Goal: Task Accomplishment & Management: Manage account settings

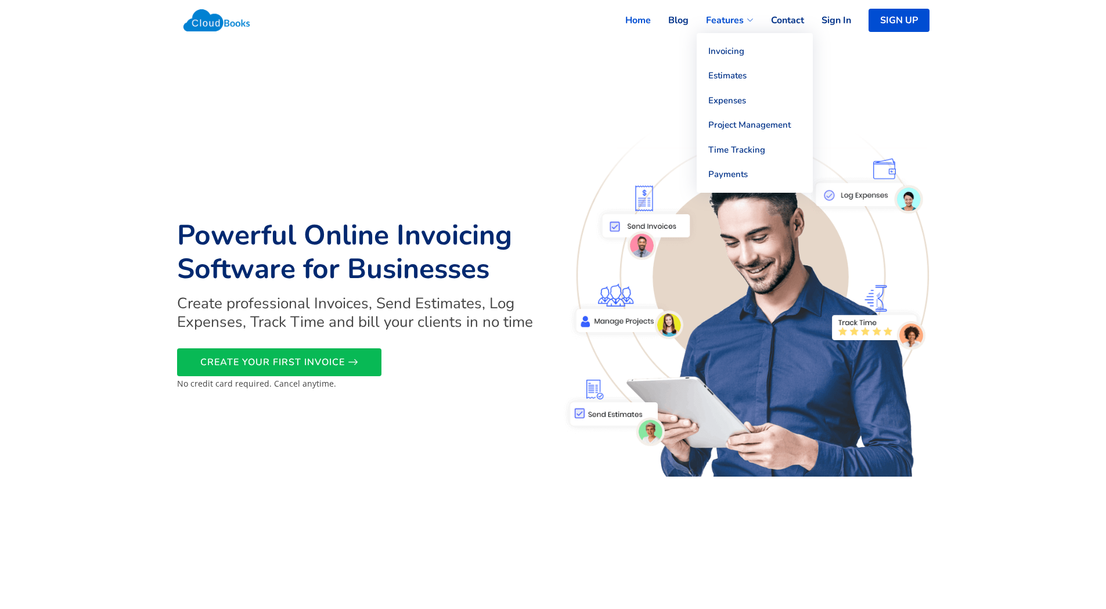
click at [722, 20] on span "Features" at bounding box center [725, 20] width 38 height 14
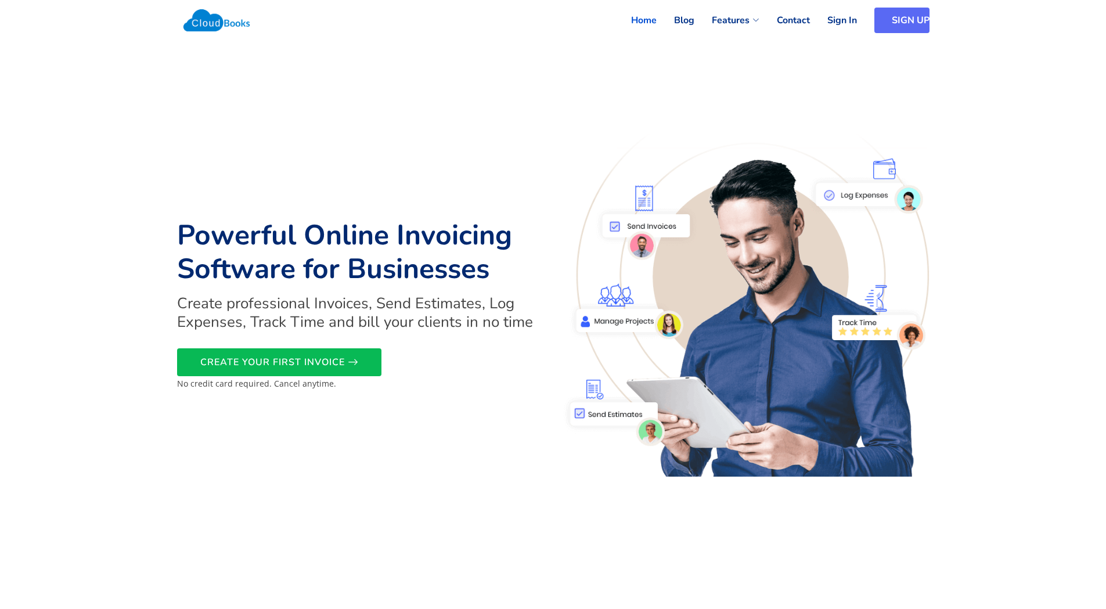
click at [891, 23] on link "SIGN UP" at bounding box center [901, 21] width 55 height 26
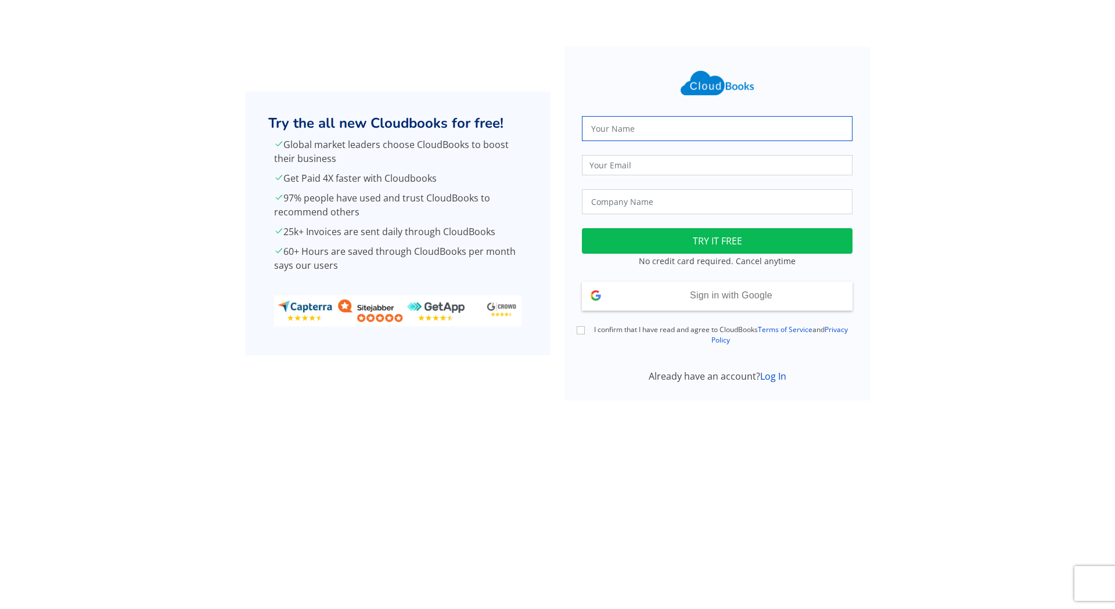
click at [676, 121] on input "text" at bounding box center [717, 128] width 271 height 25
type input "[PERSON_NAME]"
type input "[EMAIL_ADDRESS][DOMAIN_NAME]"
click at [699, 203] on input "text" at bounding box center [717, 201] width 271 height 25
type input "[PERSON_NAME]"
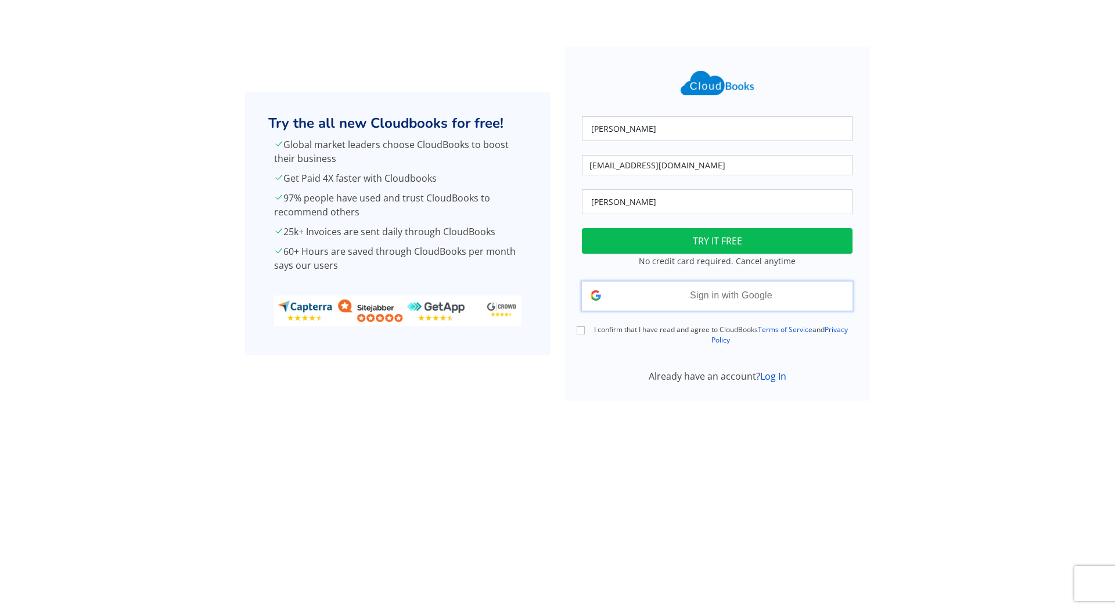
click at [736, 290] on span "Sign in with Google" at bounding box center [731, 295] width 82 height 10
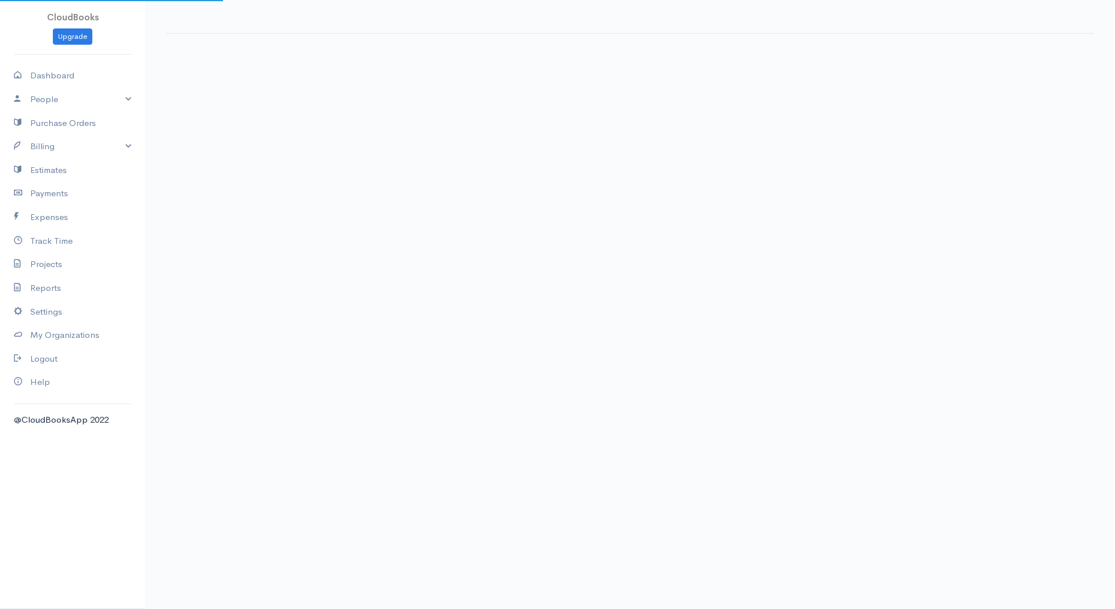
select select "Canada"
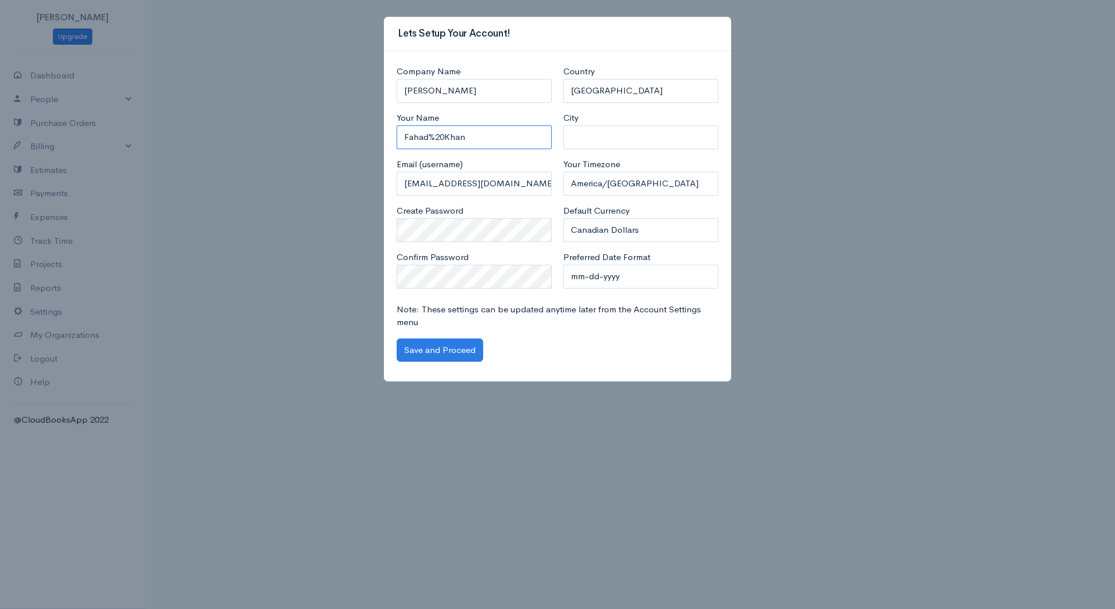
drag, startPoint x: 421, startPoint y: 131, endPoint x: 312, endPoint y: 116, distance: 110.2
click at [312, 116] on div "Lets Setup Your Account! Company Name Fahad Khan Your Name Fahad%20Khan Email (…" at bounding box center [557, 304] width 1115 height 609
type input "[PERSON_NAME]"
click at [619, 139] on input "City" at bounding box center [640, 137] width 155 height 24
type input "Ajax"
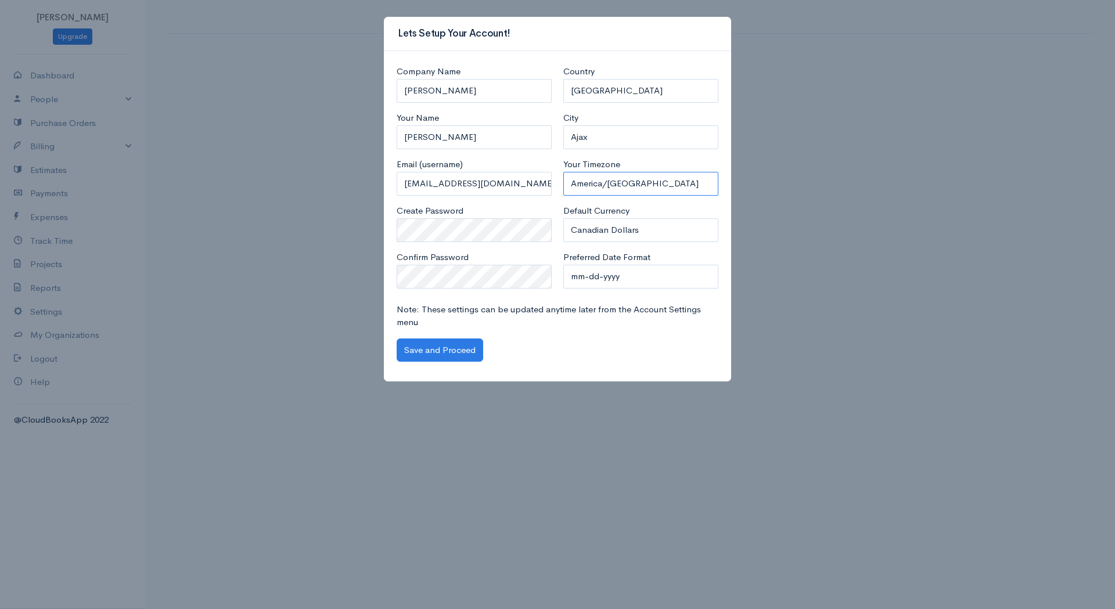
select select "192"
click at [649, 275] on select "mm-dd-yyyy mm/dd/yyyy dd-mm-yyyy dd/mm/yyyy yyyy-mm-dd yyyy/mm/dd" at bounding box center [640, 277] width 155 height 24
click at [563, 265] on select "mm-dd-yyyy mm/dd/yyyy dd-mm-yyyy dd/mm/yyyy yyyy-mm-dd yyyy/mm/dd" at bounding box center [640, 277] width 155 height 24
click at [492, 341] on div "Note: These settings can be updated anytime later from the Account Settings men…" at bounding box center [557, 332] width 333 height 59
click at [485, 344] on div "Note: These settings can be updated anytime later from the Account Settings men…" at bounding box center [557, 332] width 333 height 59
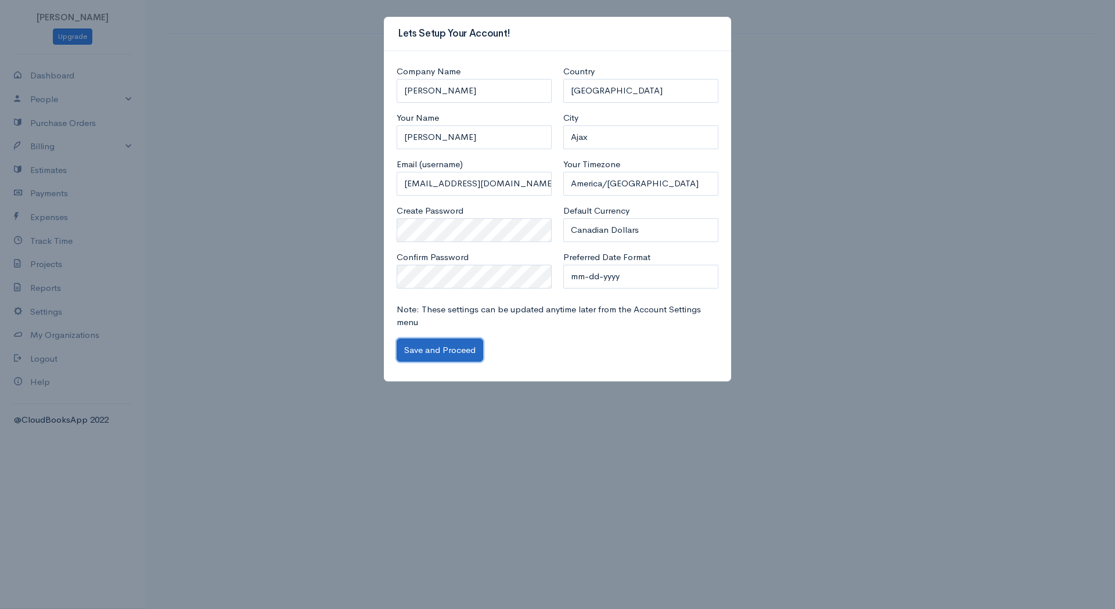
click at [473, 345] on button "Save and Proceed" at bounding box center [440, 350] width 87 height 24
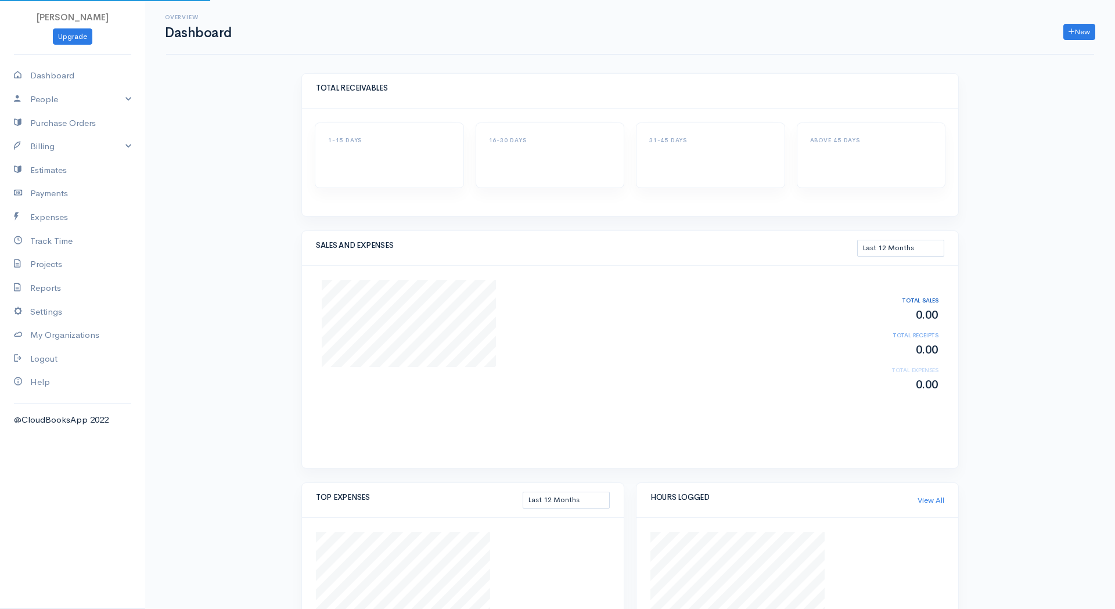
select select "365"
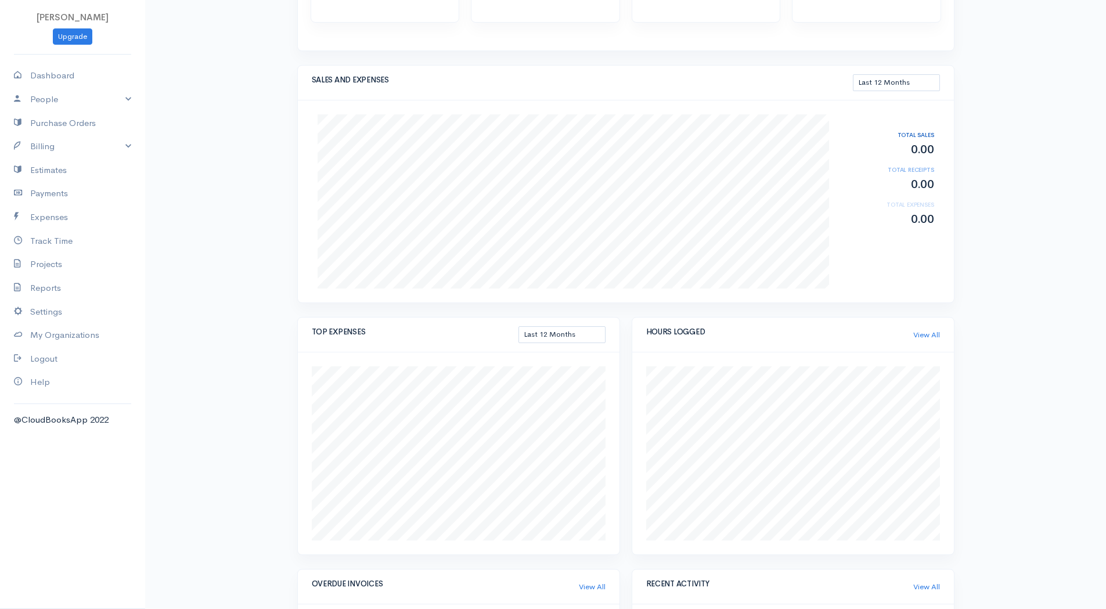
scroll to position [145, 0]
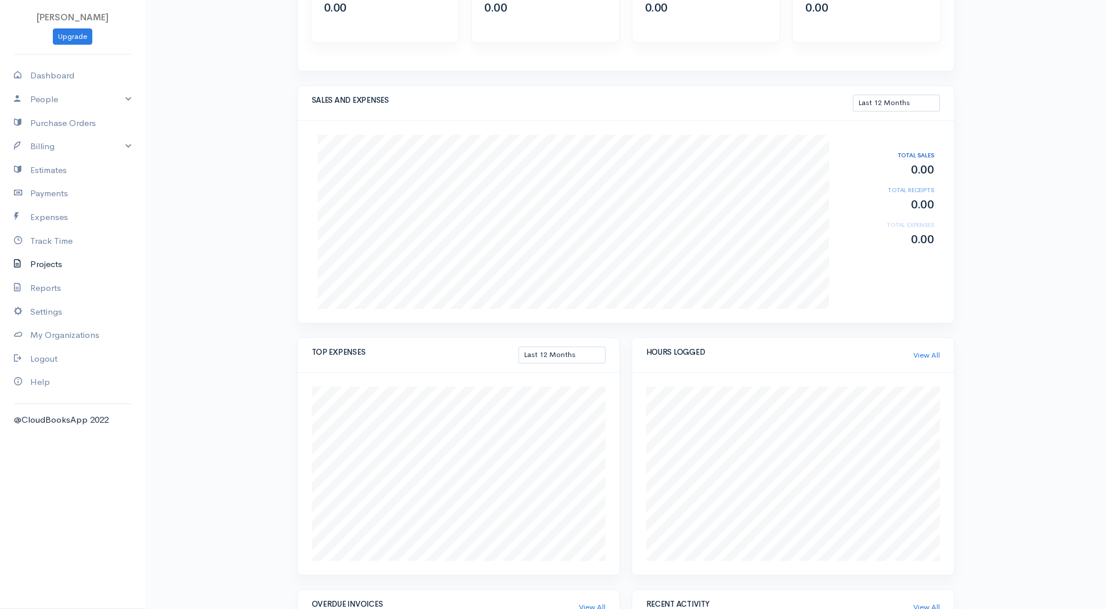
click at [40, 274] on link "Projects" at bounding box center [72, 265] width 145 height 24
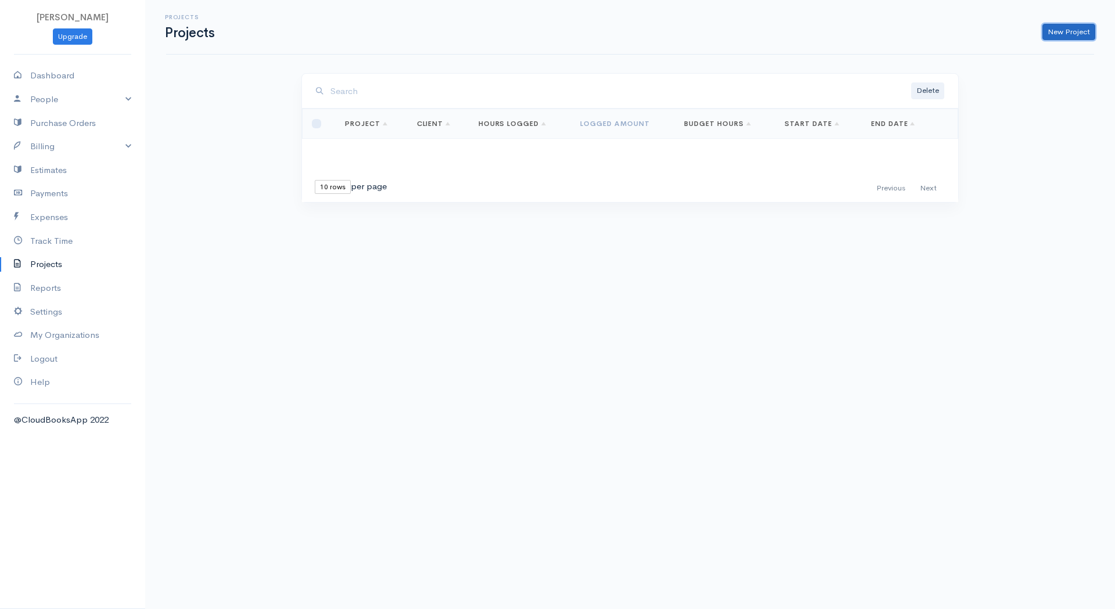
click at [1046, 32] on link "New Project" at bounding box center [1068, 32] width 53 height 17
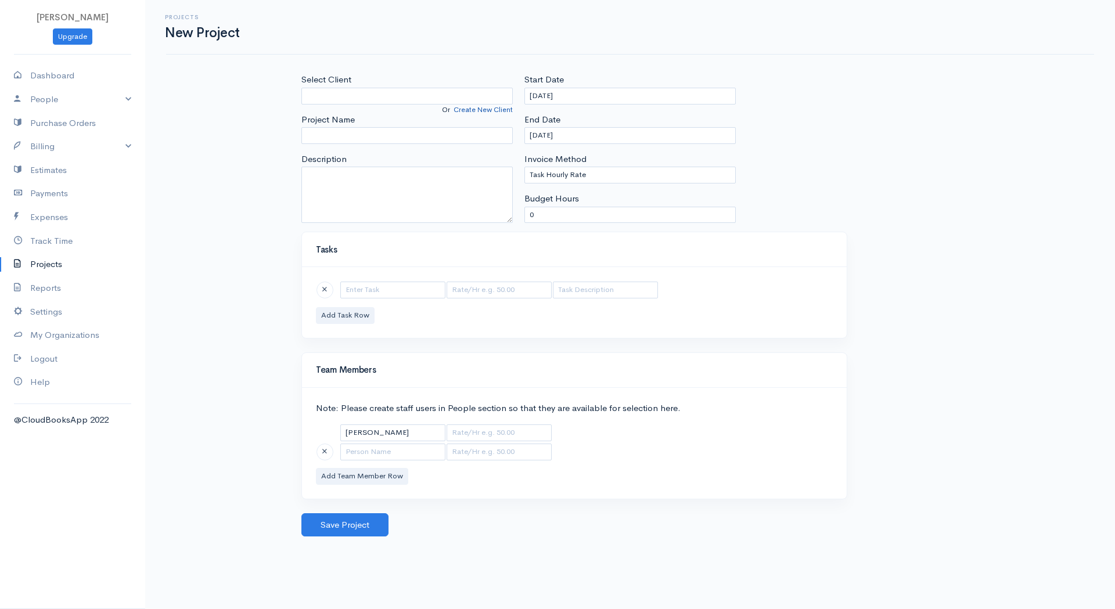
click at [482, 109] on link "Create New Client" at bounding box center [482, 109] width 59 height 9
select select "Canada"
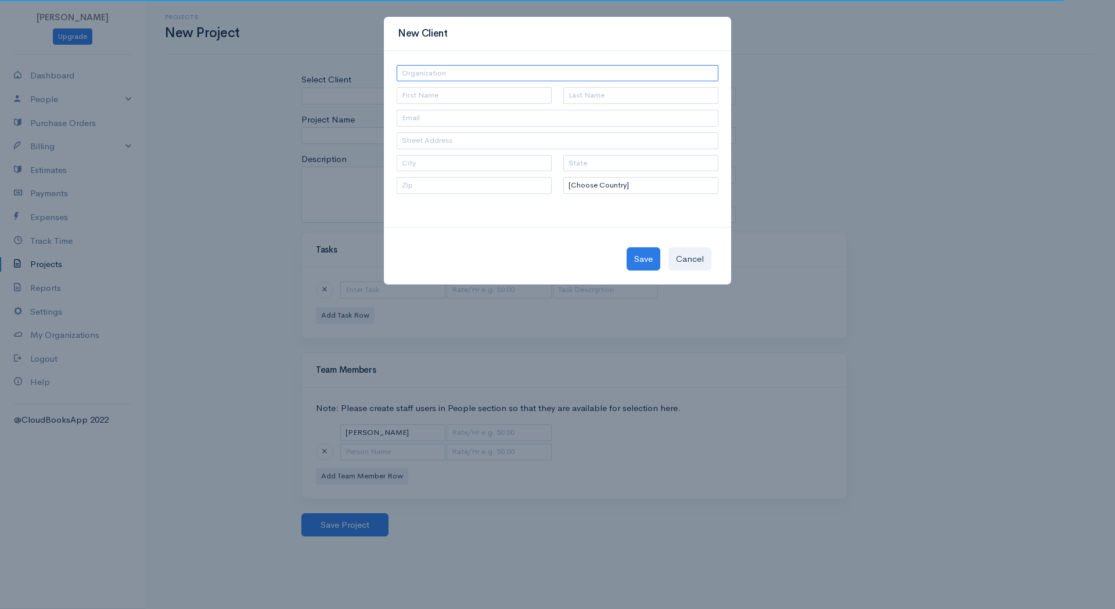
click at [467, 75] on input "text" at bounding box center [558, 73] width 322 height 17
click at [431, 76] on input "text" at bounding box center [558, 73] width 322 height 17
paste input "[PERSON_NAME] Limited"
type input "[PERSON_NAME] Limited"
click at [441, 93] on input "text" at bounding box center [474, 95] width 155 height 17
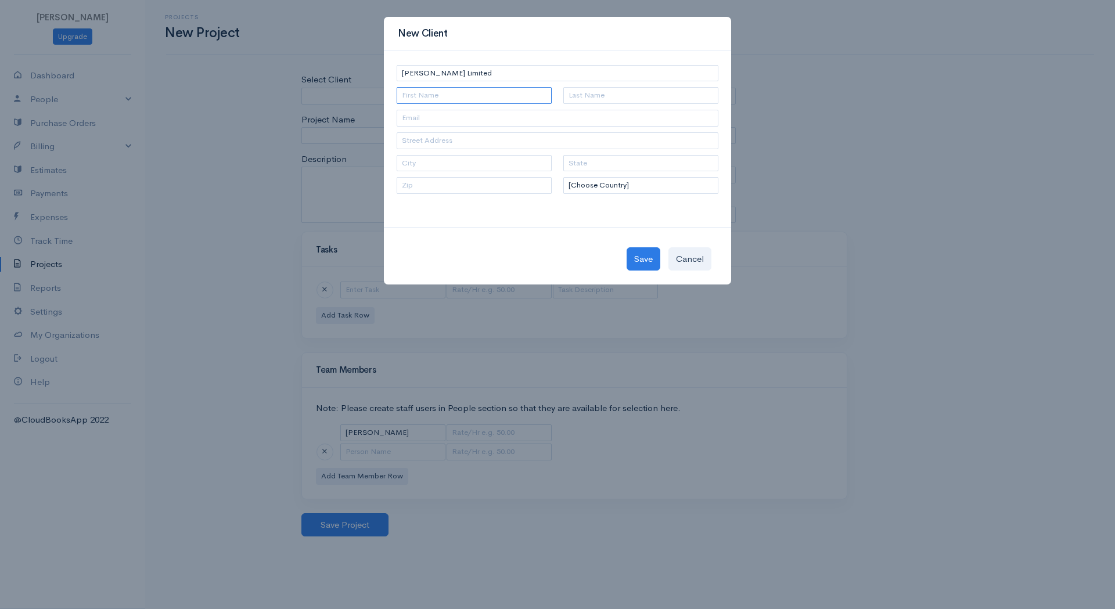
click at [447, 92] on input "text" at bounding box center [474, 95] width 155 height 17
type input "Michael"
type input "McCormick"
type input "mmccormick@benwalkerltd.com"
type input "150 Consumers Rd"
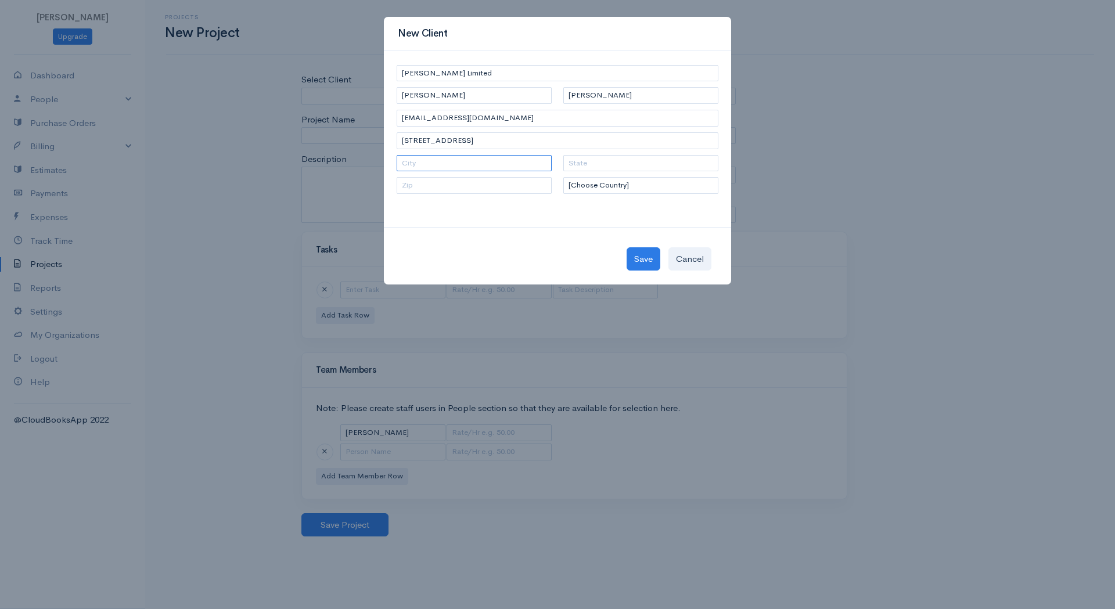
click at [457, 170] on input "text" at bounding box center [474, 163] width 155 height 17
type input "Toronto"
type input "on"
click at [451, 183] on input "M2J 4R3" at bounding box center [474, 185] width 155 height 17
type input "M2J 1P9"
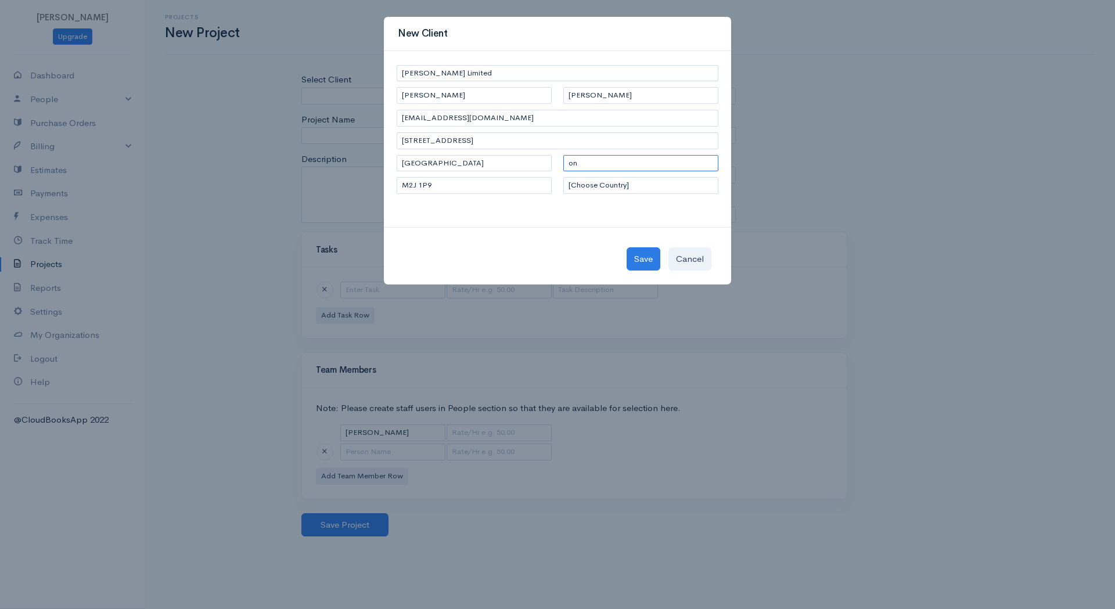
click at [581, 157] on input "on" at bounding box center [640, 163] width 155 height 17
type input "Ontario"
click at [637, 254] on button "Save" at bounding box center [643, 259] width 34 height 24
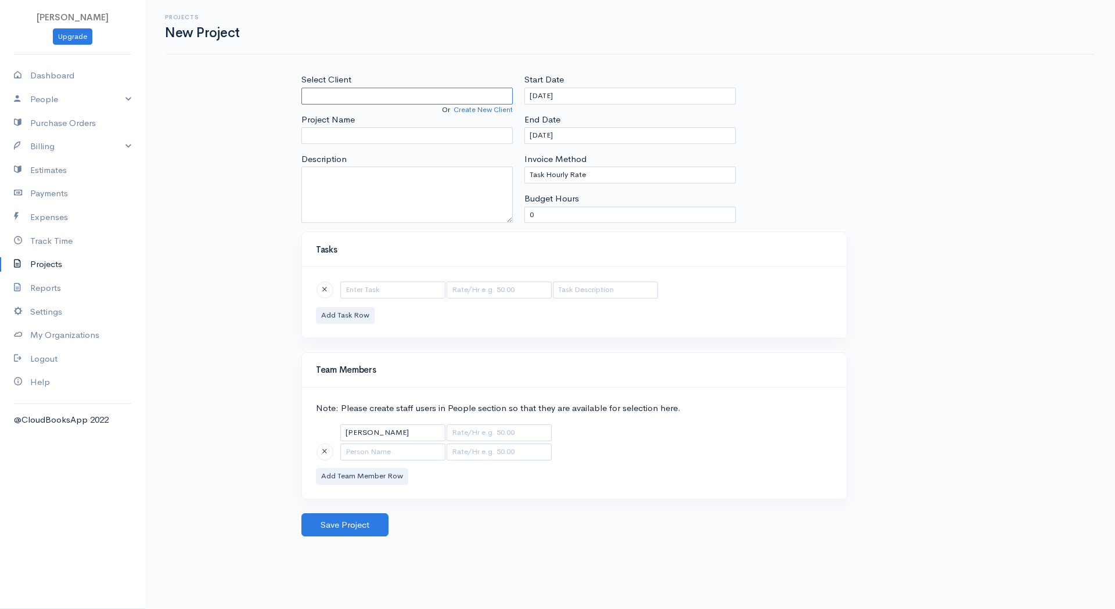
click at [371, 97] on input "Select Client" at bounding box center [406, 96] width 211 height 17
type input "[PERSON_NAME] Limited"
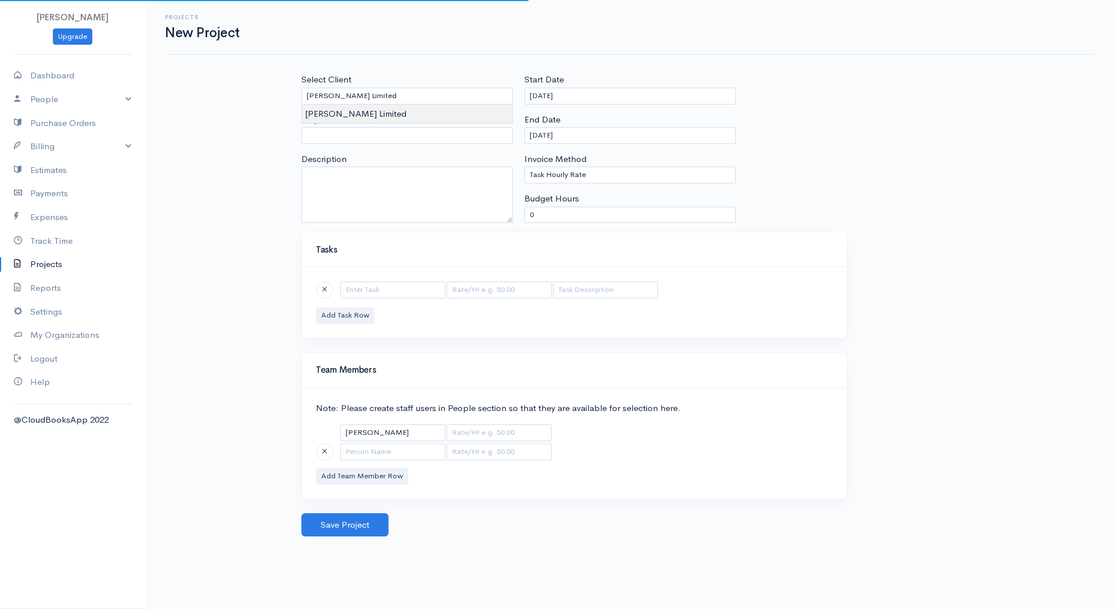
click at [359, 116] on body "Fahad Khan Upgrade Dashboard People Clients Vendors Staff Users Purchase Orders…" at bounding box center [557, 304] width 1115 height 609
click at [499, 434] on input "text" at bounding box center [498, 432] width 105 height 17
type input "175"
click at [217, 323] on div "Projects New Project Select Client Ben Walker Limited Or Create New Client Proj…" at bounding box center [630, 268] width 970 height 536
click at [60, 309] on link "Settings" at bounding box center [72, 312] width 145 height 24
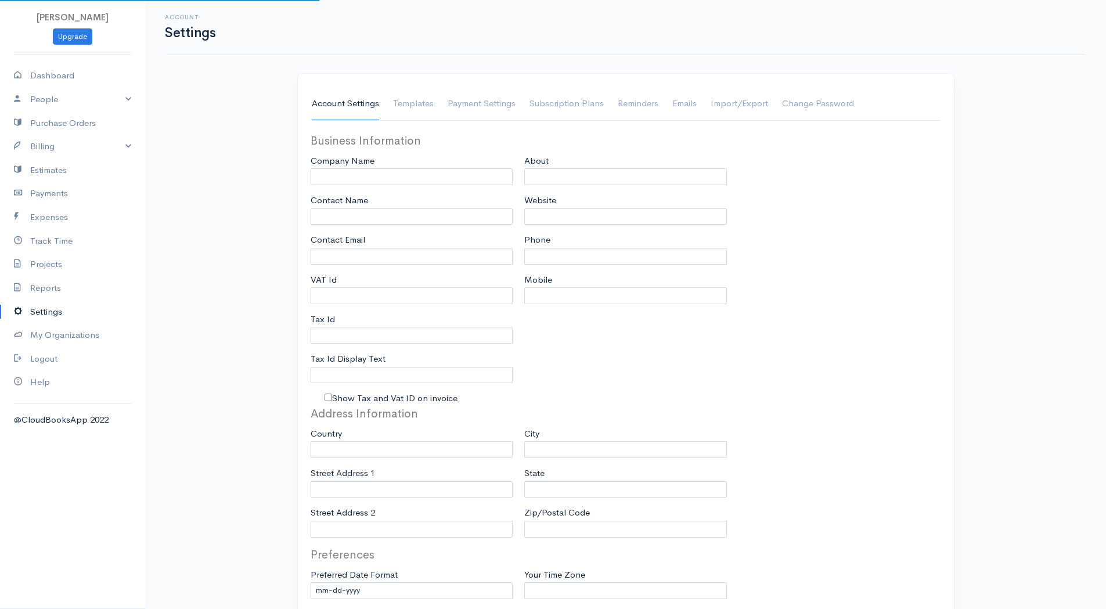
type input "[PERSON_NAME]"
type input "[EMAIL_ADDRESS][DOMAIN_NAME]"
type input "Tax Id"
select select
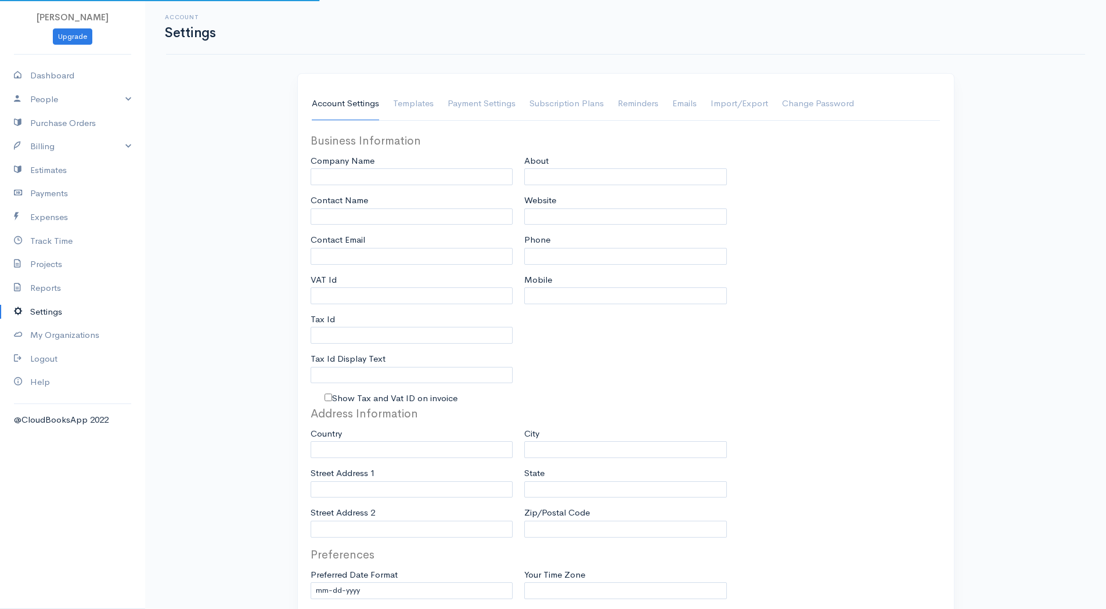
type input "Ajax"
select select
type input "INVOICE"
type input "1"
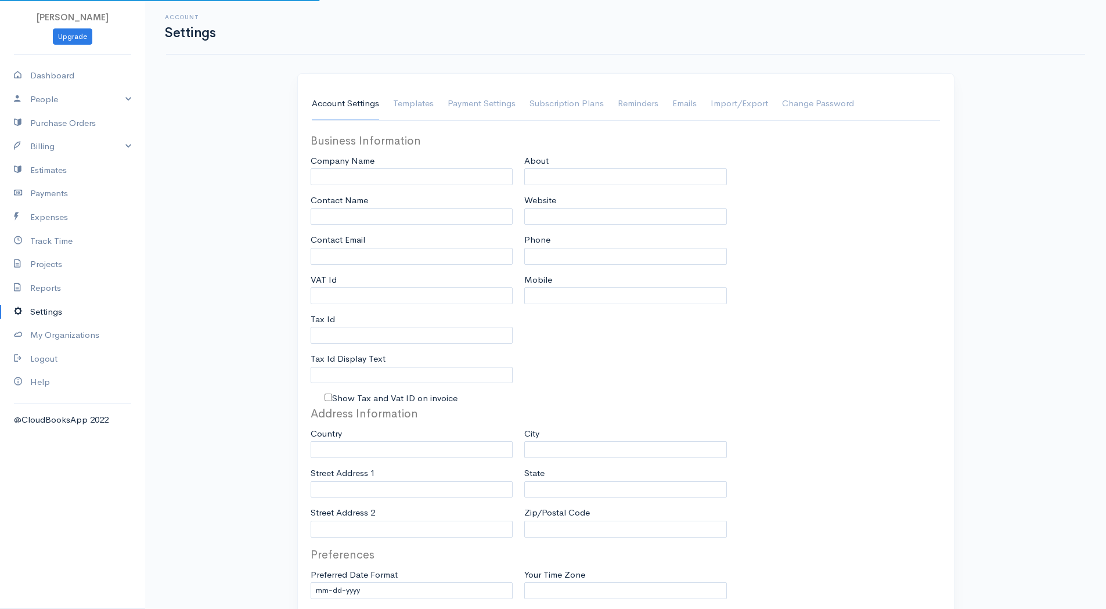
select select "3"
select select "Canada"
select select "CAD"
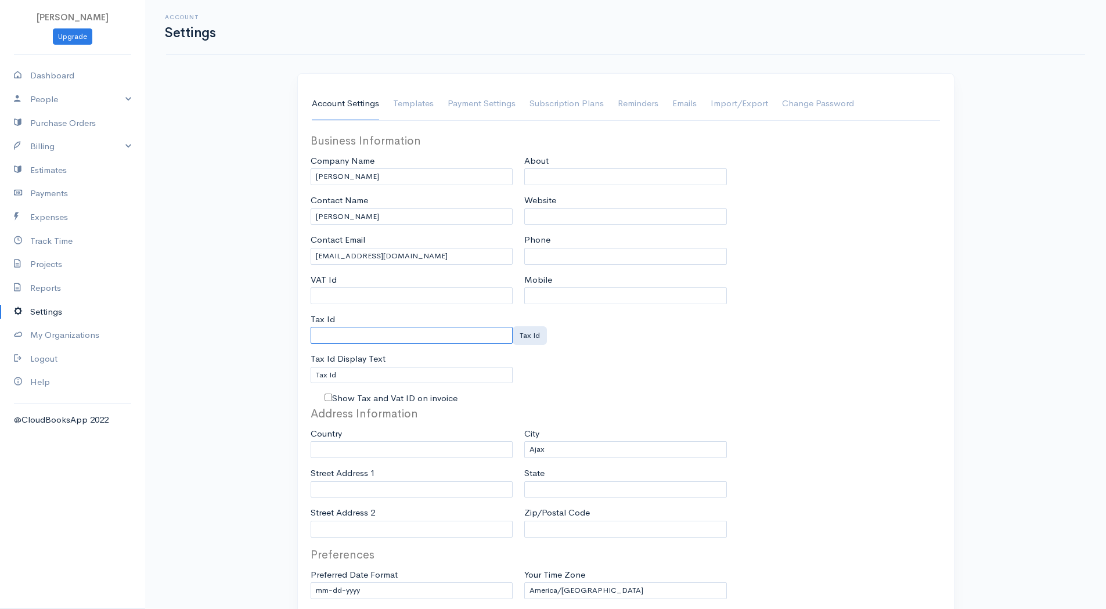
click at [346, 328] on input "Tax Id" at bounding box center [412, 335] width 203 height 17
paste input "77501 6439 RT0001"
type input "77501 6439 RT0001"
click at [682, 371] on div "About Website Phone Mobile" at bounding box center [625, 268] width 214 height 273
click at [589, 354] on div "About Website Phone Mobile" at bounding box center [625, 268] width 214 height 273
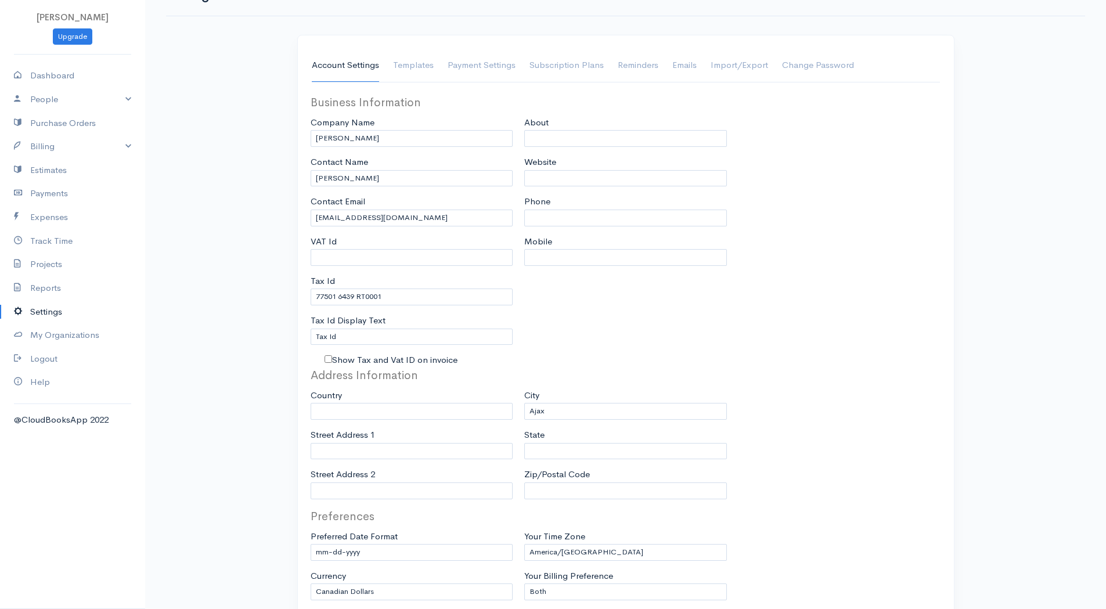
scroll to position [58, 0]
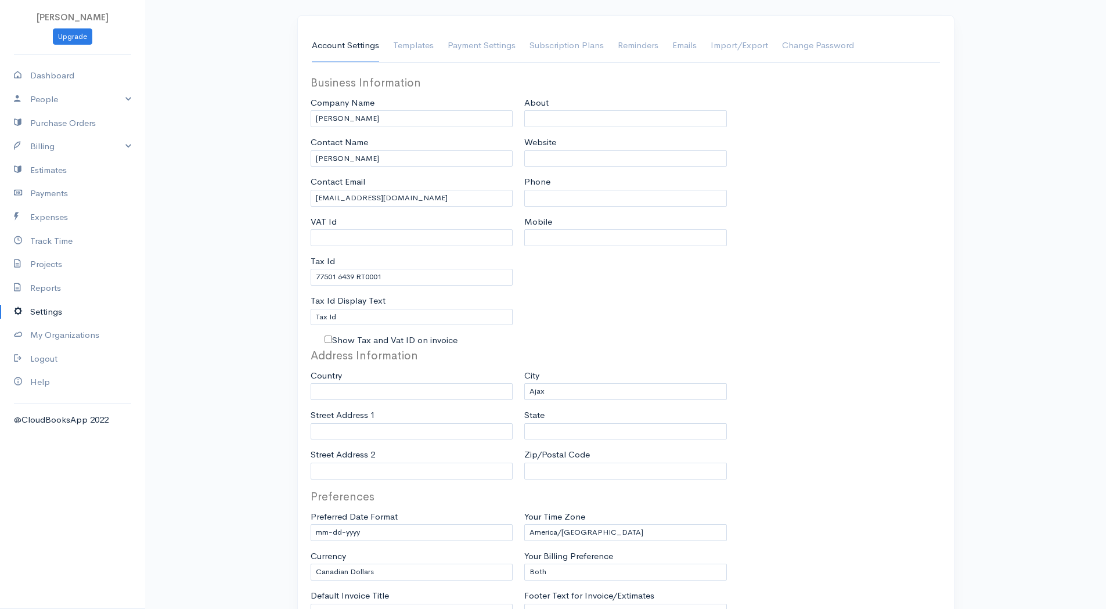
click at [423, 344] on label "Show Tax and Vat ID on invoice" at bounding box center [394, 340] width 125 height 13
click at [332, 343] on input "Show Tax and Vat ID on invoice" at bounding box center [329, 340] width 8 height 8
checkbox input "true"
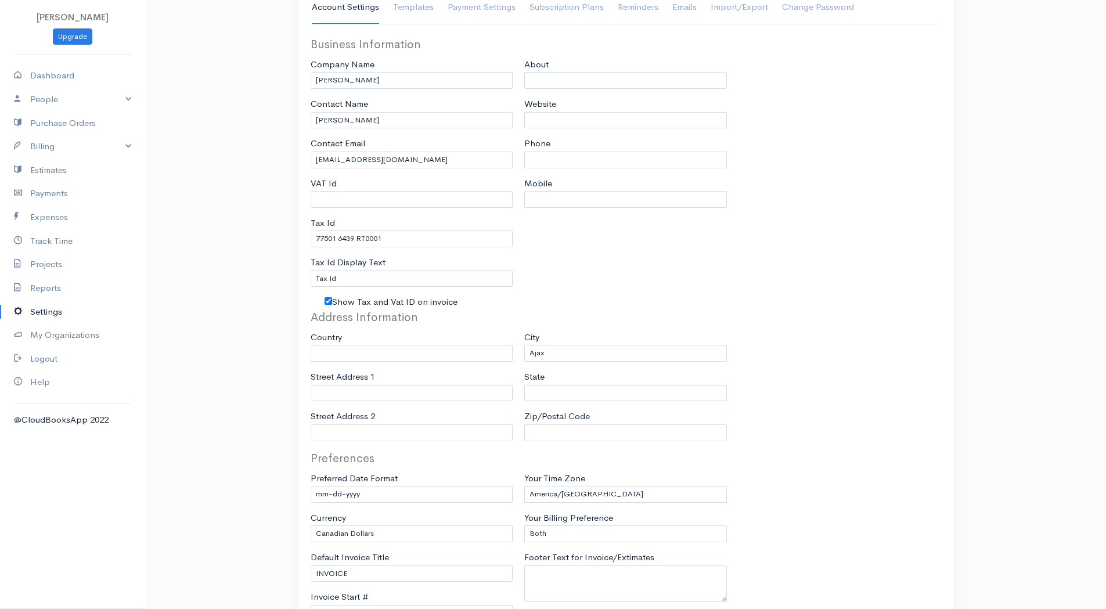
scroll to position [116, 0]
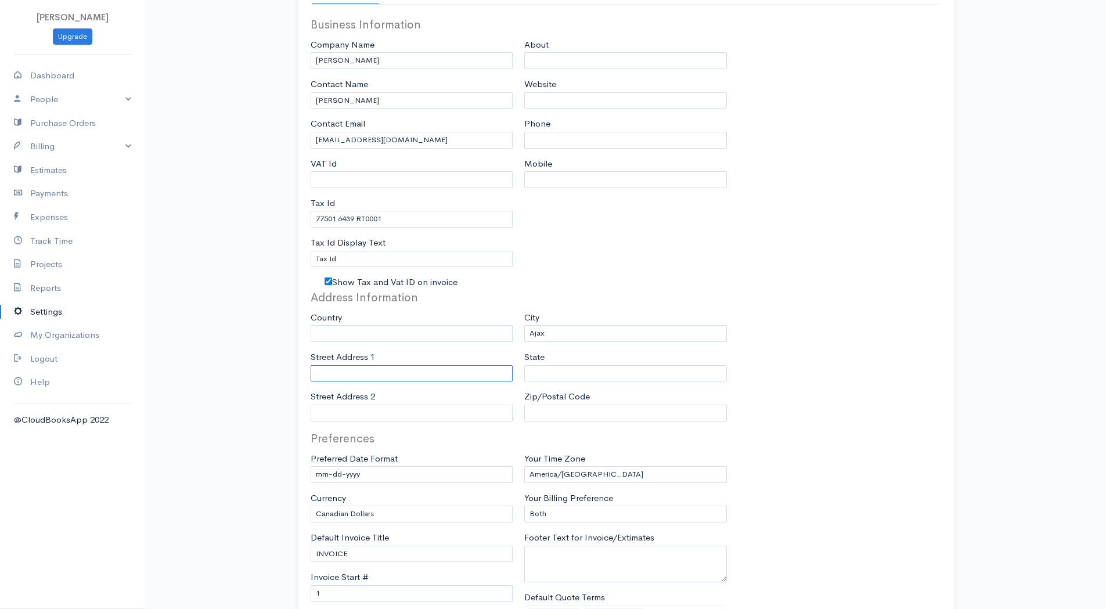
click at [467, 366] on input "Street Address 1" at bounding box center [412, 373] width 203 height 17
type input "83 Bean Cres, Ajax, ON, L1T 4N8"
type input "6476486000"
type input "on"
type input "L1T 4N8"
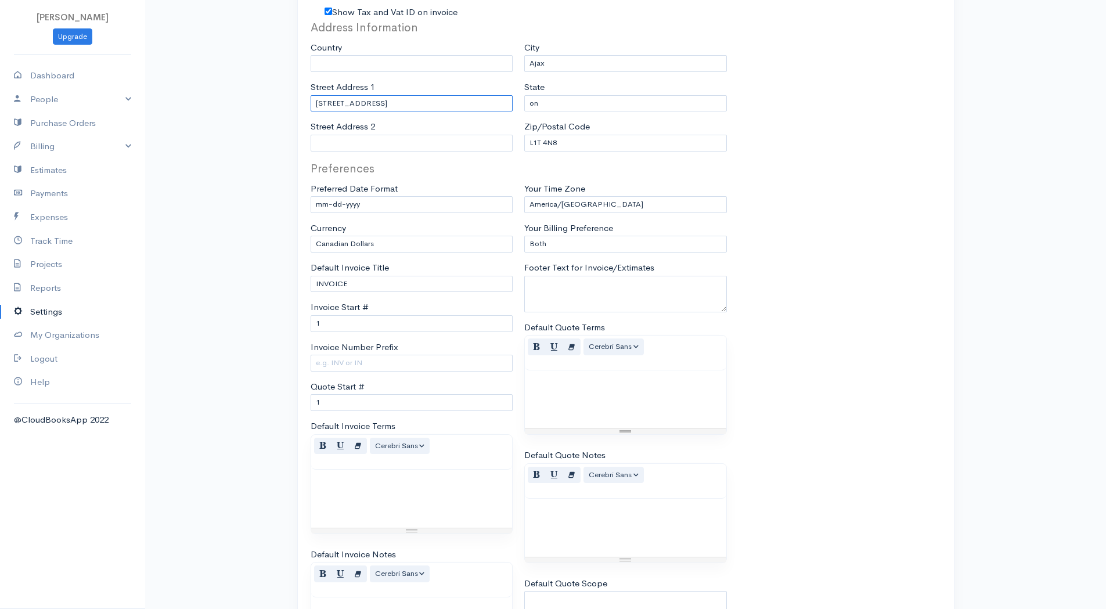
scroll to position [406, 0]
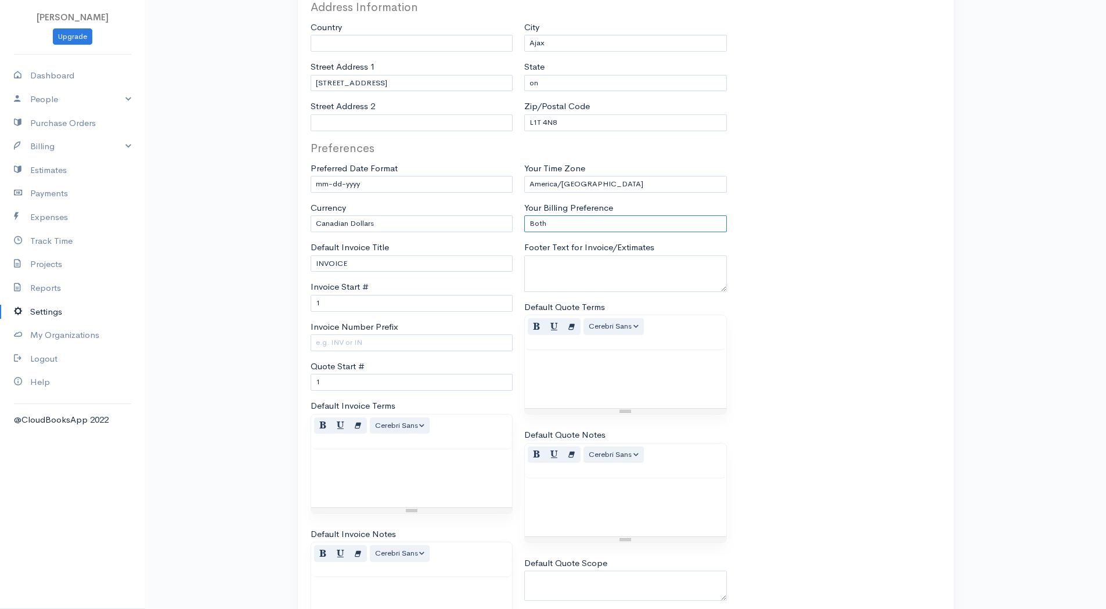
click at [611, 230] on select "Only Items or Goods Only Services Both" at bounding box center [625, 223] width 203 height 17
click at [420, 298] on input "1" at bounding box center [412, 303] width 203 height 17
type input "5"
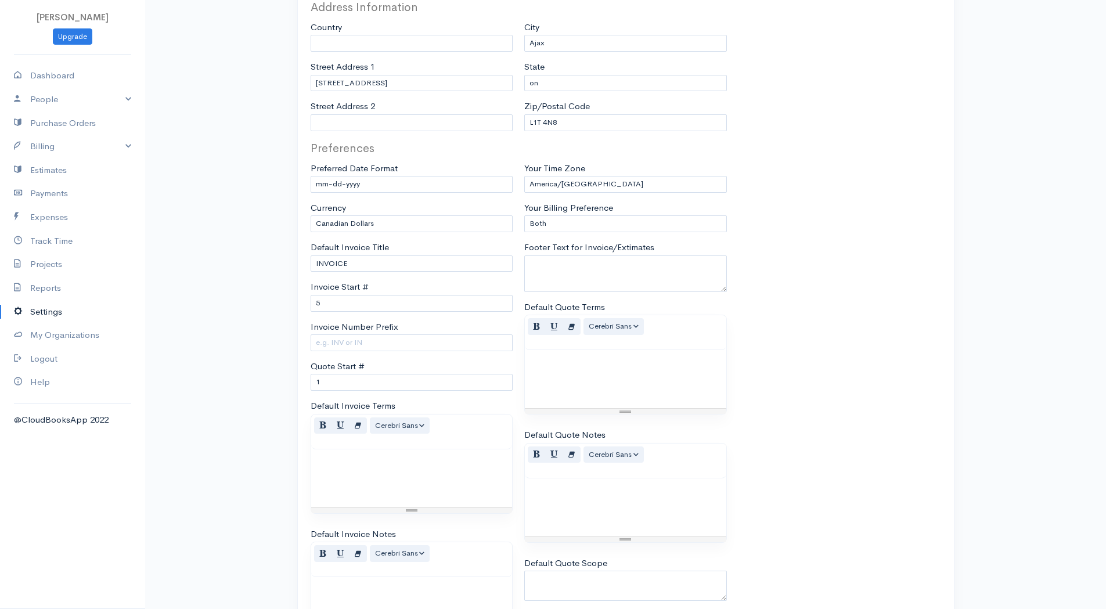
click at [286, 334] on div "Account Settings Templates Payment Settings Subscription Plans Reminders Emails…" at bounding box center [626, 240] width 697 height 1147
click at [361, 345] on input "Invoice Number Prefix" at bounding box center [412, 342] width 203 height 17
type input "INV"
click at [814, 350] on div "Preferences Preferred Date Format mm-dd-yyyy mm/dd/yyyy dd-mm-yyyy dd/mm/yyyy y…" at bounding box center [626, 451] width 642 height 622
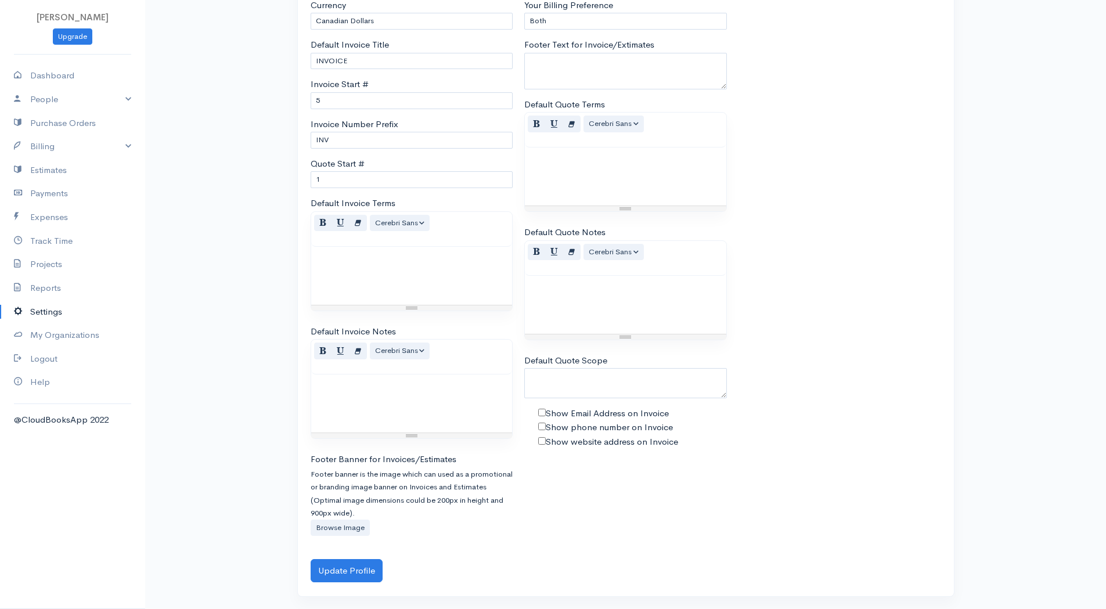
scroll to position [611, 0]
click at [350, 565] on button "Update Profile" at bounding box center [347, 569] width 72 height 24
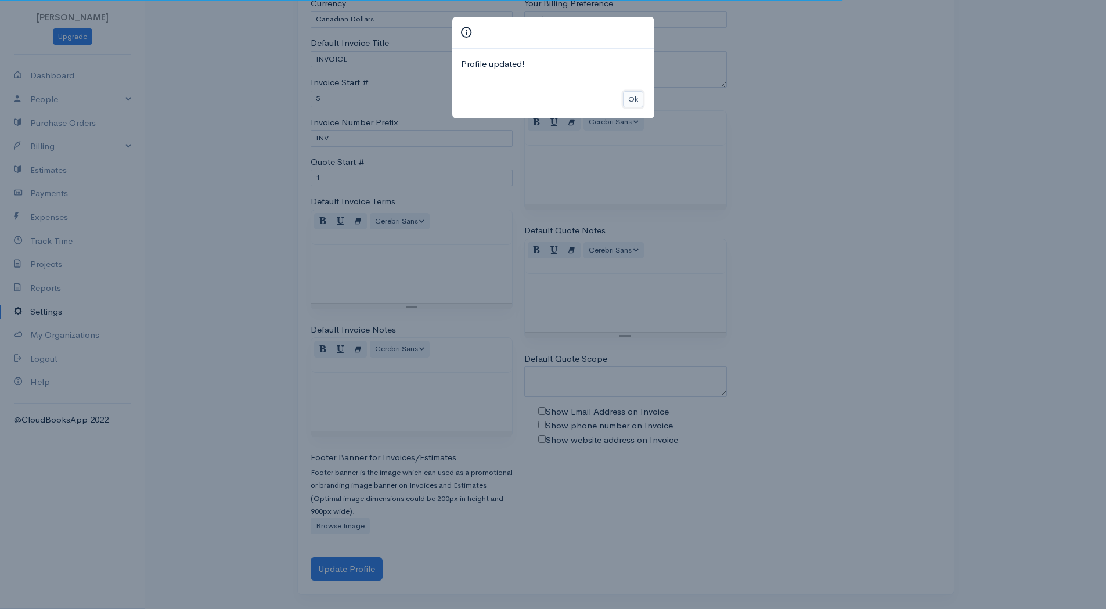
click at [627, 102] on button "Ok" at bounding box center [633, 99] width 20 height 17
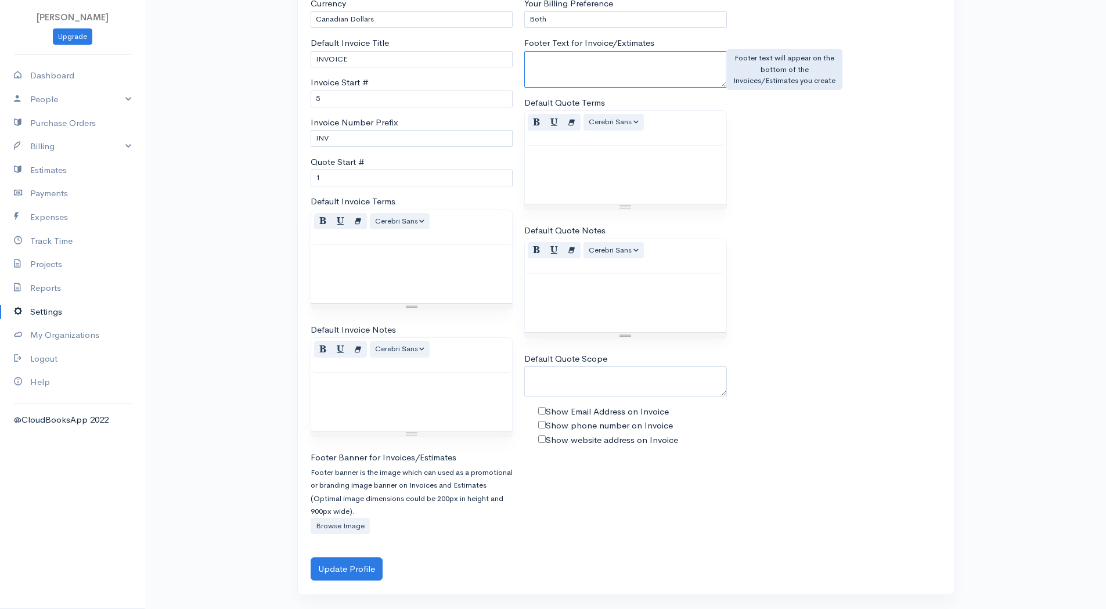
click at [618, 77] on textarea "Footer Text for Invoice/Extimates" at bounding box center [625, 69] width 203 height 37
type textarea "Thank you for your business"
click at [853, 179] on div "Preferences Preferred Date Format mm-dd-yyyy mm/dd/yyyy dd-mm-yyyy dd/mm/yyyy y…" at bounding box center [626, 247] width 642 height 622
click at [363, 572] on button "Update Profile" at bounding box center [347, 569] width 72 height 24
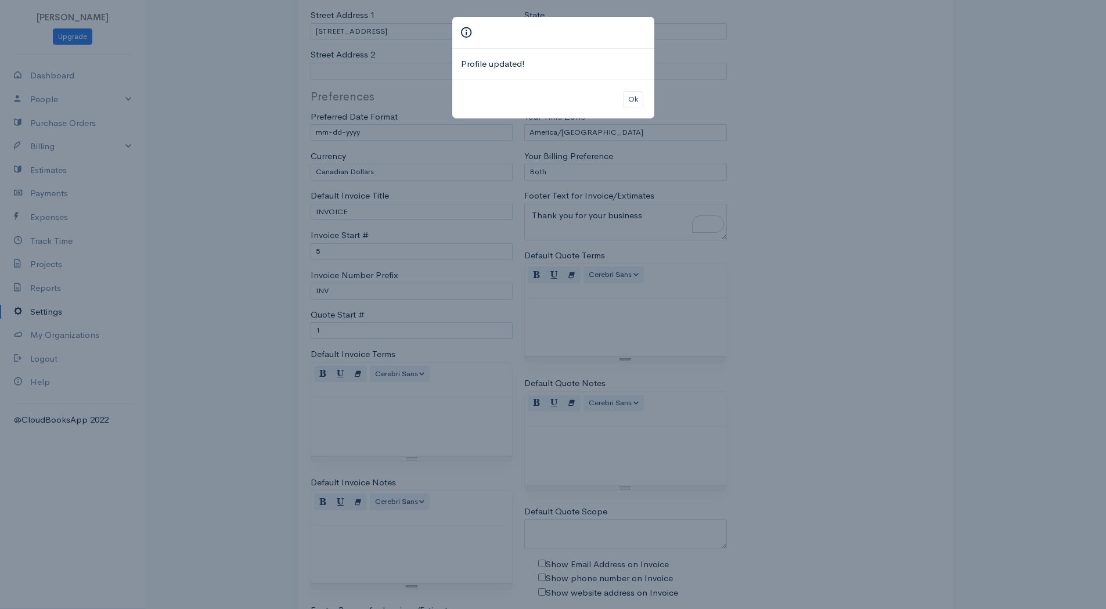
scroll to position [204, 0]
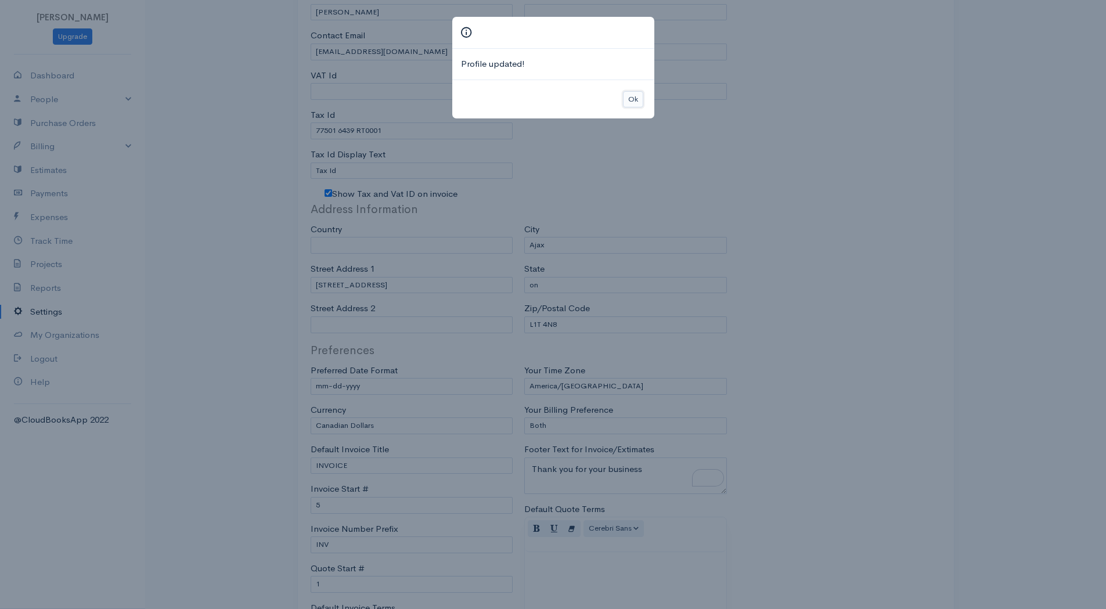
click at [637, 95] on button "Ok" at bounding box center [633, 99] width 20 height 17
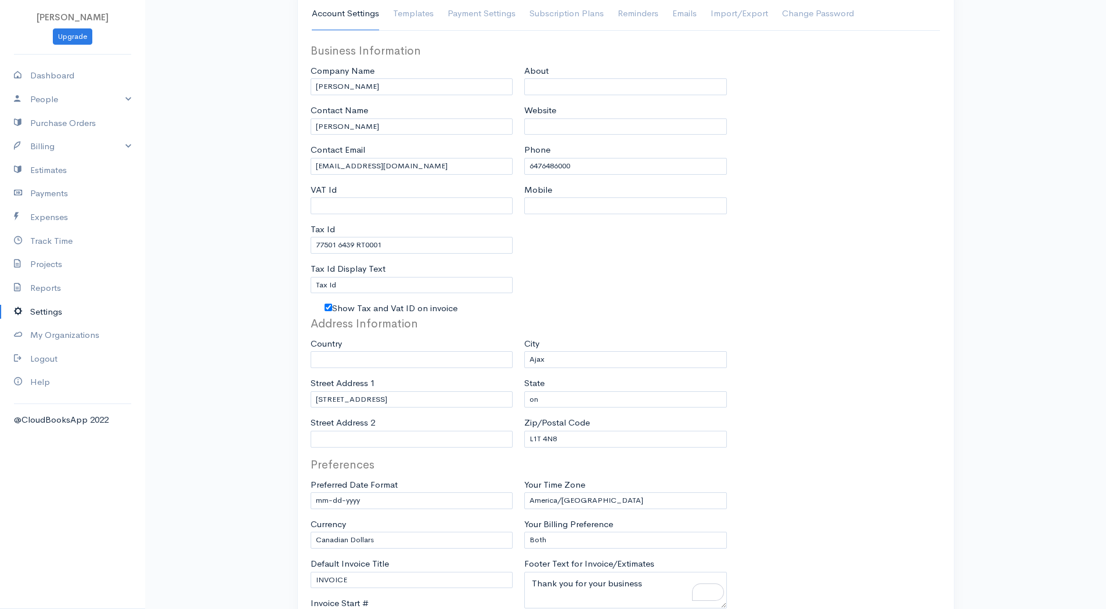
scroll to position [0, 0]
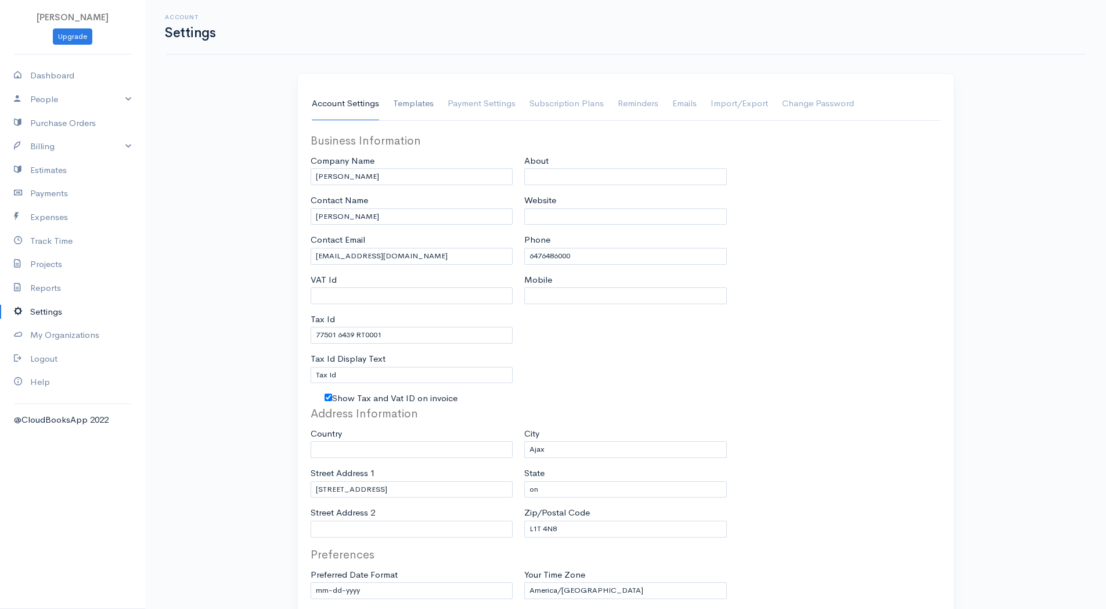
click at [410, 105] on link "Templates" at bounding box center [413, 104] width 41 height 33
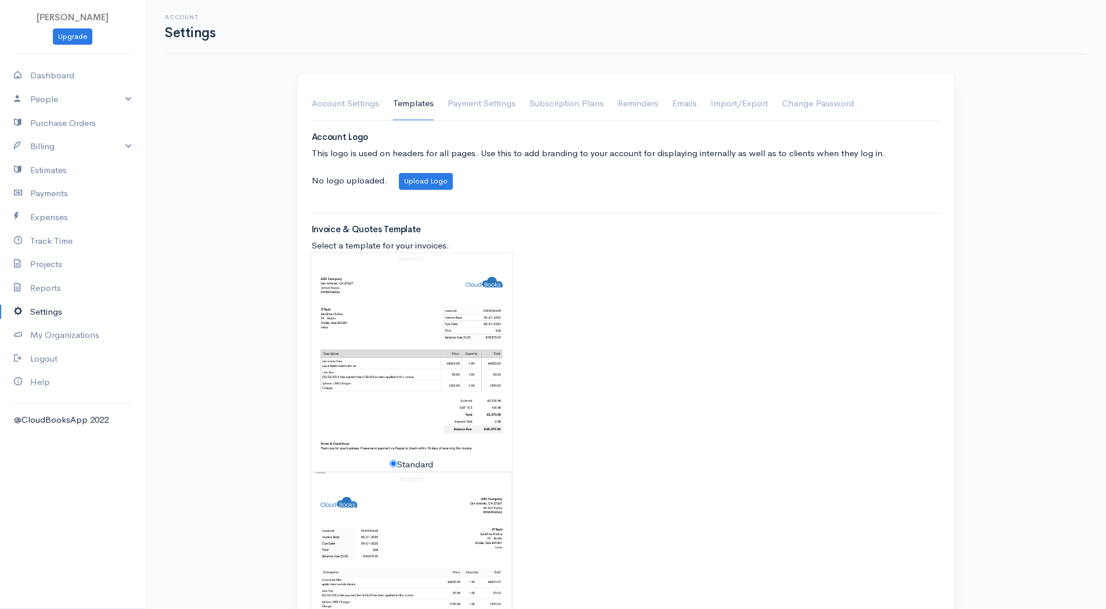
click at [457, 334] on img at bounding box center [411, 356] width 201 height 206
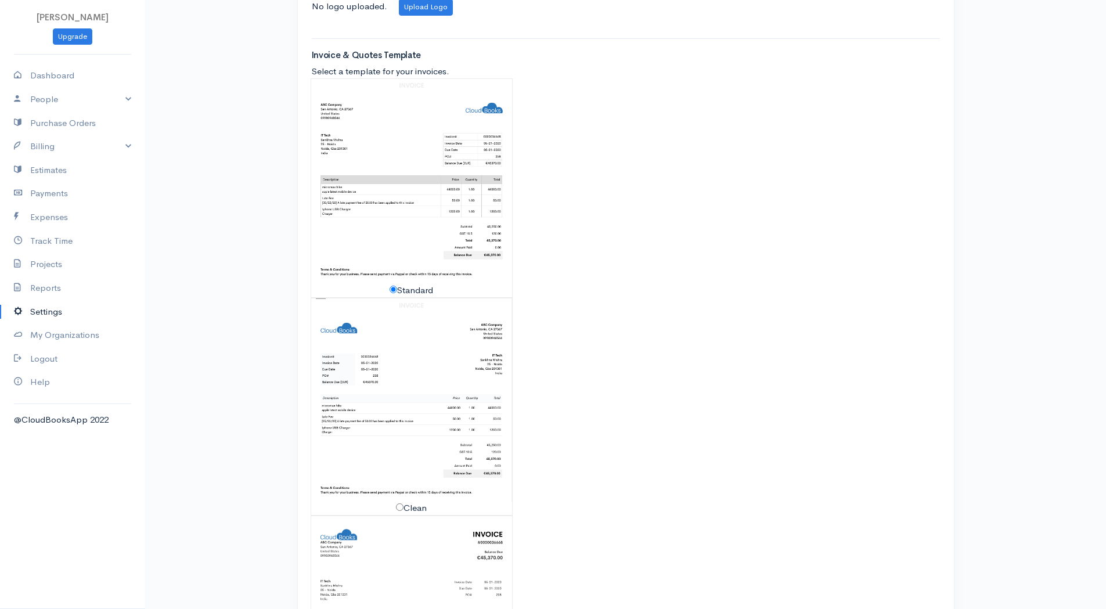
scroll to position [343, 0]
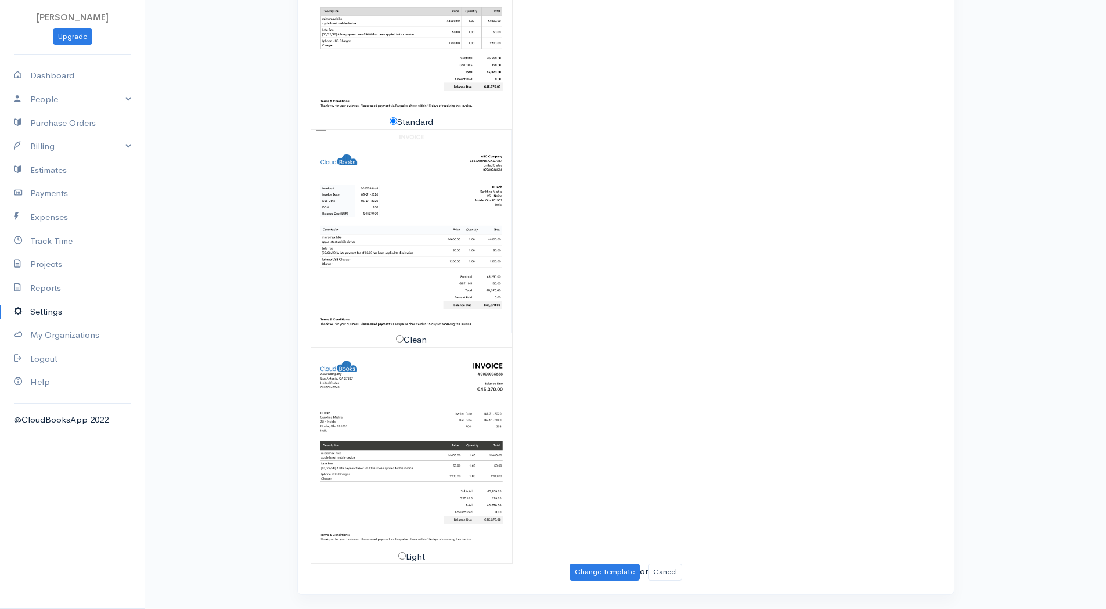
click at [439, 418] on img at bounding box center [411, 449] width 201 height 203
radio input "false"
radio input "true"
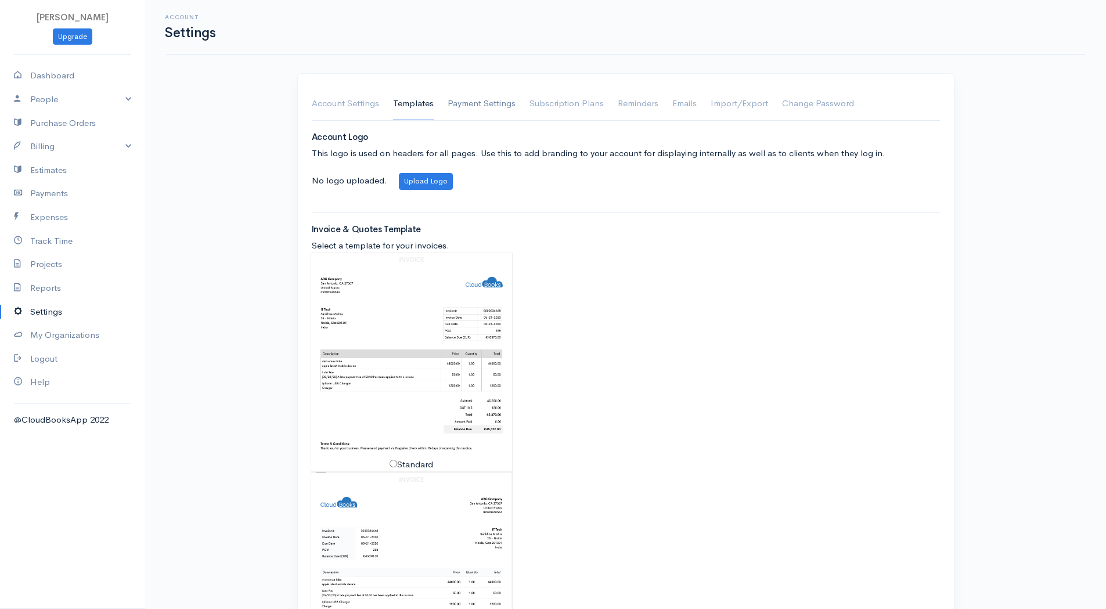
click at [497, 110] on link "Payment Settings" at bounding box center [482, 104] width 68 height 33
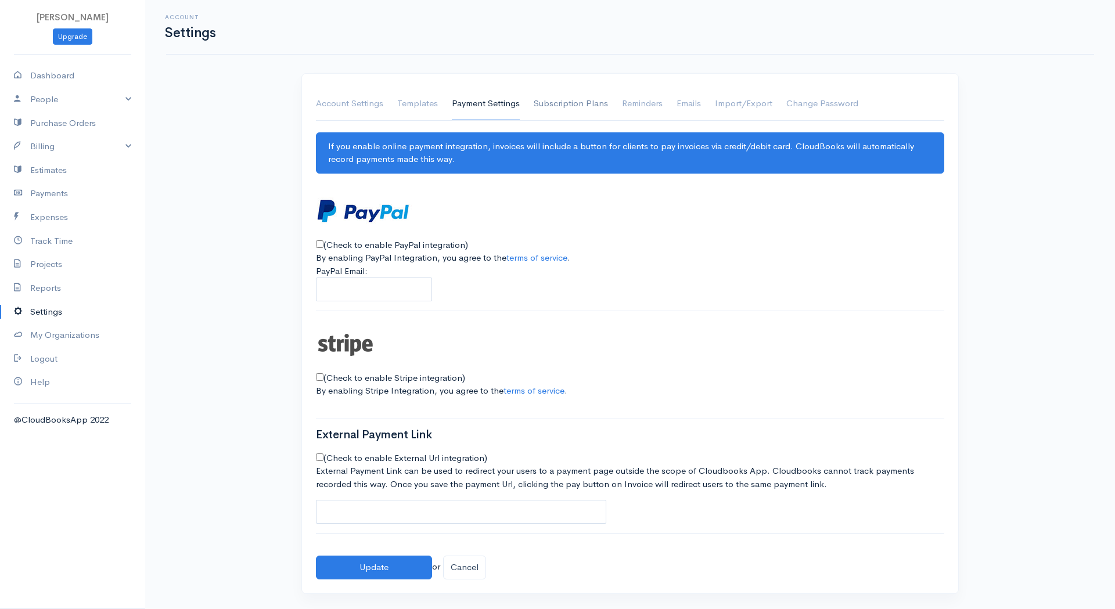
click at [557, 105] on link "Subscription Plans" at bounding box center [571, 104] width 74 height 33
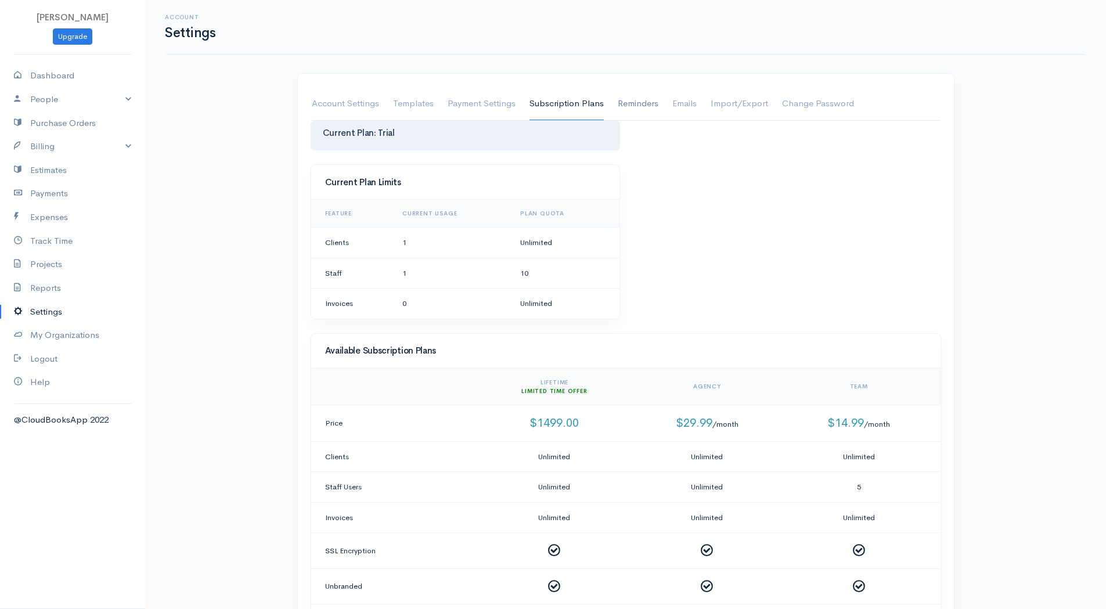
click at [643, 106] on link "Reminders" at bounding box center [638, 104] width 41 height 33
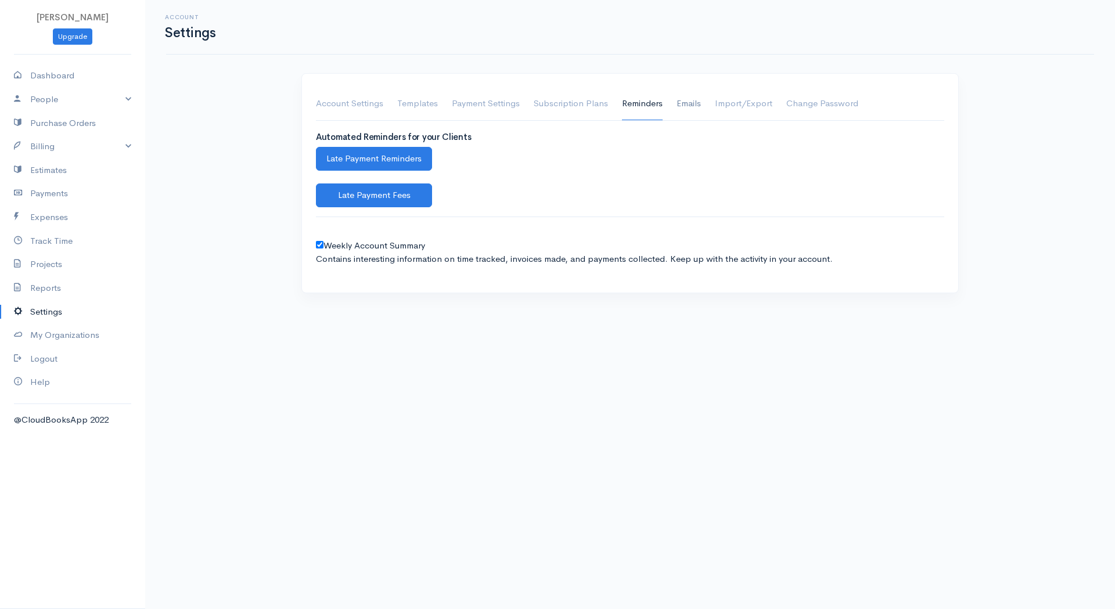
click at [691, 106] on link "Emails" at bounding box center [688, 104] width 24 height 33
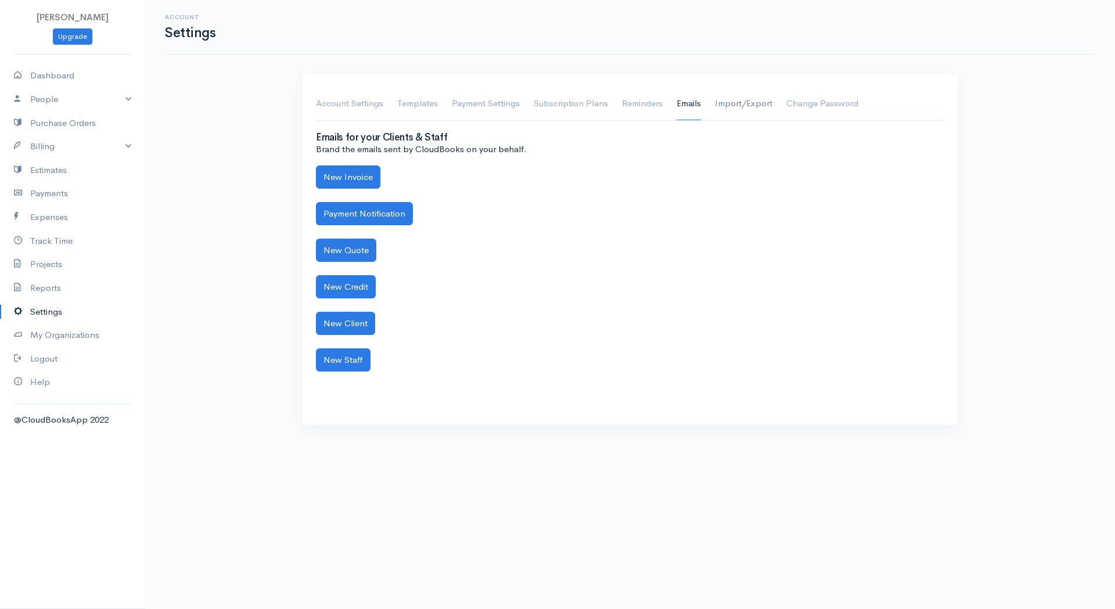
click at [734, 106] on link "Import/Export" at bounding box center [743, 104] width 57 height 33
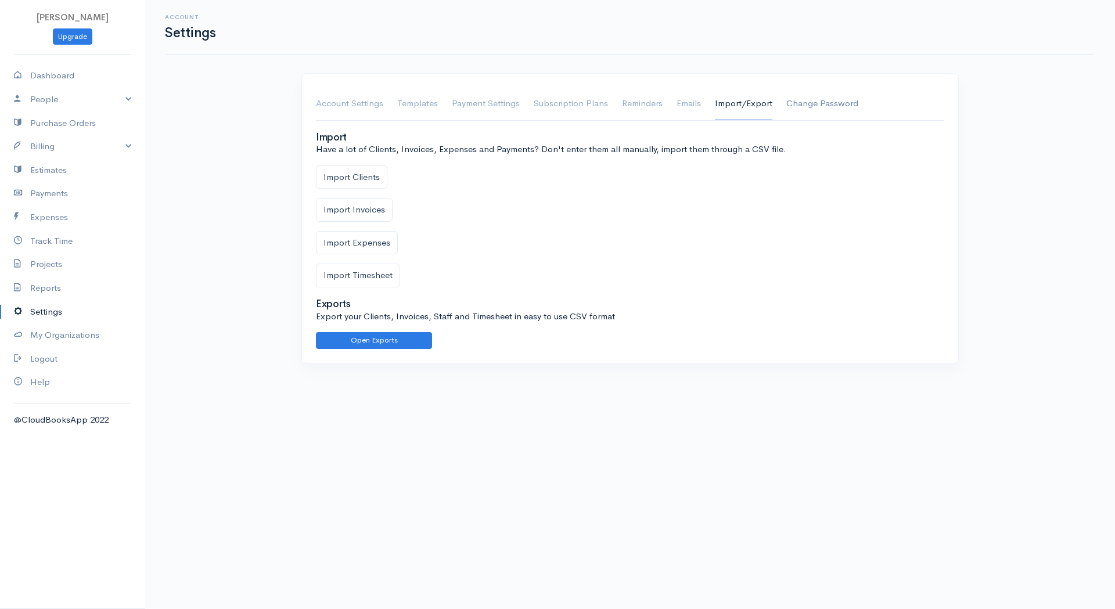
click at [797, 104] on link "Change Password" at bounding box center [822, 104] width 72 height 33
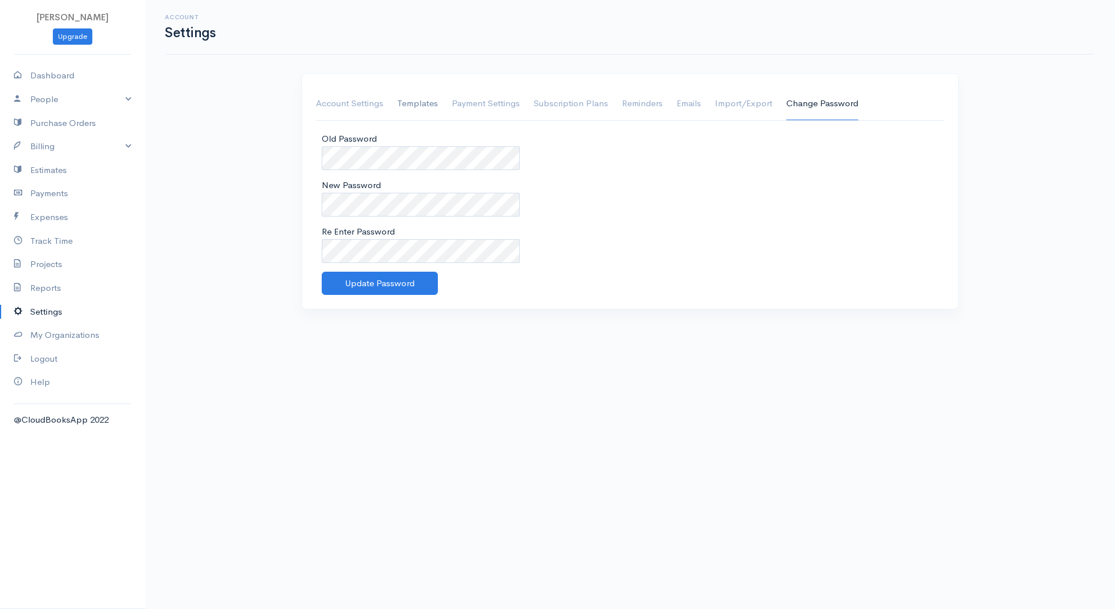
click at [420, 95] on link "Templates" at bounding box center [417, 104] width 41 height 33
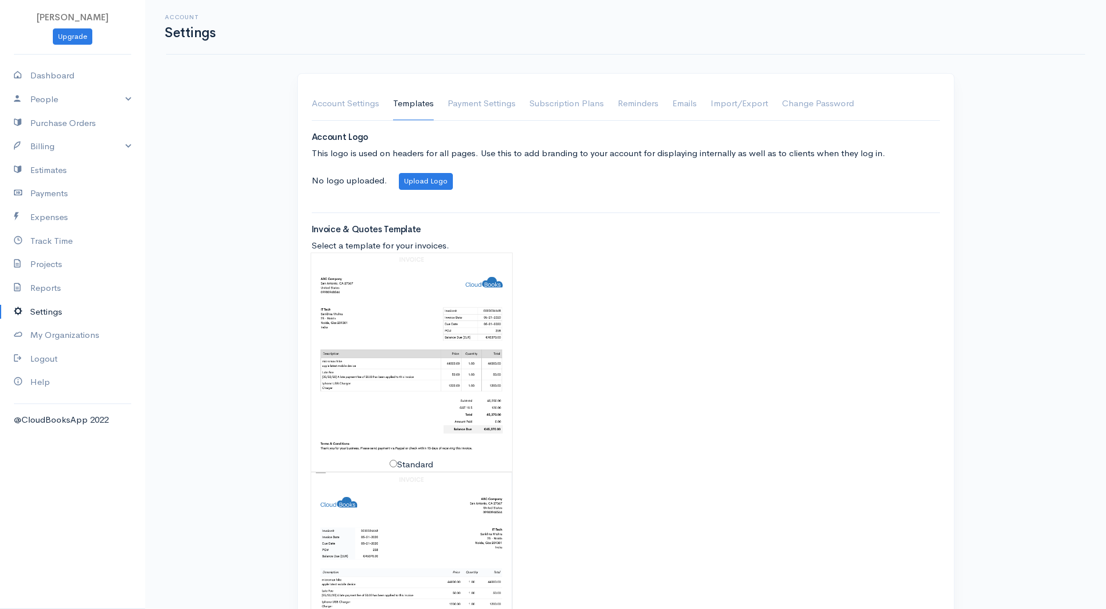
click at [478, 281] on img at bounding box center [411, 356] width 201 height 206
radio input "true"
radio input "false"
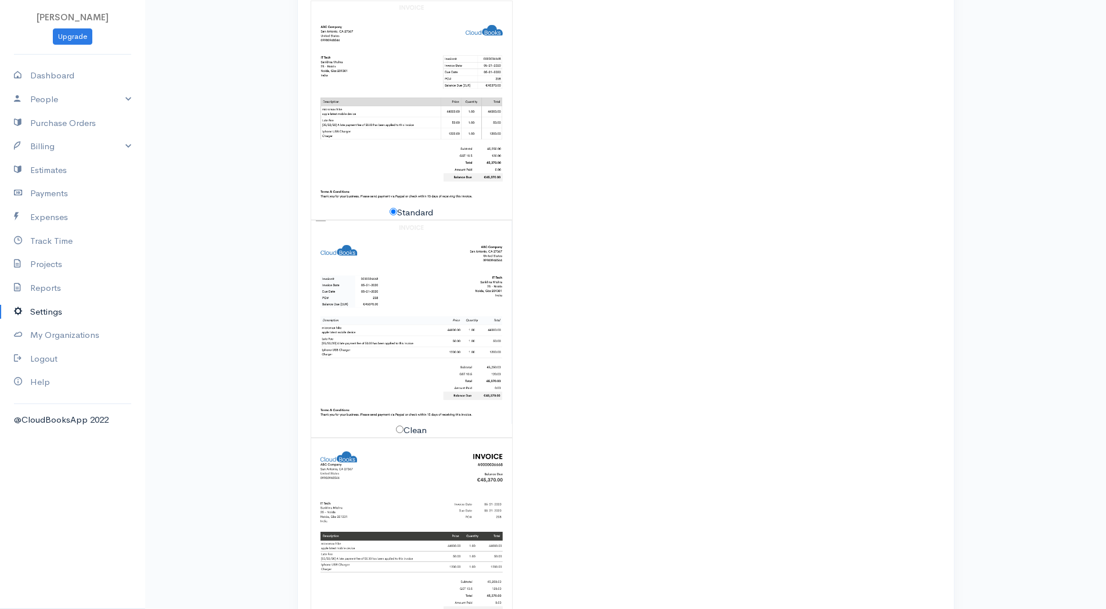
scroll to position [343, 0]
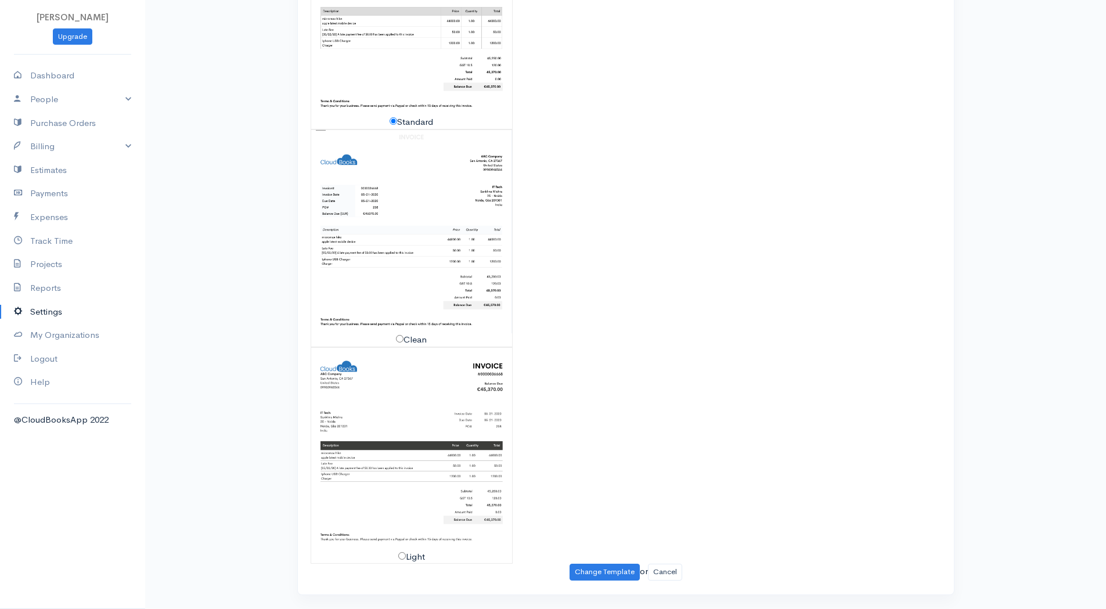
click at [440, 469] on img at bounding box center [411, 449] width 201 height 203
radio input "false"
radio input "true"
click at [434, 284] on img at bounding box center [411, 231] width 201 height 203
radio input "true"
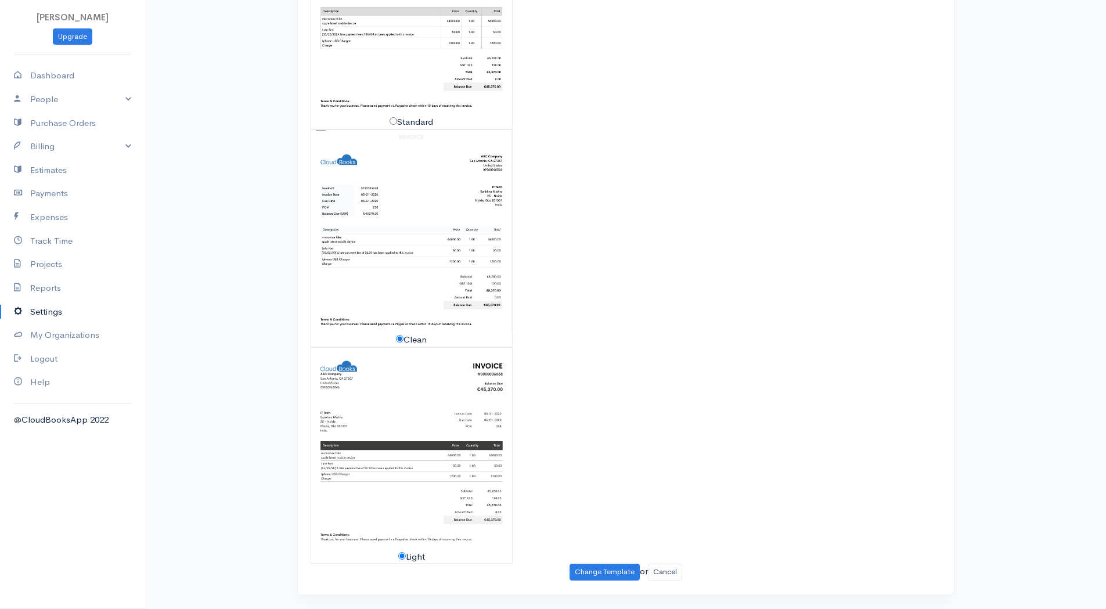
radio input "false"
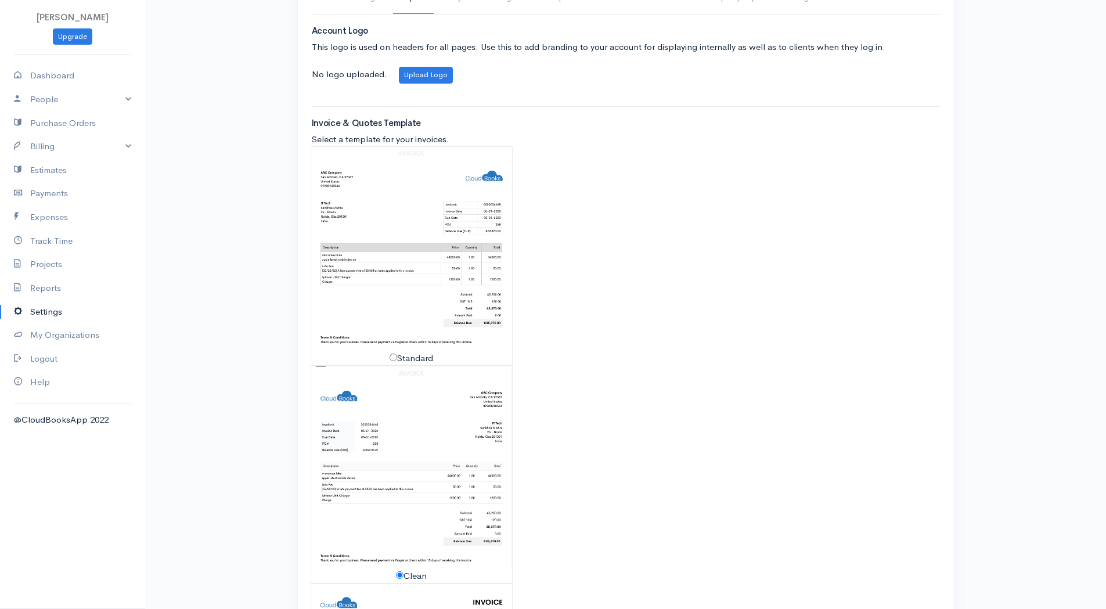
scroll to position [52, 0]
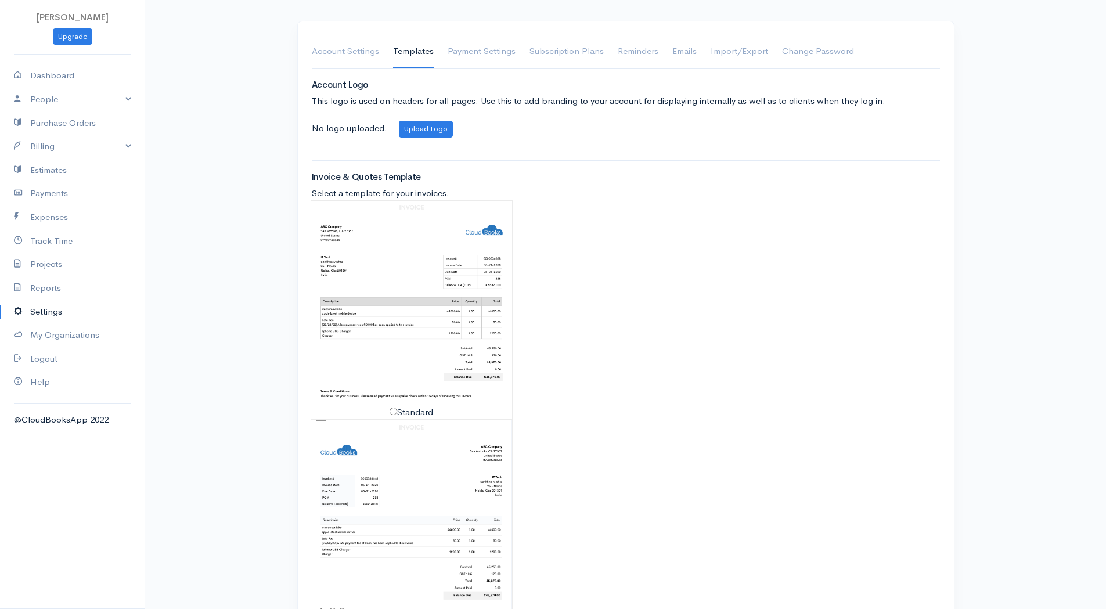
click at [442, 260] on img at bounding box center [411, 304] width 201 height 206
radio input "true"
radio input "false"
click at [48, 102] on link "People" at bounding box center [72, 100] width 145 height 24
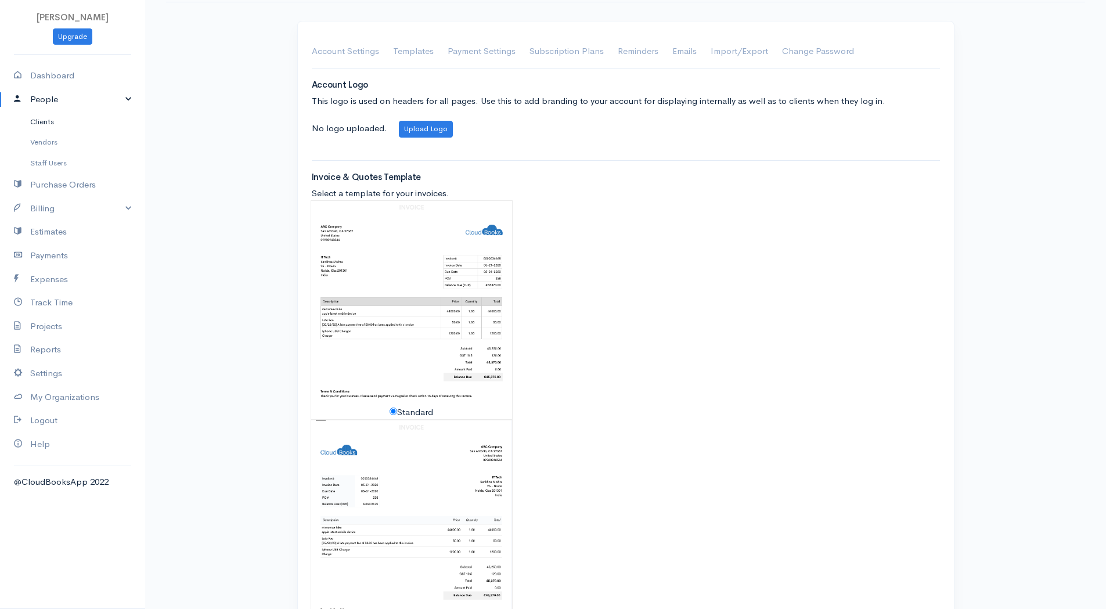
click at [51, 125] on link "Clients" at bounding box center [72, 121] width 145 height 21
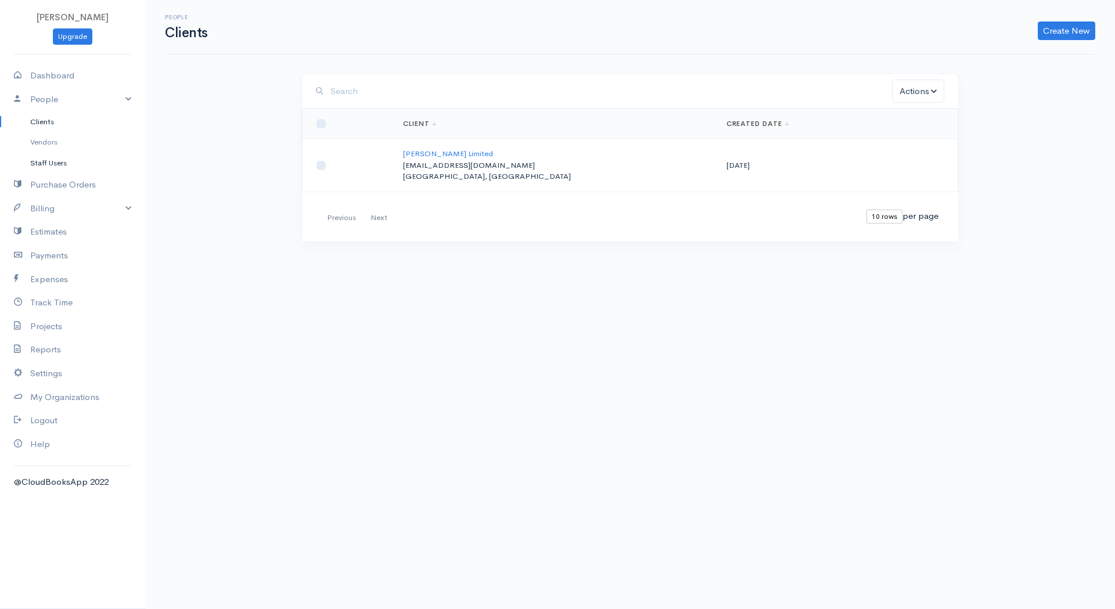
click at [57, 166] on link "Staff Users" at bounding box center [72, 163] width 145 height 21
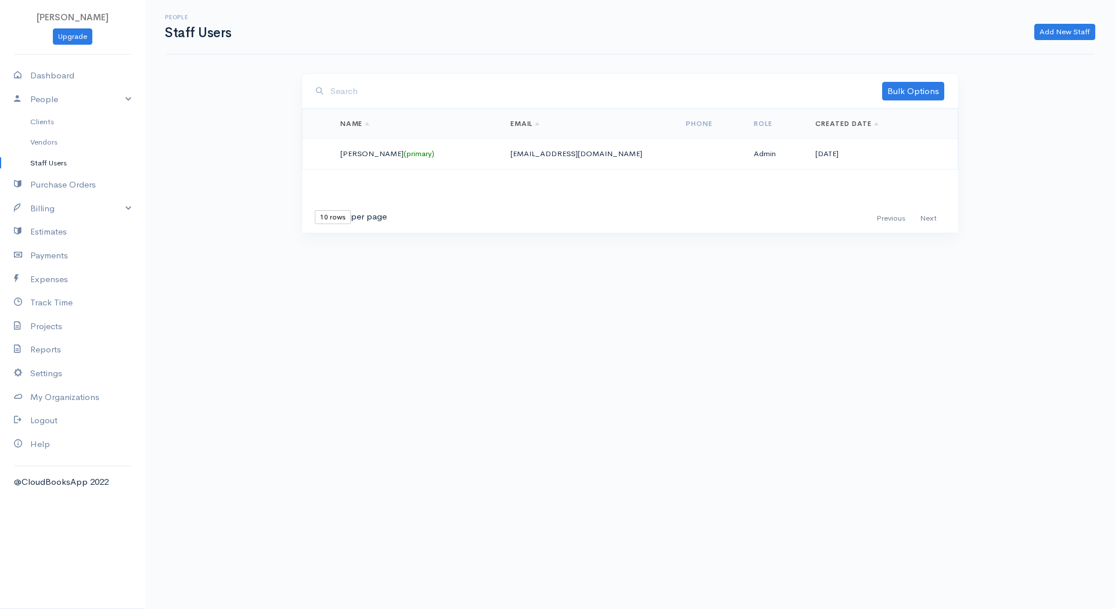
click at [403, 154] on small "(primary)" at bounding box center [418, 154] width 31 height 10
click at [65, 214] on link "Billing" at bounding box center [72, 209] width 145 height 24
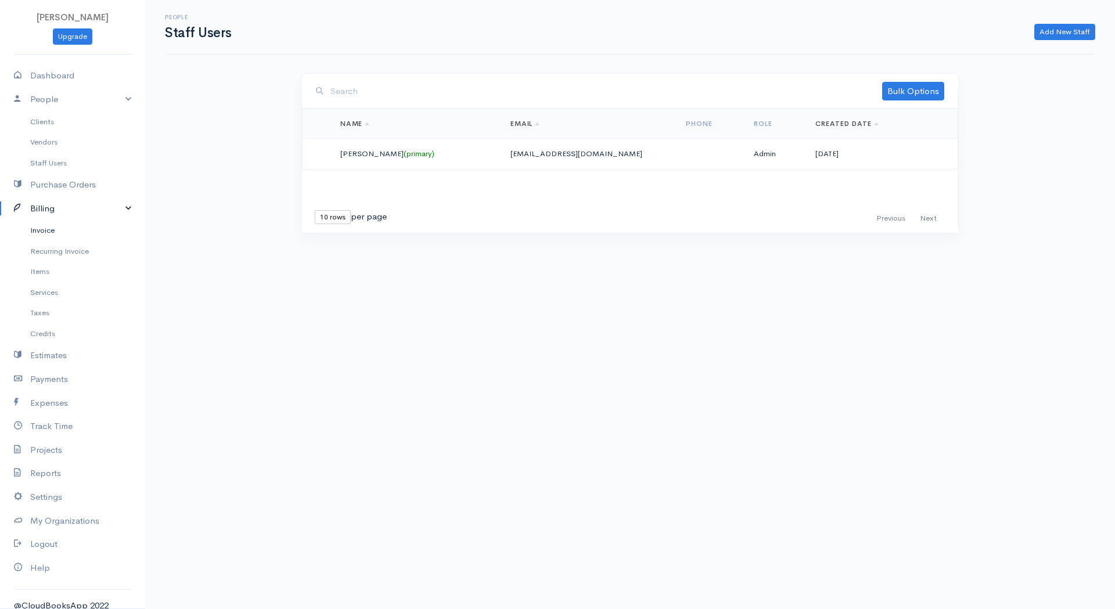
click at [55, 229] on link "Invoice" at bounding box center [72, 230] width 145 height 21
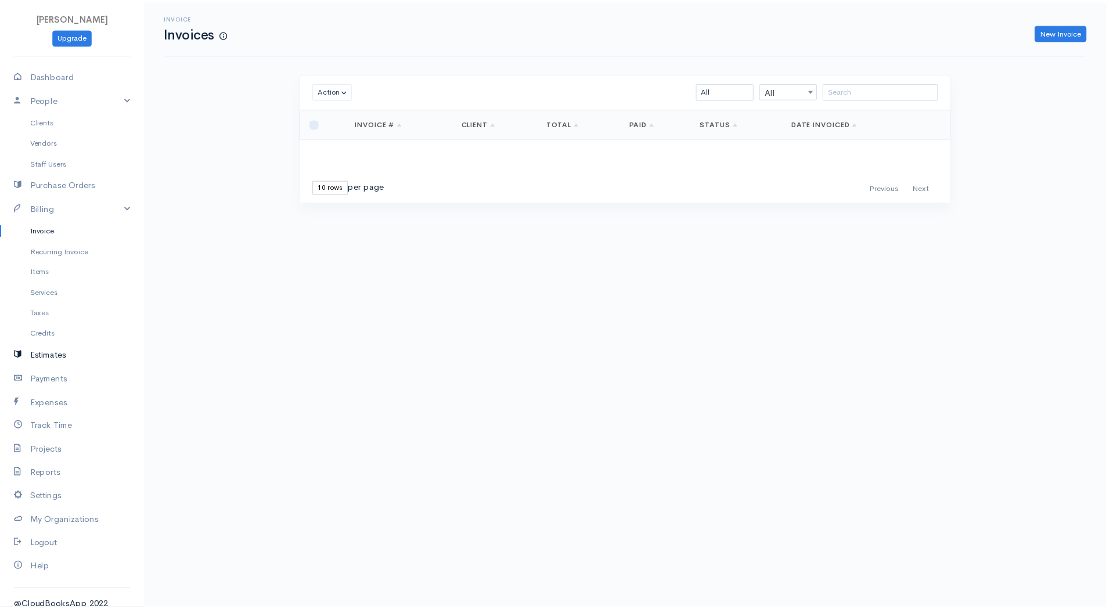
scroll to position [10, 0]
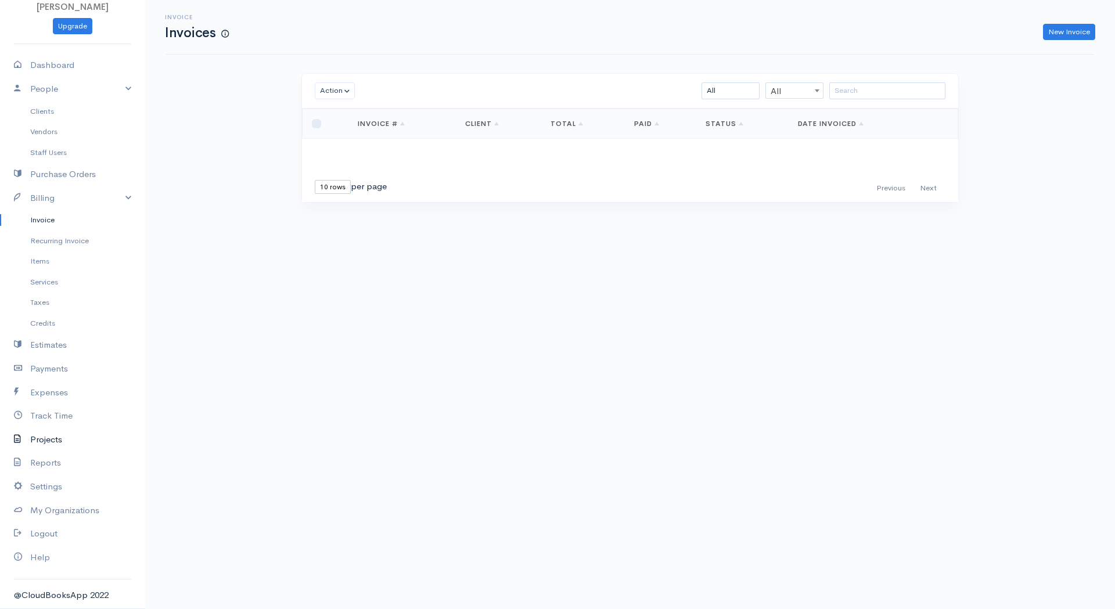
click at [52, 439] on link "Projects" at bounding box center [72, 440] width 145 height 24
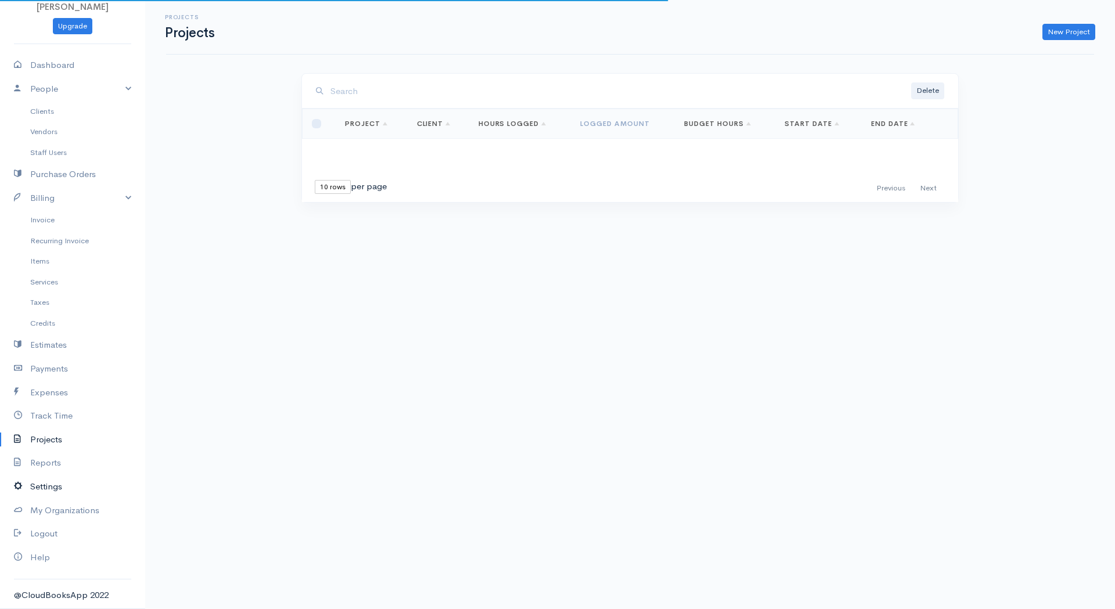
click at [55, 483] on link "Settings" at bounding box center [72, 487] width 145 height 24
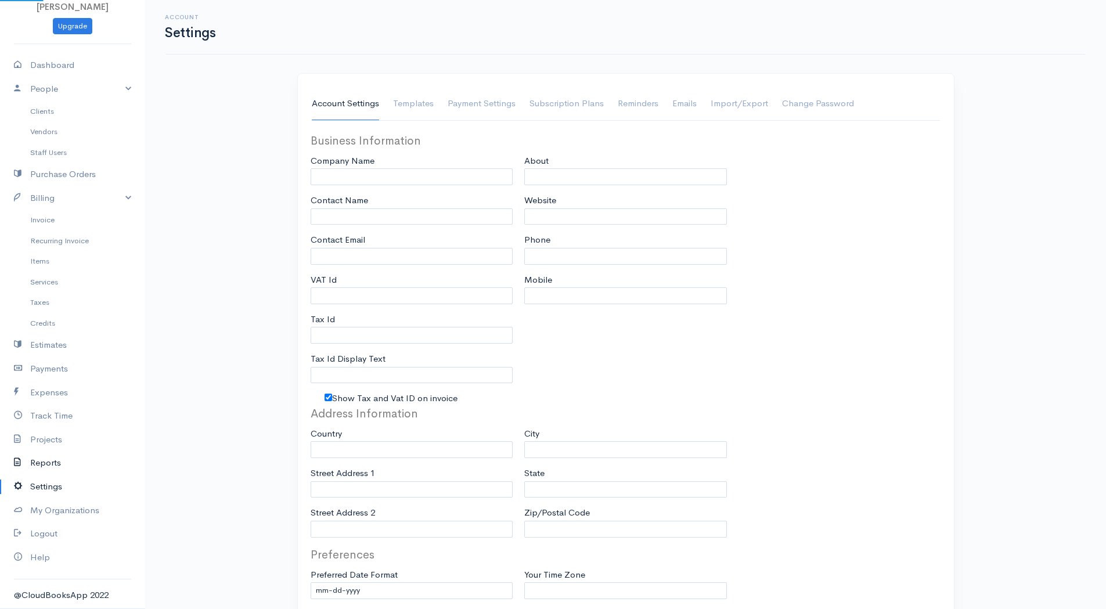
type input "[PERSON_NAME]"
type input "[EMAIL_ADDRESS][DOMAIN_NAME]"
type input "77501 6439 RT0001"
type input "Tax Id"
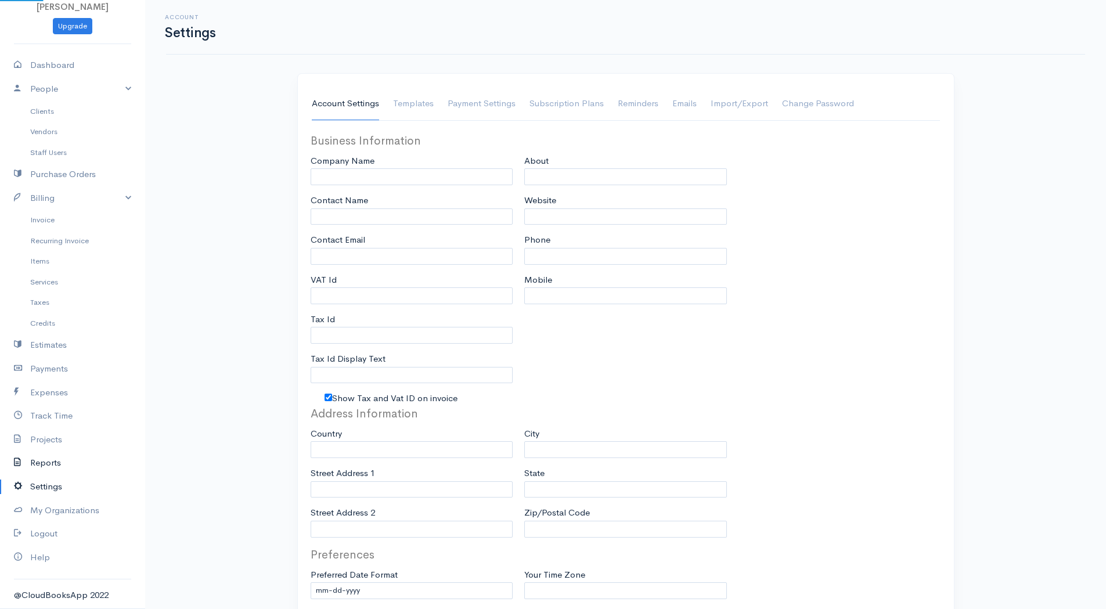
checkbox input "true"
type input "6476486000"
select select
type input "83 Bean Cres, Ajax, ON, L1T 4N8"
type input "Ajax"
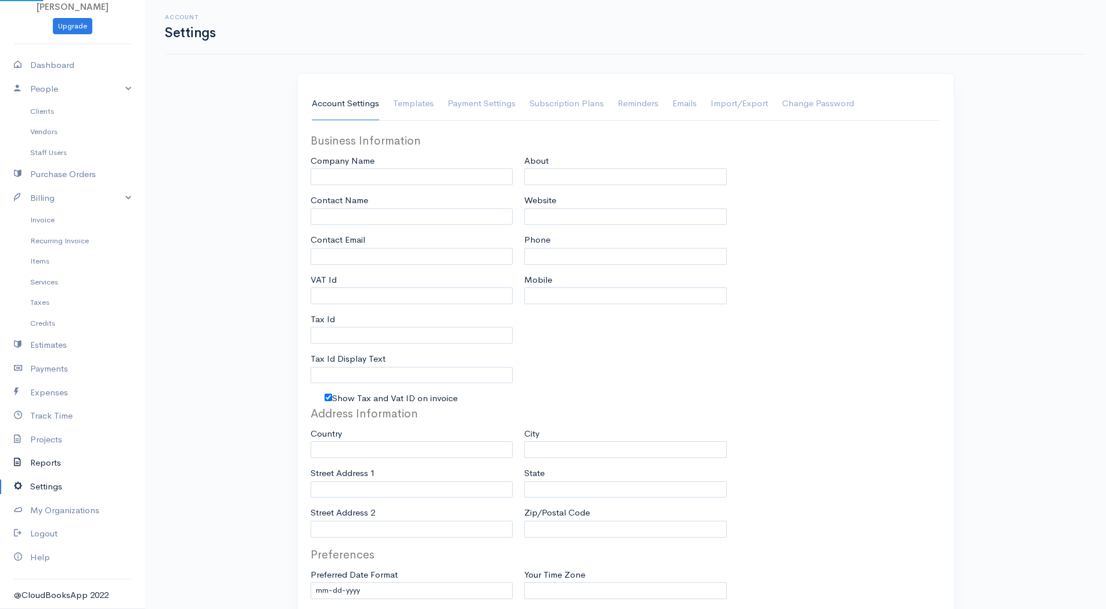
type input "on"
type input "L1T 4N8"
select select
type input "INVOICE"
type input "5"
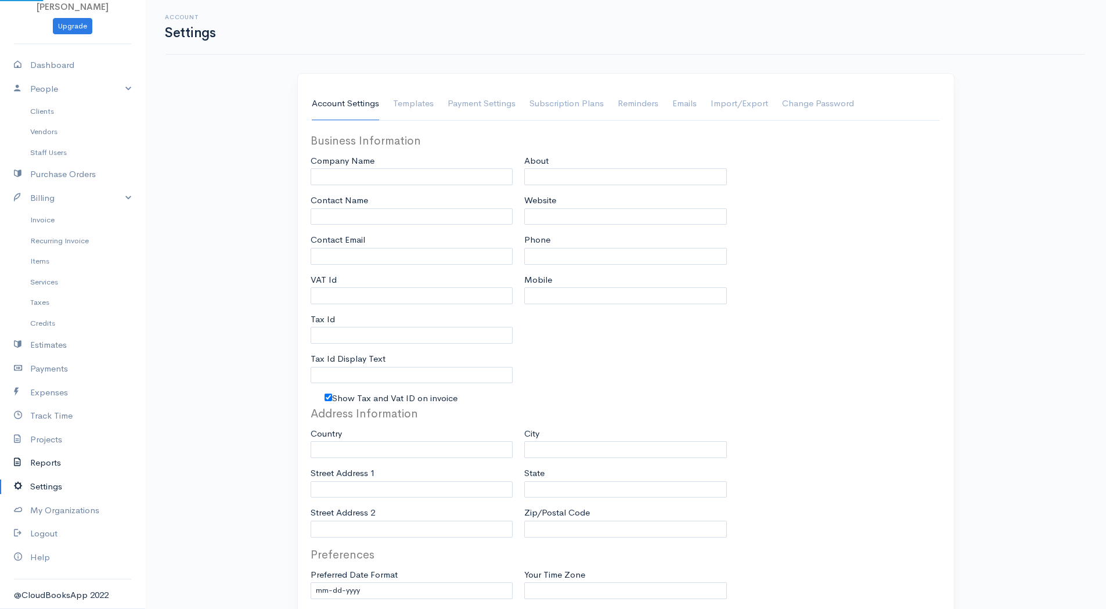
type input "INV"
type input "1"
select select "3"
type textarea "Thank you for your business"
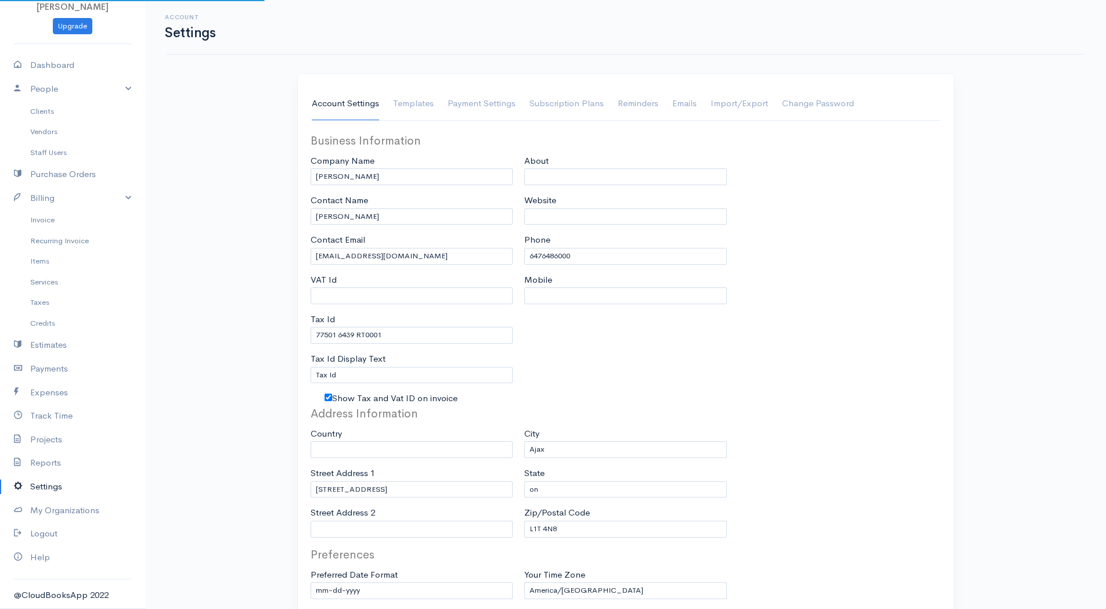
select select "Canada"
select select "CAD"
click at [412, 107] on link "Templates" at bounding box center [413, 104] width 41 height 33
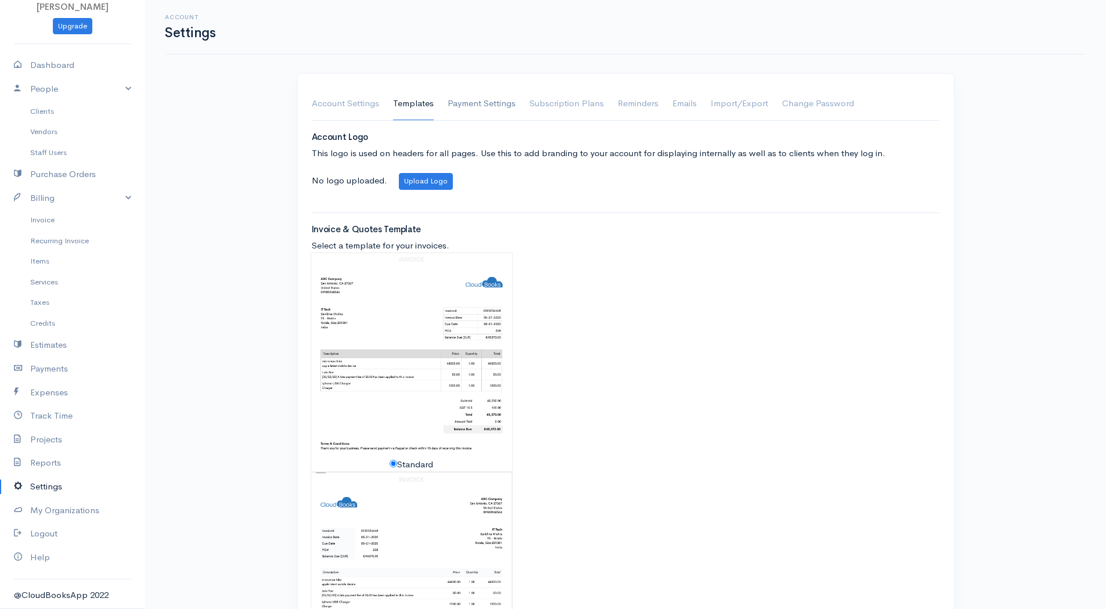
click at [475, 101] on link "Payment Settings" at bounding box center [482, 104] width 68 height 33
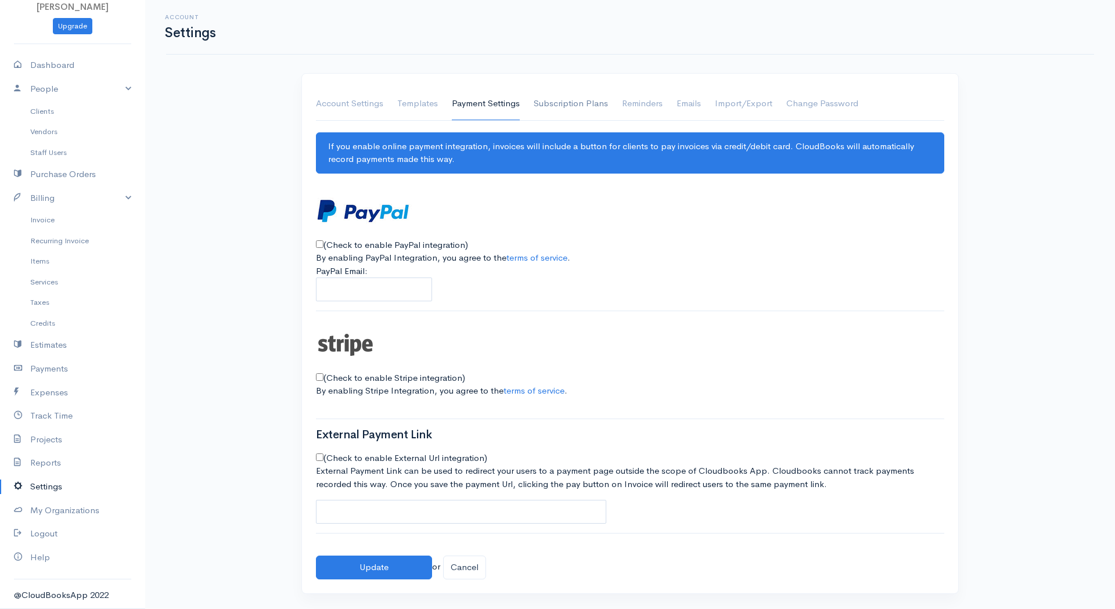
click at [561, 106] on link "Subscription Plans" at bounding box center [571, 104] width 74 height 33
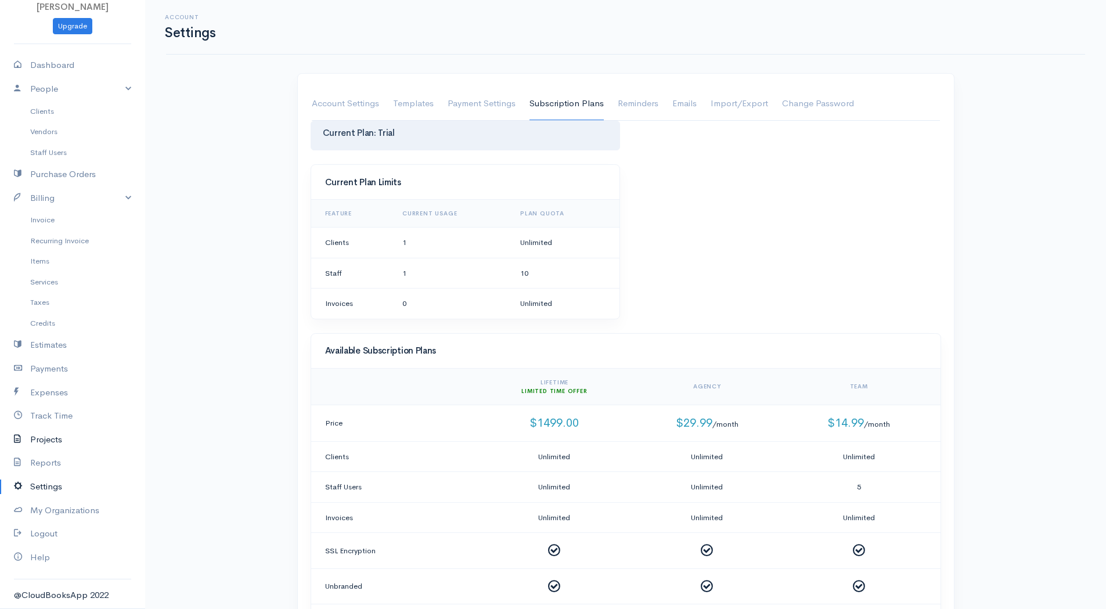
click at [66, 432] on link "Projects" at bounding box center [72, 440] width 145 height 24
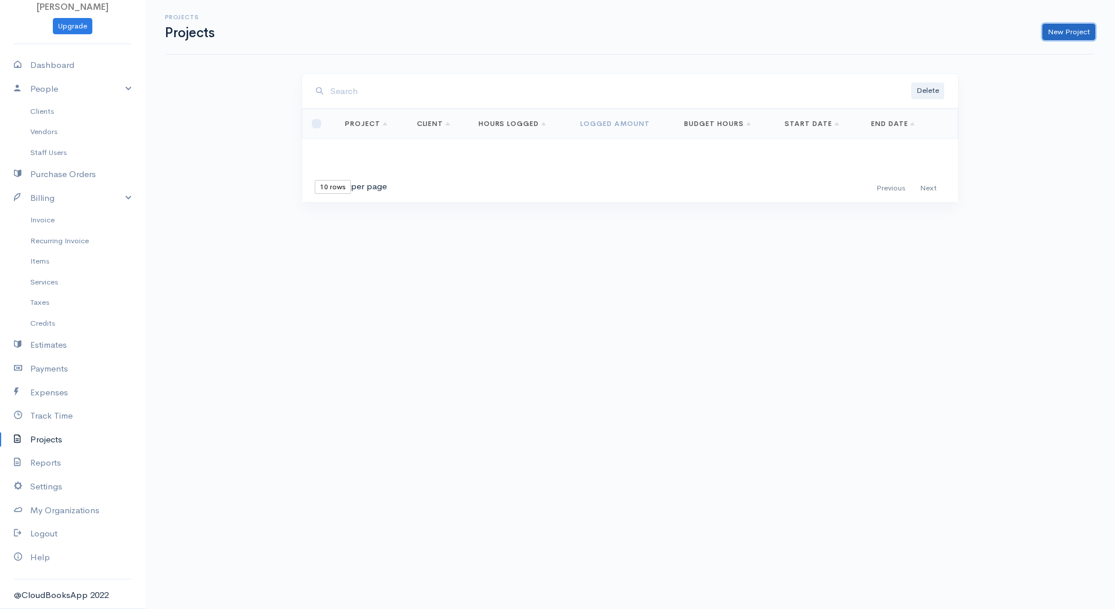
click at [1057, 30] on link "New Project" at bounding box center [1068, 32] width 53 height 17
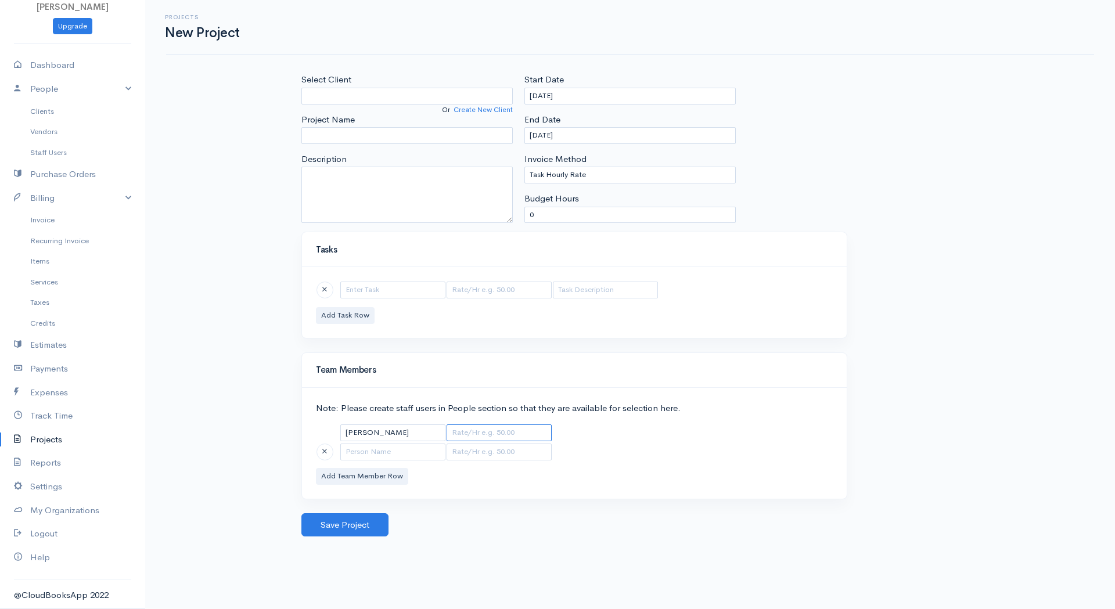
click at [475, 441] on input "text" at bounding box center [498, 432] width 105 height 17
click at [477, 435] on input "text" at bounding box center [498, 432] width 105 height 17
type input "175"
click at [408, 286] on input "text" at bounding box center [392, 290] width 105 height 17
click at [421, 261] on div "Tasks" at bounding box center [574, 249] width 545 height 35
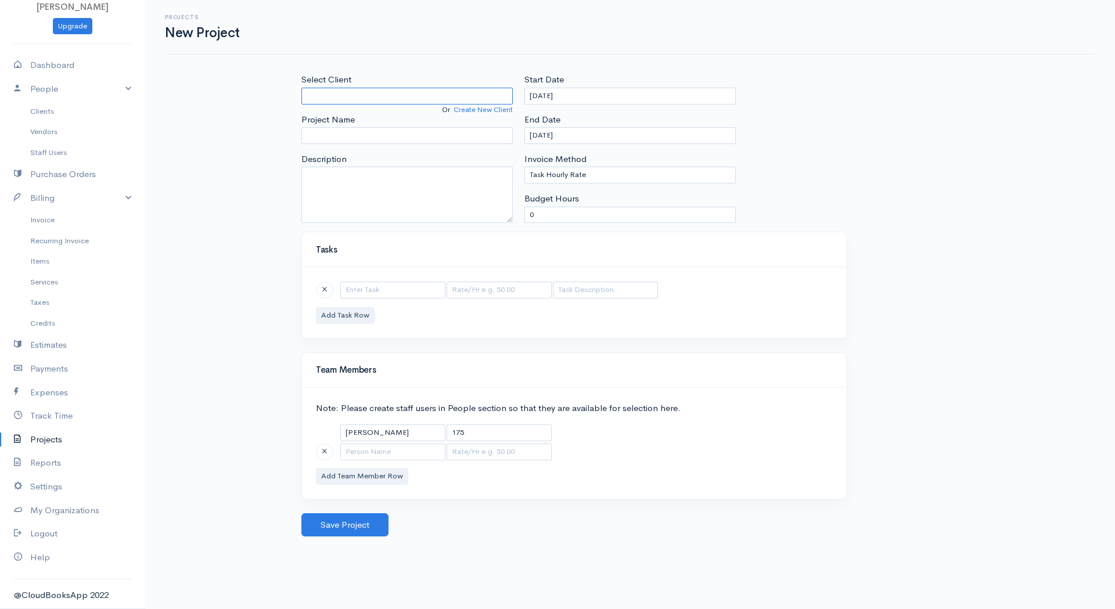
click at [420, 92] on input "Select Client" at bounding box center [406, 96] width 211 height 17
type input "[PERSON_NAME] Limited"
click at [397, 111] on body "Fahad Khan Upgrade Dashboard People Clients Vendors Staff Users Purchase Orders…" at bounding box center [557, 304] width 1115 height 609
drag, startPoint x: 374, startPoint y: 207, endPoint x: 362, endPoint y: 164, distance: 44.1
click at [374, 207] on textarea "Description" at bounding box center [406, 195] width 211 height 56
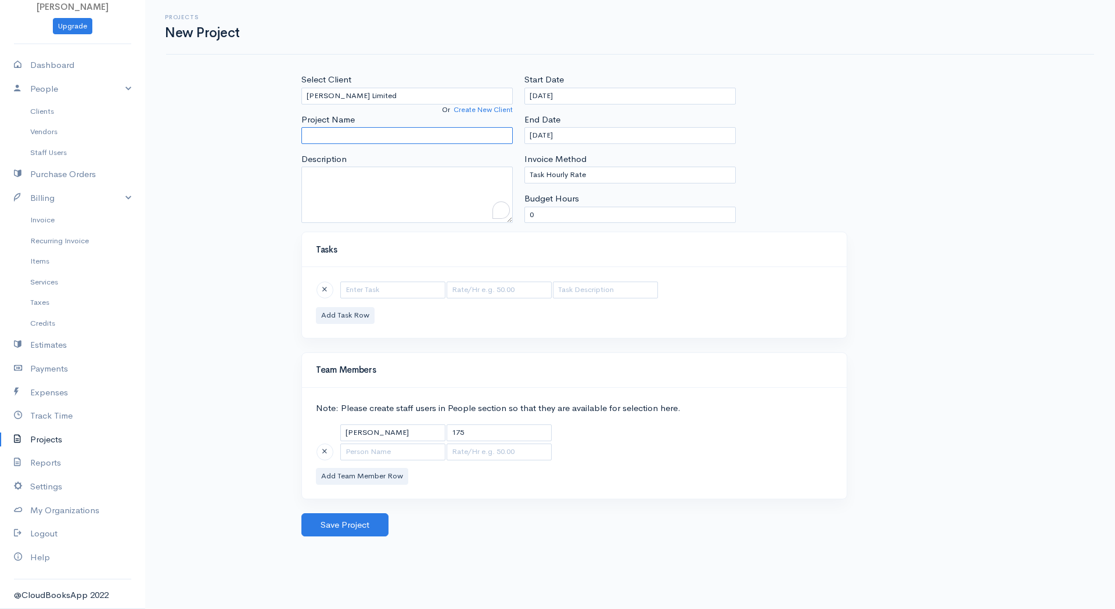
click at [342, 138] on input "Project Name" at bounding box center [406, 135] width 211 height 17
paste input "Hydro Retaining Wall Project"
type input "185 & 205 IPN - Hydro Retaining Wall Project"
click at [853, 171] on div "Select Client Ben Walker Limited Or Create New Client Project Name 185 & 205 IP…" at bounding box center [630, 152] width 669 height 158
click at [589, 131] on input "[DATE]" at bounding box center [629, 135] width 211 height 17
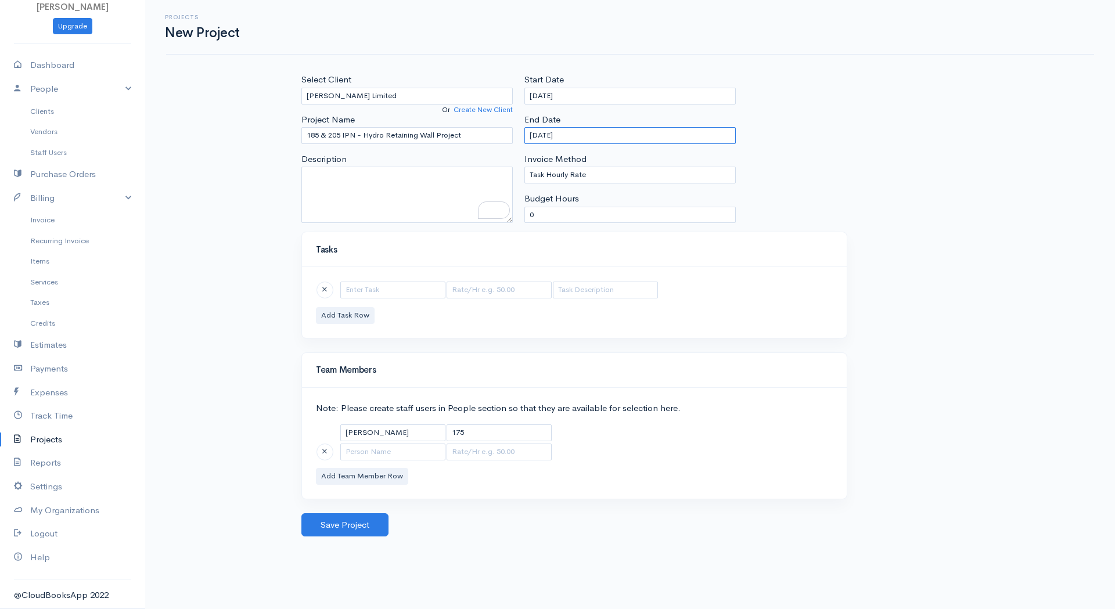
click at [589, 131] on input "[DATE]" at bounding box center [629, 135] width 211 height 17
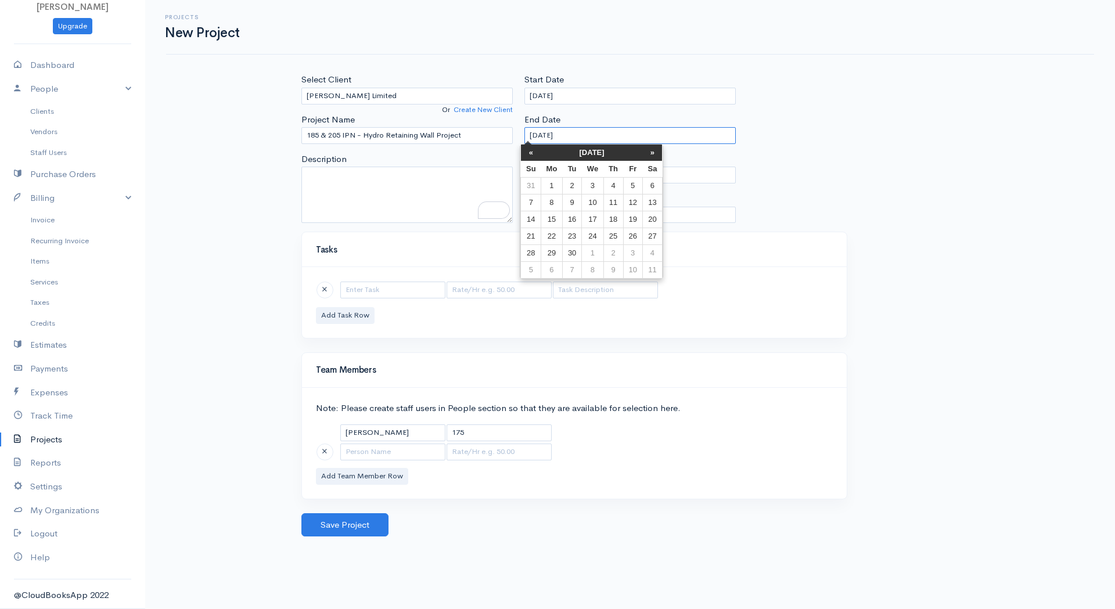
click at [589, 131] on input "[DATE]" at bounding box center [629, 135] width 211 height 17
click at [582, 96] on input "[DATE]" at bounding box center [629, 96] width 211 height 17
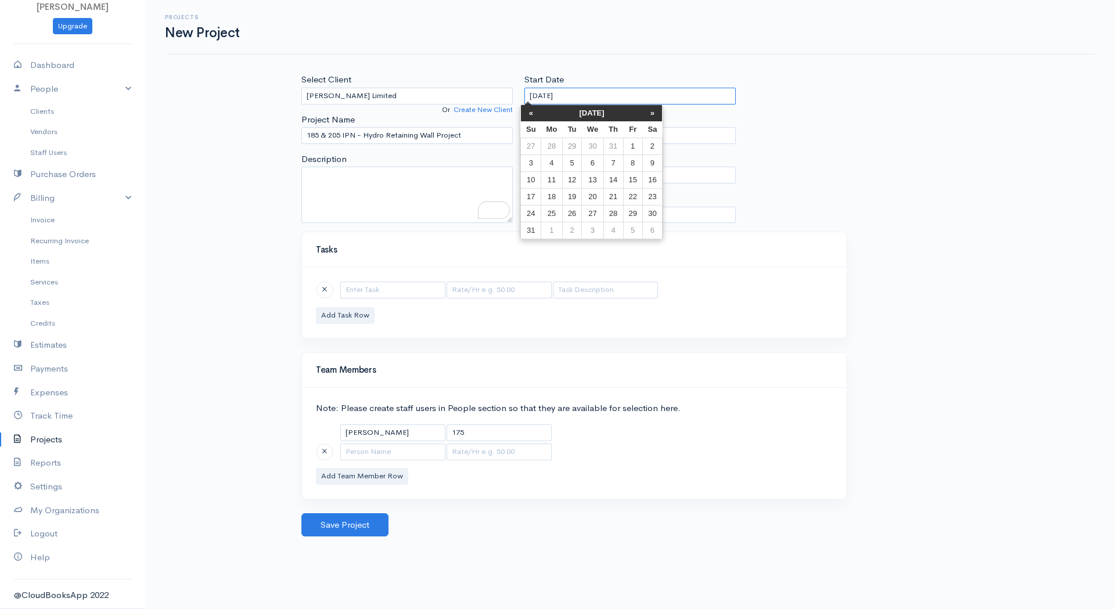
click at [581, 95] on input "[DATE]" at bounding box center [629, 96] width 211 height 17
click at [811, 140] on div "Select Client Ben Walker Limited Or Create New Client Project Name 185 & 205 IP…" at bounding box center [630, 152] width 669 height 158
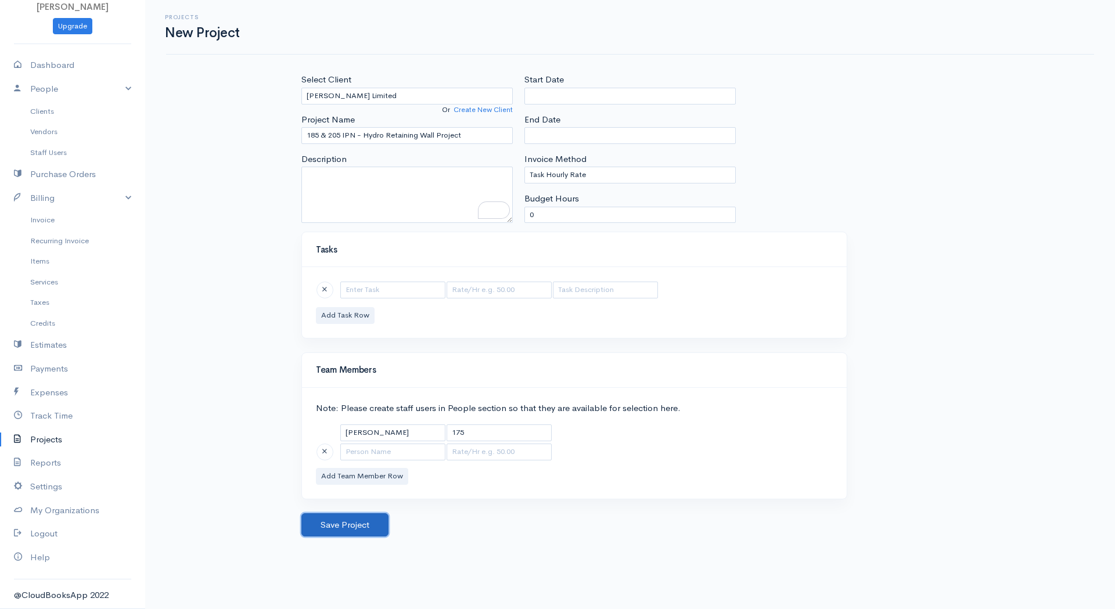
click at [360, 524] on button "Save Project" at bounding box center [344, 525] width 87 height 24
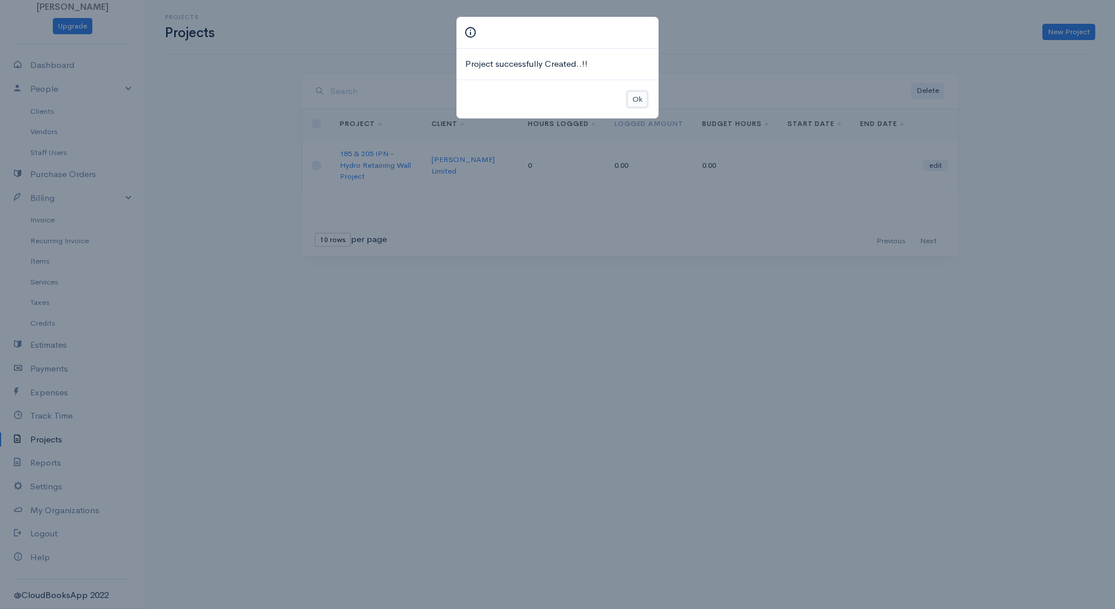
click at [640, 97] on button "Ok" at bounding box center [637, 99] width 20 height 17
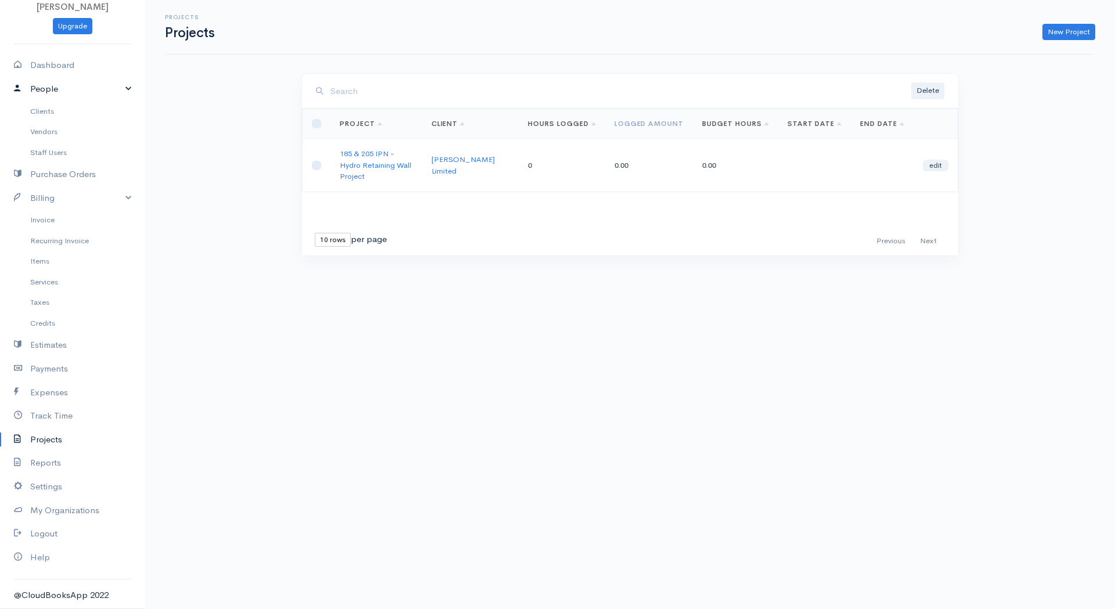
click at [117, 91] on link "People" at bounding box center [72, 89] width 145 height 24
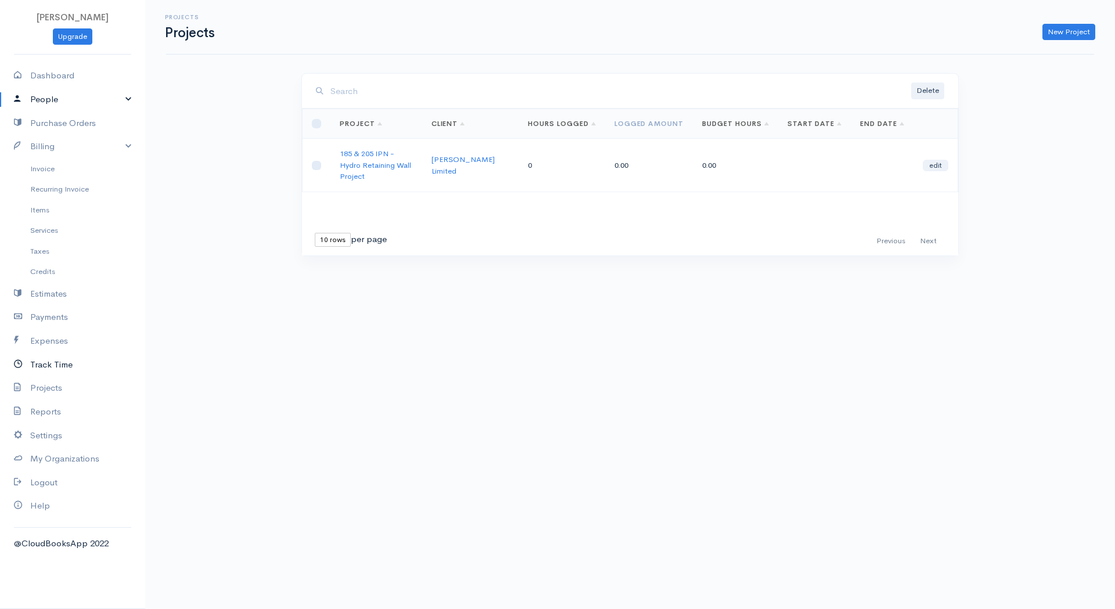
click at [59, 368] on link "Track Time" at bounding box center [72, 365] width 145 height 24
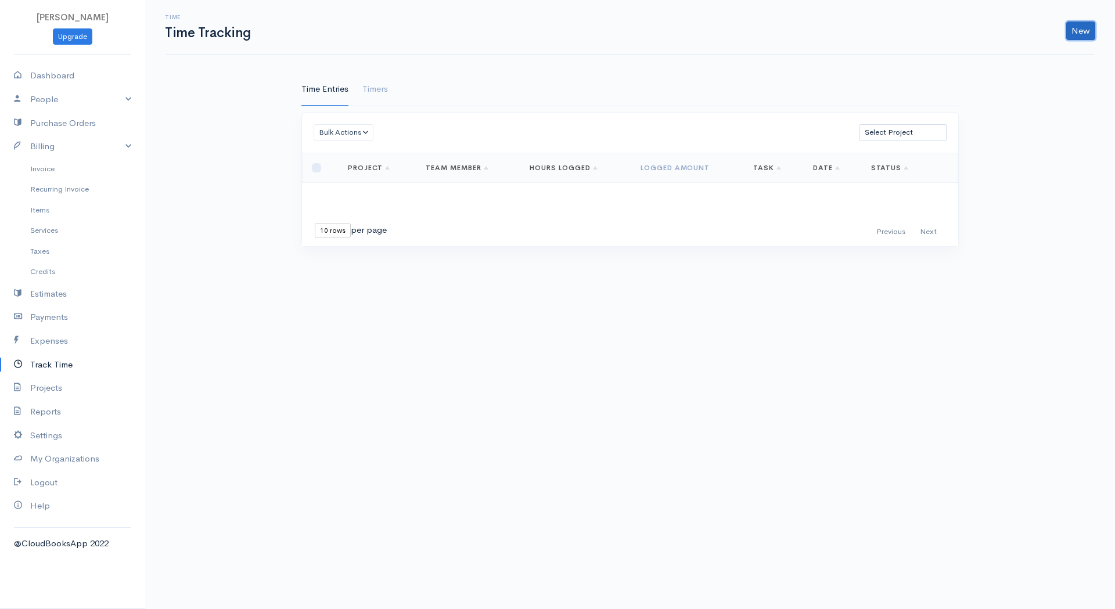
click at [1077, 31] on link "New" at bounding box center [1080, 30] width 29 height 19
click at [1029, 59] on link "Time Entry" at bounding box center [1048, 55] width 92 height 20
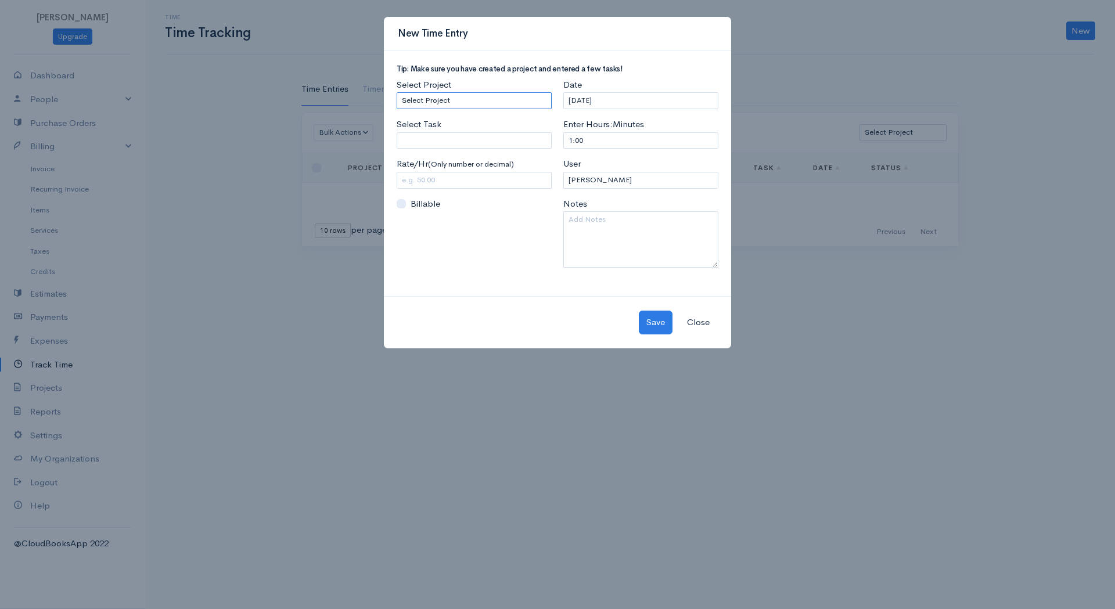
click at [466, 100] on select "Select Project 185 & 205 IPN - Hydro Retaining Wall Project" at bounding box center [474, 100] width 155 height 17
select select "5476"
click at [397, 92] on select "Select Project 185 & 205 IPN - Hydro Retaining Wall Project" at bounding box center [474, 100] width 155 height 17
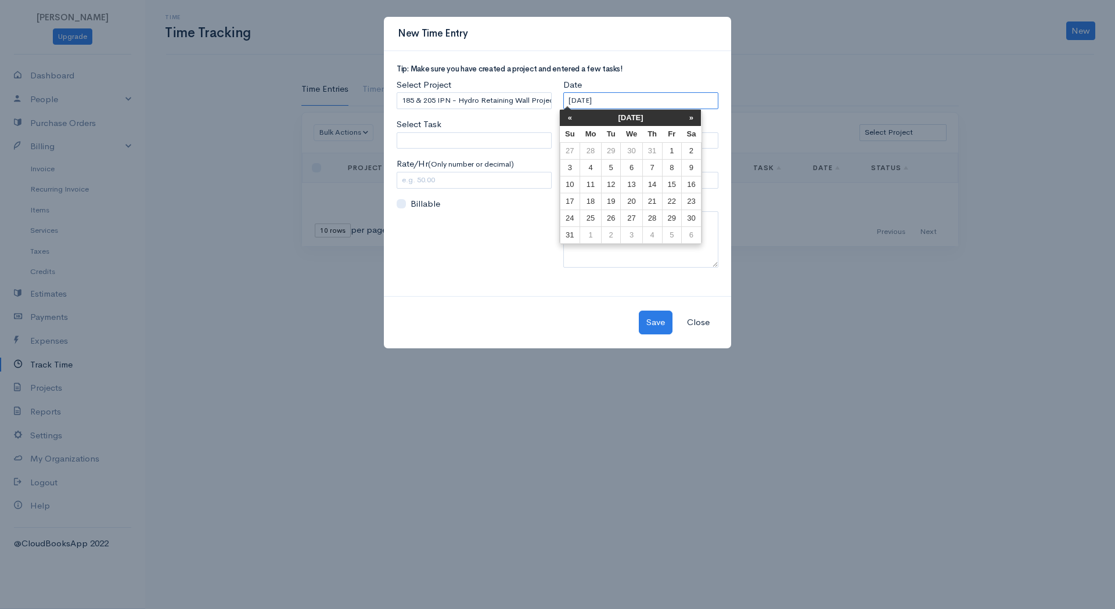
click at [620, 102] on input "[DATE]" at bounding box center [640, 100] width 155 height 17
click at [614, 200] on td "19" at bounding box center [610, 201] width 19 height 17
type input "[DATE]"
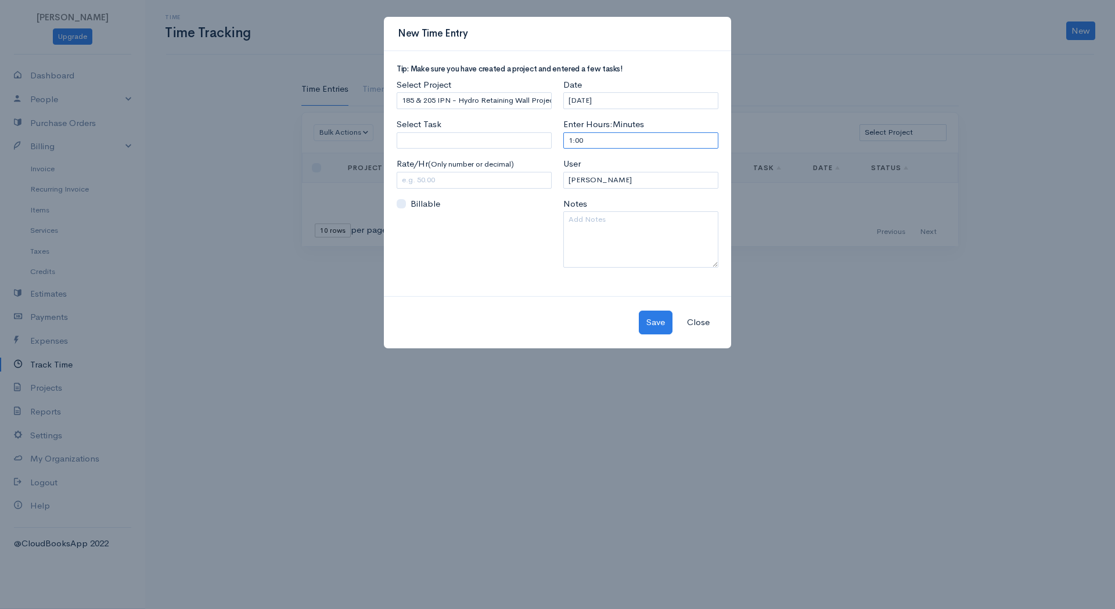
drag, startPoint x: 597, startPoint y: 140, endPoint x: 503, endPoint y: 126, distance: 95.1
click at [503, 127] on div "Tip: Make sure you have created a project and entered a few tasks! Select Proje…" at bounding box center [557, 171] width 333 height 212
type input "3"
click at [470, 233] on div "Select Project Select Project 185 & 205 IPN - Hydro Retaining Wall Project Sele…" at bounding box center [474, 177] width 167 height 198
click at [417, 203] on label "Billable" at bounding box center [425, 203] width 30 height 13
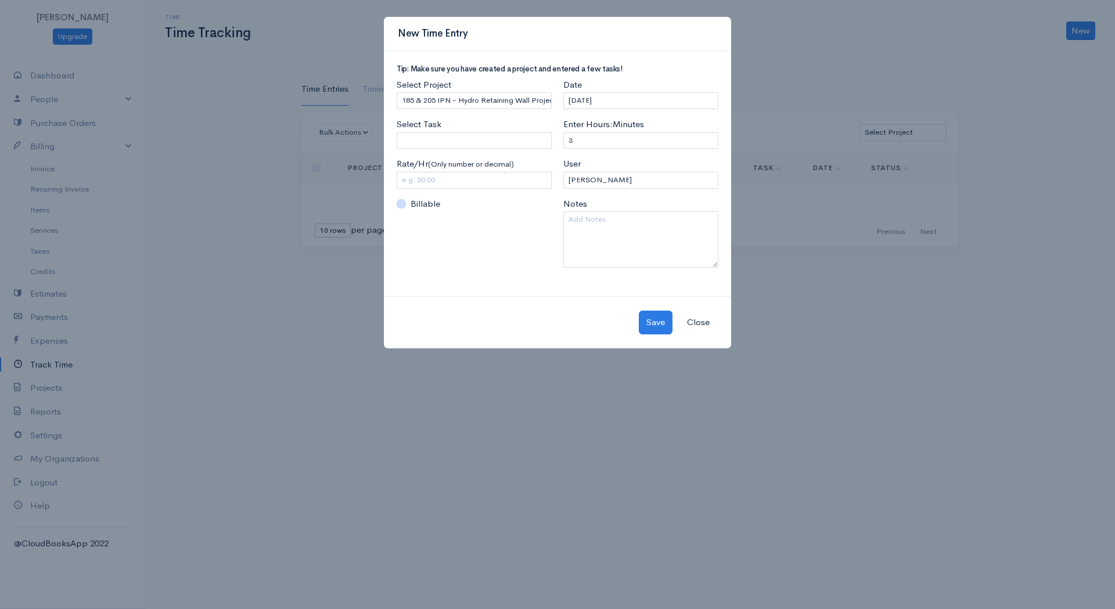
click at [406, 203] on input "Billable" at bounding box center [401, 203] width 9 height 9
checkbox input "true"
click at [447, 143] on input "Select Task" at bounding box center [474, 140] width 155 height 17
click at [506, 295] on div "Tip: Make sure you have created a project and entered a few tasks! Select Proje…" at bounding box center [557, 174] width 347 height 246
drag, startPoint x: 426, startPoint y: 150, endPoint x: 428, endPoint y: 140, distance: 10.7
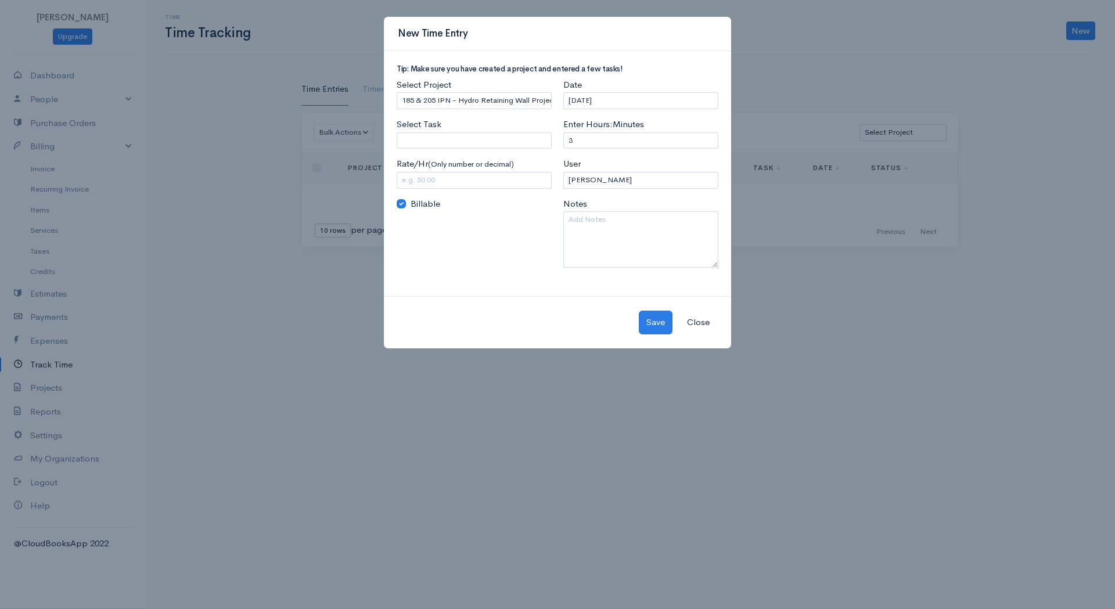
click at [426, 150] on div "Select Project Select Project 185 & 205 IPN - Hydro Retaining Wall Project Sele…" at bounding box center [474, 177] width 167 height 198
click at [428, 140] on input "Select Task" at bounding box center [474, 140] width 155 height 17
paste input "Tender Walkthrough with the Consultants & Contractor"
type input "Tender Walkthrough with the Consultants & Contractor"
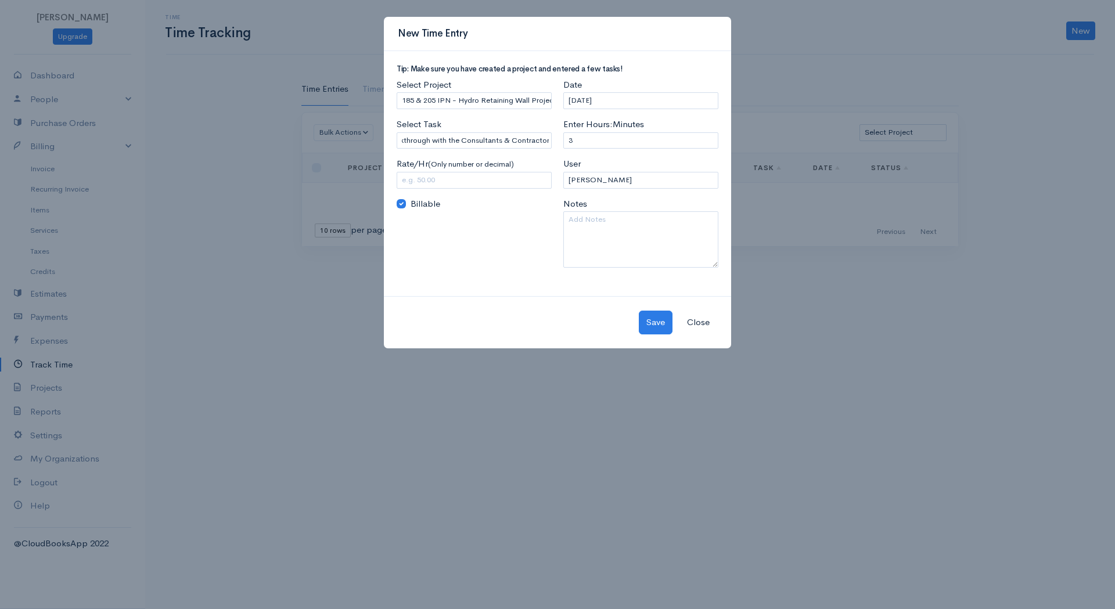
click at [519, 273] on div "Select Project Select Project 185 & 205 IPN - Hydro Retaining Wall Project Sele…" at bounding box center [474, 177] width 167 height 198
click at [652, 331] on button "Save" at bounding box center [656, 323] width 34 height 24
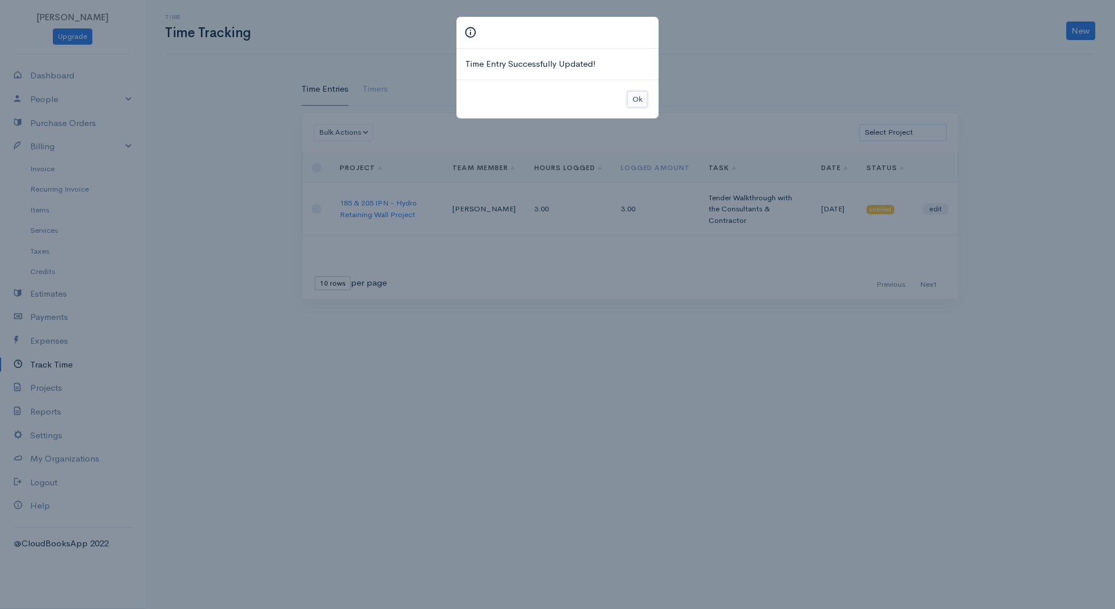
click at [635, 92] on button "Ok" at bounding box center [637, 99] width 20 height 17
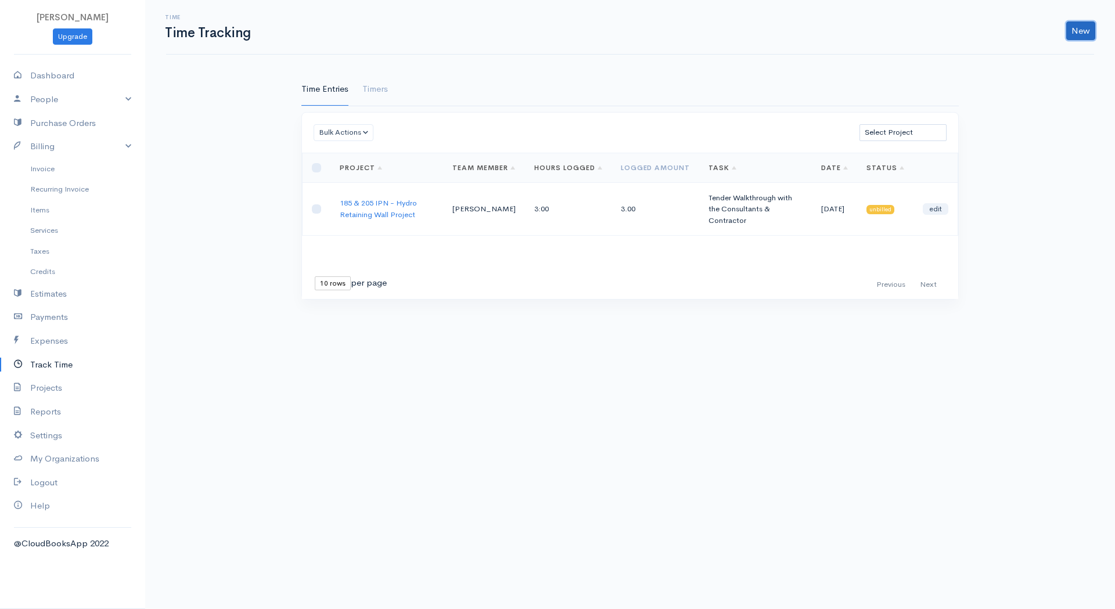
click at [1081, 31] on link "New" at bounding box center [1080, 30] width 29 height 19
click at [1033, 57] on link "Time Entry" at bounding box center [1048, 55] width 92 height 20
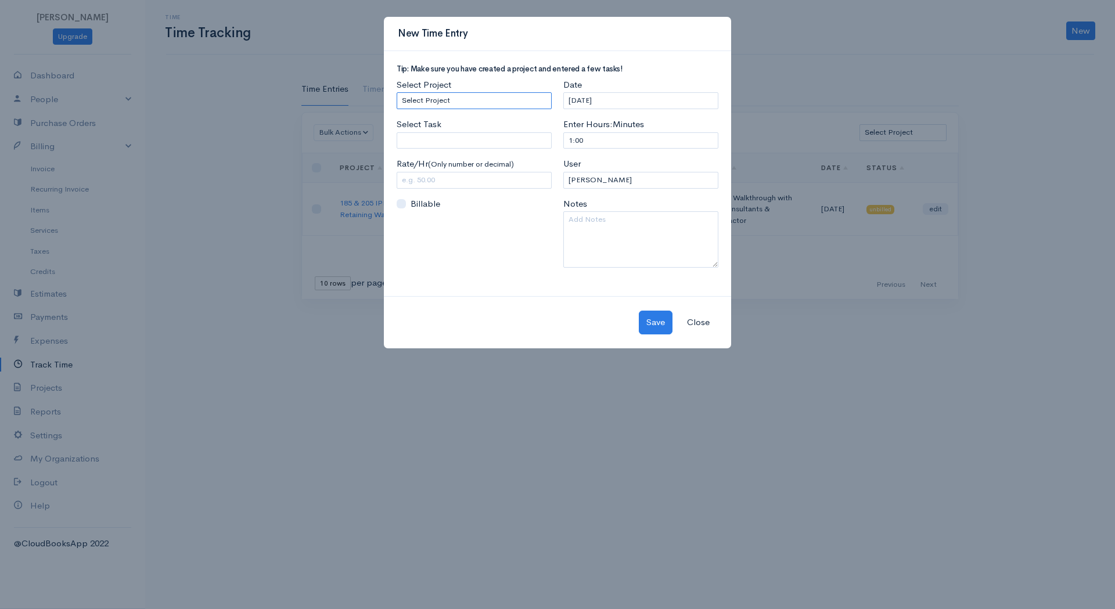
click at [443, 108] on select "Select Project 185 & 205 IPN - Hydro Retaining Wall Project" at bounding box center [474, 100] width 155 height 17
select select "5476"
click at [397, 92] on select "Select Project 185 & 205 IPN - Hydro Retaining Wall Project" at bounding box center [474, 100] width 155 height 17
click at [424, 142] on input "Select Task" at bounding box center [474, 140] width 155 height 17
paste input "Review of the comments by the consultant + Coordination with the consultant for…"
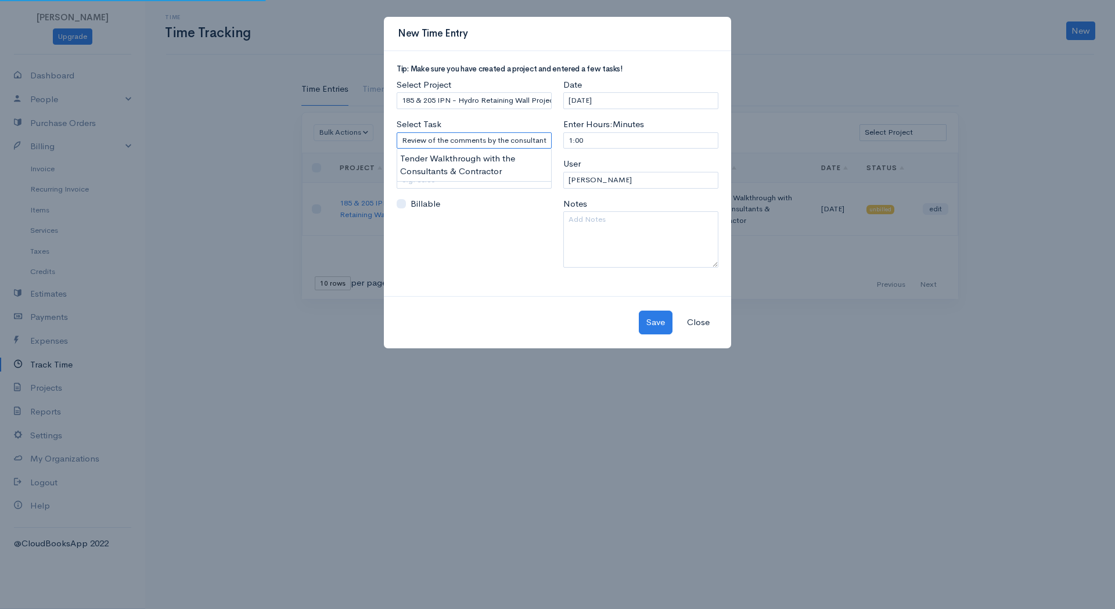
scroll to position [0, 142]
type input "Review of the comments by the consultant + Coordination with the consultant for…"
click at [495, 233] on div "Select Project Select Project 185 & 205 IPN - Hydro Retaining Wall Project Sele…" at bounding box center [474, 177] width 167 height 198
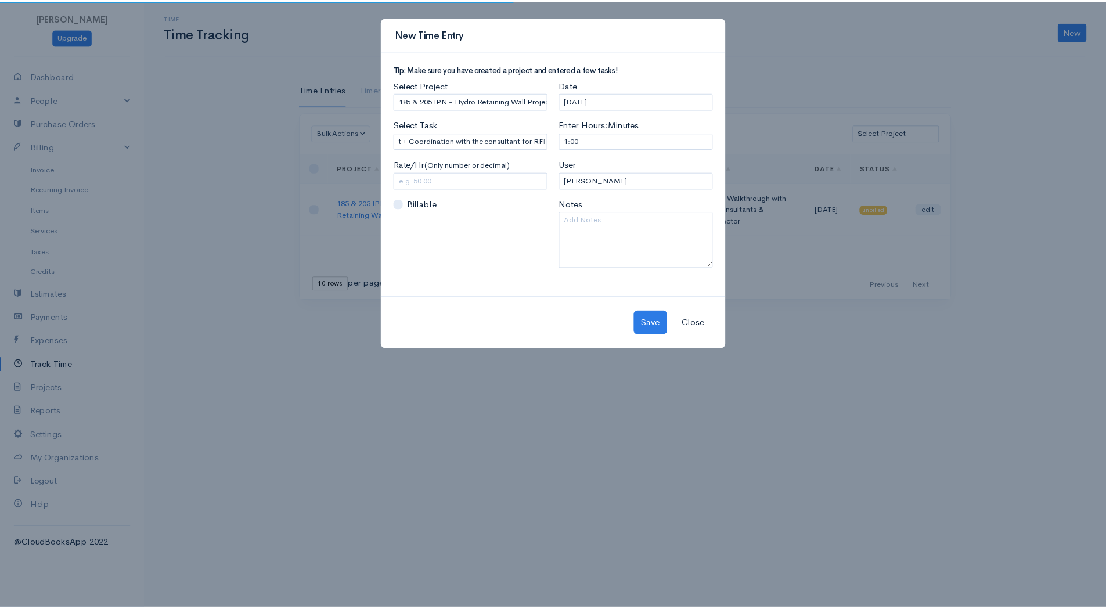
scroll to position [0, 0]
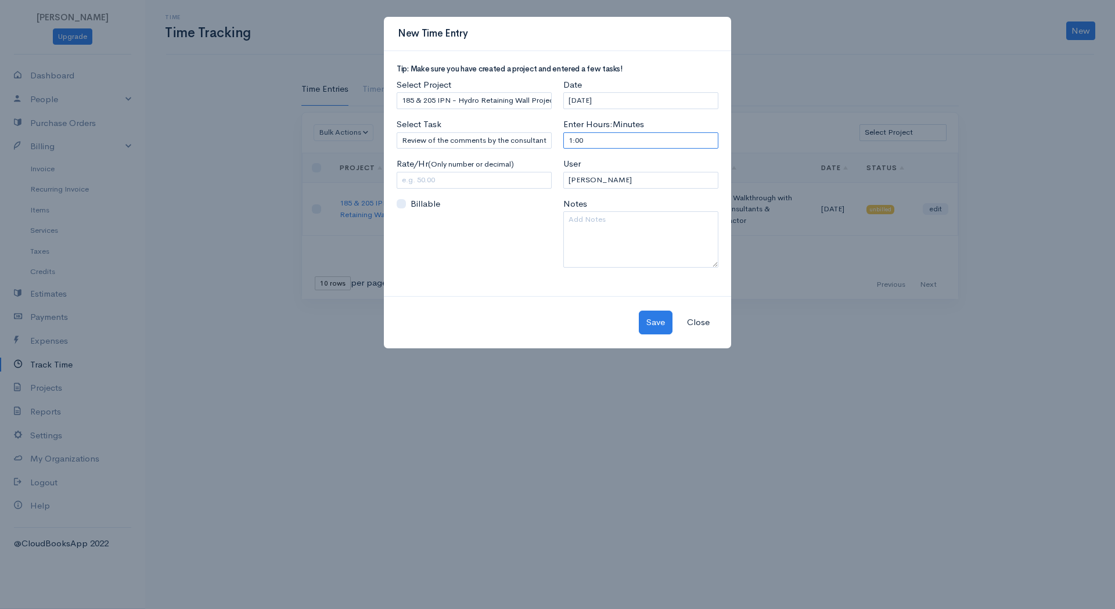
click at [609, 139] on input "1:00" at bounding box center [640, 140] width 155 height 17
click at [398, 205] on input "Billable" at bounding box center [401, 203] width 9 height 9
checkbox input "true"
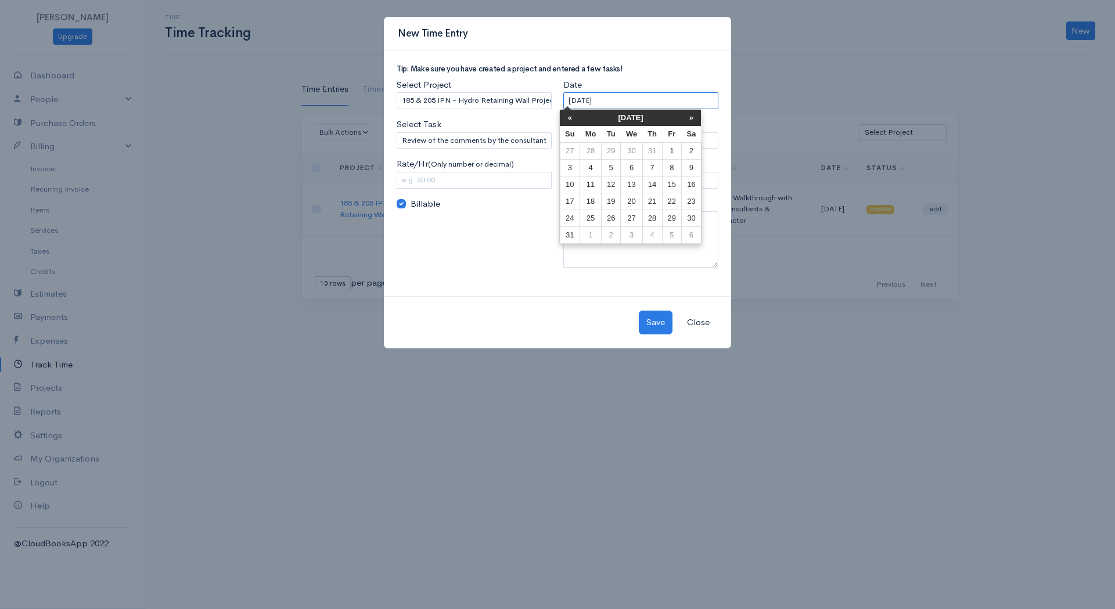
click at [622, 99] on input "[DATE]" at bounding box center [640, 100] width 155 height 17
click at [637, 181] on td "13" at bounding box center [631, 184] width 21 height 17
type input "[DATE]"
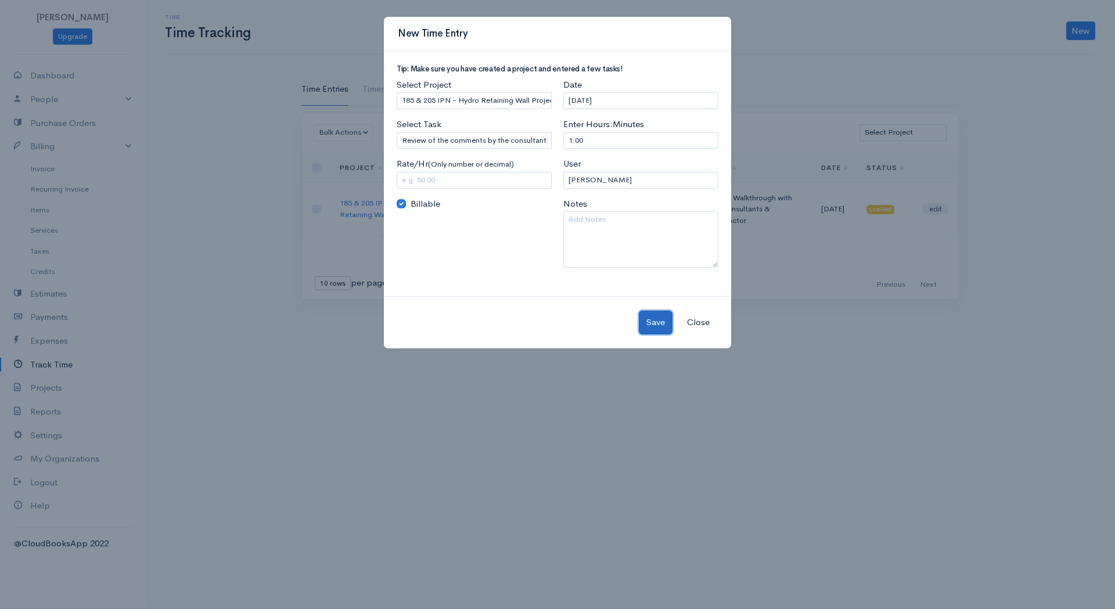
click at [660, 315] on button "Save" at bounding box center [656, 323] width 34 height 24
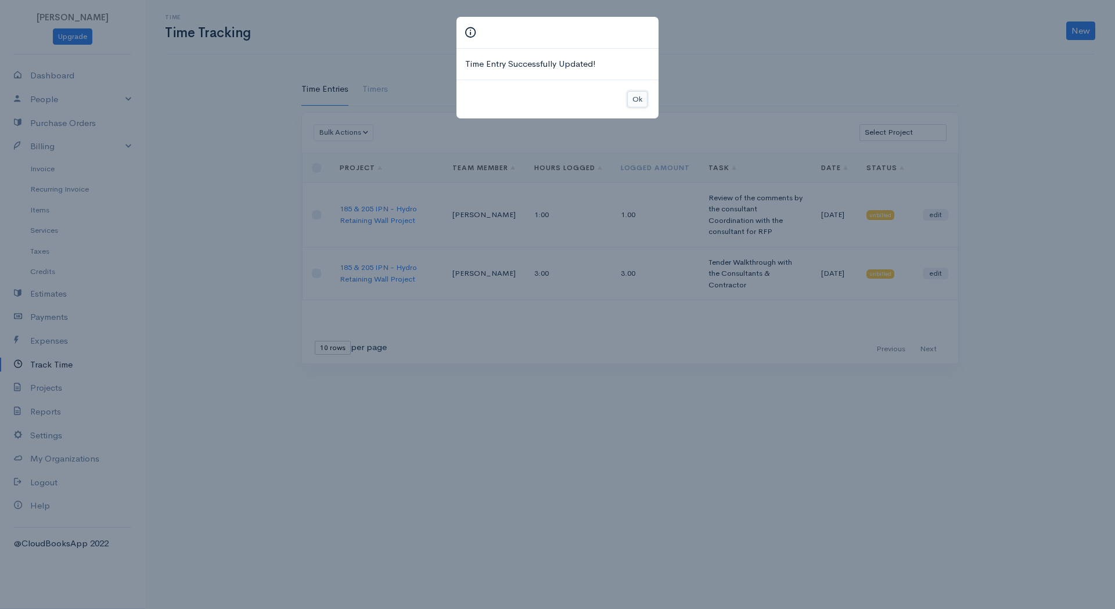
click at [640, 101] on button "Ok" at bounding box center [637, 99] width 20 height 17
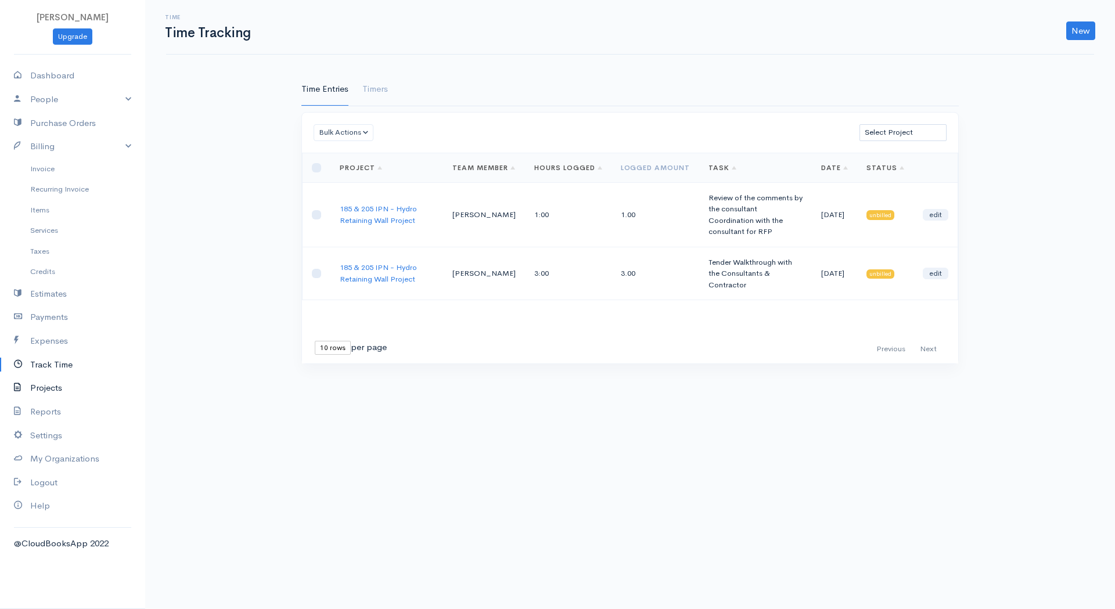
click at [57, 389] on link "Projects" at bounding box center [72, 388] width 145 height 24
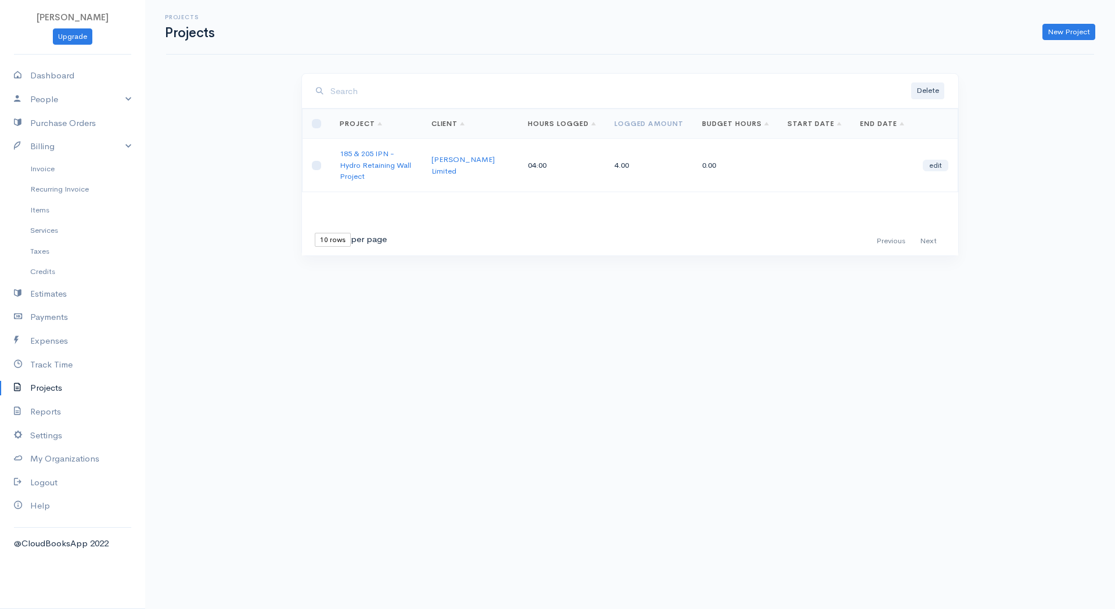
click at [477, 162] on td "[PERSON_NAME] Limited" at bounding box center [470, 165] width 97 height 53
click at [397, 162] on link "185 & 205 IPN - Hydro Retaining Wall Project" at bounding box center [375, 165] width 71 height 33
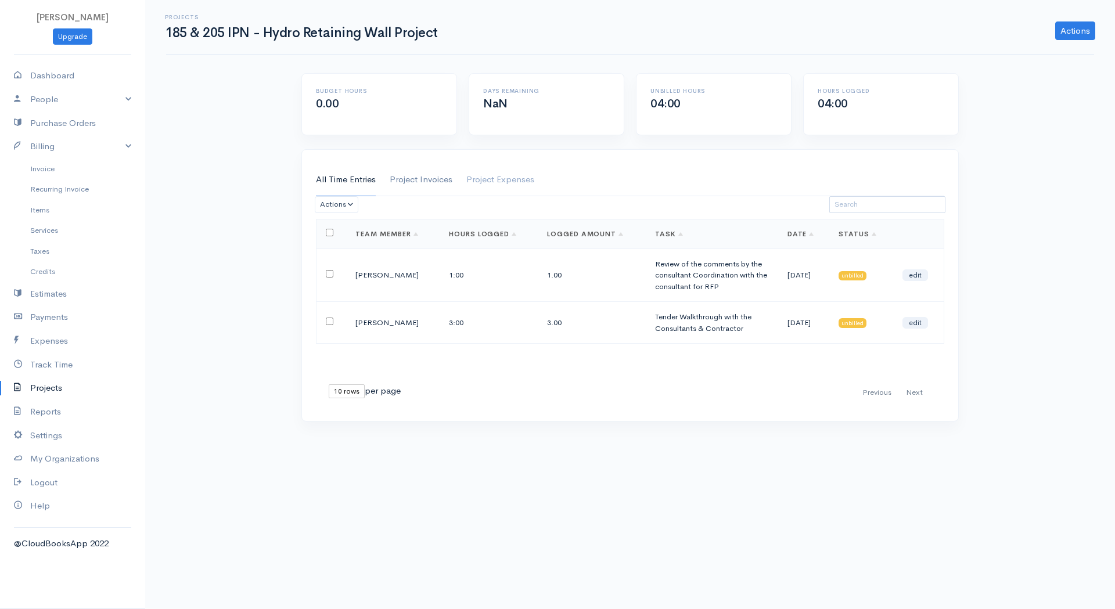
click at [440, 175] on link "Project Invoices" at bounding box center [421, 180] width 63 height 33
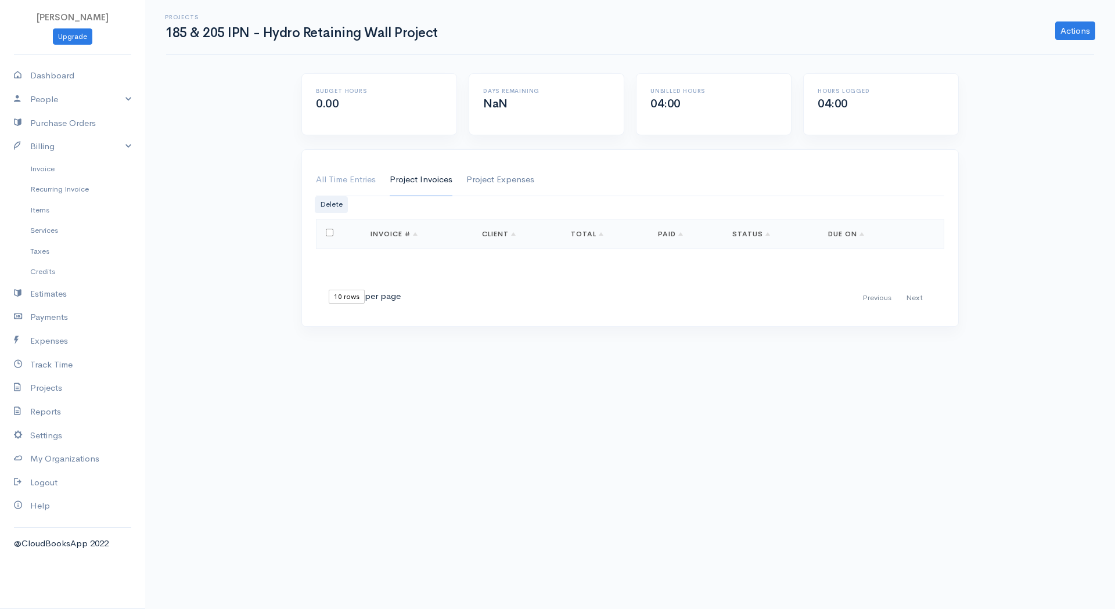
click at [496, 174] on link "Project Expenses" at bounding box center [500, 180] width 68 height 33
click at [431, 180] on link "Project Invoices" at bounding box center [421, 180] width 63 height 33
click at [361, 180] on link "All Time Entries" at bounding box center [346, 180] width 60 height 33
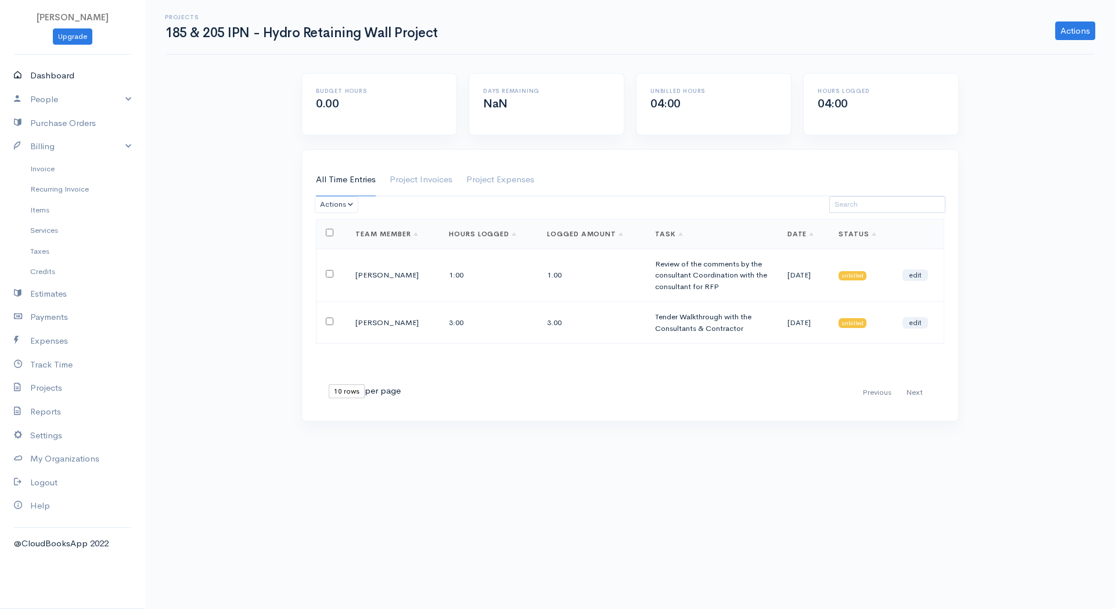
click at [52, 78] on link "Dashboard" at bounding box center [72, 76] width 145 height 24
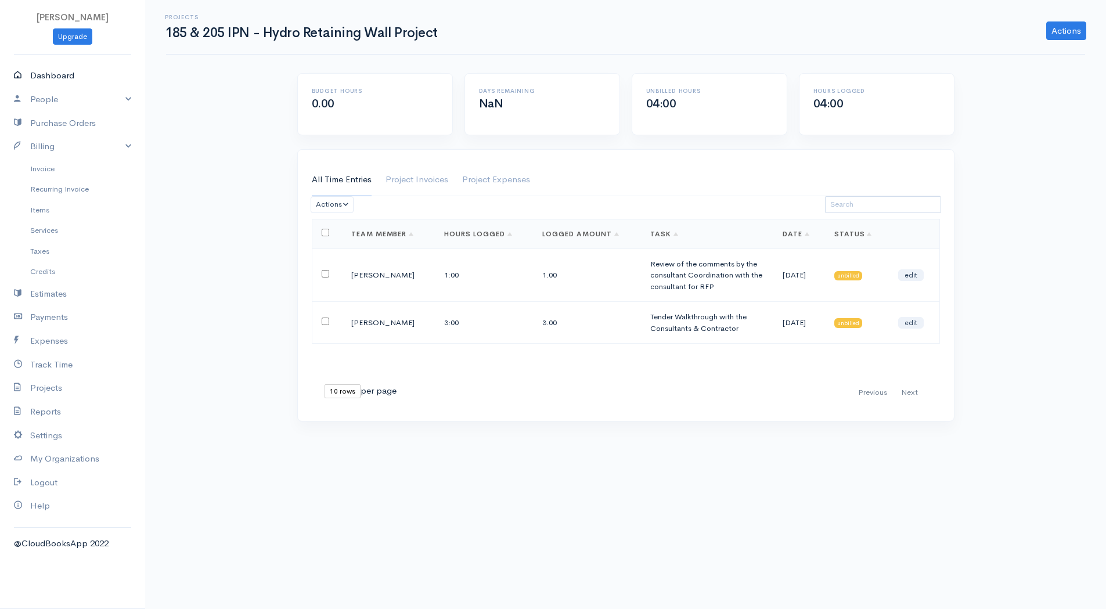
select select "365"
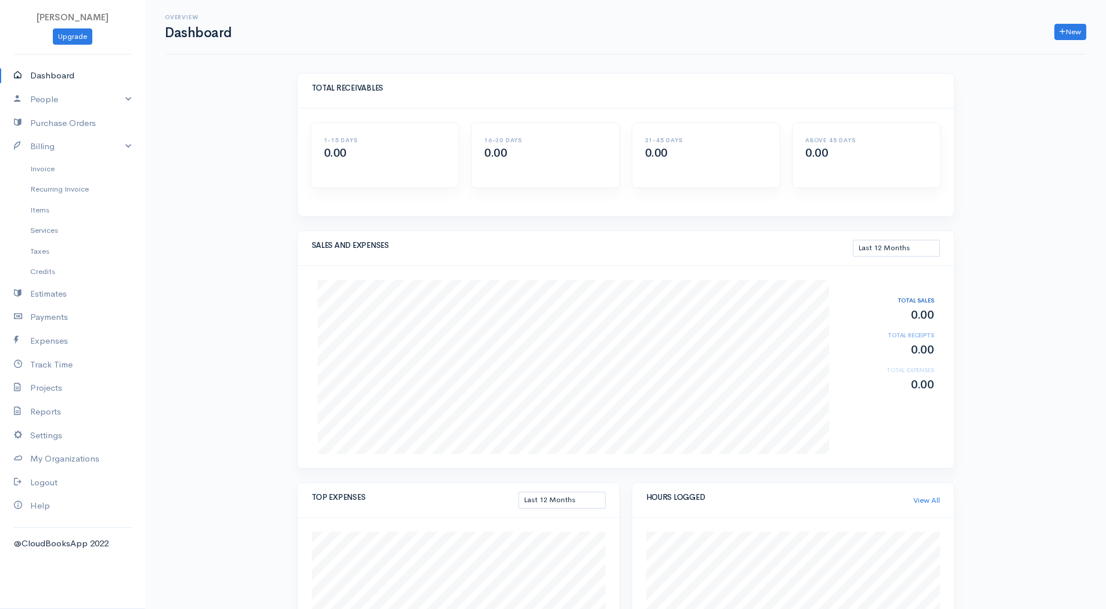
click at [65, 78] on link "Dashboard" at bounding box center [72, 76] width 145 height 24
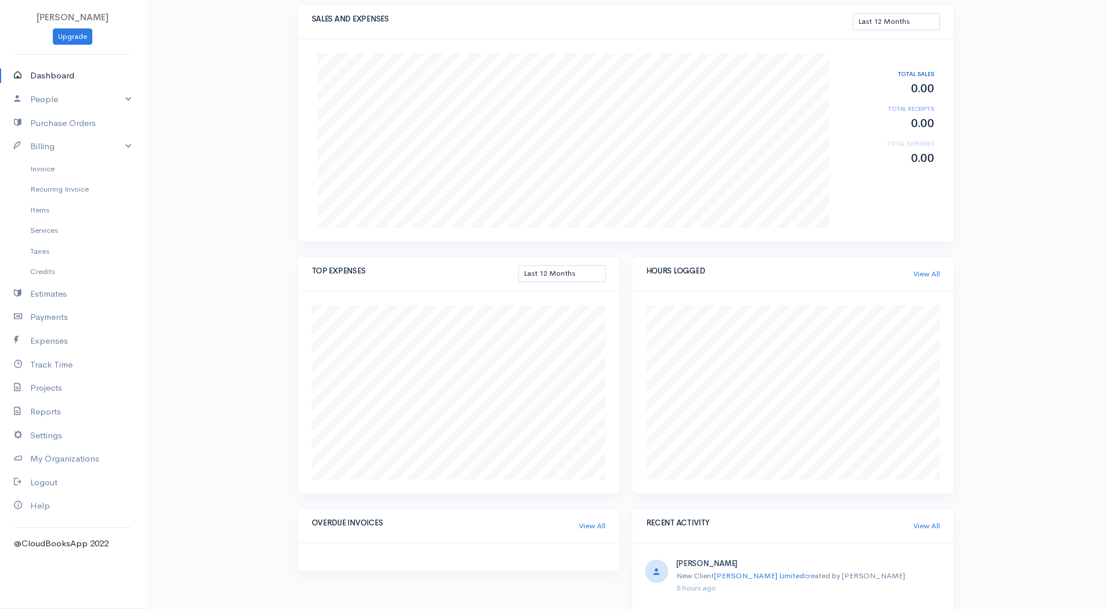
scroll to position [243, 0]
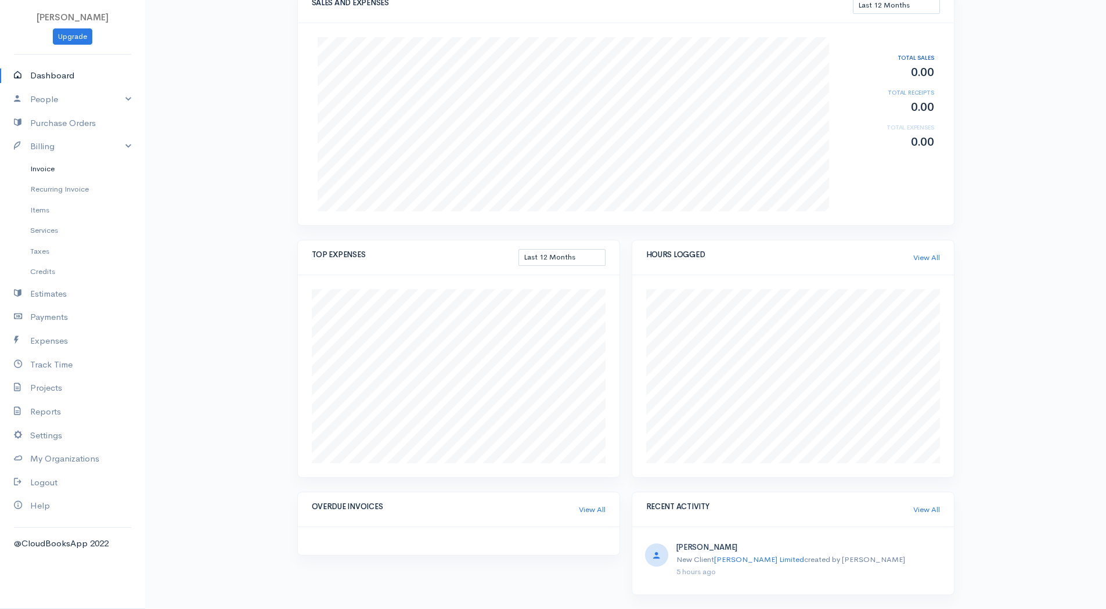
click at [53, 165] on link "Invoice" at bounding box center [72, 168] width 145 height 21
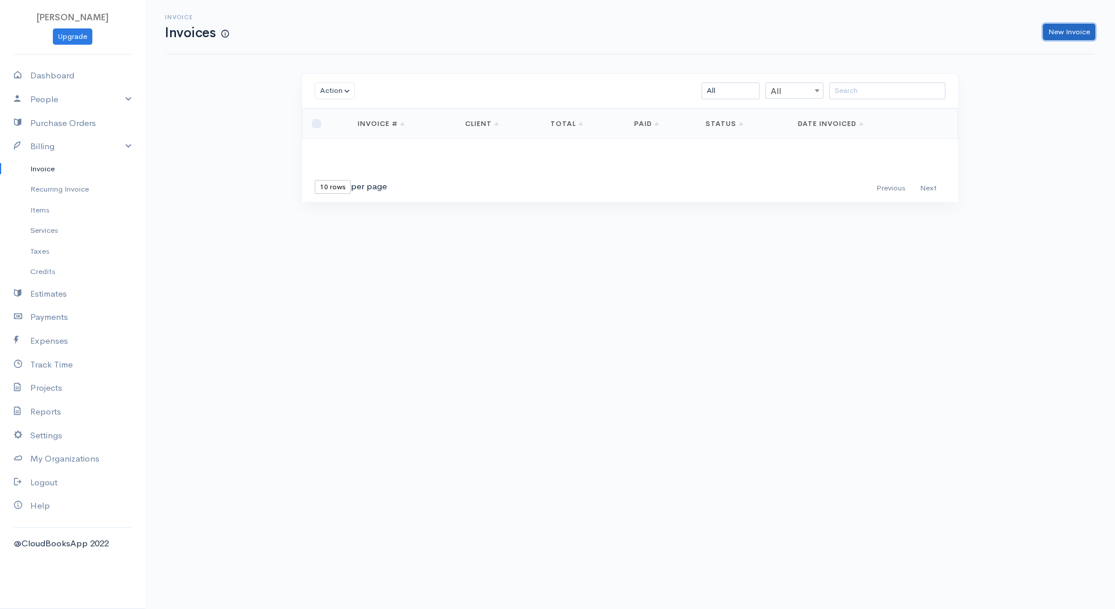
click at [1072, 31] on link "New Invoice" at bounding box center [1069, 32] width 52 height 17
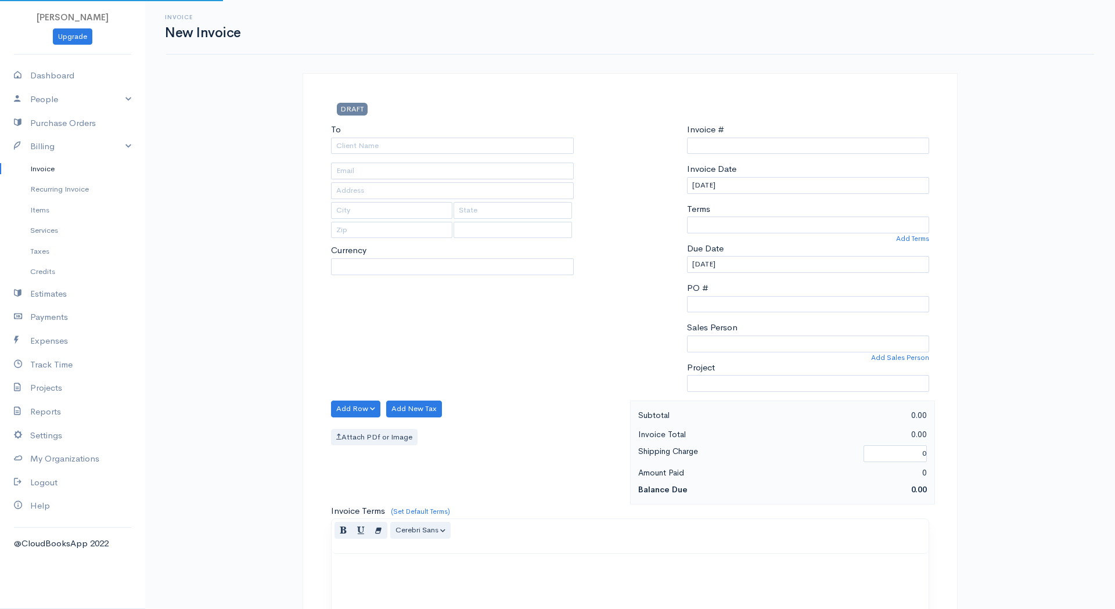
type input "INV0000005"
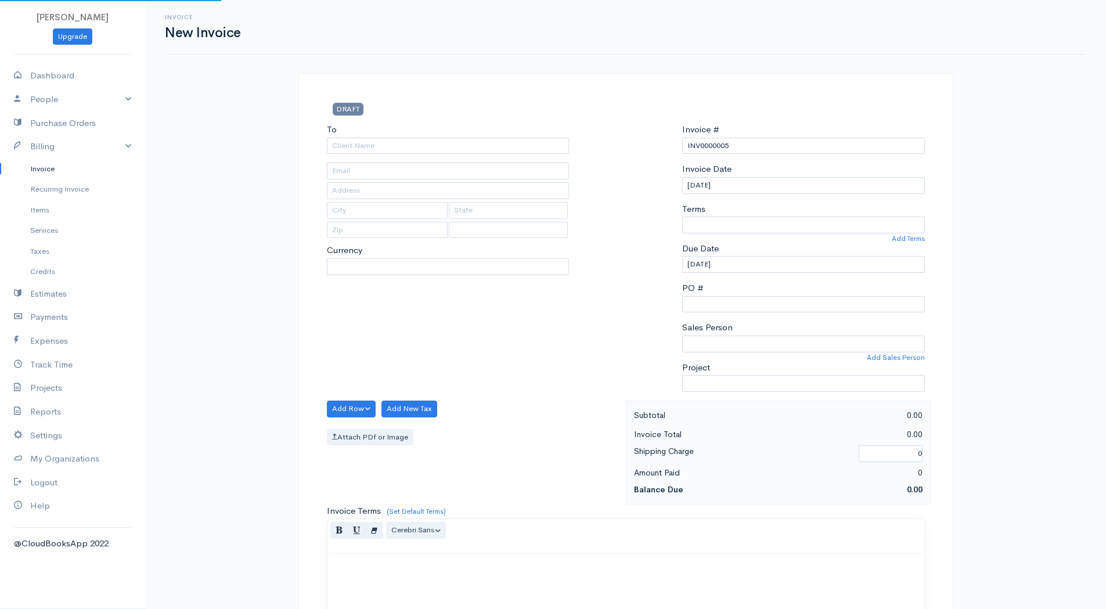
select select "Canada"
select select "CAD"
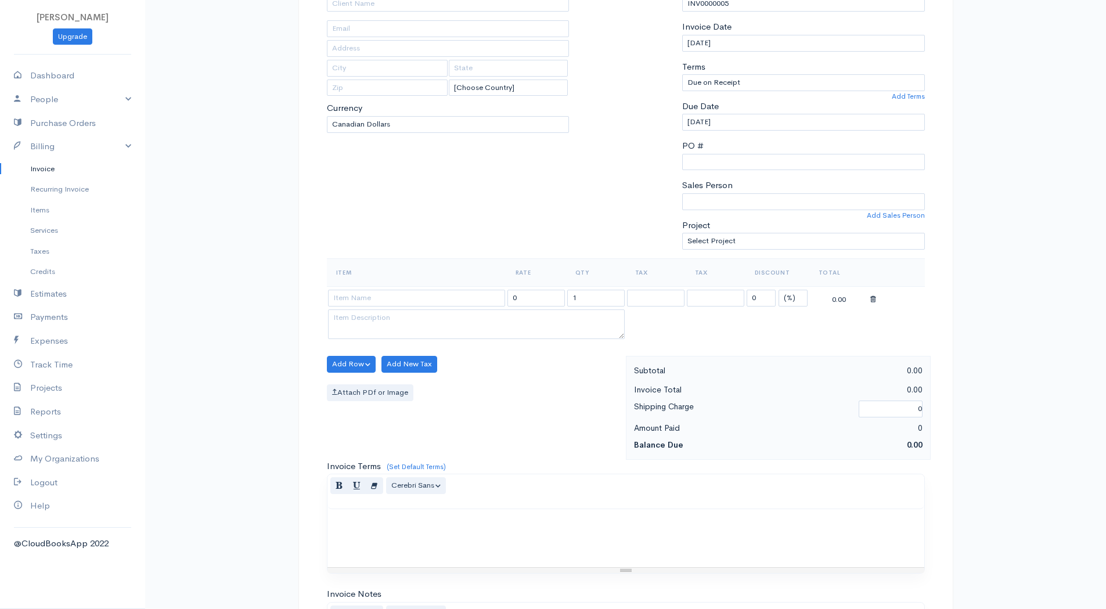
scroll to position [116, 0]
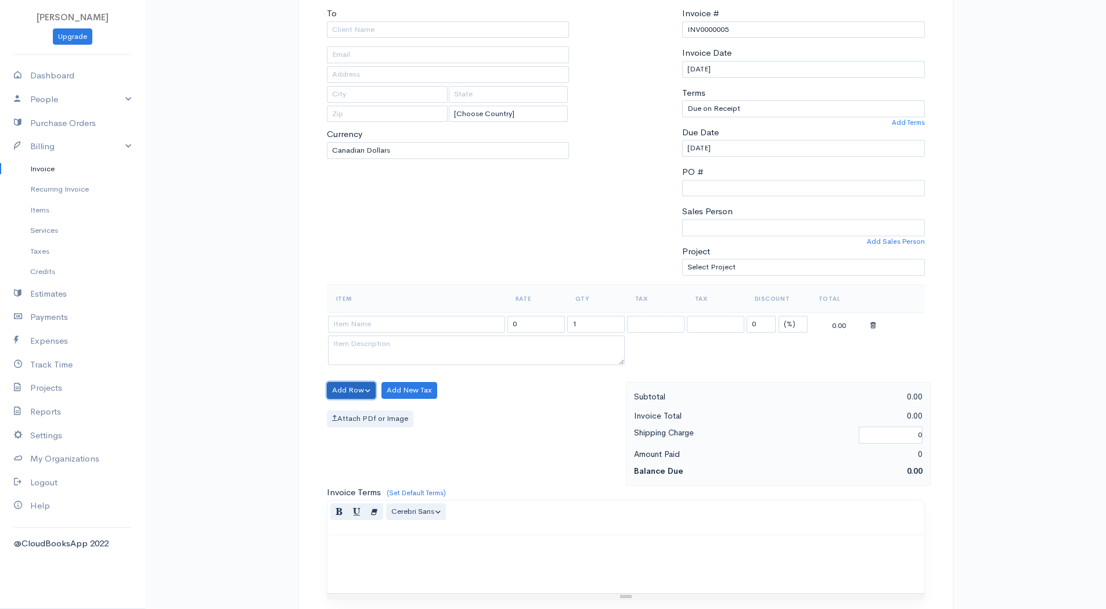
click at [355, 390] on button "Add Row" at bounding box center [351, 390] width 49 height 17
click at [506, 395] on div "Add Row Add Item Row Add Time Row Add New Tax Attach PDf or Image" at bounding box center [473, 434] width 305 height 104
click at [436, 326] on input at bounding box center [416, 324] width 177 height 17
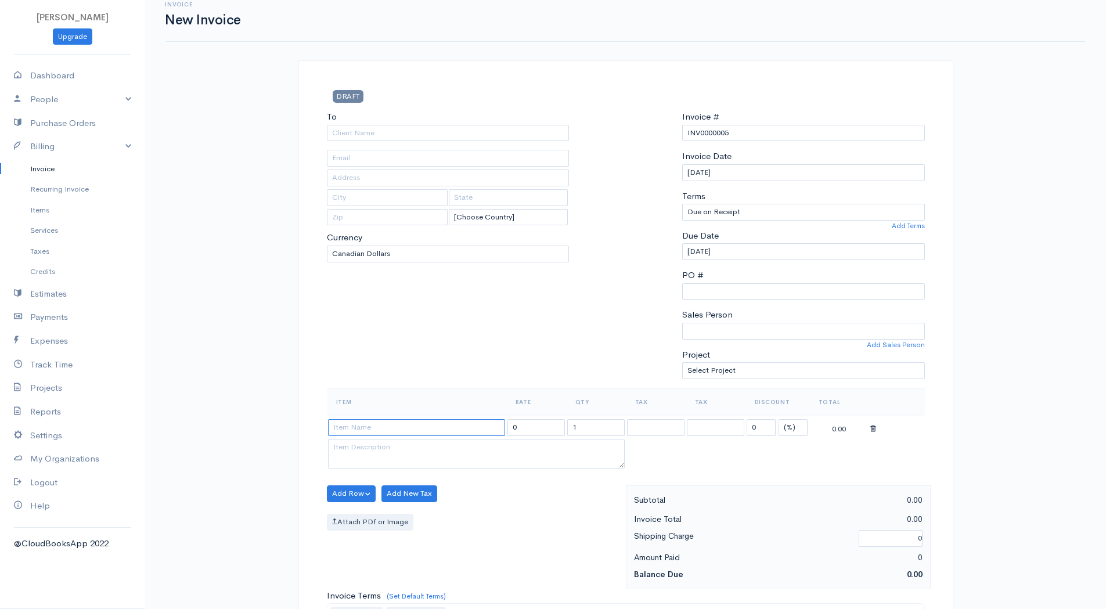
scroll to position [0, 0]
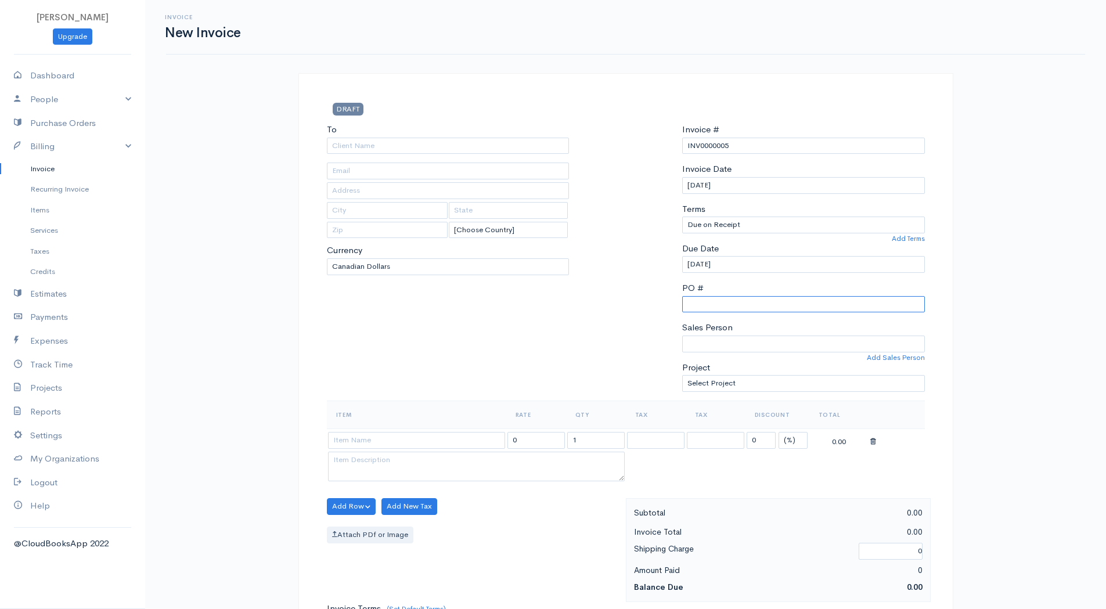
click at [752, 302] on input "PO #" at bounding box center [803, 304] width 243 height 17
click at [622, 211] on div at bounding box center [626, 262] width 102 height 278
click at [741, 377] on select "Select Project 185 & 205 IPN - Hydro Retaining Wall Project" at bounding box center [803, 383] width 243 height 17
select select "5476"
click at [682, 375] on select "Select Project 185 & 205 IPN - Hydro Retaining Wall Project" at bounding box center [803, 383] width 243 height 17
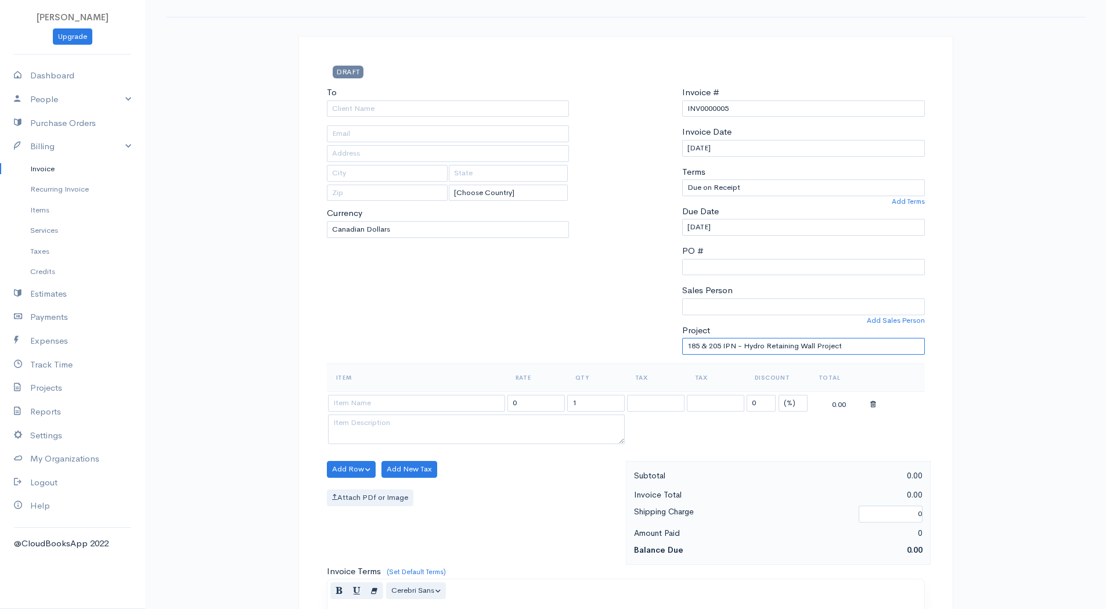
scroll to position [58, 0]
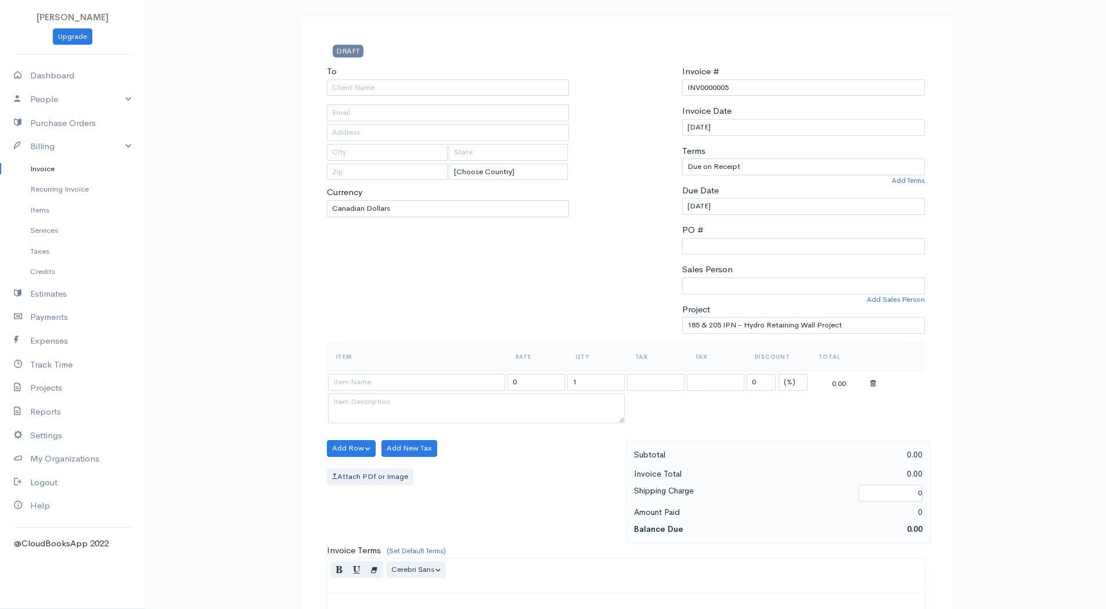
click at [636, 318] on div at bounding box center [626, 204] width 102 height 278
click at [611, 384] on input "1" at bounding box center [595, 382] width 57 height 17
click at [352, 446] on button "Add Row" at bounding box center [351, 448] width 49 height 17
click at [545, 491] on div "Add Row Add Item Row Add Time Row Add New Tax Attach PDf or Image" at bounding box center [473, 492] width 305 height 104
click at [372, 453] on button "Add Row" at bounding box center [351, 448] width 49 height 17
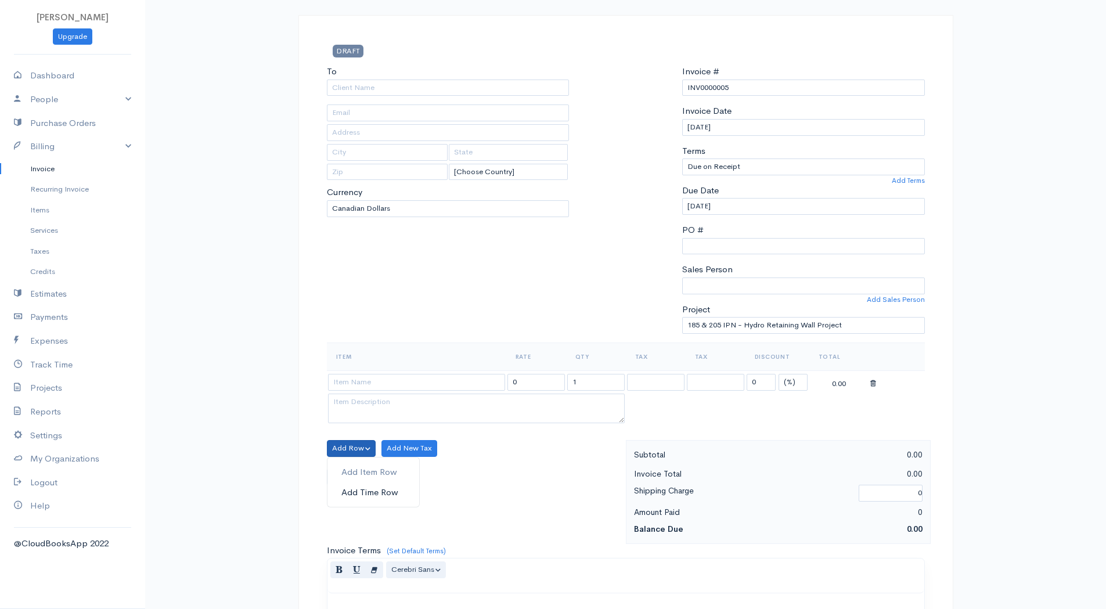
click at [384, 490] on link "Add Time Row" at bounding box center [373, 492] width 92 height 20
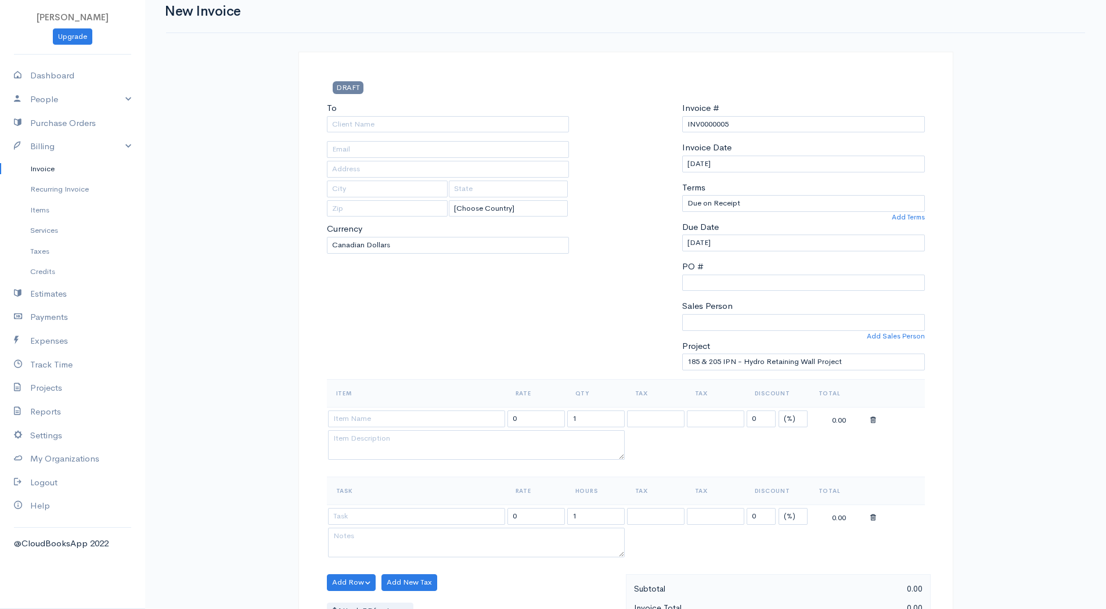
scroll to position [0, 0]
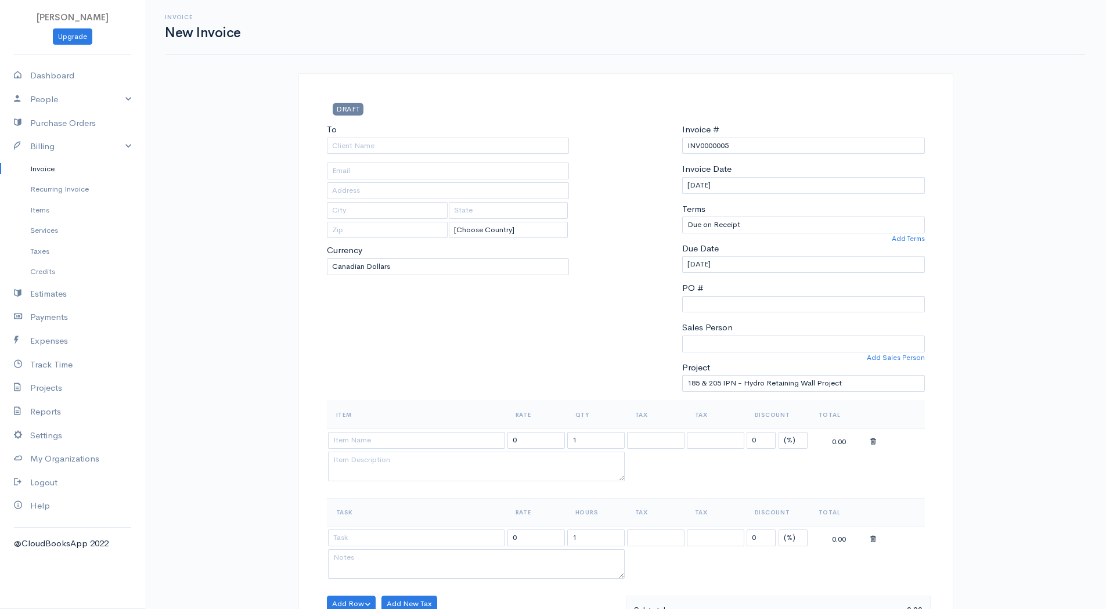
click at [870, 442] on icon at bounding box center [873, 442] width 6 height 8
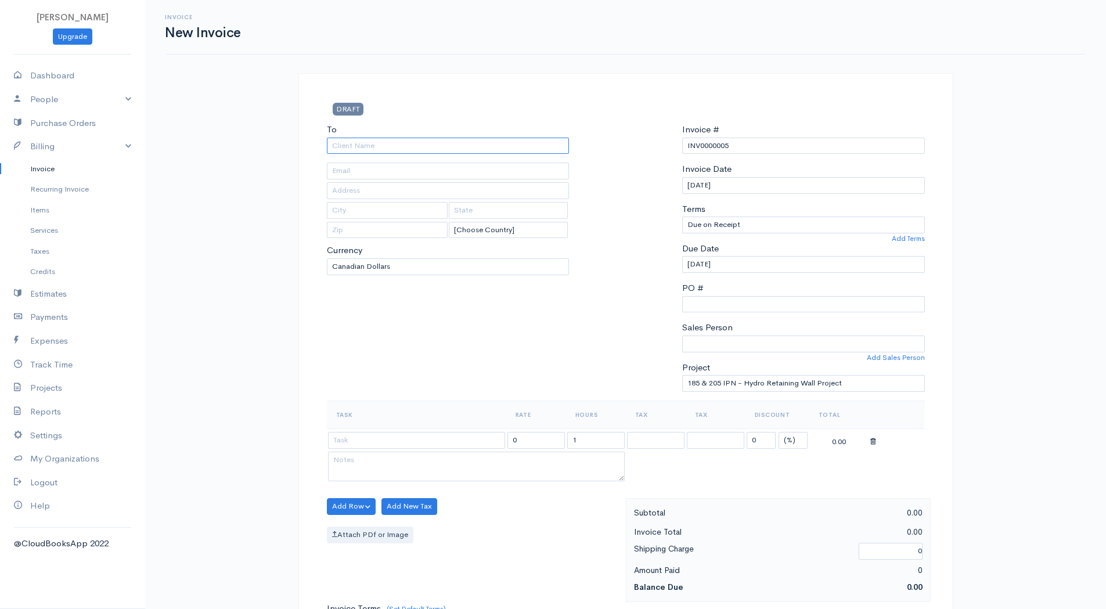
click at [377, 145] on input "To" at bounding box center [448, 146] width 243 height 17
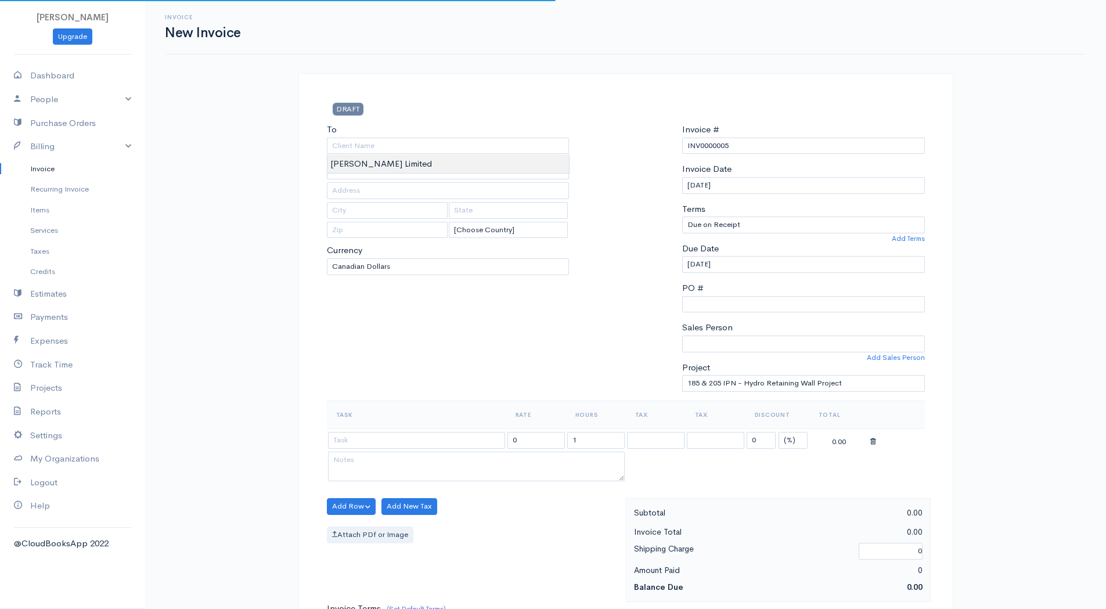
type input "[PERSON_NAME] Limited"
click at [384, 161] on body "Fahad Khan Upgrade Dashboard People Clients Vendors Staff Users Purchase Orders…" at bounding box center [553, 502] width 1106 height 1004
type input "mmccormick@benwalkerltd.com"
type input "150 Consumers Rd"
type input "Toronto"
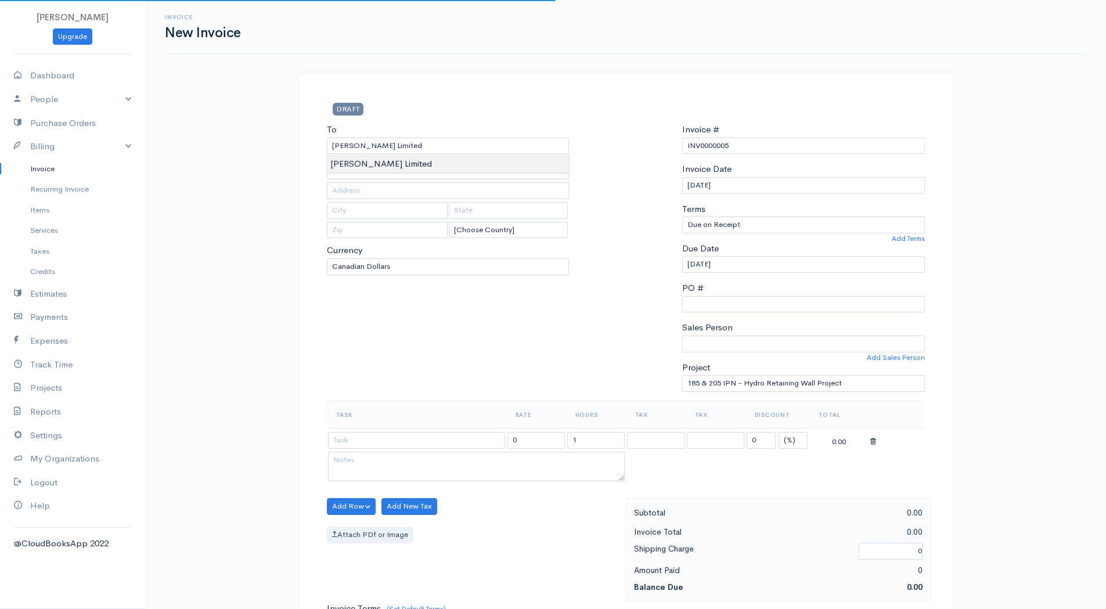
type input "Ontario"
type input "M2J 1P9"
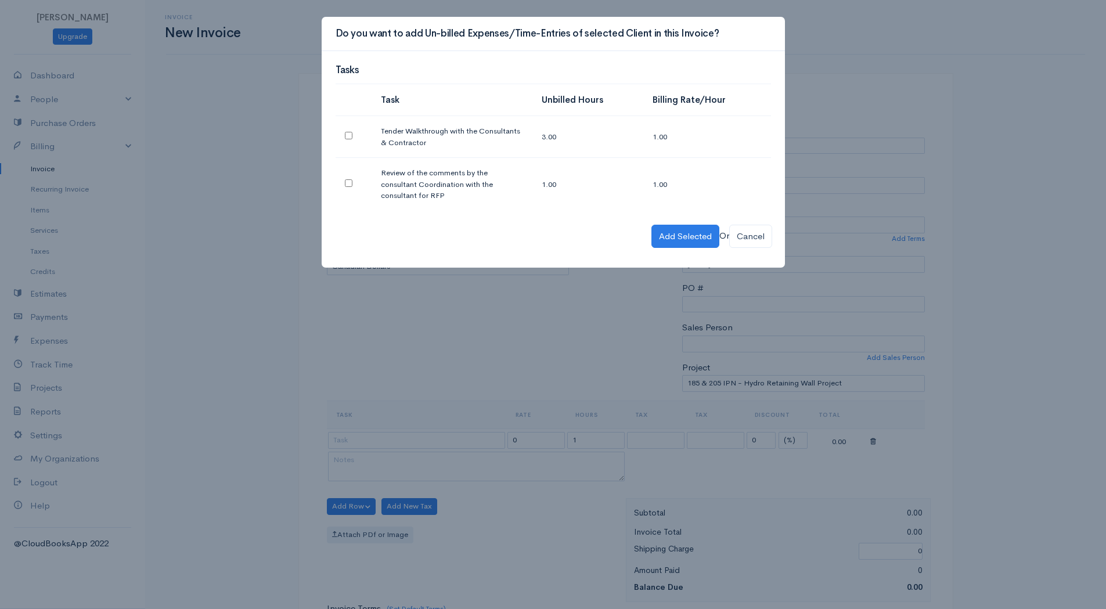
click at [346, 139] on input "checkbox" at bounding box center [349, 136] width 8 height 8
checkbox input "true"
click at [352, 179] on td at bounding box center [354, 184] width 36 height 53
click at [348, 179] on input "checkbox" at bounding box center [349, 183] width 8 height 8
checkbox input "true"
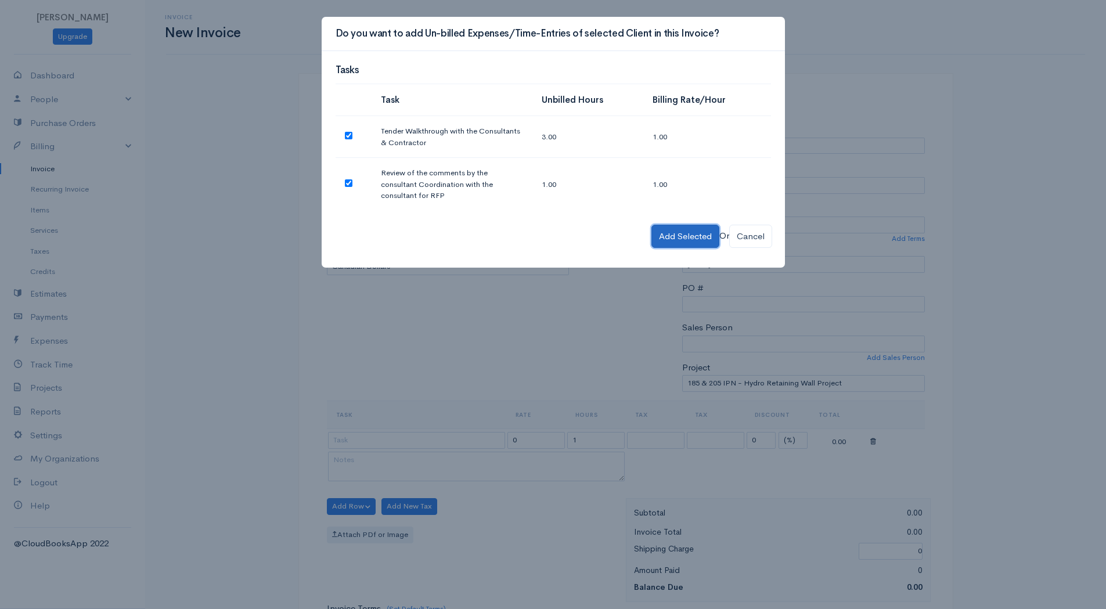
click at [657, 225] on button "Add Selected" at bounding box center [685, 237] width 68 height 24
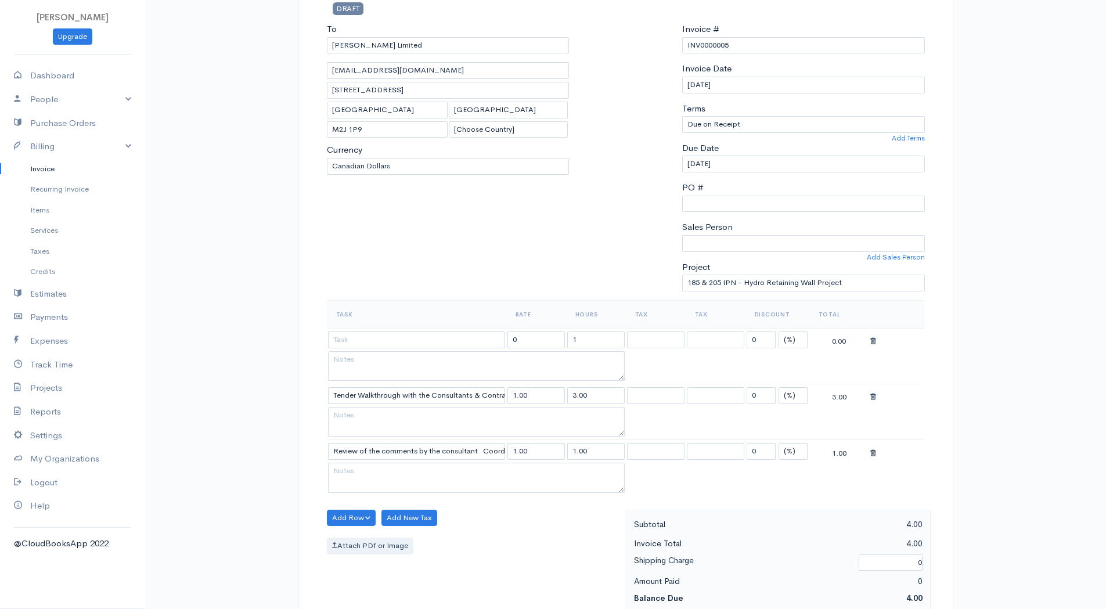
scroll to position [100, 0]
click at [873, 451] on icon at bounding box center [873, 454] width 6 height 8
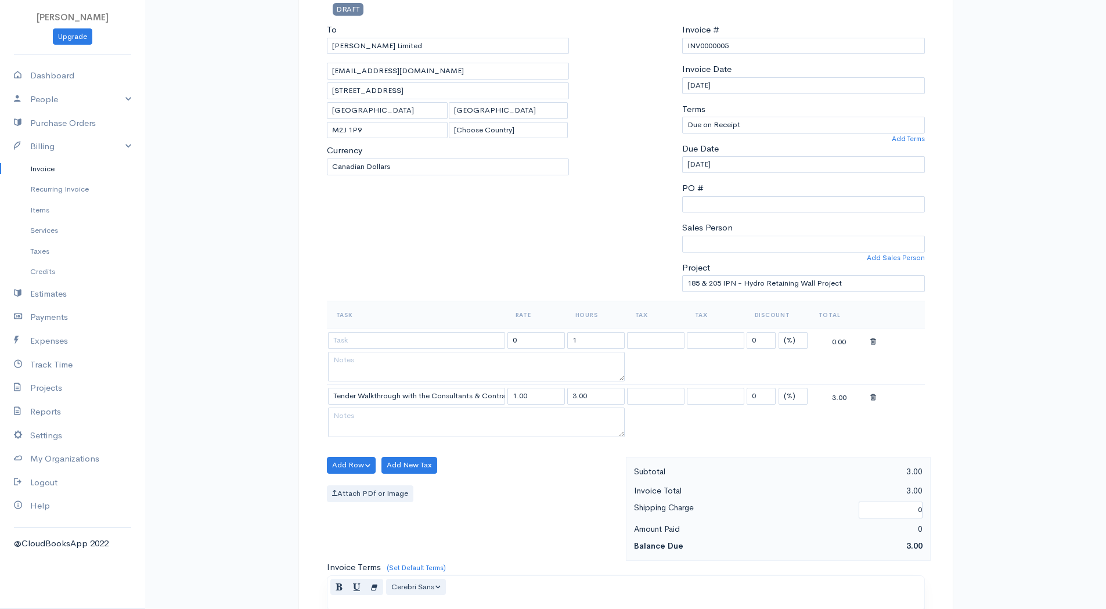
click at [874, 401] on icon at bounding box center [873, 398] width 6 height 8
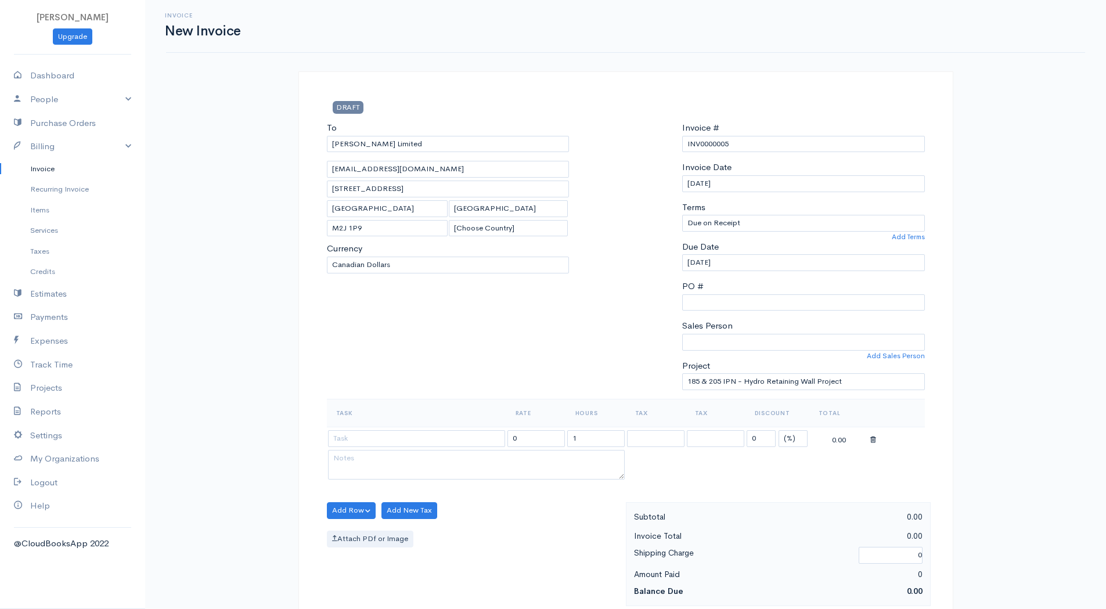
scroll to position [0, 0]
click at [442, 150] on input "[PERSON_NAME] Limited" at bounding box center [448, 146] width 243 height 17
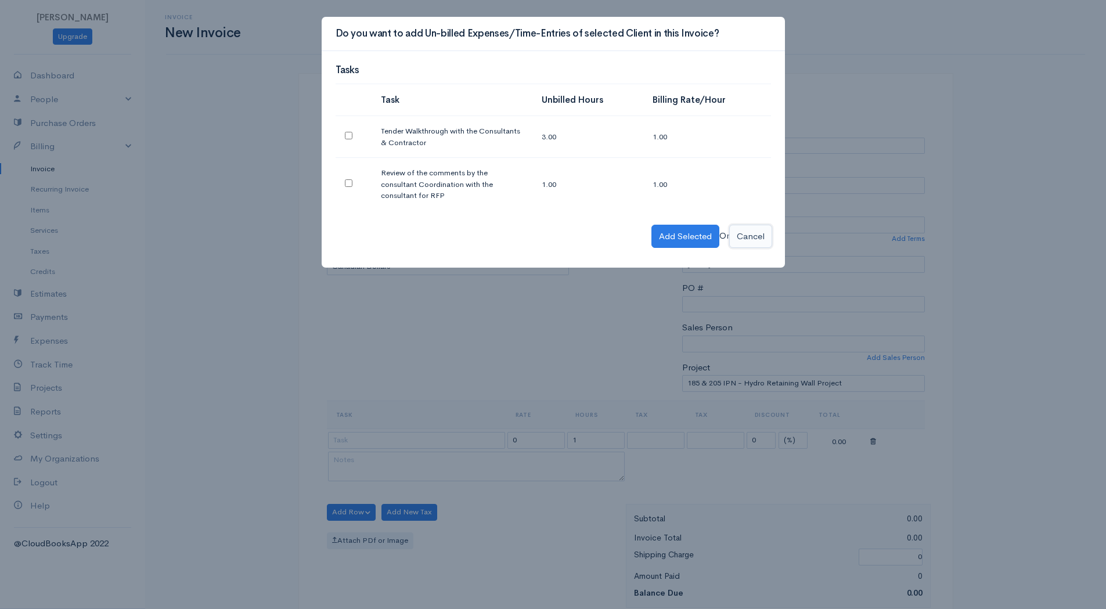
click at [754, 230] on button "Cancel" at bounding box center [750, 237] width 43 height 24
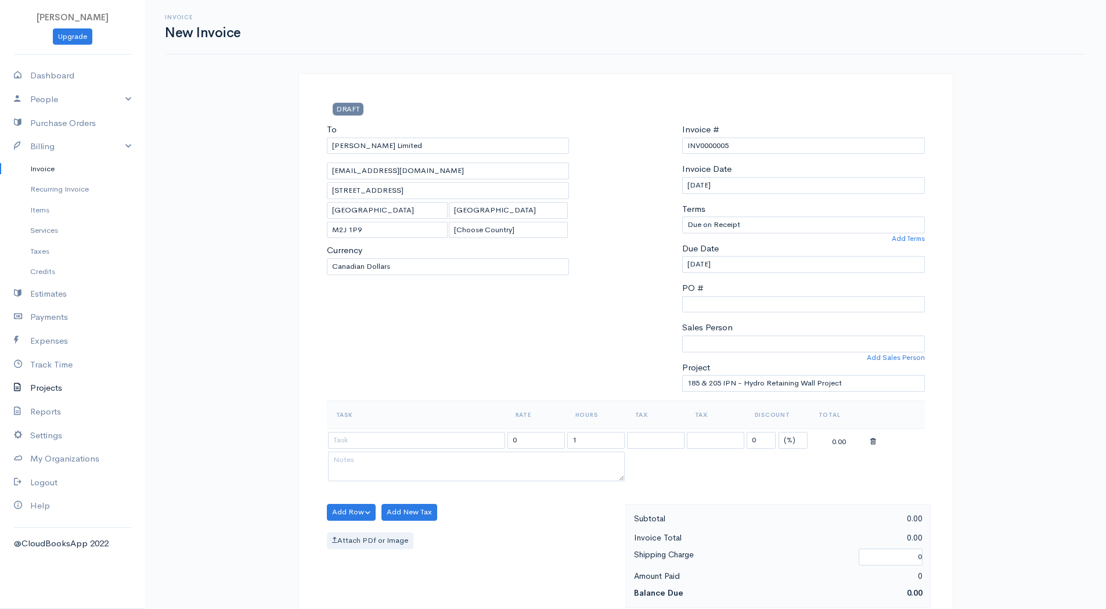
click at [62, 388] on link "Projects" at bounding box center [72, 388] width 145 height 24
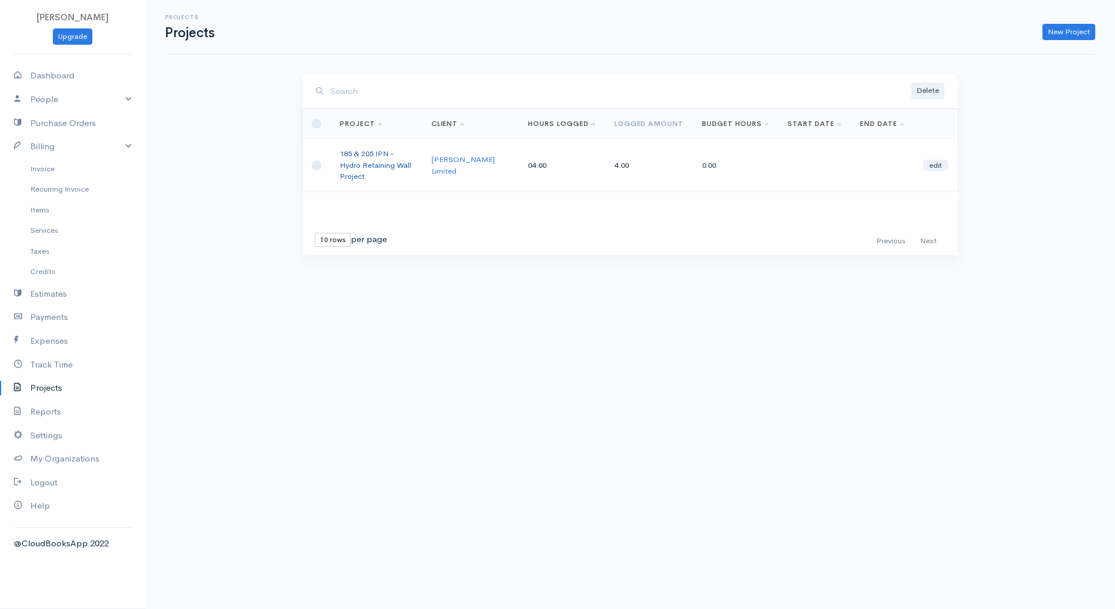
click at [397, 150] on link "185 & 205 IPN - Hydro Retaining Wall Project" at bounding box center [375, 165] width 71 height 33
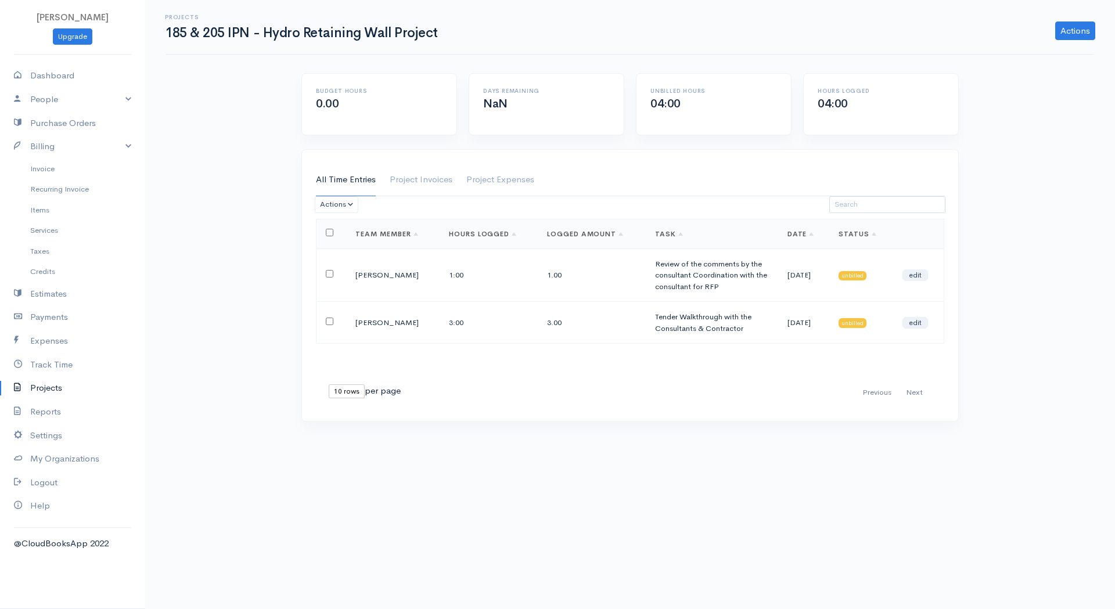
click at [331, 233] on input "checkbox" at bounding box center [330, 233] width 8 height 8
checkbox input "true"
click at [1078, 26] on link "Actions" at bounding box center [1075, 30] width 40 height 19
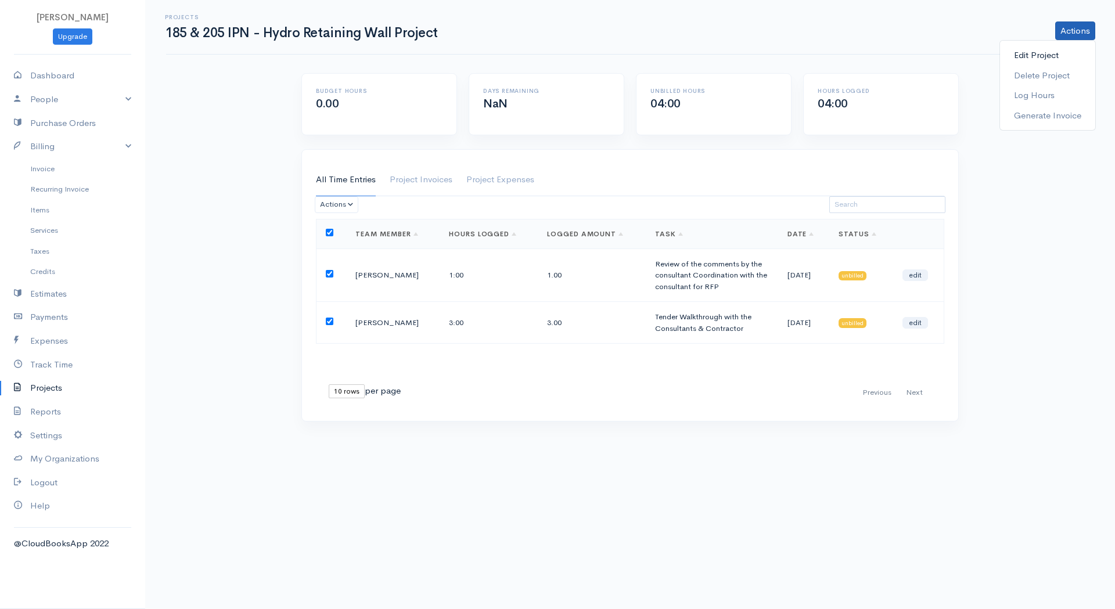
click at [1055, 60] on link "Edit Project" at bounding box center [1047, 55] width 95 height 20
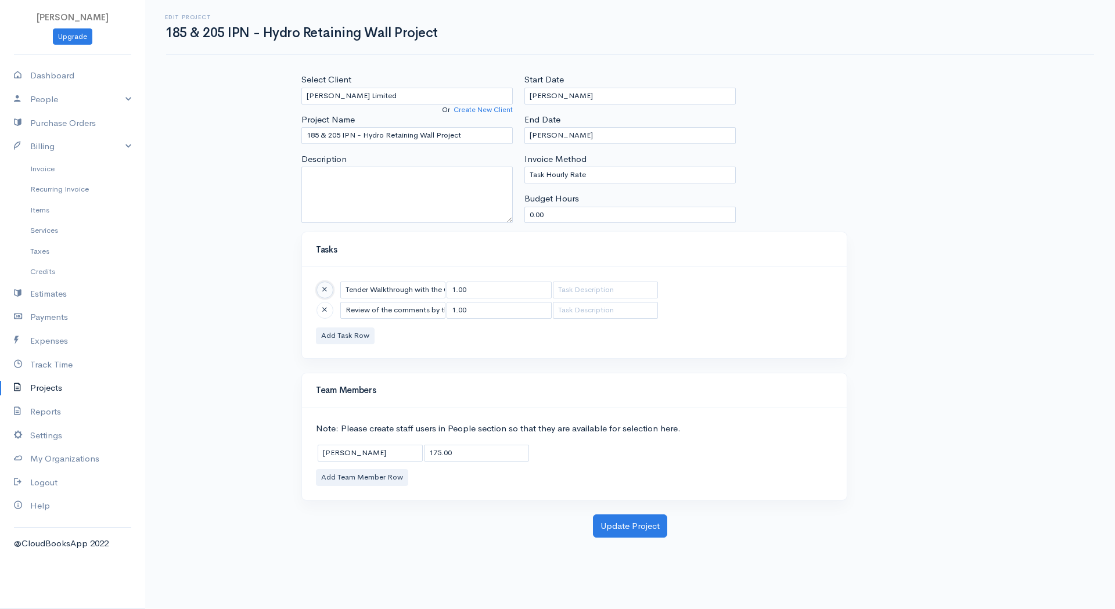
click at [327, 292] on span at bounding box center [324, 290] width 5 height 8
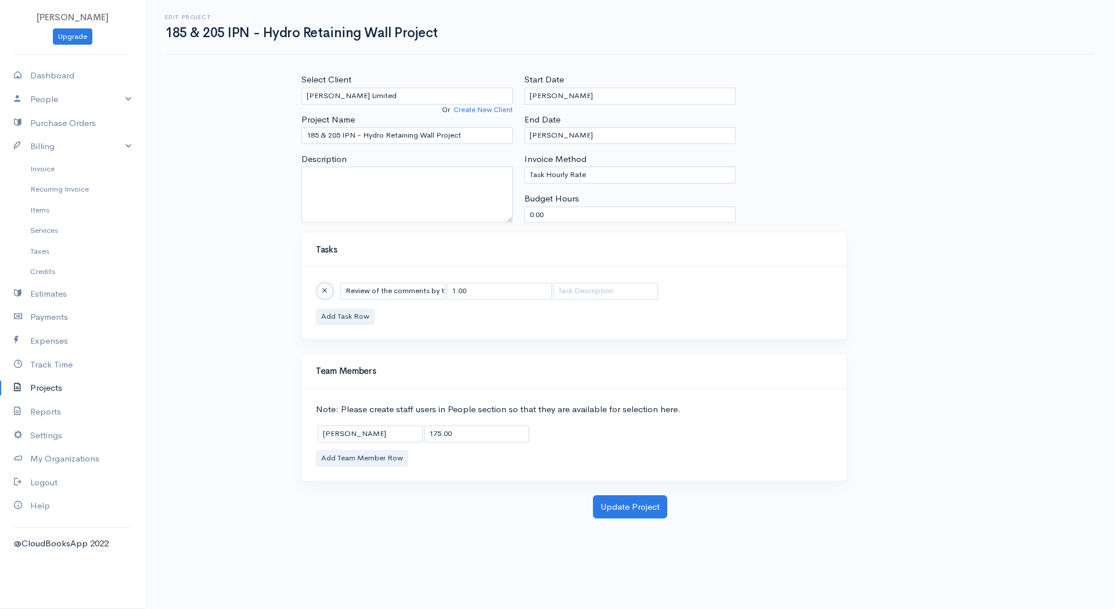
click at [327, 293] on span at bounding box center [324, 291] width 5 height 8
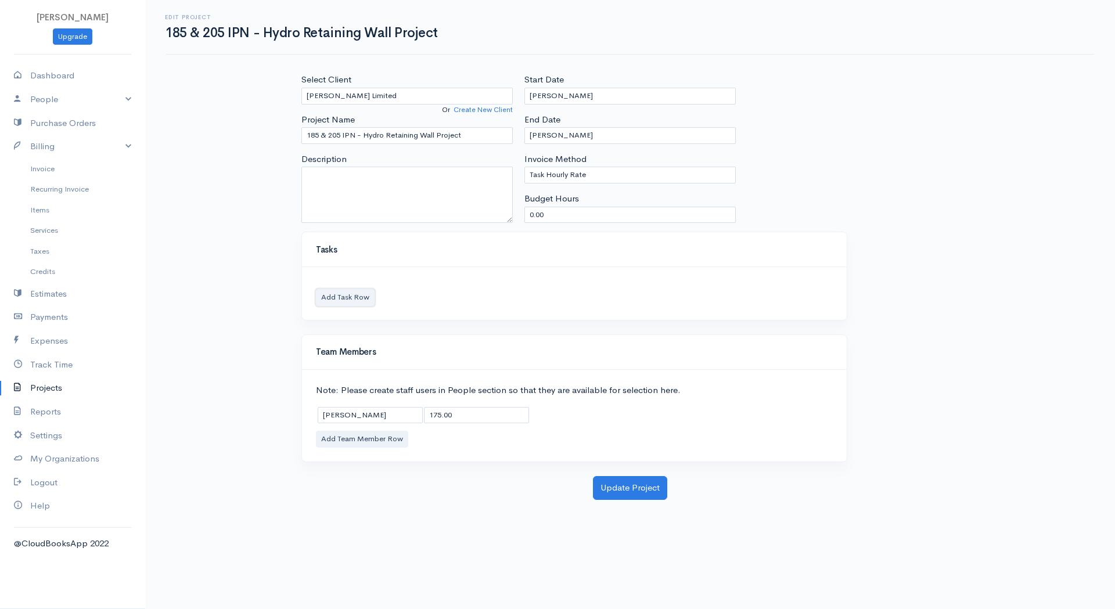
click at [348, 296] on button "Add Task Row" at bounding box center [345, 297] width 59 height 17
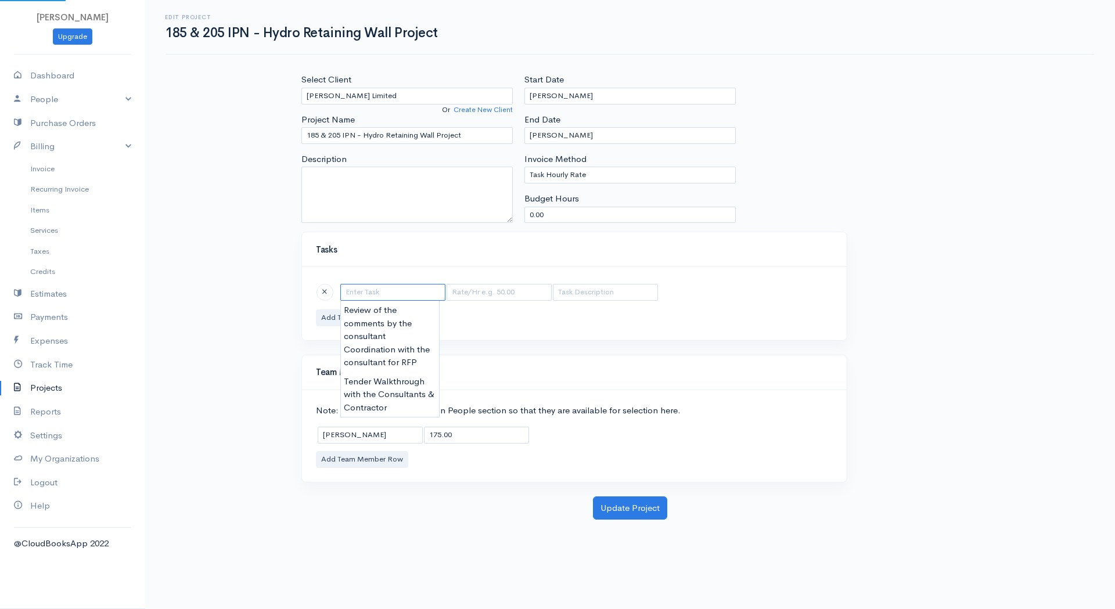
click at [370, 291] on input "text" at bounding box center [392, 292] width 105 height 17
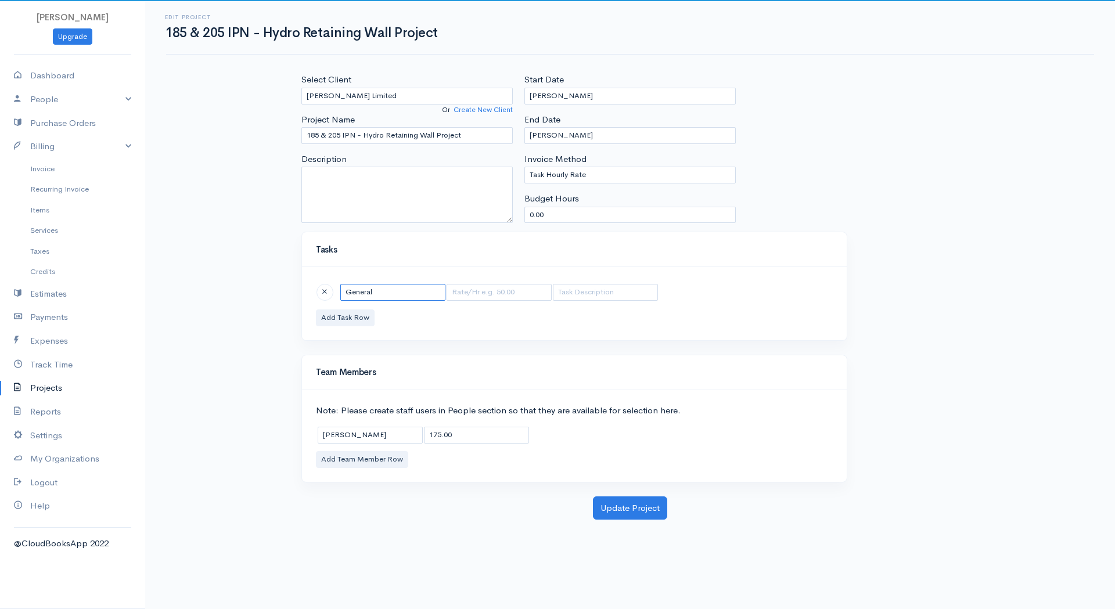
type input "General"
click at [477, 287] on input "text" at bounding box center [498, 292] width 105 height 17
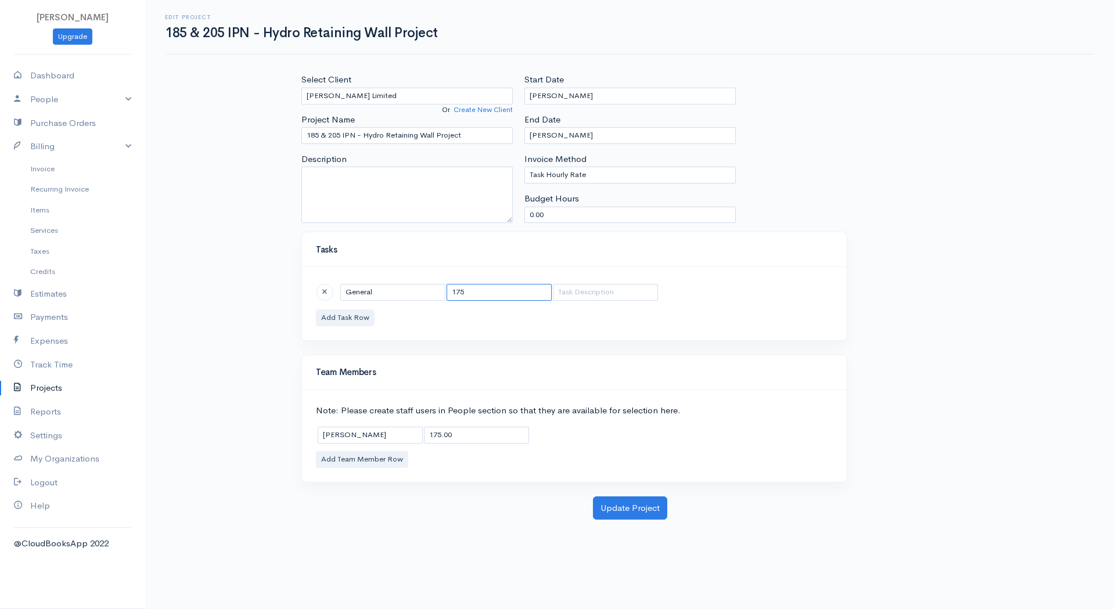
type input "175"
click at [588, 379] on div "Team Members" at bounding box center [574, 372] width 545 height 35
click at [792, 270] on div "General 175 Add Task Row" at bounding box center [574, 303] width 545 height 73
click at [599, 178] on select "Task Hourly Rate Person Hourly Rate Project Hourly Rate Flat Rate Project" at bounding box center [629, 175] width 211 height 17
select select "2"
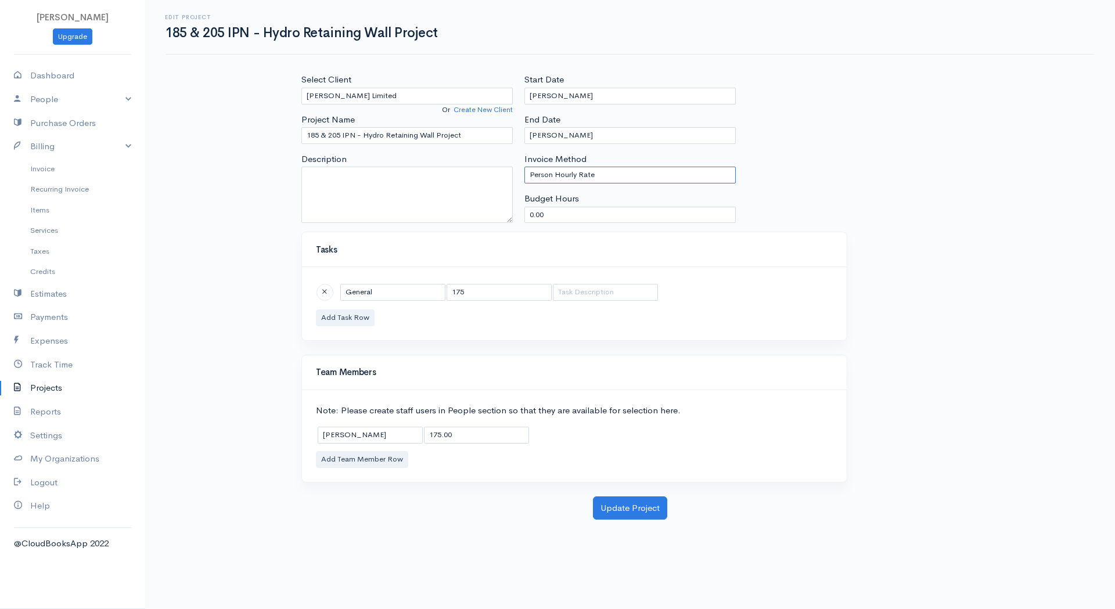
click at [524, 167] on select "Task Hourly Rate Person Hourly Rate Project Hourly Rate Flat Rate Project" at bounding box center [629, 175] width 211 height 17
click at [696, 279] on div "General 175 Add Task Row" at bounding box center [574, 303] width 545 height 73
click at [642, 506] on button "Update Project" at bounding box center [630, 508] width 74 height 24
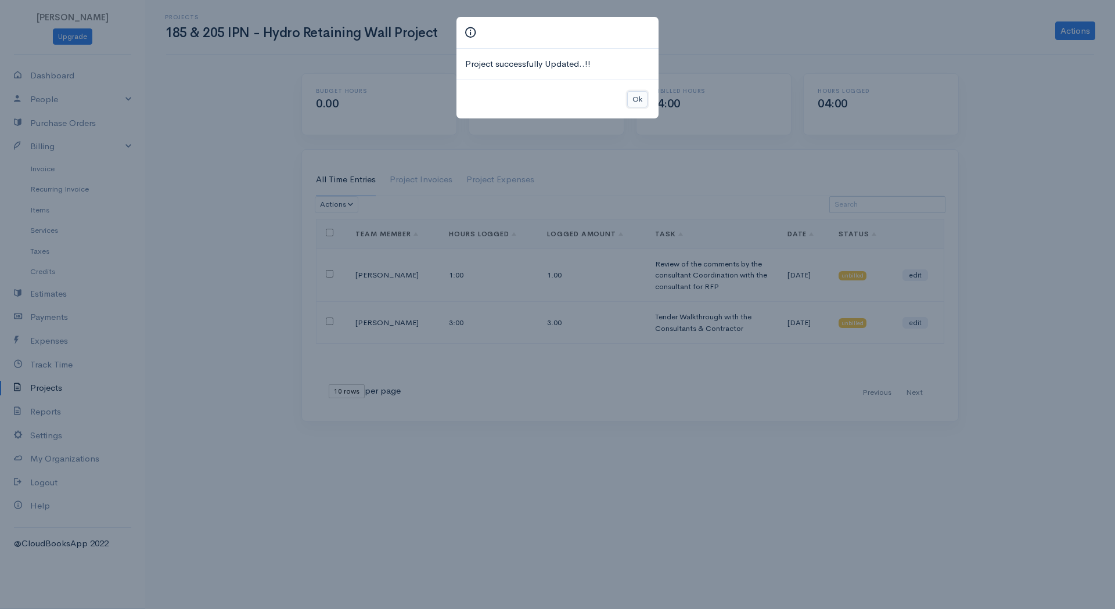
click at [637, 97] on button "Ok" at bounding box center [637, 99] width 20 height 17
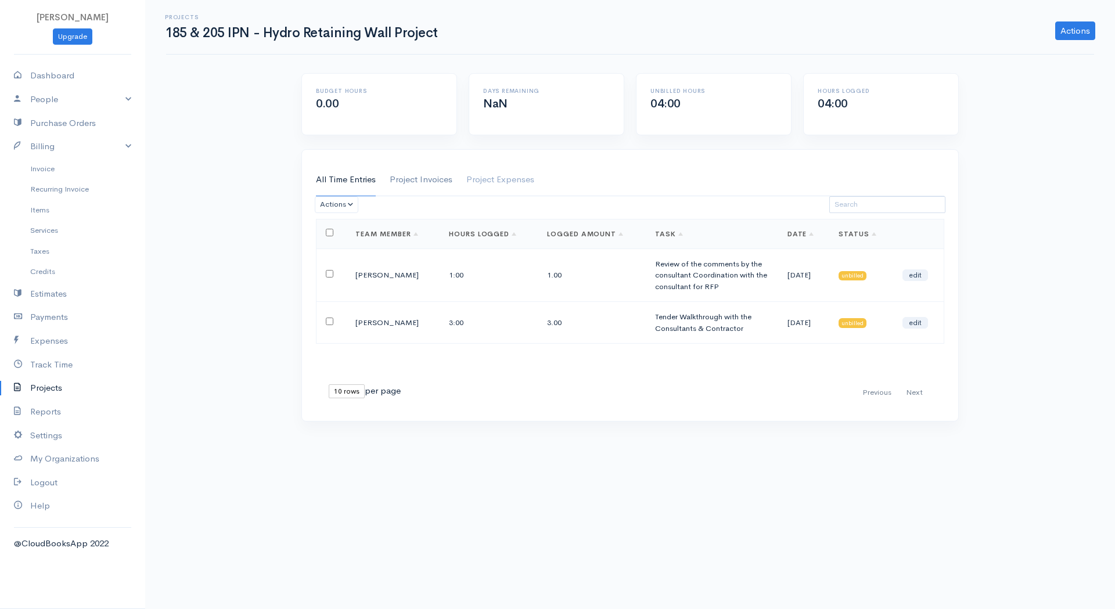
click at [445, 178] on link "Project Invoices" at bounding box center [421, 180] width 63 height 33
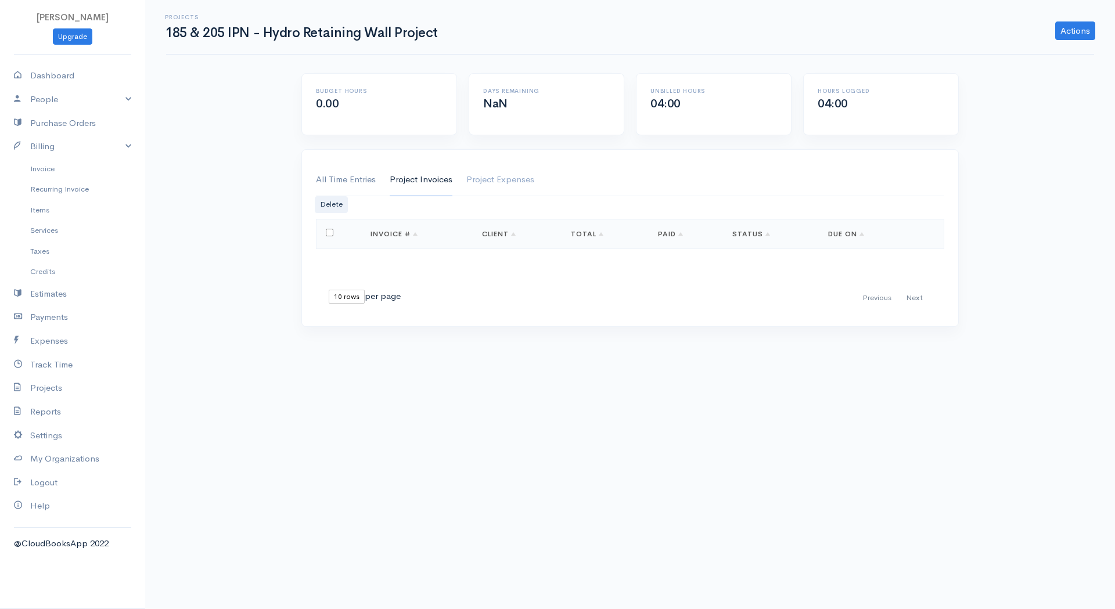
click at [370, 183] on link "All Time Entries" at bounding box center [346, 180] width 60 height 33
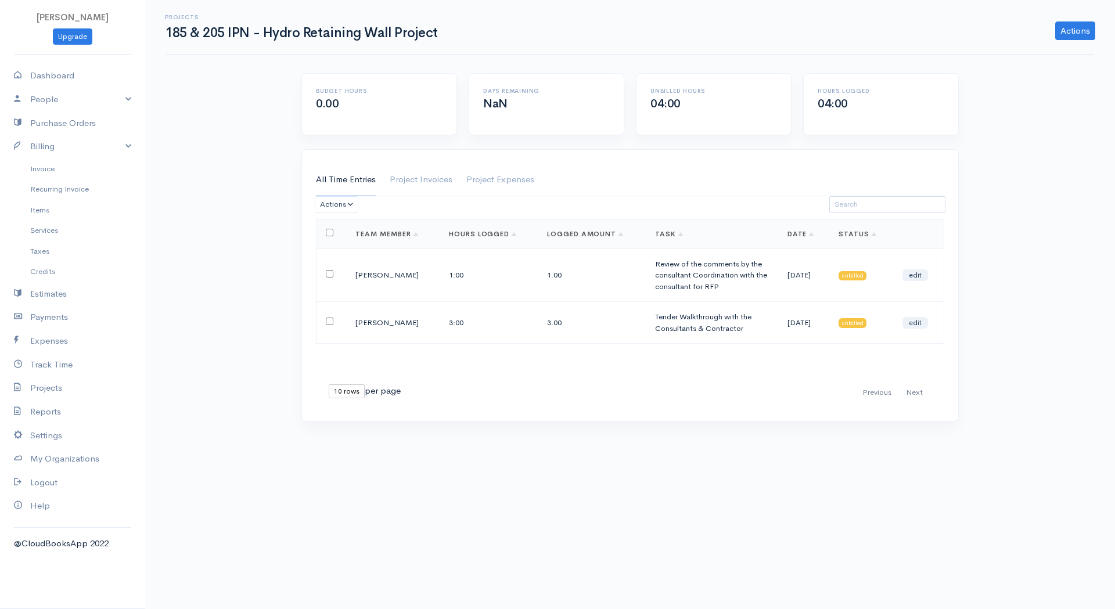
click at [327, 233] on input "checkbox" at bounding box center [330, 233] width 8 height 8
checkbox input "true"
click at [1073, 33] on link "Actions" at bounding box center [1075, 30] width 40 height 19
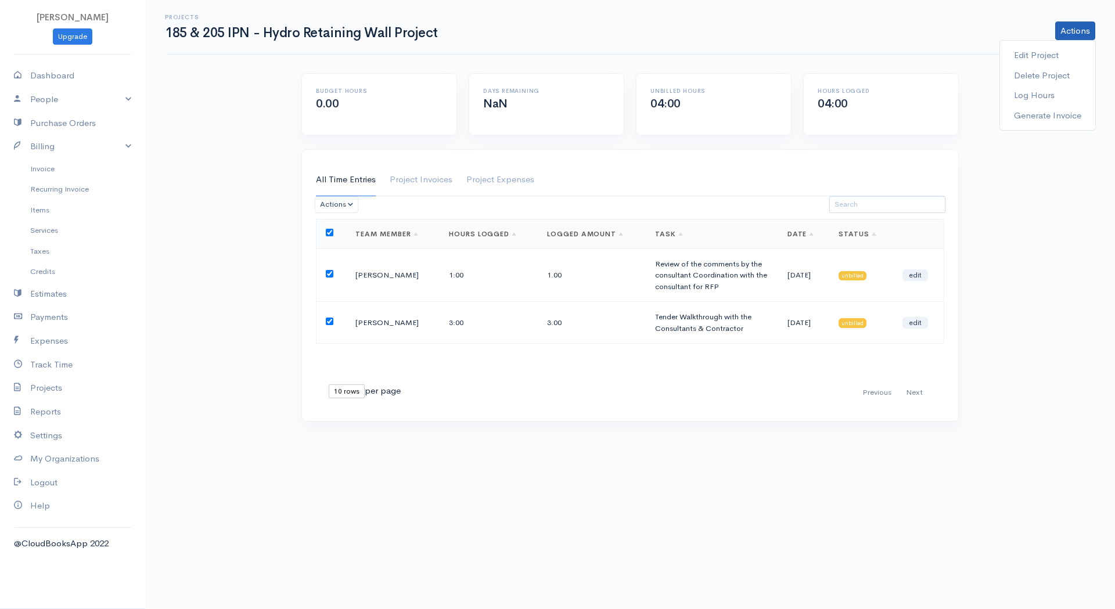
click at [1046, 257] on div "Projects 185 & 205 IPN - Hydro Retaining Wall Project Actions Edit Project Dele…" at bounding box center [630, 217] width 970 height 435
click at [553, 373] on div "Loading ... First Previous Next Last 10 rows 25 rows 50 rows per page Team Memb…" at bounding box center [630, 313] width 628 height 189
click at [326, 230] on th at bounding box center [331, 234] width 30 height 30
click at [332, 234] on input "checkbox" at bounding box center [330, 233] width 8 height 8
checkbox input "false"
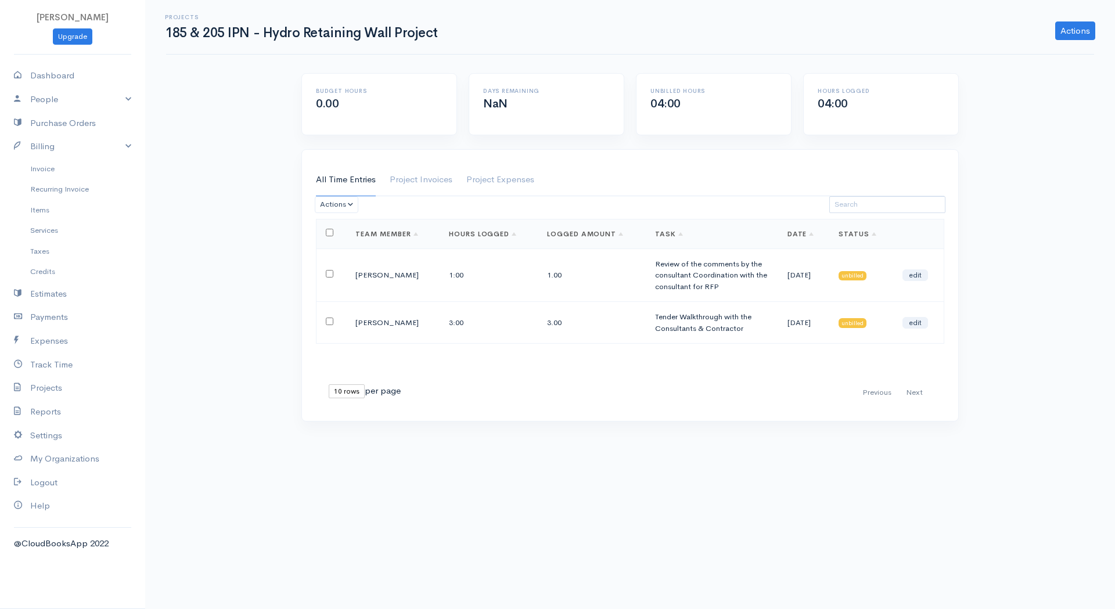
checkbox input "false"
click at [381, 275] on td "[PERSON_NAME]" at bounding box center [392, 274] width 93 height 53
click at [924, 278] on link "edit" at bounding box center [915, 275] width 26 height 12
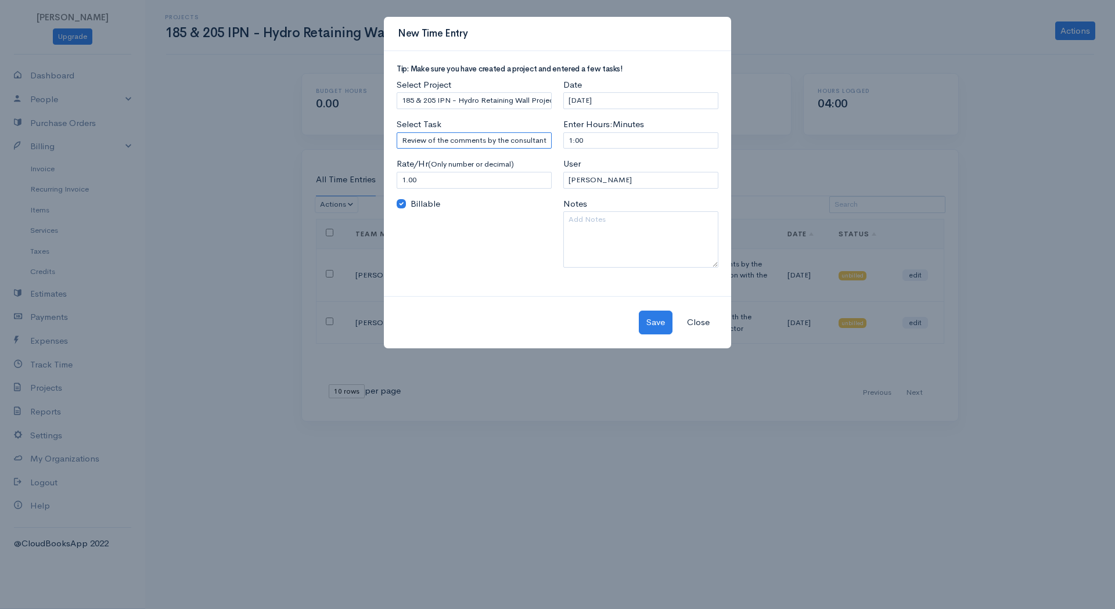
click at [503, 147] on input "Review of the comments by the consultant Coordination with the consultant for R…" at bounding box center [474, 140] width 155 height 17
type input "Review of the comments by the consultant Coordination with the consultant for R…"
click at [475, 145] on input "Select Task" at bounding box center [474, 140] width 155 height 17
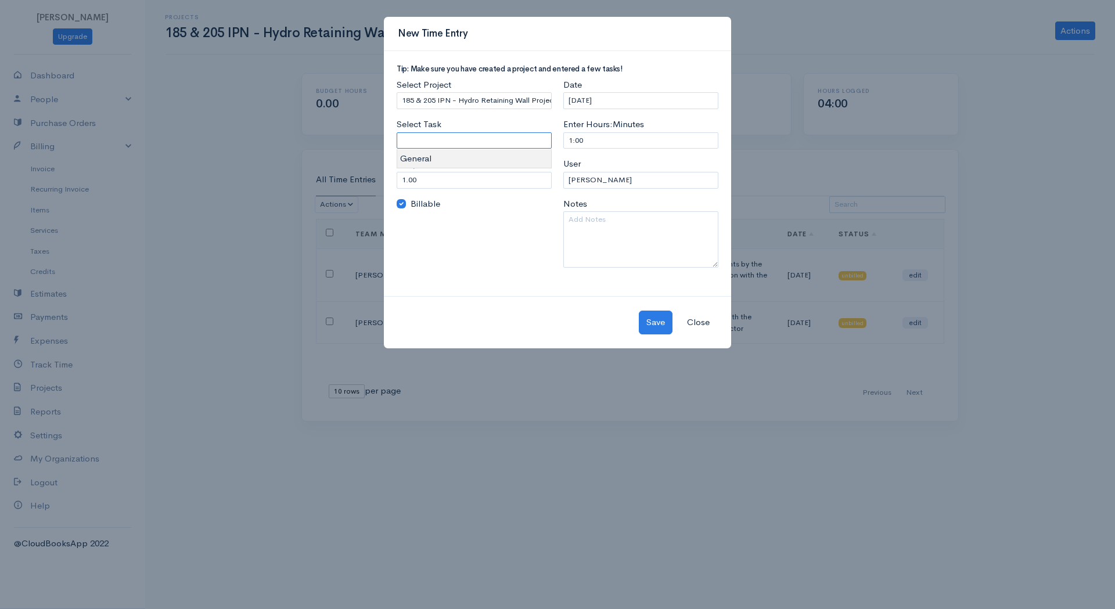
type input "General"
click at [454, 157] on body "Fahad Khan Upgrade Dashboard People Clients Vendors Staff Users Purchase Orders…" at bounding box center [557, 304] width 1115 height 609
click at [643, 254] on textarea at bounding box center [640, 239] width 155 height 56
paste textarea "Review of the comments by the consultant Coordination with the consultant for R…"
type textarea "Review of the comments by the consultant Coordination with the consultant for R…"
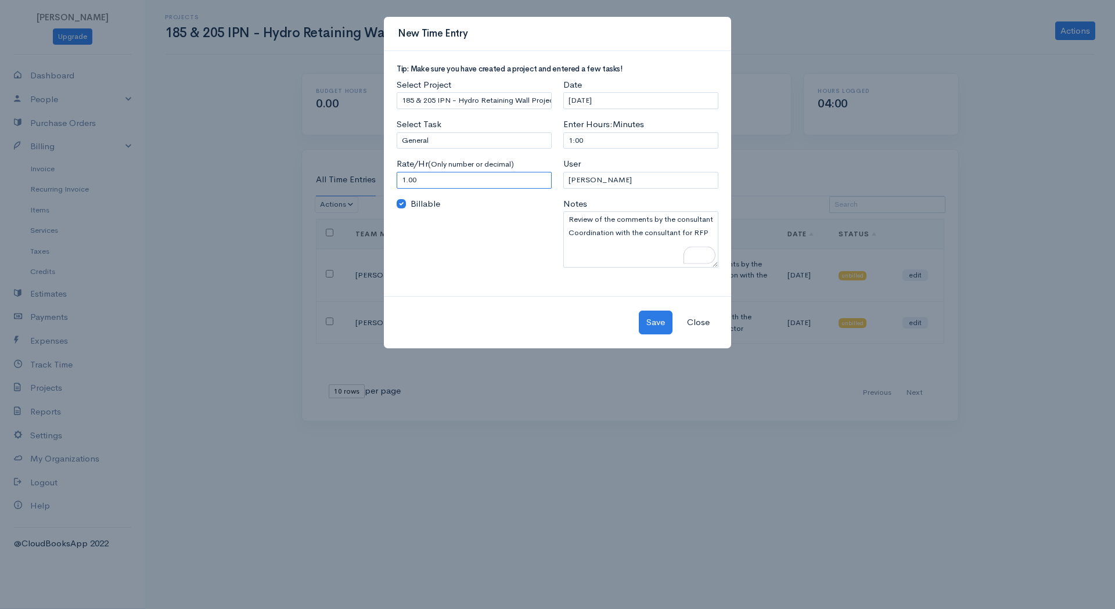
click at [470, 186] on input "1.00" at bounding box center [474, 180] width 155 height 17
type input "175"
click at [646, 323] on button "Save" at bounding box center [656, 323] width 34 height 24
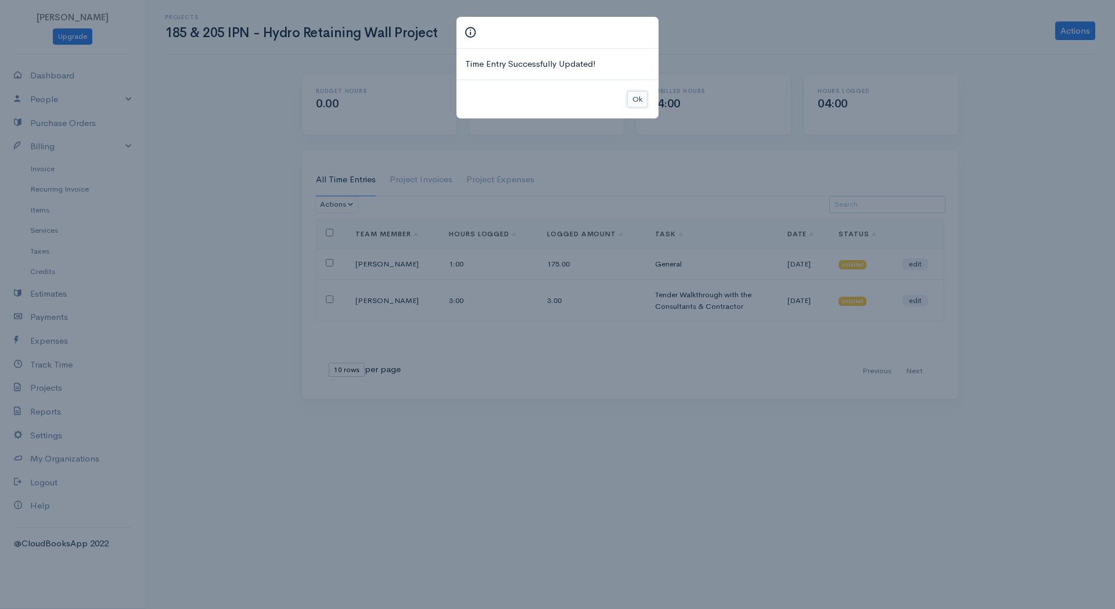
click at [640, 100] on button "Ok" at bounding box center [637, 99] width 20 height 17
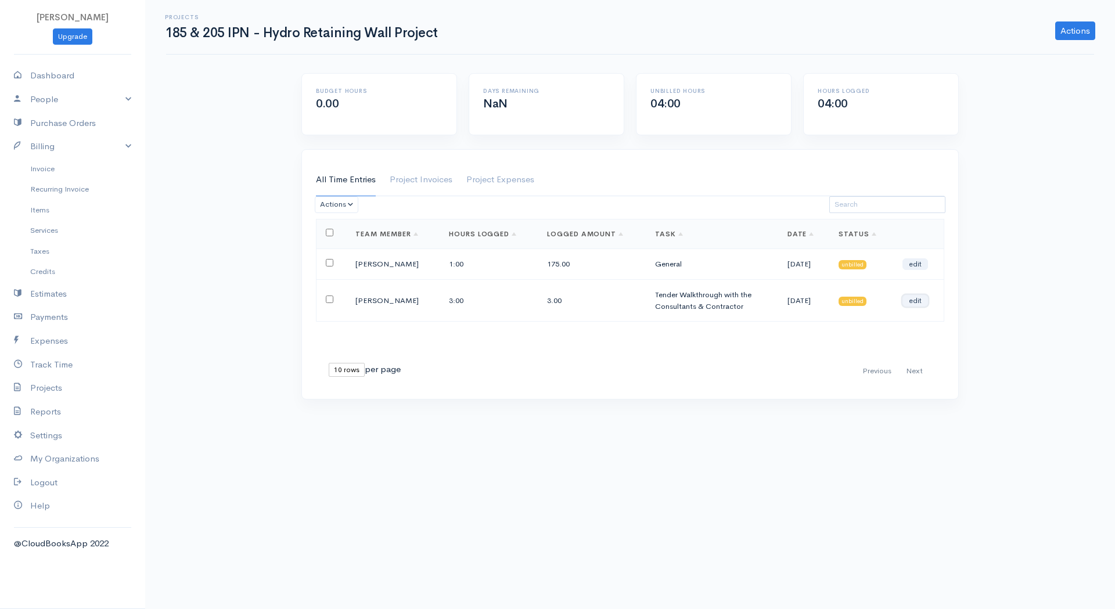
click at [922, 298] on link "edit" at bounding box center [915, 301] width 26 height 12
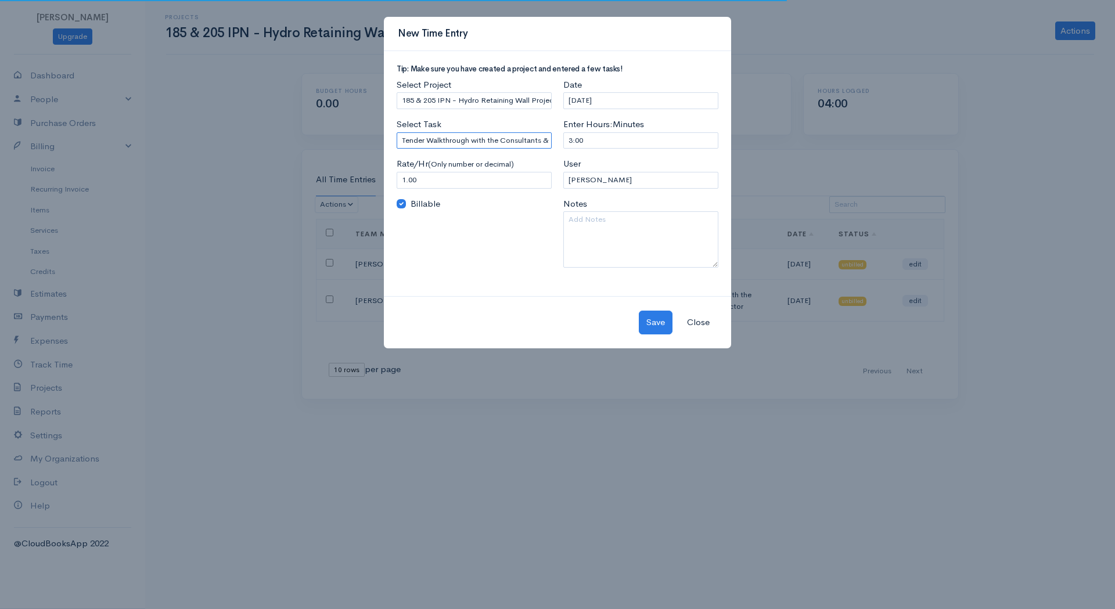
click at [474, 143] on input "Tender Walkthrough with the Consultants & Contractor" at bounding box center [474, 140] width 155 height 17
click at [615, 242] on textarea "To enrich screen reader interactions, please activate Accessibility in Grammarl…" at bounding box center [640, 239] width 155 height 56
paste textarea "Tender Walkthrough with the Consultants & Contractor"
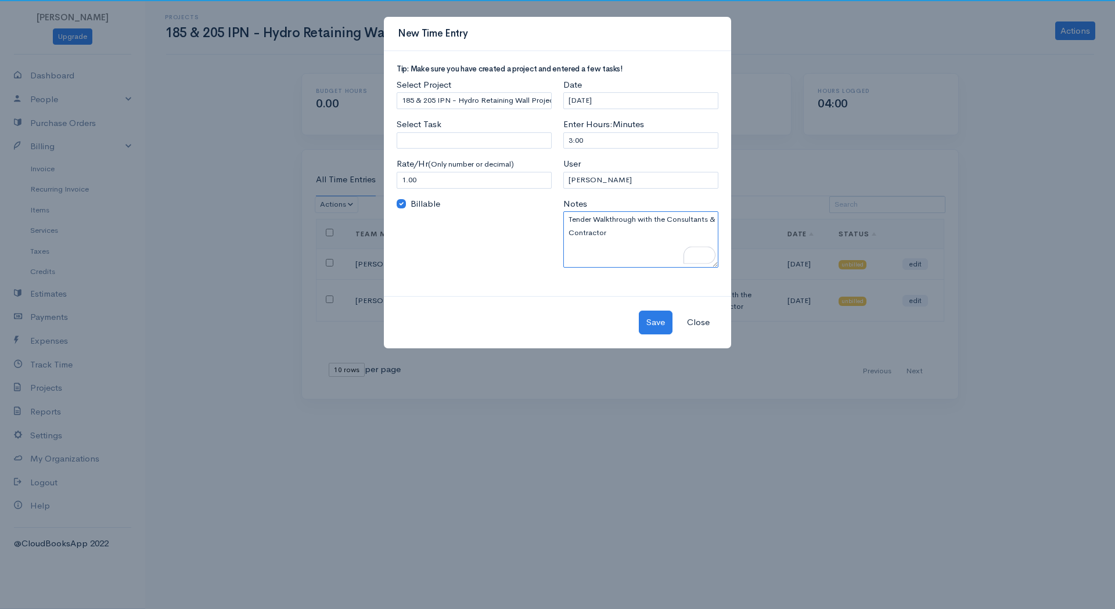
type textarea "Tender Walkthrough with the Consultants & Contractor"
click at [438, 139] on input "Select Task" at bounding box center [474, 140] width 155 height 17
type input "General"
click at [442, 161] on body "Fahad Khan Upgrade Dashboard People Clients Vendors Staff Users Purchase Orders…" at bounding box center [557, 304] width 1115 height 609
click at [444, 172] on input "1.00" at bounding box center [474, 180] width 155 height 17
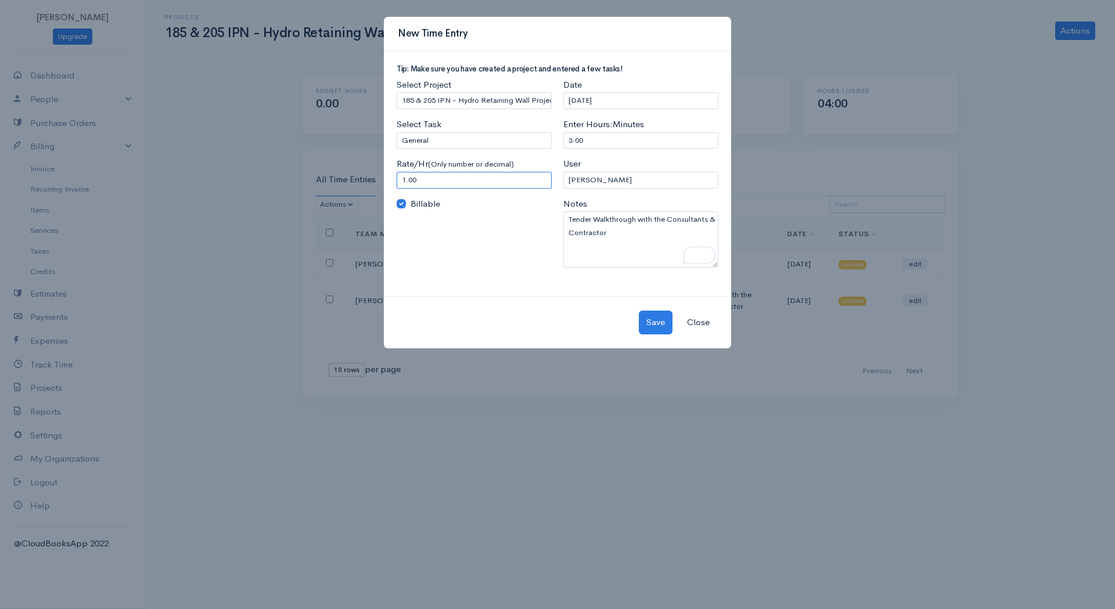
click at [444, 172] on input "1.00" at bounding box center [474, 180] width 155 height 17
type input "175"
click at [495, 304] on div "Save Close" at bounding box center [557, 322] width 347 height 52
click at [651, 315] on button "Save" at bounding box center [656, 323] width 34 height 24
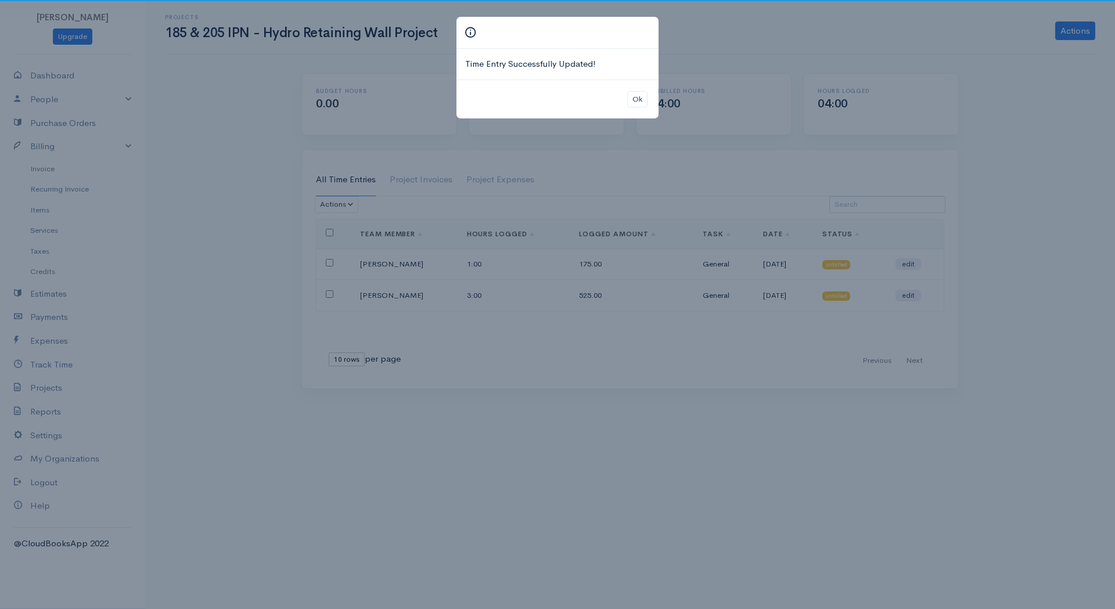
click at [686, 376] on div "Time Entry Successfully Updated! Ok" at bounding box center [557, 304] width 1115 height 609
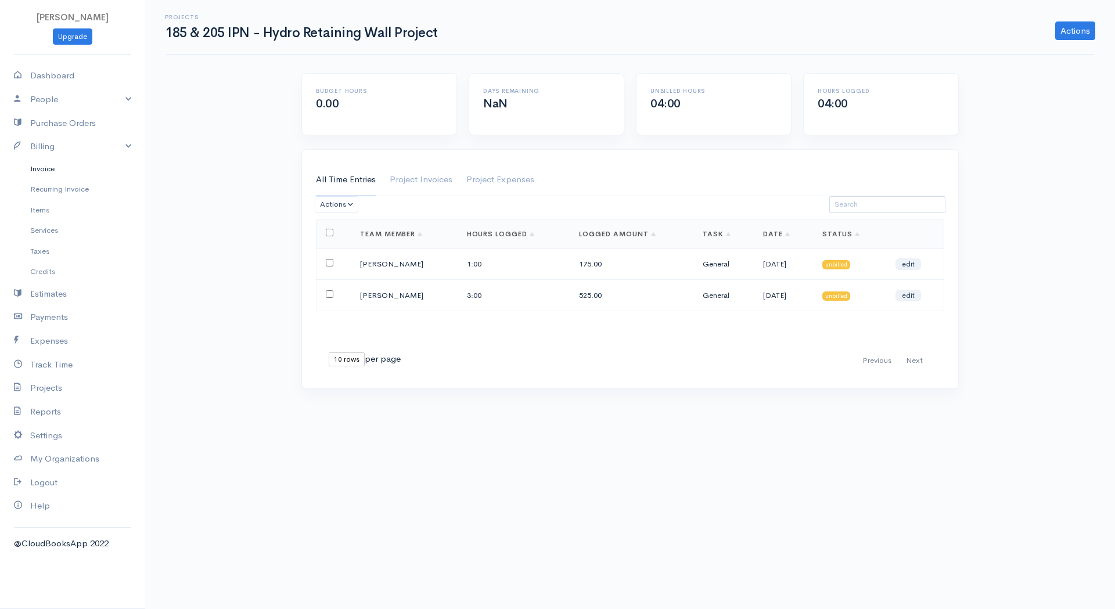
click at [41, 168] on link "Invoice" at bounding box center [72, 168] width 145 height 21
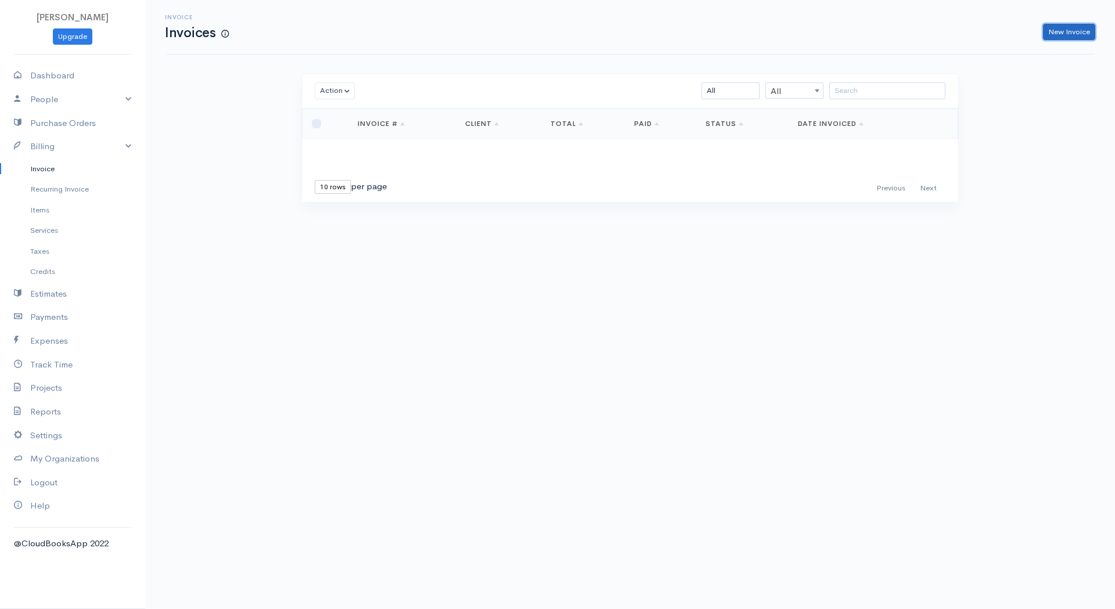
click at [1082, 34] on link "New Invoice" at bounding box center [1069, 32] width 52 height 17
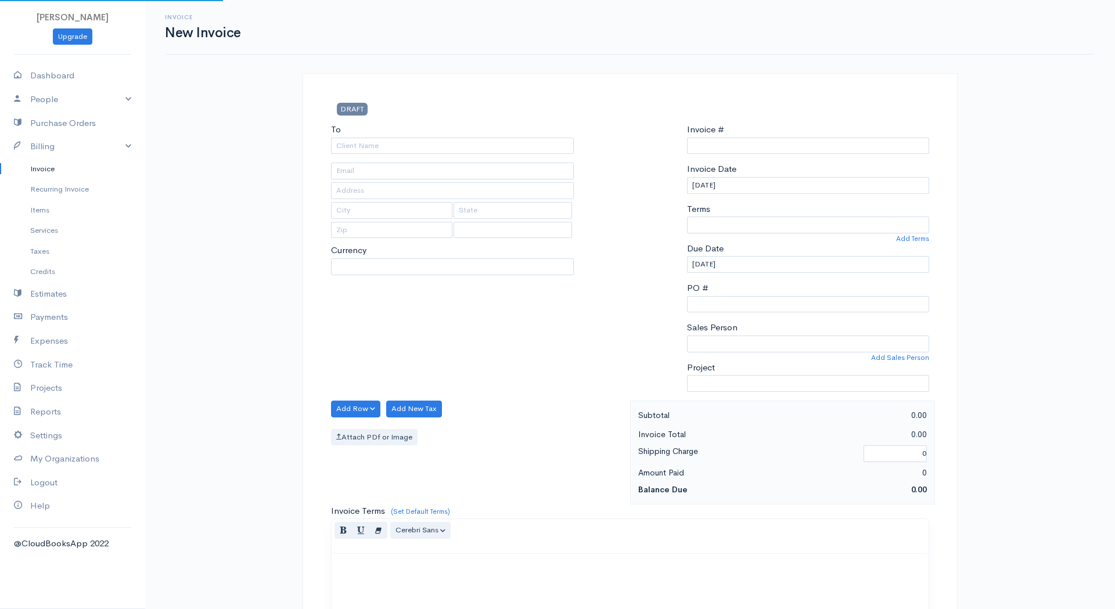
type input "INV0000005"
select select "Canada"
select select "CAD"
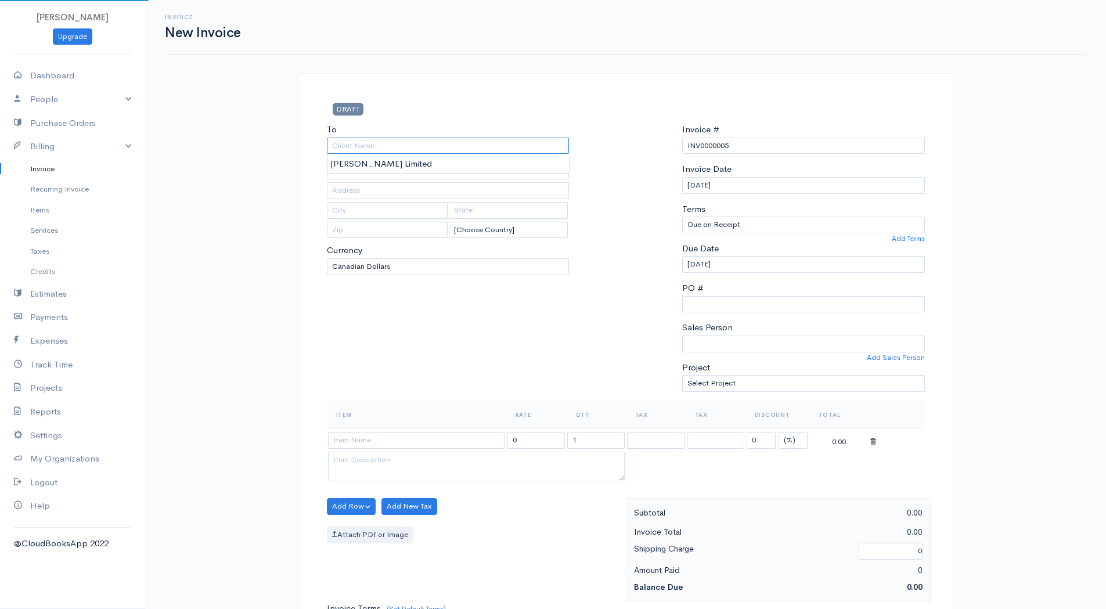
click at [474, 138] on input "To" at bounding box center [448, 146] width 243 height 17
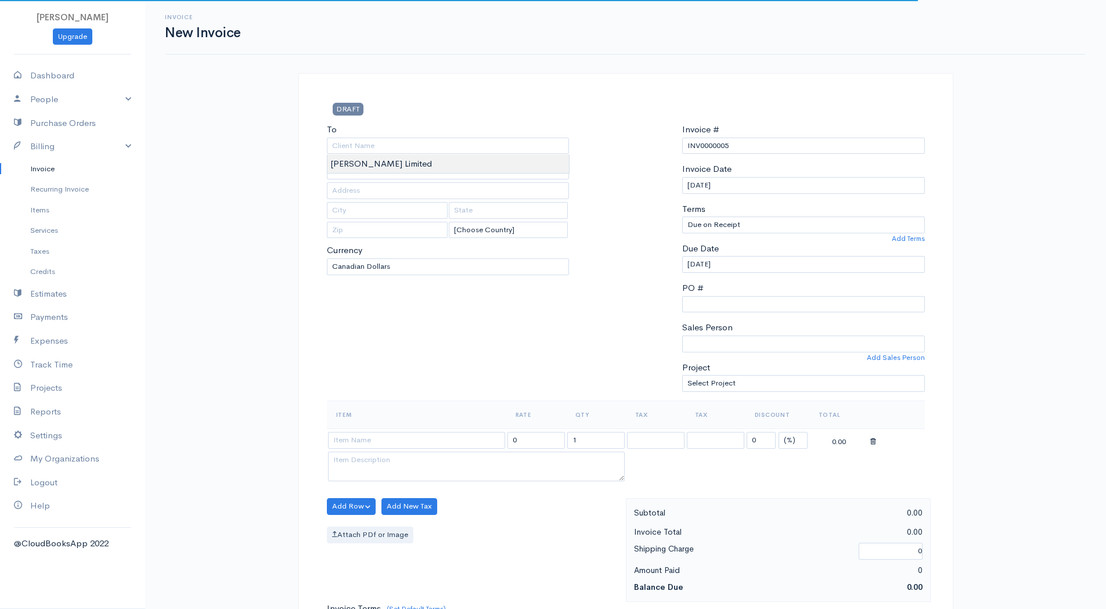
type input "[PERSON_NAME] Limited"
click at [427, 165] on body "Fahad Khan Upgrade Dashboard People Clients Vendors Staff Users Purchase Orders…" at bounding box center [553, 502] width 1106 height 1004
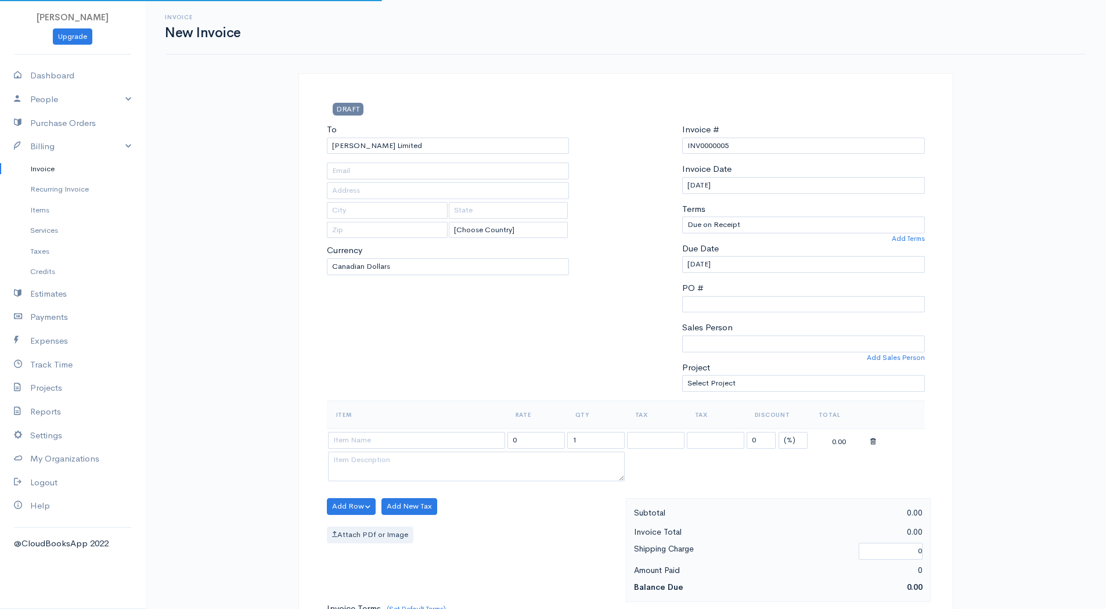
type input "mmccormick@benwalkerltd.com"
type input "150 Consumers Rd"
type input "Toronto"
type input "Ontario"
type input "M2J 1P9"
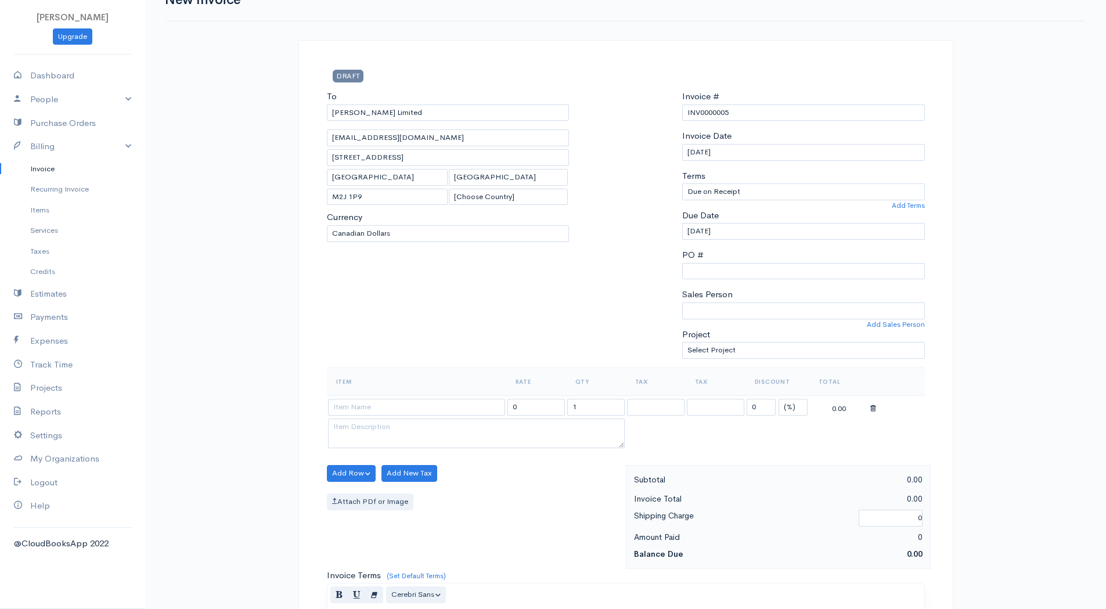
scroll to position [58, 0]
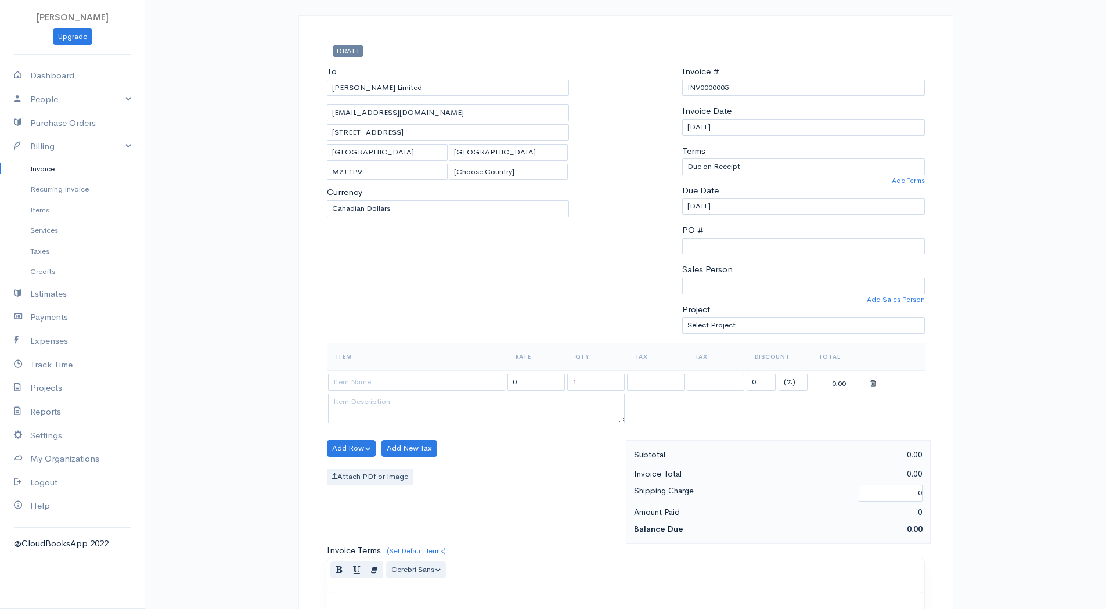
click at [441, 279] on div "To Ben Walker Limited mmccormick@benwalkerltd.com 150 Consumers Rd Toronto Onta…" at bounding box center [448, 204] width 254 height 278
click at [411, 93] on input "[PERSON_NAME] Limited" at bounding box center [448, 88] width 243 height 17
click at [405, 91] on input "[PERSON_NAME] Limited" at bounding box center [448, 88] width 243 height 17
click at [460, 259] on div "To Ben Walker Limited mmccormick@benwalkerltd.com 150 Consumers Rd Toronto Onta…" at bounding box center [448, 204] width 254 height 278
click at [385, 380] on input at bounding box center [416, 382] width 177 height 17
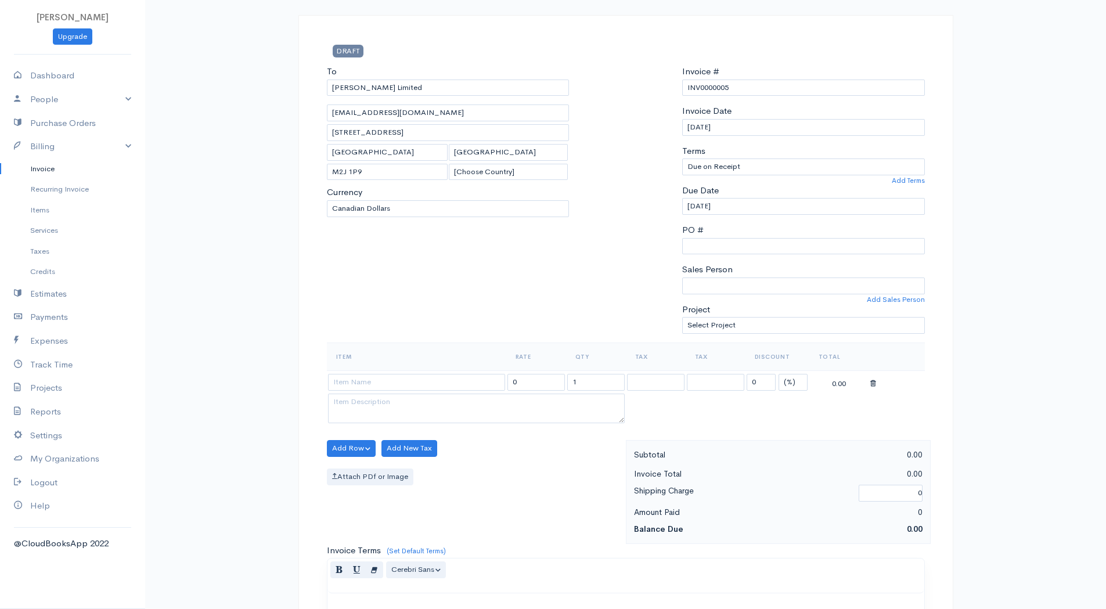
click at [475, 437] on div "Item Rate Qty Tax Tax Discount Total 0 1 0 (%) Flat 0.00" at bounding box center [626, 392] width 598 height 98
click at [485, 326] on div "To Ben Walker Limited mmccormick@benwalkerltd.com 150 Consumers Rd Toronto Onta…" at bounding box center [448, 204] width 254 height 278
click at [717, 319] on select "Select Project 185 & 205 IPN - Hydro Retaining Wall Project" at bounding box center [803, 325] width 243 height 17
select select "5476"
click at [682, 317] on select "Select Project 185 & 205 IPN - Hydro Retaining Wall Project" at bounding box center [803, 325] width 243 height 17
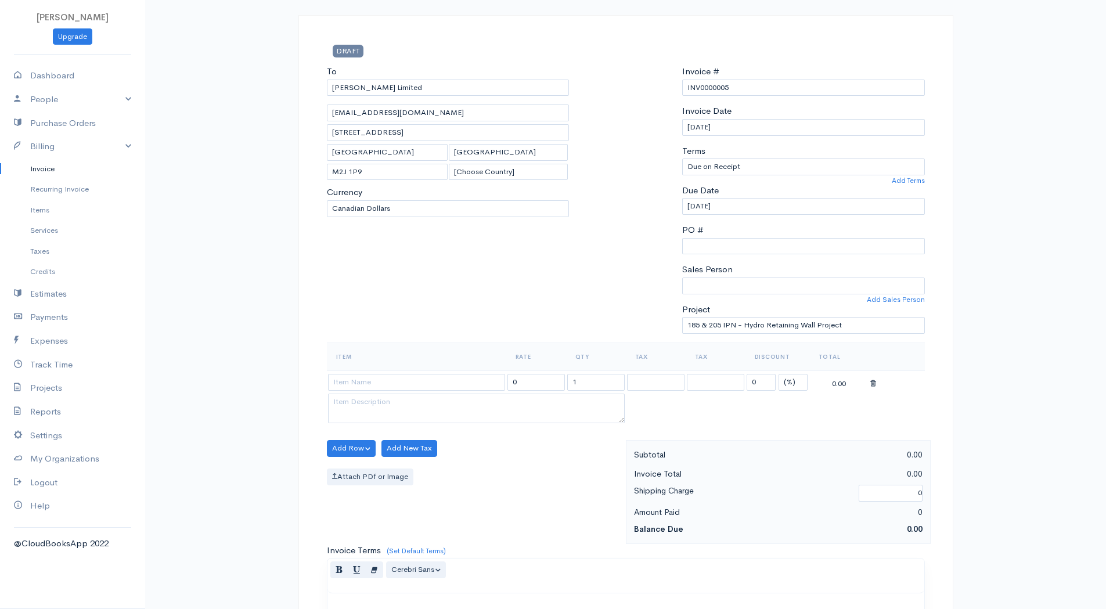
click at [610, 288] on div at bounding box center [626, 204] width 102 height 278
click at [388, 88] on input "[PERSON_NAME] Limited" at bounding box center [448, 88] width 243 height 17
click at [409, 87] on input "[PERSON_NAME] Limited" at bounding box center [448, 88] width 243 height 17
click at [437, 230] on div "To Ben Walker Limited mmccormick@benwalkerltd.com 150 Consumers Rd Toronto Onta…" at bounding box center [448, 204] width 254 height 278
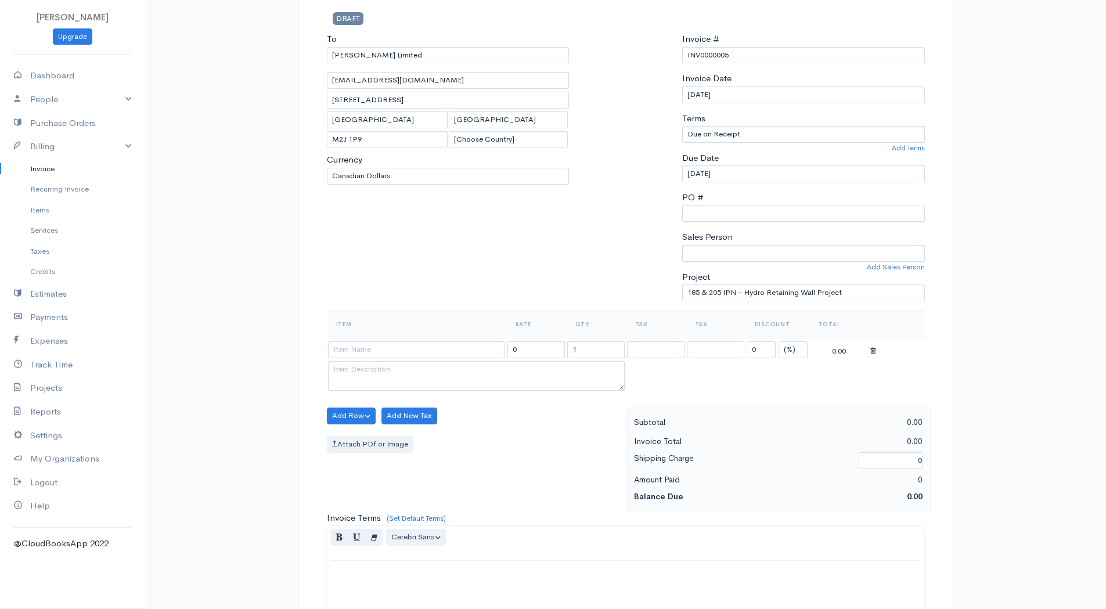
scroll to position [116, 0]
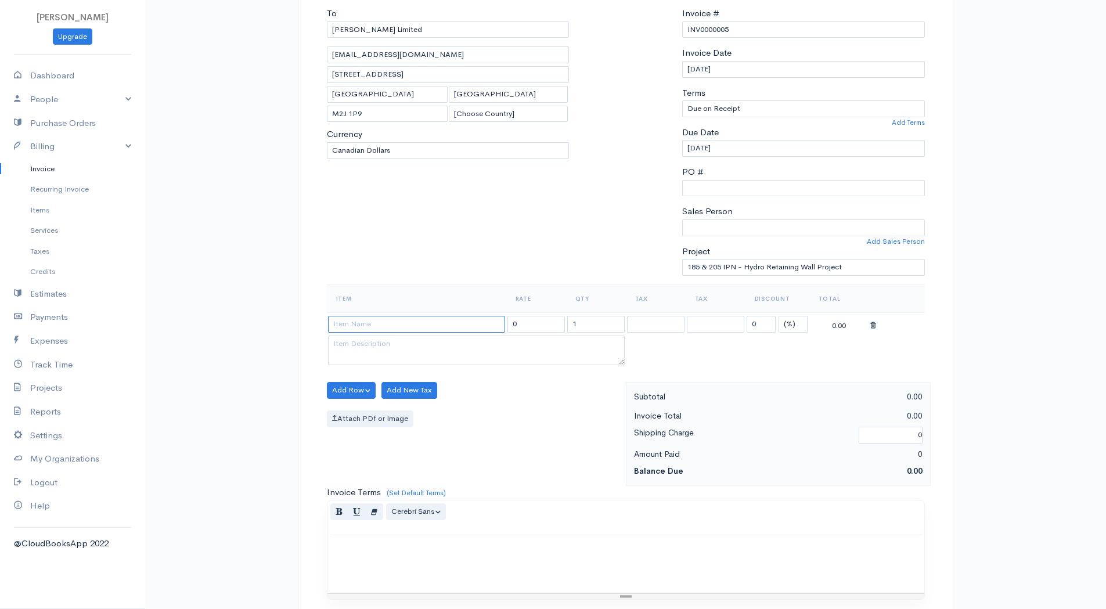
click at [401, 329] on input at bounding box center [416, 324] width 177 height 17
click at [415, 347] on textarea at bounding box center [476, 351] width 297 height 30
click at [449, 217] on div "To Ben Walker Limited mmccormick@benwalkerltd.com 150 Consumers Rd Toronto Onta…" at bounding box center [448, 146] width 254 height 278
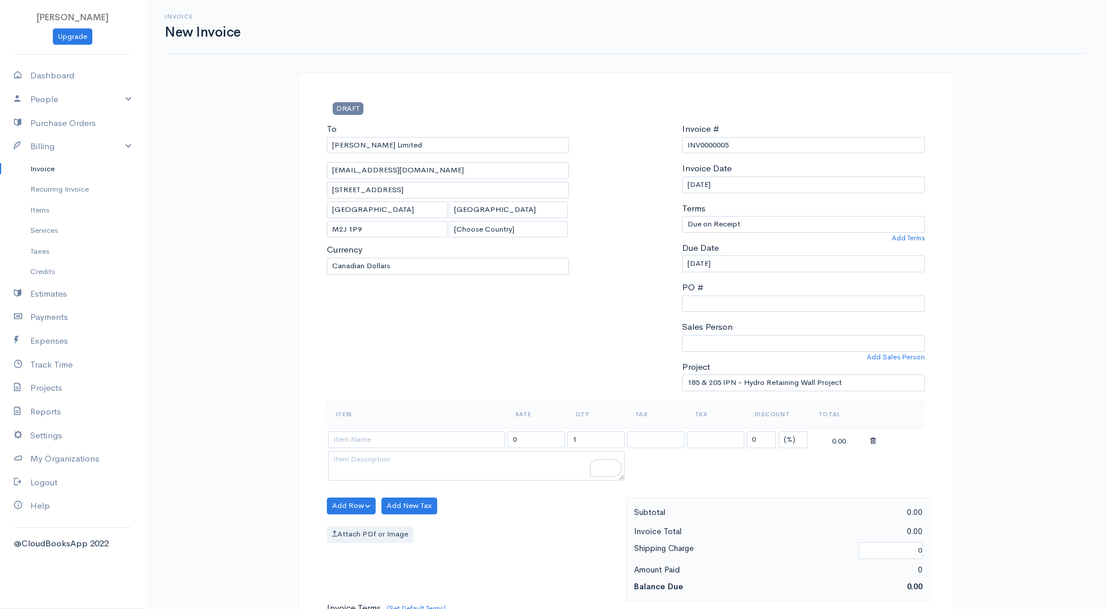
scroll to position [0, 0]
click at [708, 238] on div "Invoice # INV0000005 Invoice Date 08-25-2025 Terms Due on Receipt After 7 days …" at bounding box center [803, 262] width 254 height 278
select select "30"
click at [682, 217] on select "Due on Receipt After 7 days After 15 days After 30 days After 45 days After 60 …" at bounding box center [803, 225] width 243 height 17
type input "09-24-2025"
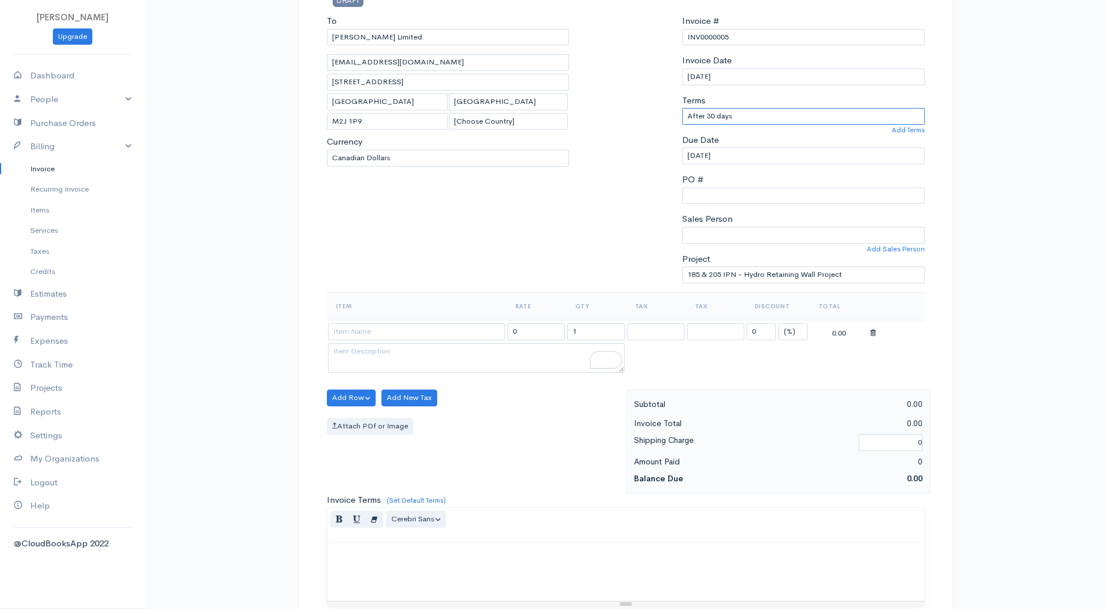
scroll to position [105, 0]
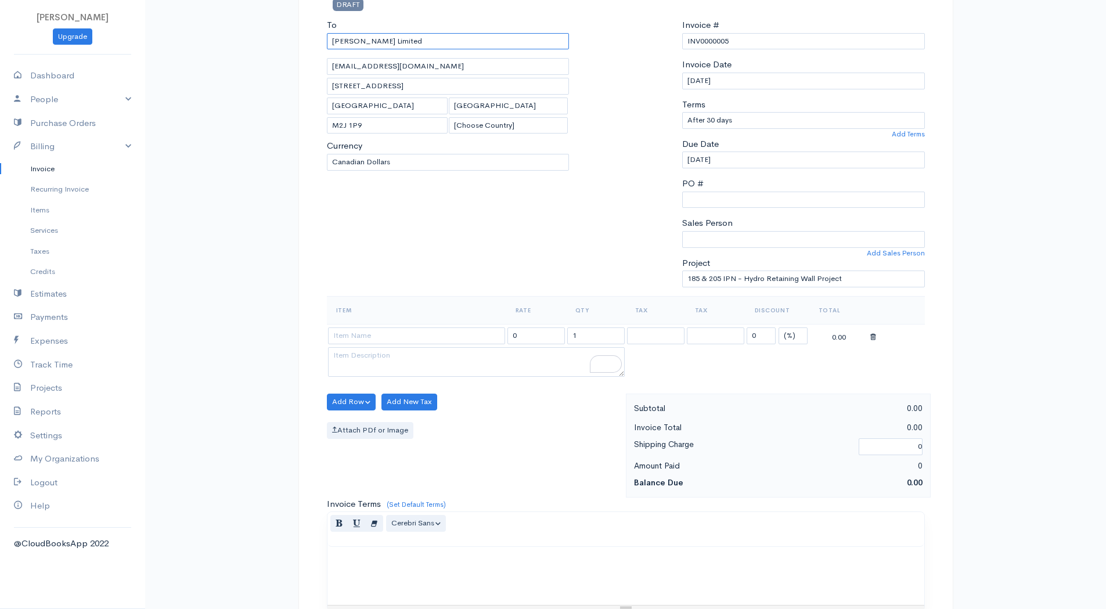
click at [414, 46] on input "[PERSON_NAME] Limited" at bounding box center [448, 41] width 243 height 17
click at [414, 44] on input "[PERSON_NAME] Limited" at bounding box center [448, 41] width 243 height 17
type input "[PERSON_NAME] Limited"
click at [392, 56] on body "Fahad Khan Upgrade Dashboard People Clients Vendors Staff Users Purchase Orders…" at bounding box center [553, 397] width 1106 height 1004
click at [562, 225] on div "To Ben Walker Limited mmccormick@benwalkerltd.com 150 Consumers Rd Toronto Onta…" at bounding box center [448, 158] width 254 height 278
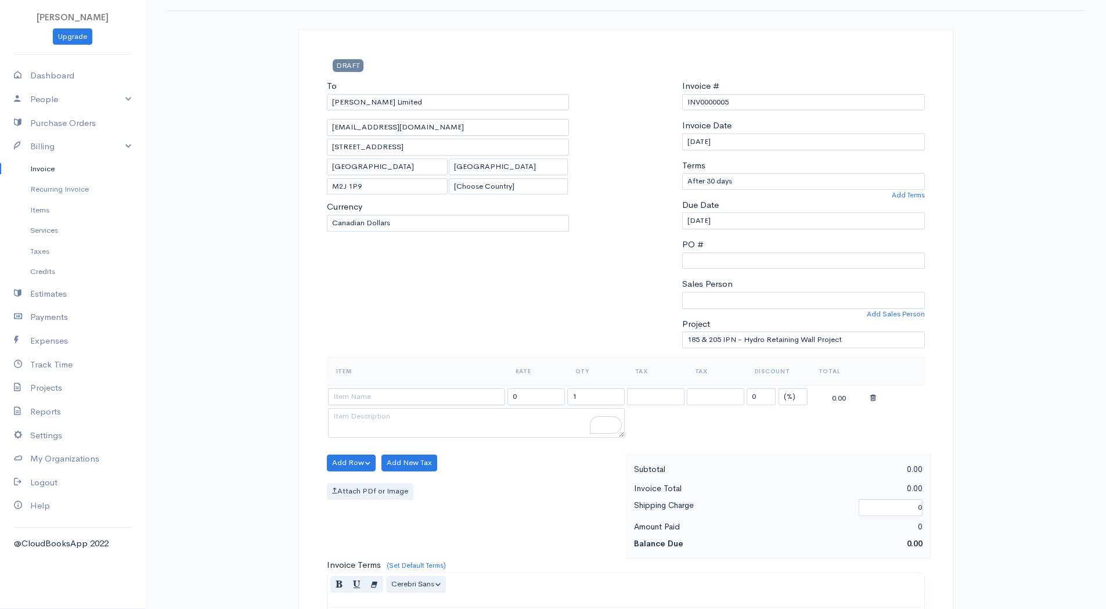
scroll to position [0, 0]
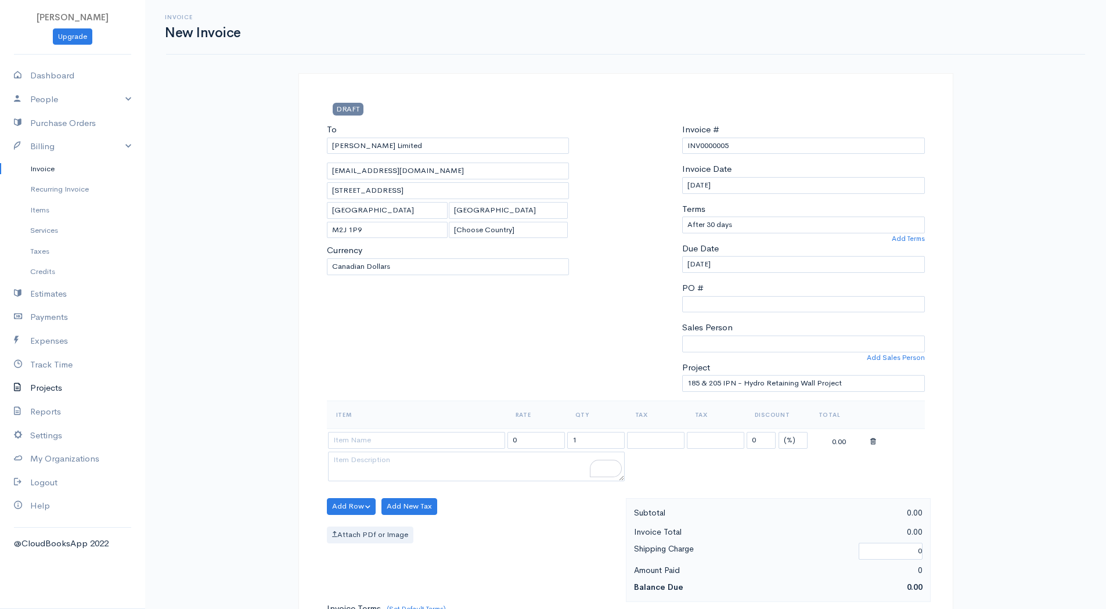
click at [52, 397] on link "Projects" at bounding box center [72, 388] width 145 height 24
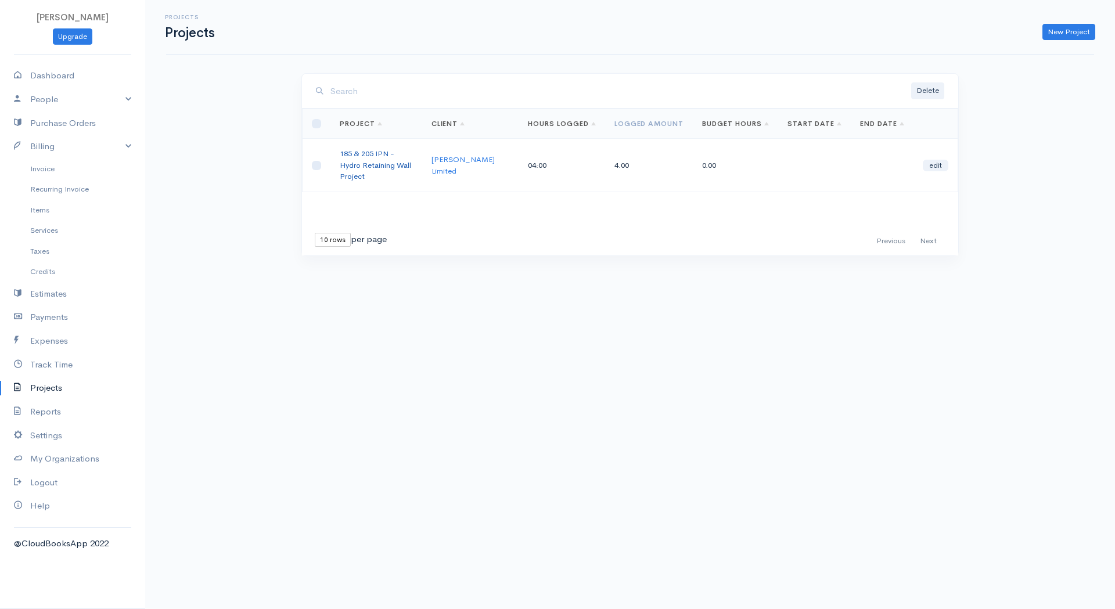
click at [371, 152] on link "185 & 205 IPN - Hydro Retaining Wall Project" at bounding box center [375, 165] width 71 height 33
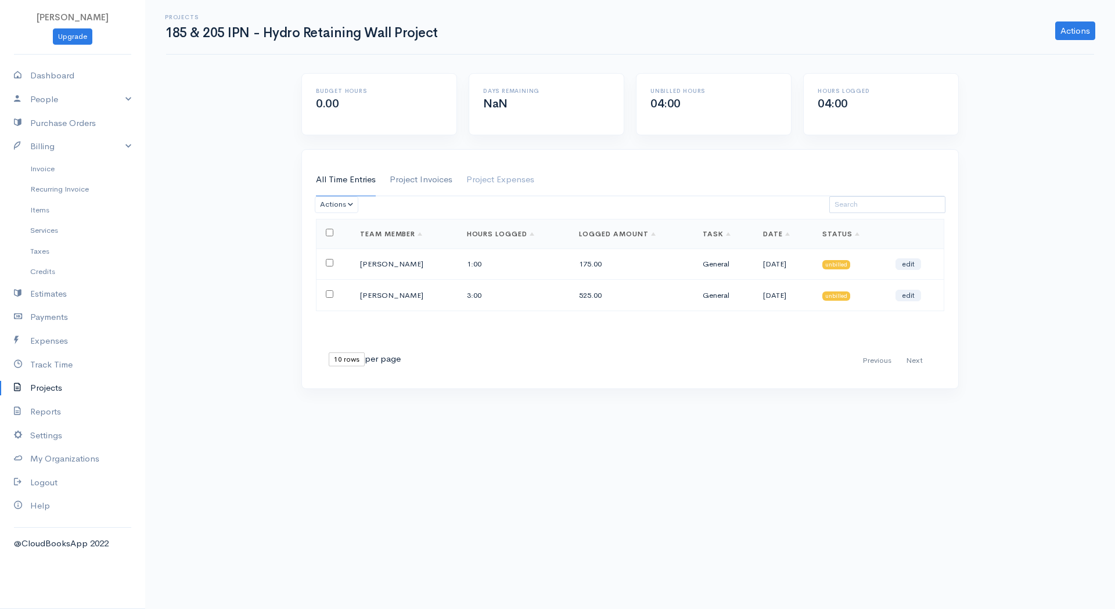
click at [426, 177] on link "Project Invoices" at bounding box center [421, 180] width 63 height 33
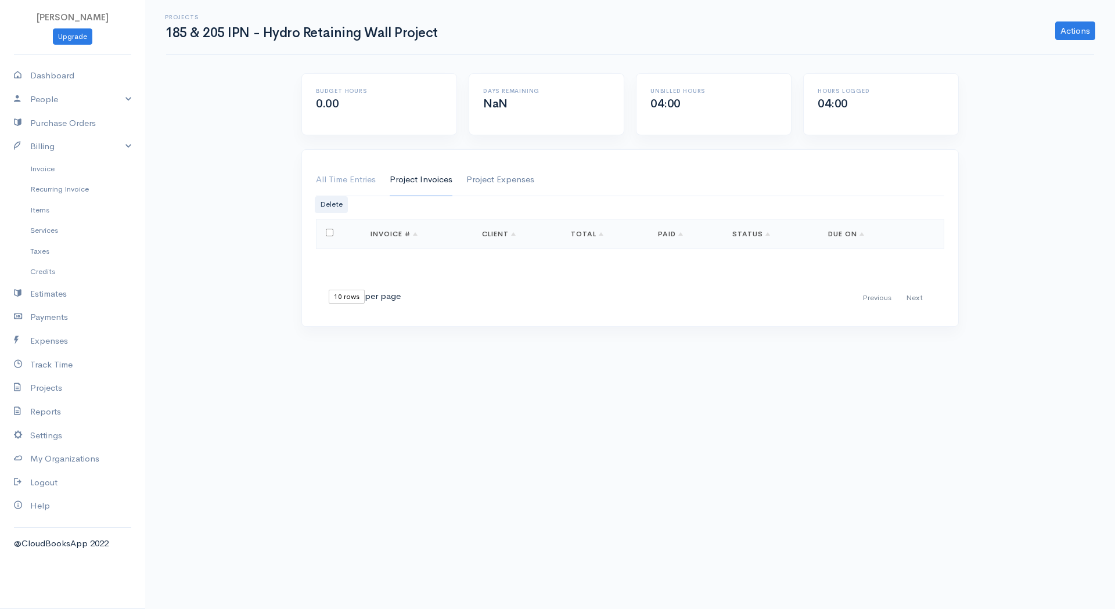
click at [474, 178] on link "Project Expenses" at bounding box center [500, 180] width 68 height 33
click at [434, 171] on link "Project Invoices" at bounding box center [421, 180] width 63 height 33
click at [363, 176] on link "All Time Entries" at bounding box center [346, 180] width 60 height 33
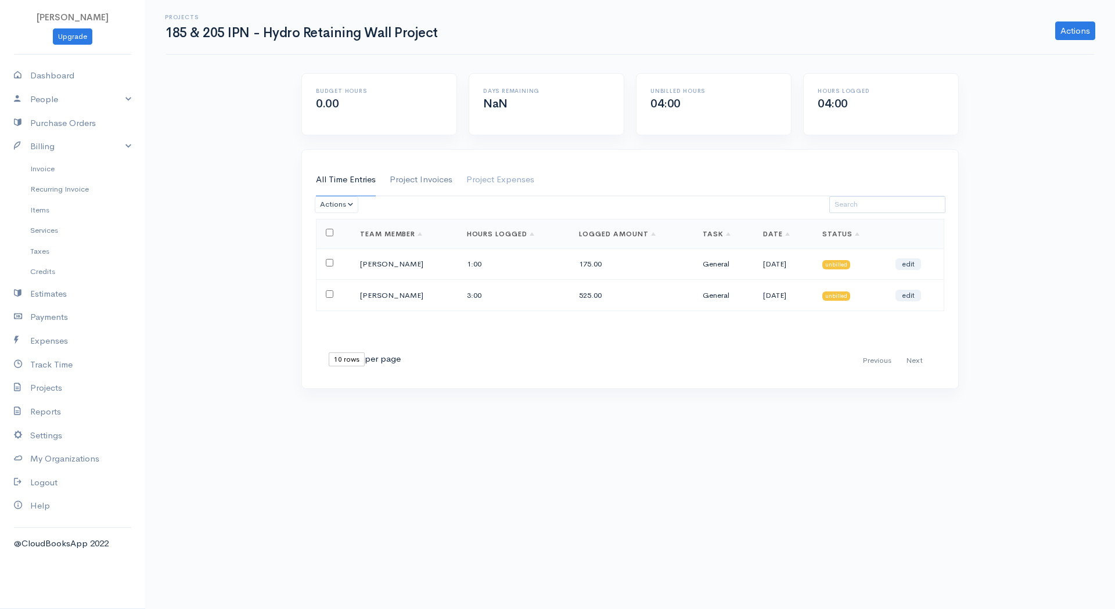
click at [420, 187] on link "Project Invoices" at bounding box center [421, 180] width 63 height 33
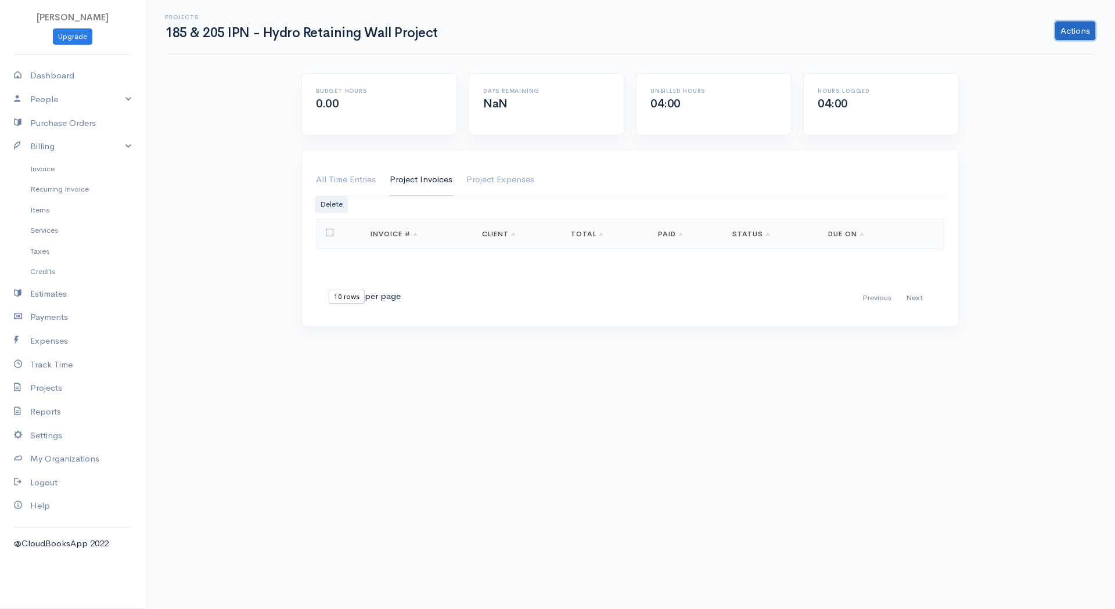
click at [1076, 28] on link "Actions" at bounding box center [1075, 30] width 40 height 19
click at [1024, 239] on div "Projects 185 & 205 IPN - Hydro Retaining Wall Project Actions Edit Project Dele…" at bounding box center [630, 170] width 970 height 341
click at [1082, 28] on link "Actions" at bounding box center [1075, 30] width 40 height 19
click at [1044, 118] on link "Generate Invoice" at bounding box center [1047, 116] width 95 height 20
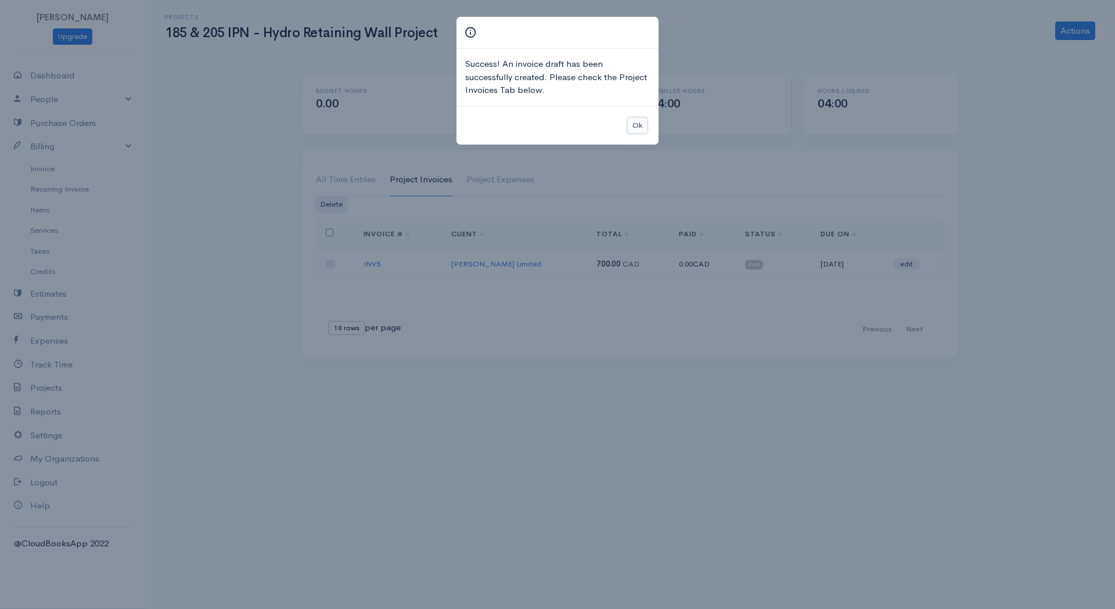
click at [643, 124] on button "Ok" at bounding box center [637, 125] width 20 height 17
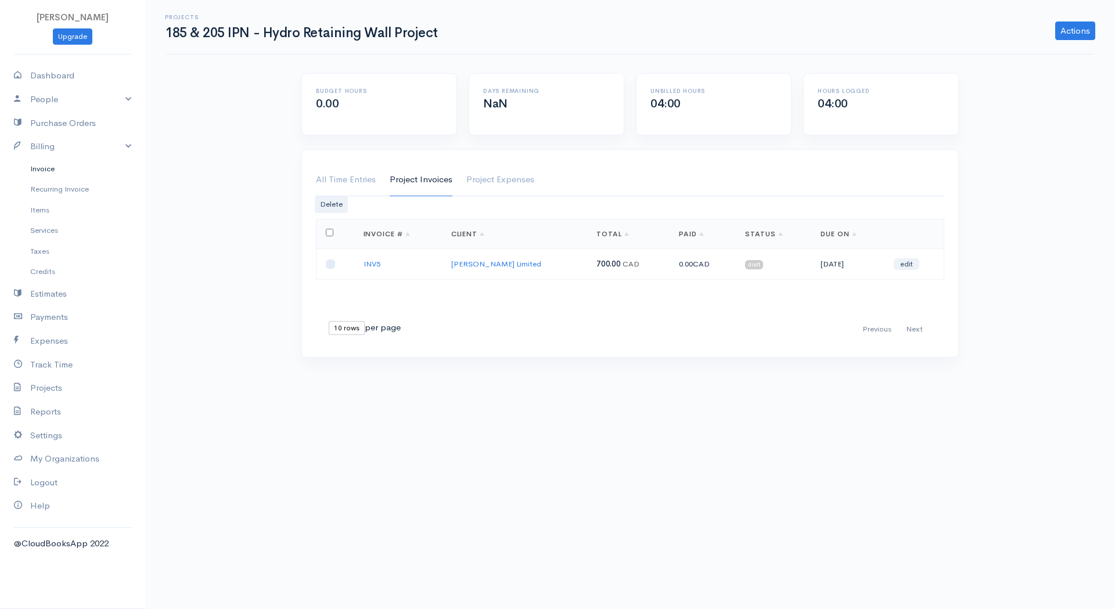
click at [55, 174] on link "Invoice" at bounding box center [72, 168] width 145 height 21
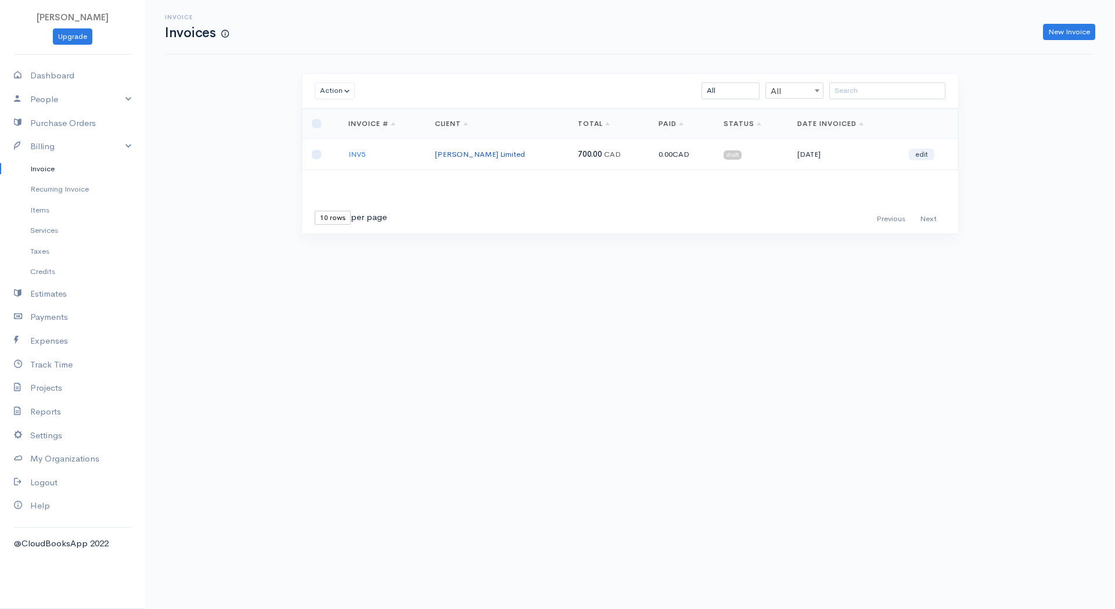
click at [480, 155] on link "[PERSON_NAME] Limited" at bounding box center [480, 154] width 90 height 10
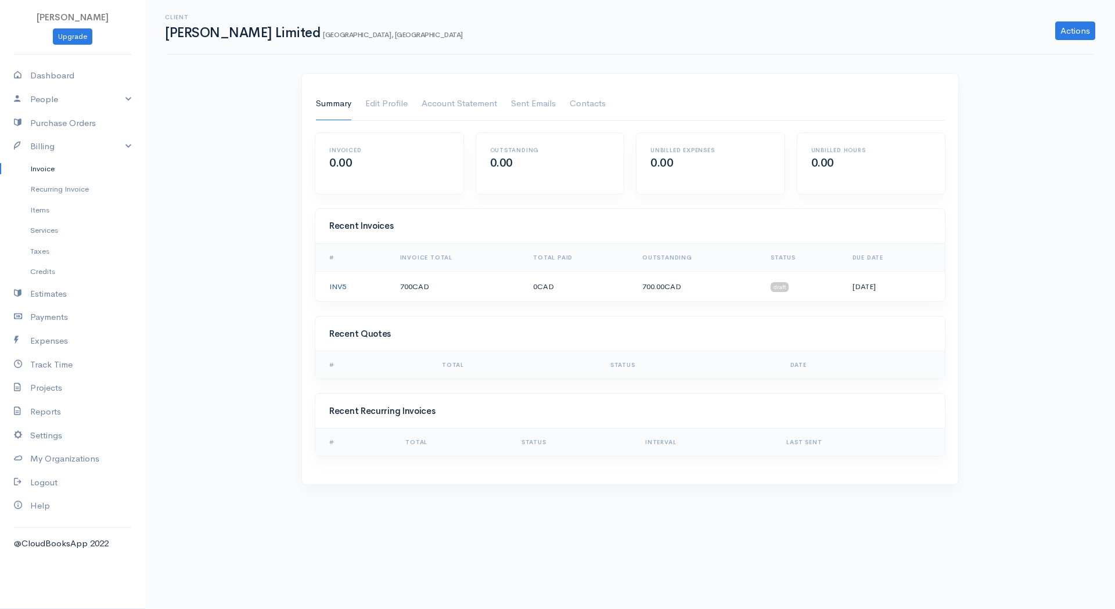
click at [337, 286] on link "INV5" at bounding box center [337, 287] width 17 height 10
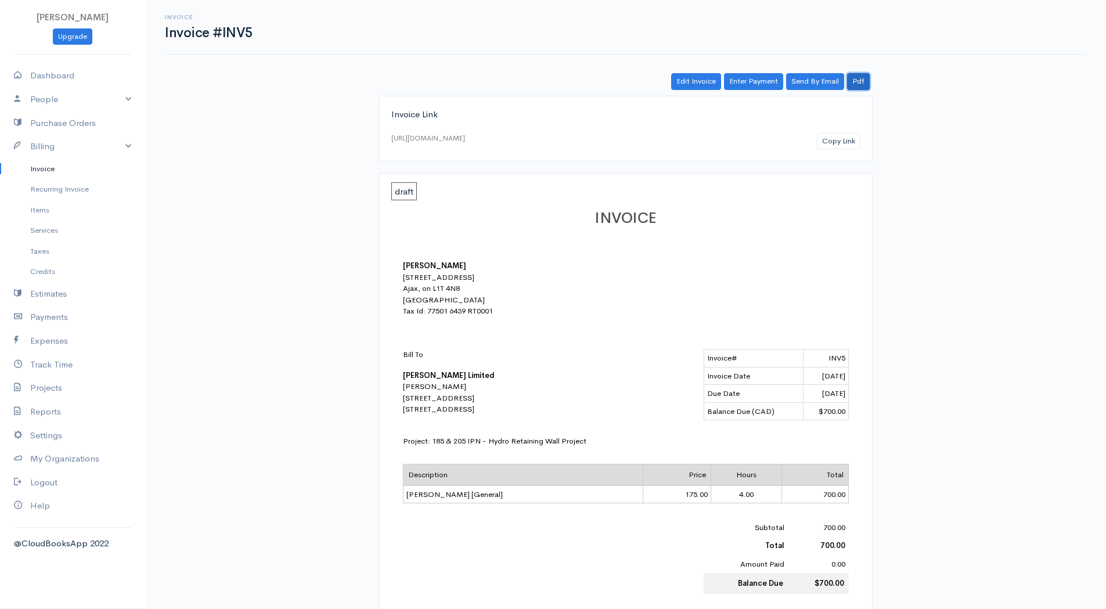
click at [857, 82] on link "Pdf" at bounding box center [858, 81] width 23 height 17
click at [54, 347] on link "Expenses" at bounding box center [72, 341] width 145 height 24
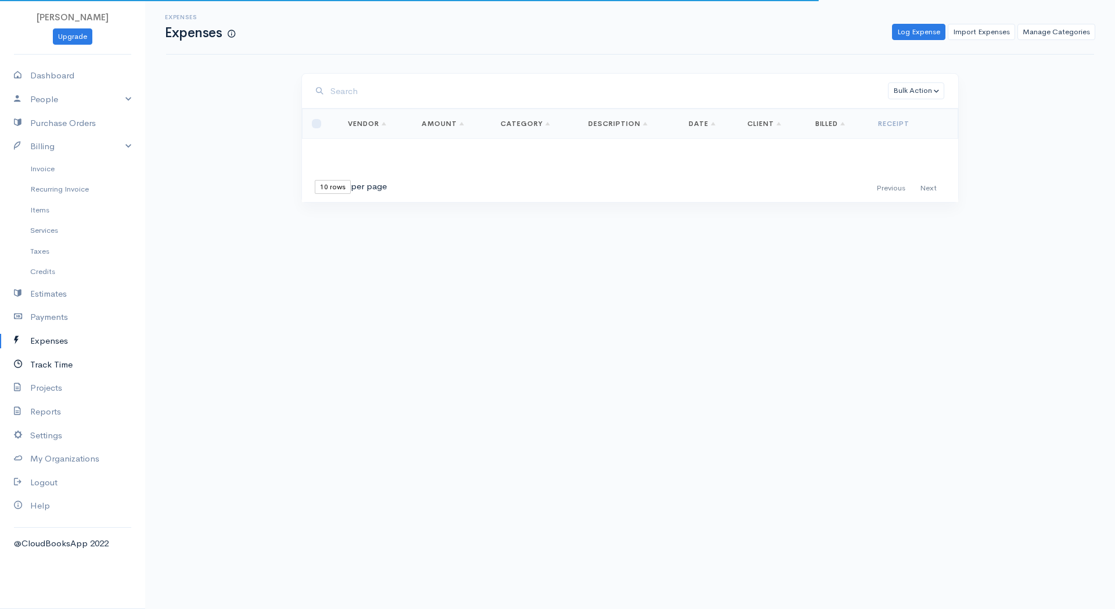
click at [48, 363] on link "Track Time" at bounding box center [72, 365] width 145 height 24
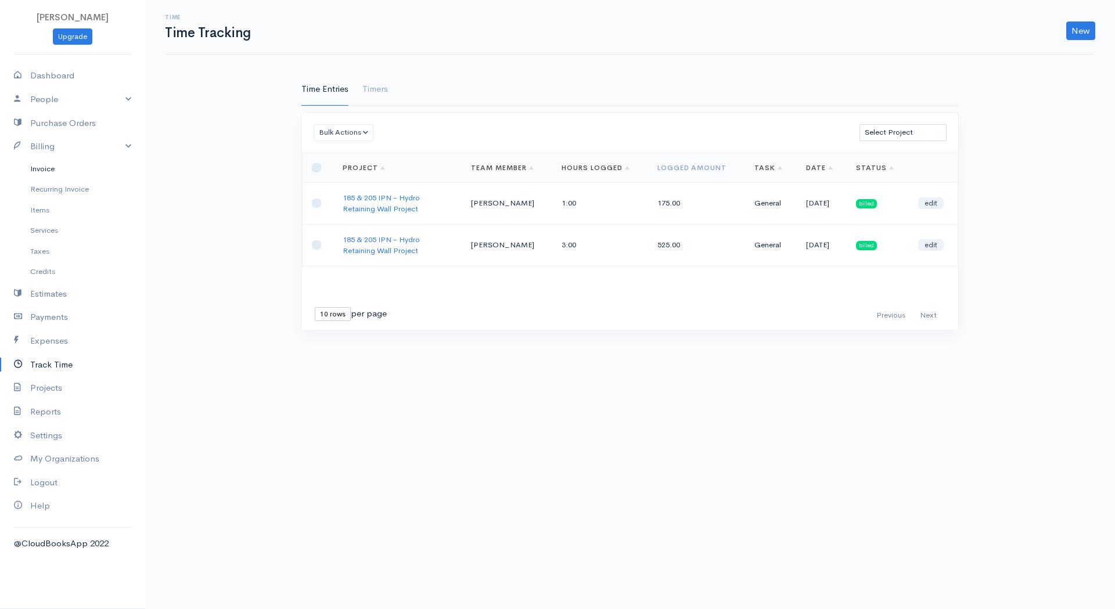
click at [45, 166] on link "Invoice" at bounding box center [72, 168] width 145 height 21
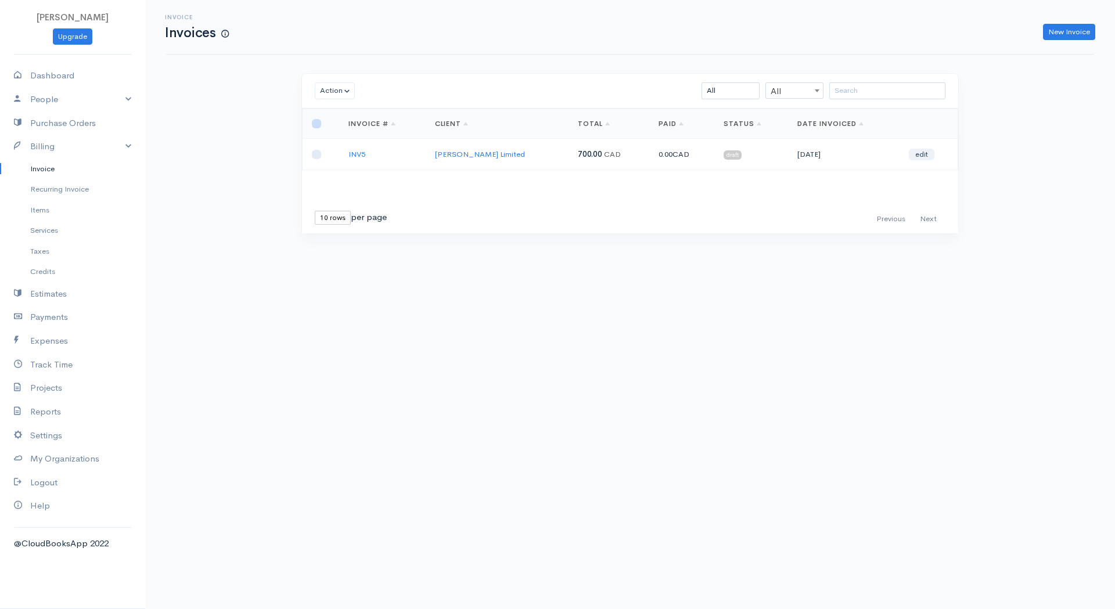
click at [313, 122] on input "checkbox" at bounding box center [316, 123] width 9 height 9
checkbox input "true"
click at [917, 157] on link "edit" at bounding box center [922, 155] width 26 height 12
select select "5476"
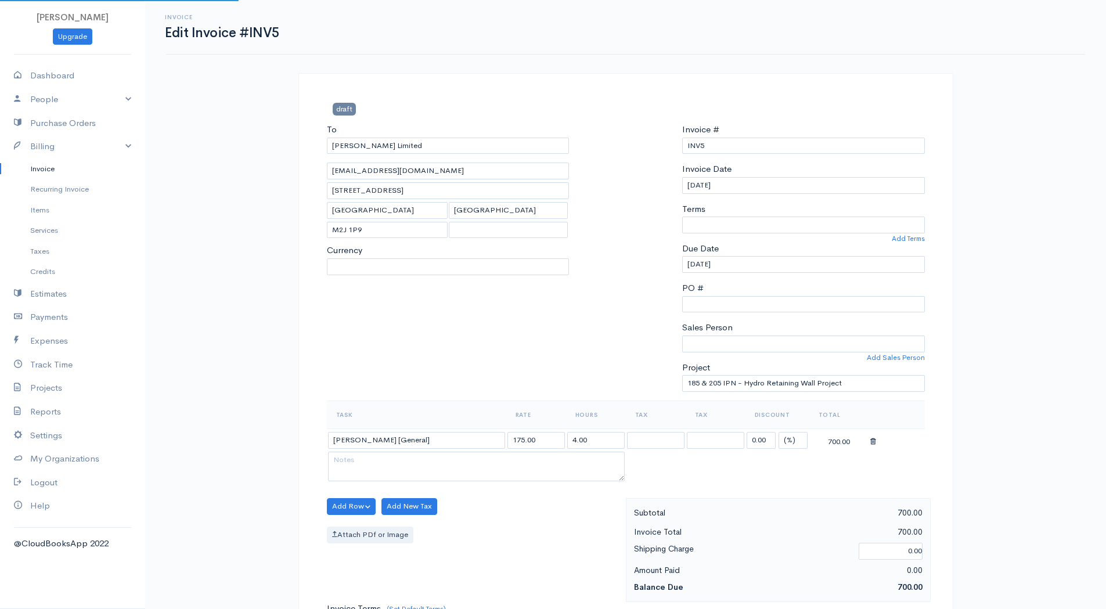
select select "Canada"
select select "CAD"
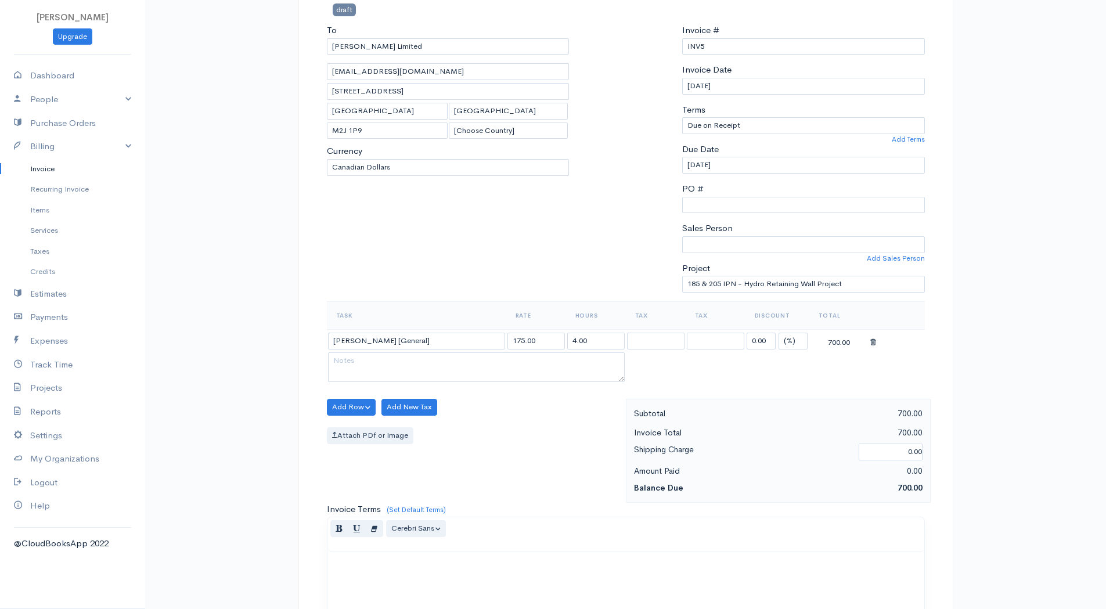
scroll to position [116, 0]
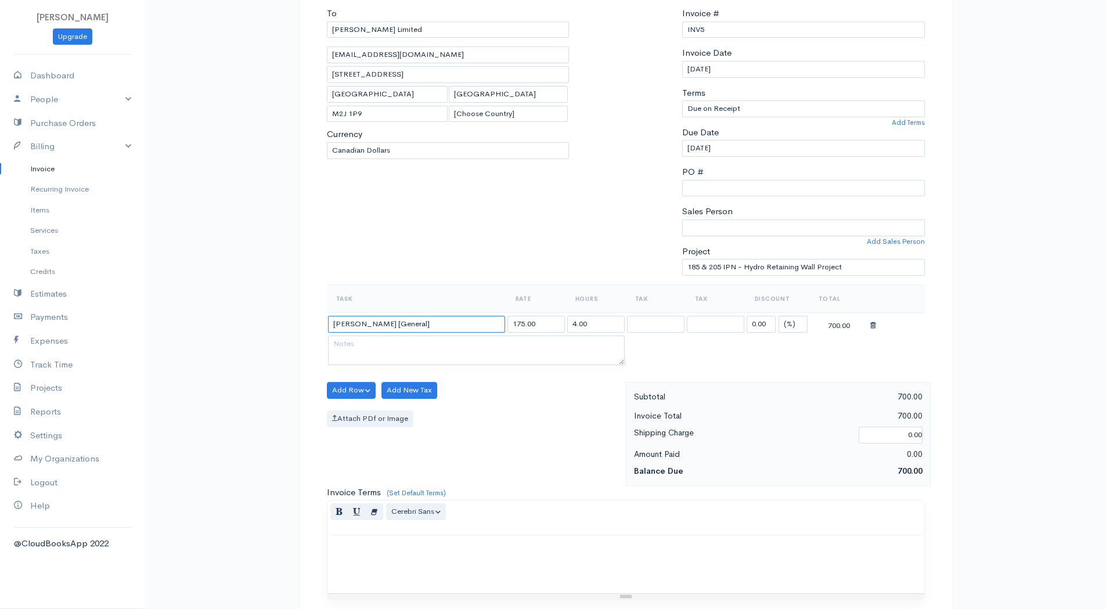
click at [422, 323] on input "Fahad Khan [General]" at bounding box center [416, 324] width 177 height 17
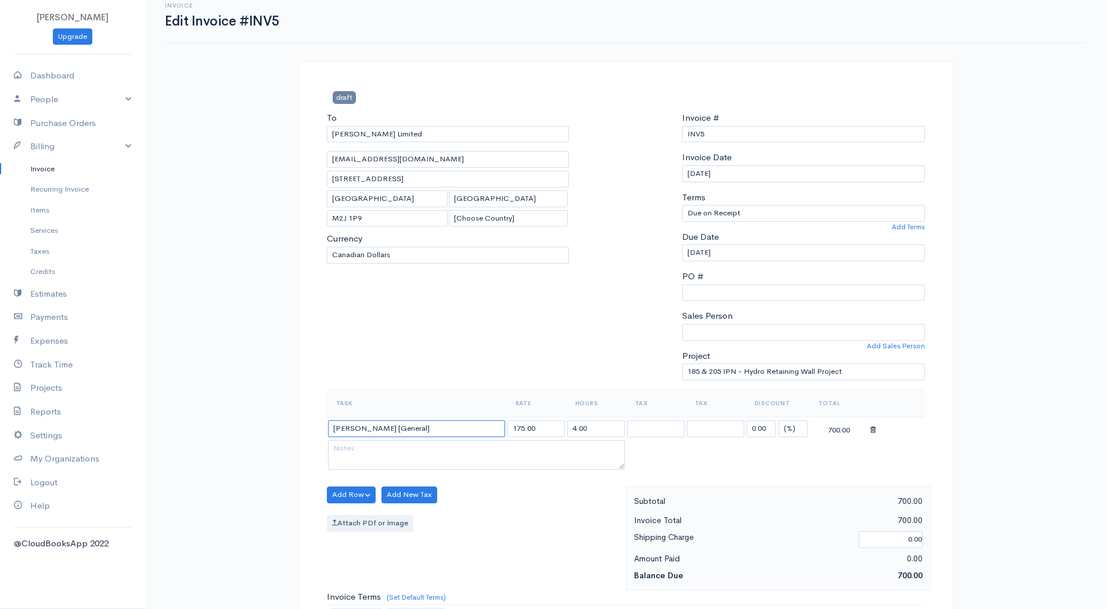
scroll to position [0, 0]
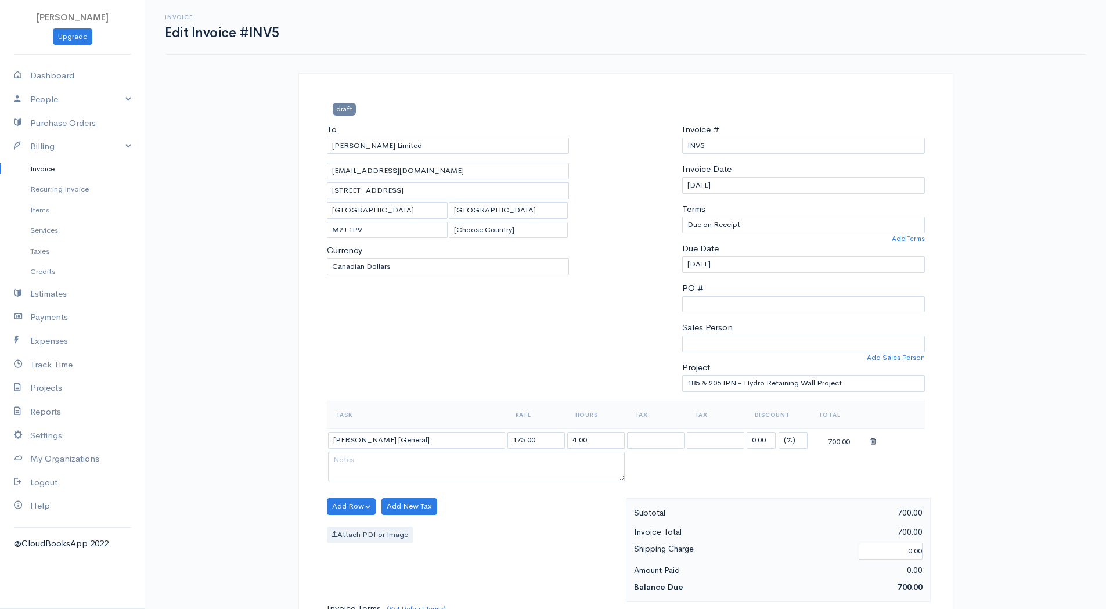
click at [870, 440] on icon at bounding box center [873, 442] width 6 height 8
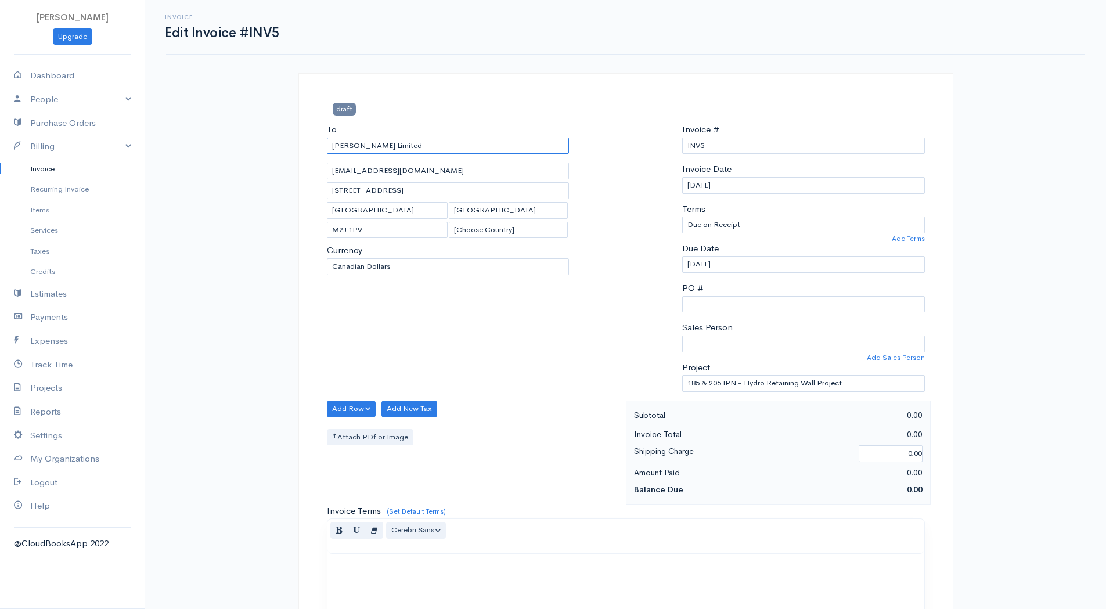
click at [404, 145] on input "[PERSON_NAME] Limited" at bounding box center [448, 146] width 243 height 17
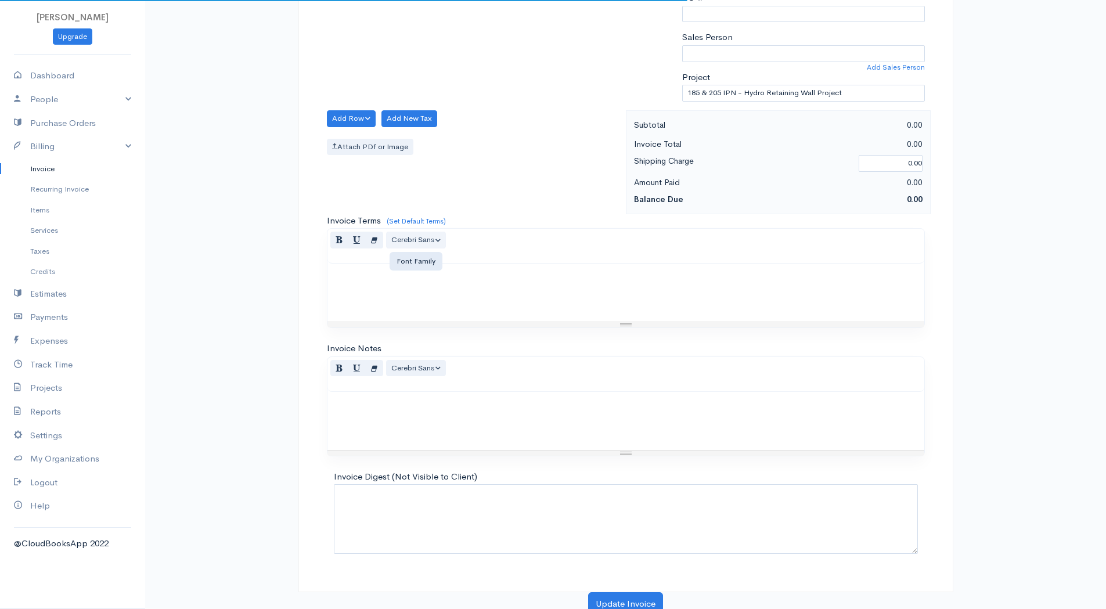
scroll to position [297, 0]
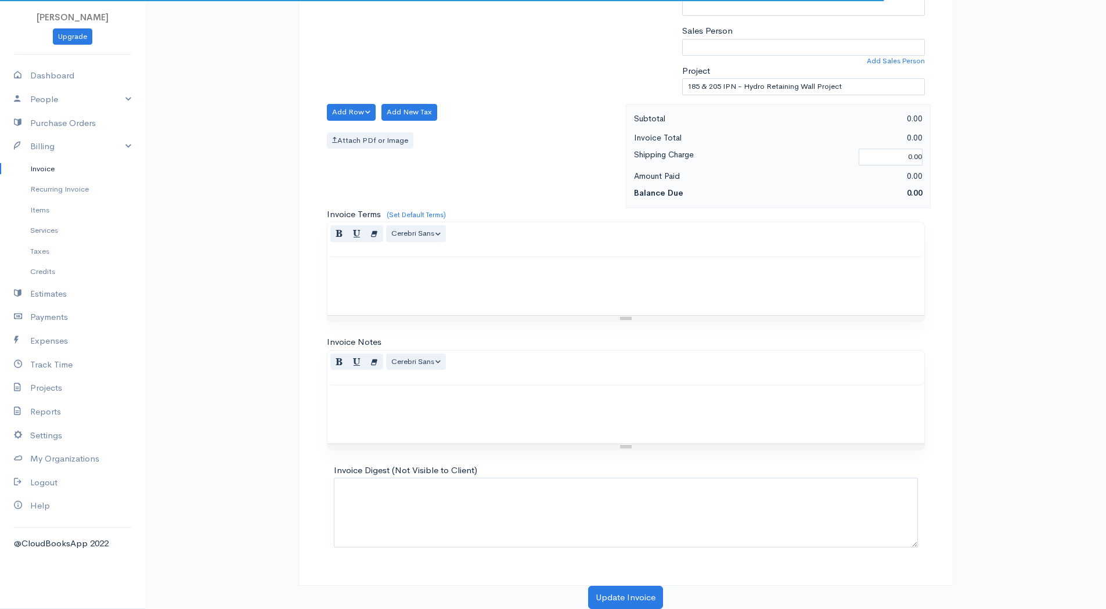
click at [49, 171] on link "Invoice" at bounding box center [72, 168] width 145 height 21
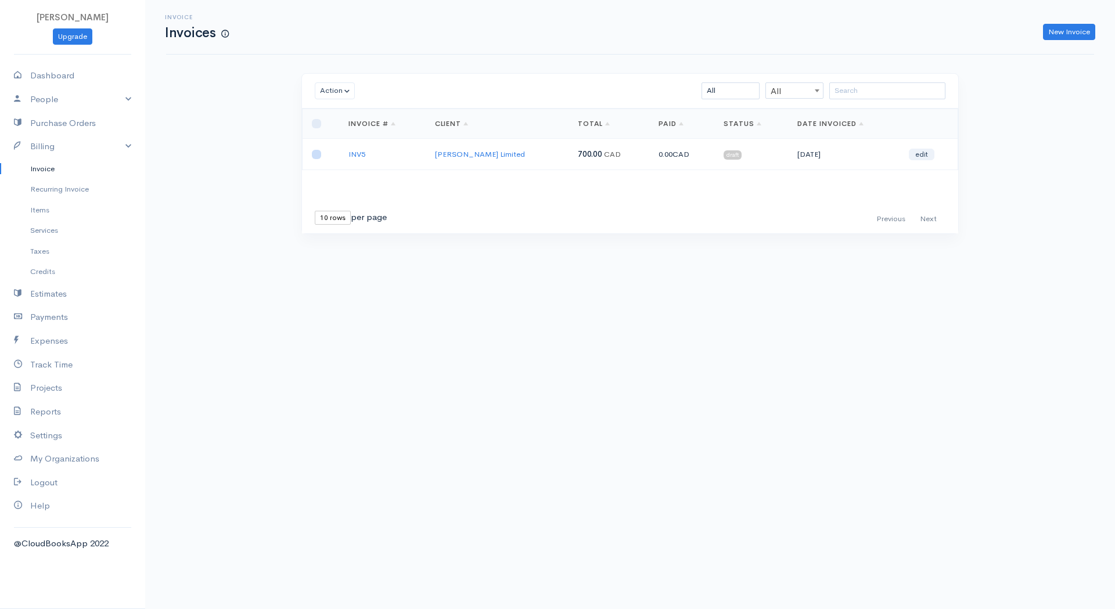
click at [315, 156] on input "checkbox" at bounding box center [316, 154] width 9 height 9
checkbox input "true"
click at [920, 154] on link "edit" at bounding box center [922, 155] width 26 height 12
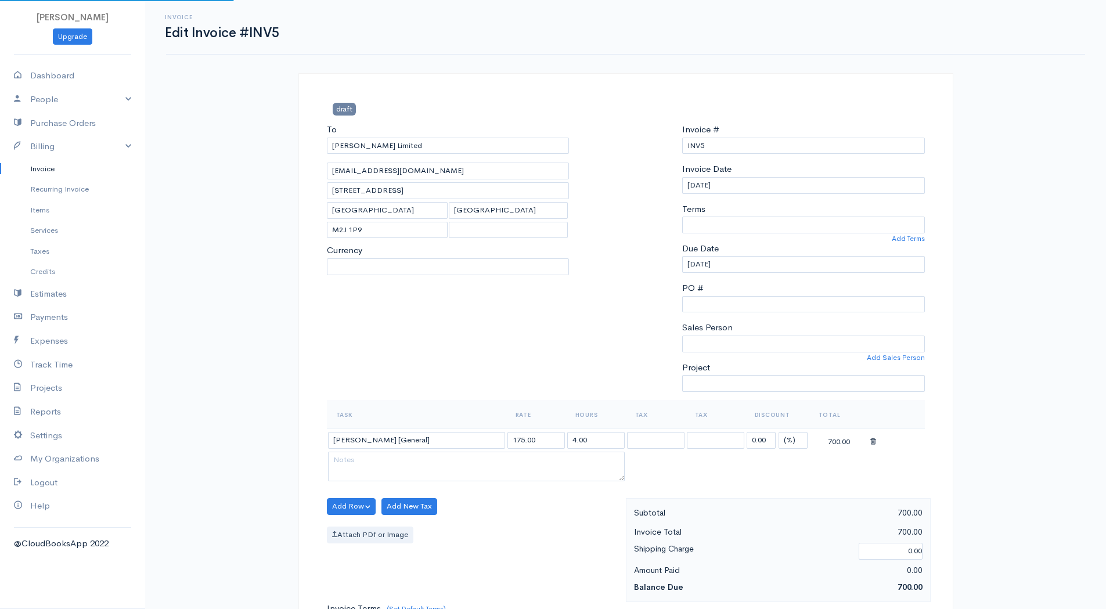
select select "Canada"
select select "CAD"
select select "5476"
click at [48, 78] on link "Dashboard" at bounding box center [72, 76] width 145 height 24
select select "365"
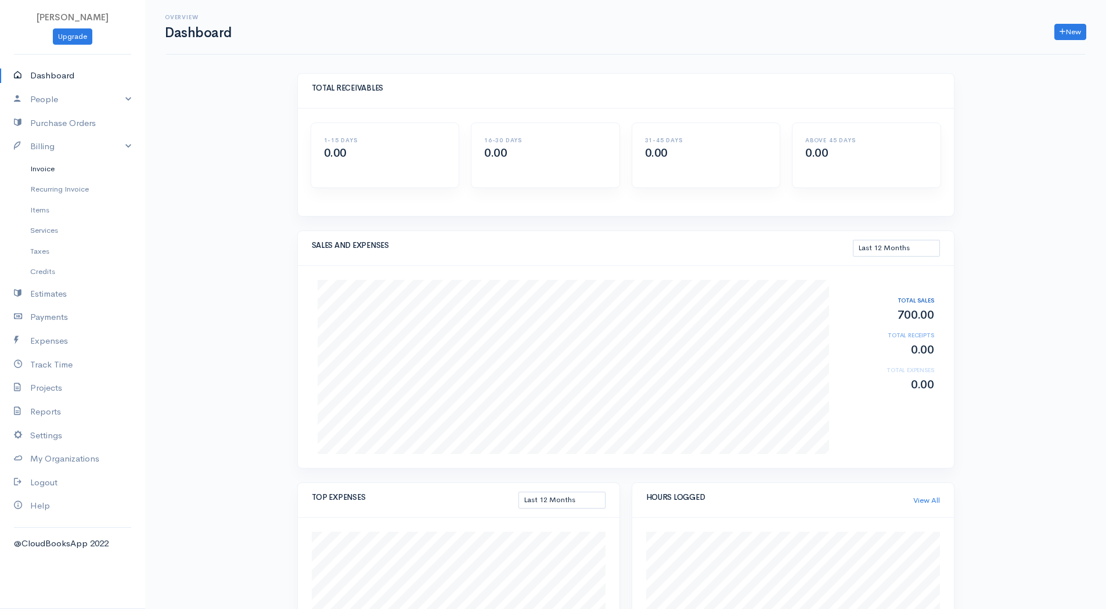
click at [38, 168] on link "Invoice" at bounding box center [72, 168] width 145 height 21
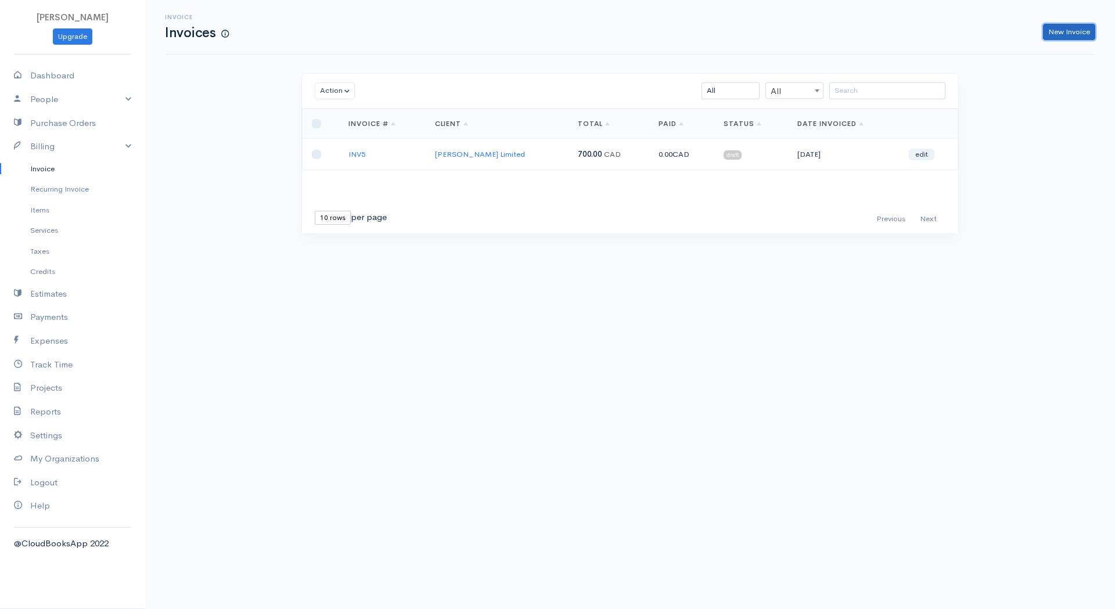
click at [1068, 28] on link "New Invoice" at bounding box center [1069, 32] width 52 height 17
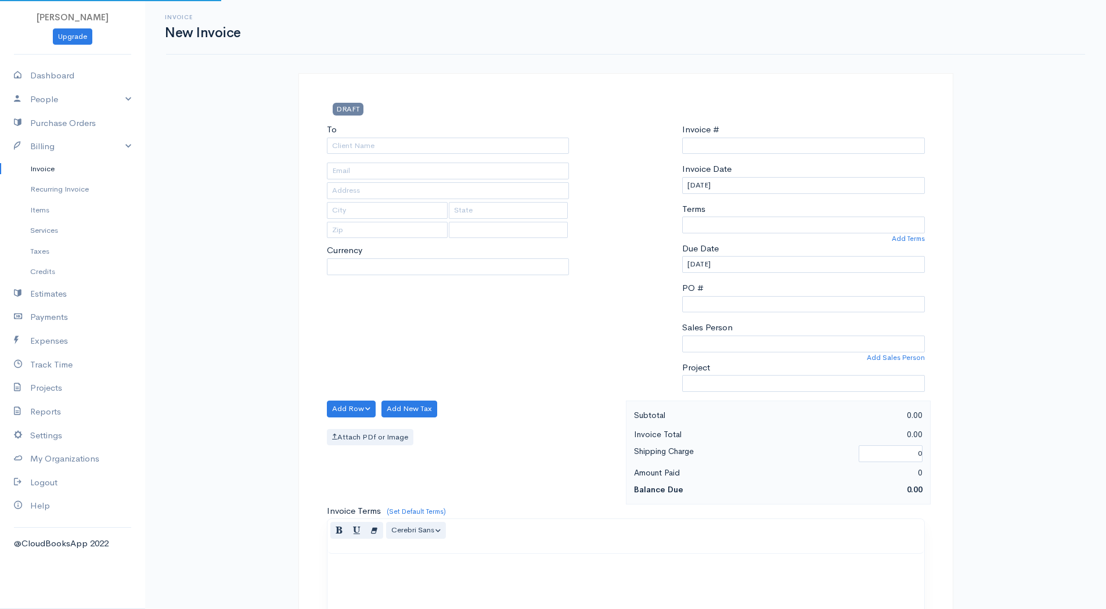
type input "INV0000006"
select select "Canada"
select select "CAD"
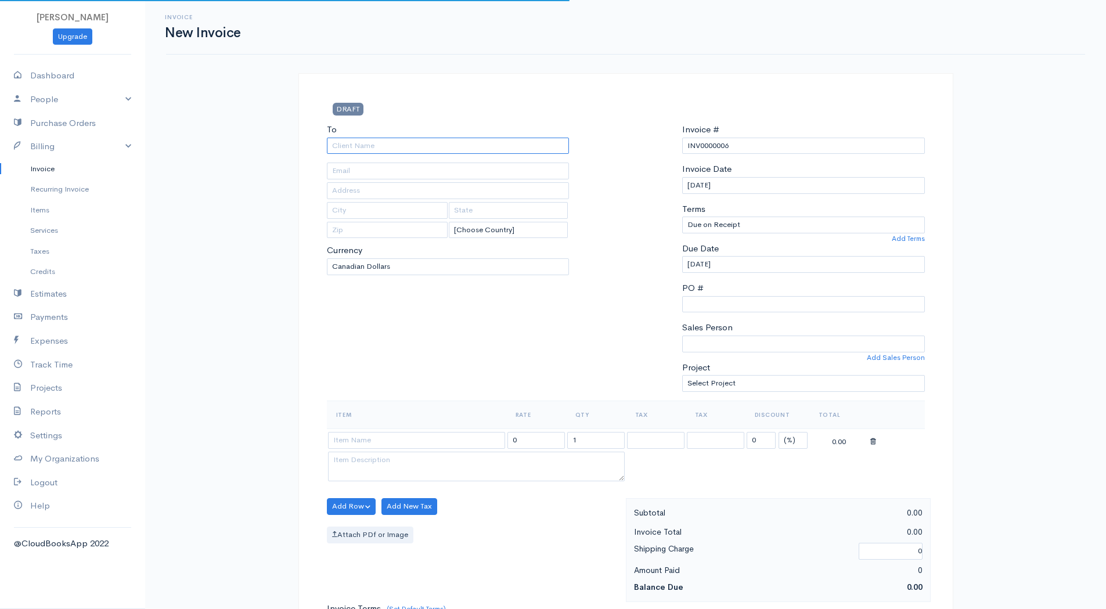
click at [363, 146] on input "To" at bounding box center [448, 146] width 243 height 17
type input "[PERSON_NAME] Limited"
type input "mmccormick@benwalkerltd.com"
type input "150 Consumers Rd"
type input "Toronto"
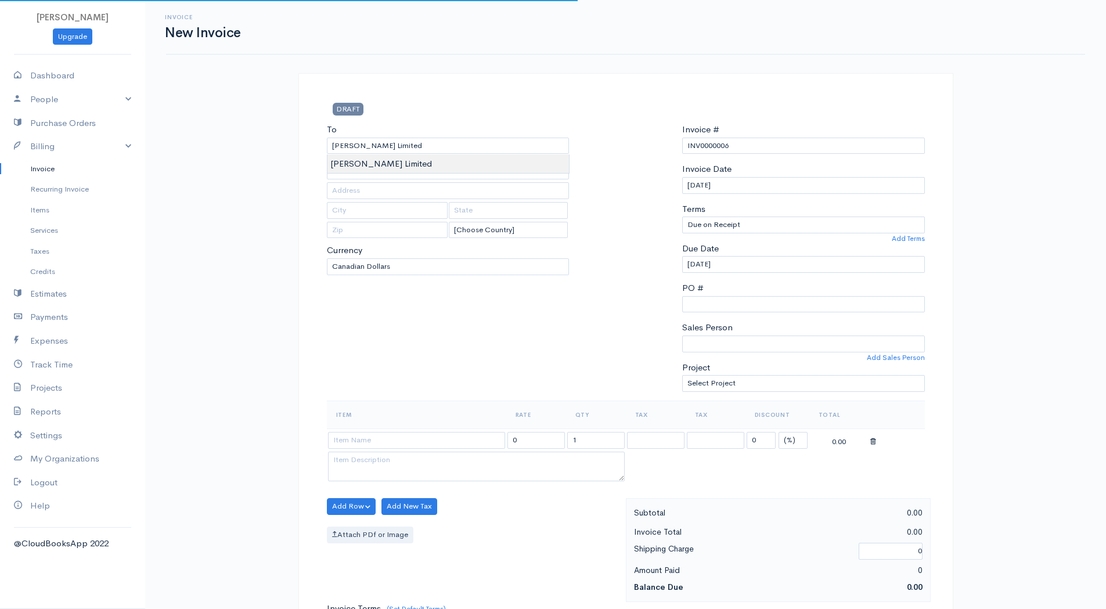
type input "Ontario"
type input "M2J 1P9"
click at [374, 164] on body "Fahad Khan Upgrade Dashboard People Clients Vendors Staff Users Purchase Orders…" at bounding box center [553, 502] width 1106 height 1004
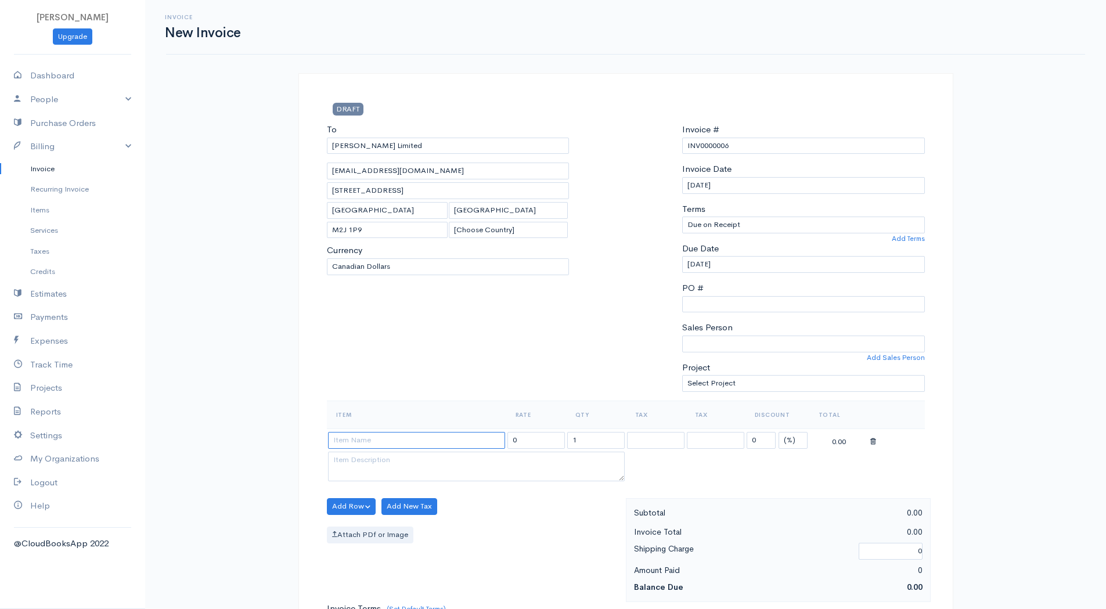
click at [416, 443] on input at bounding box center [416, 440] width 177 height 17
click at [477, 351] on div "To Ben Walker Limited mmccormick@benwalkerltd.com 150 Consumers Rd Toronto Onta…" at bounding box center [448, 262] width 254 height 278
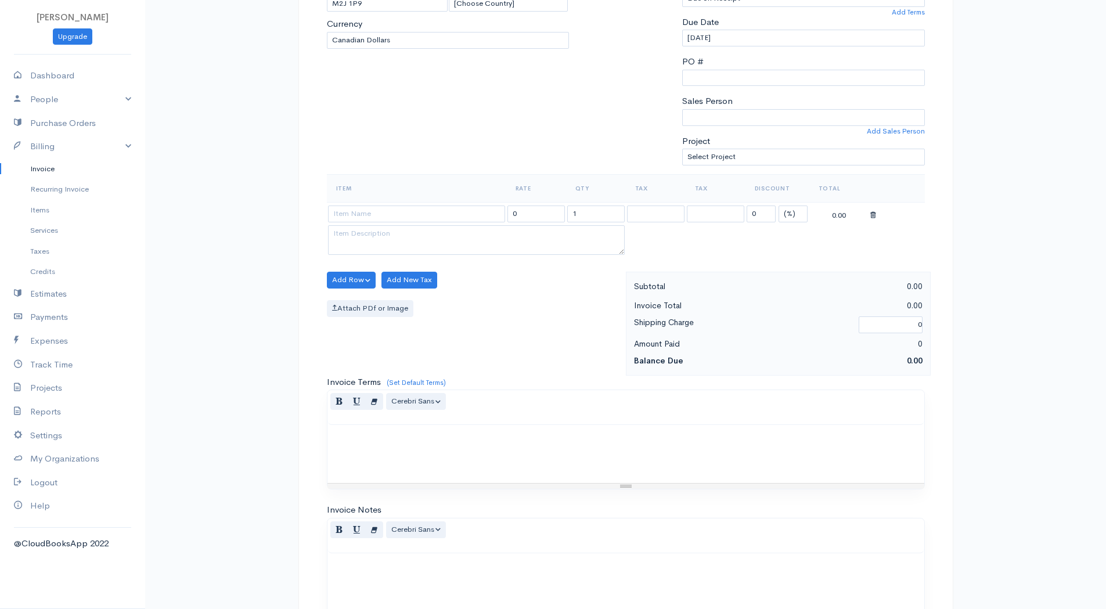
scroll to position [232, 0]
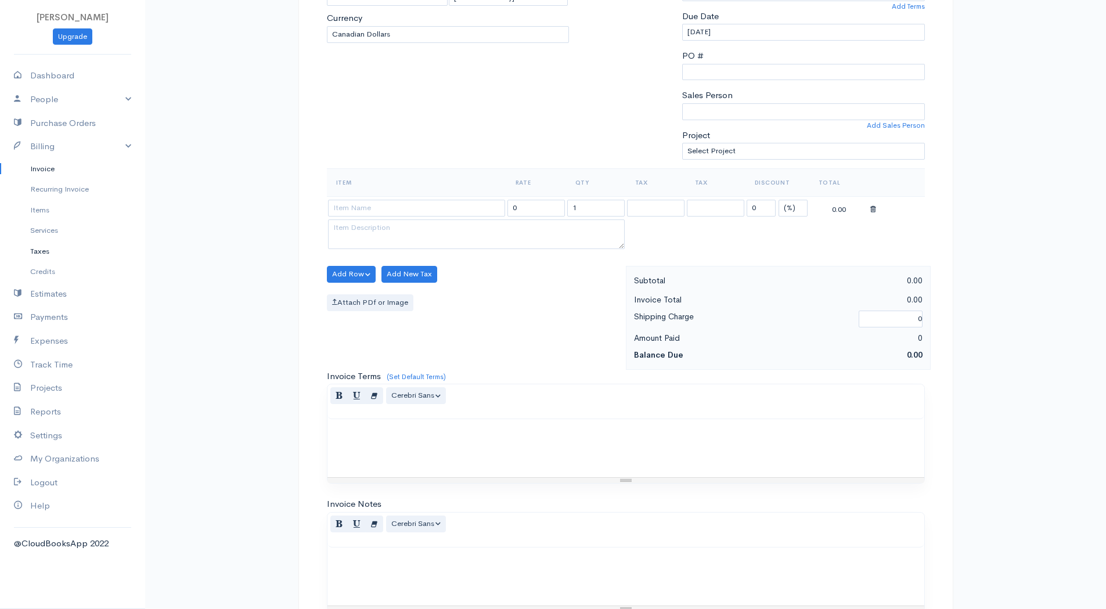
click at [48, 246] on link "Taxes" at bounding box center [72, 251] width 145 height 21
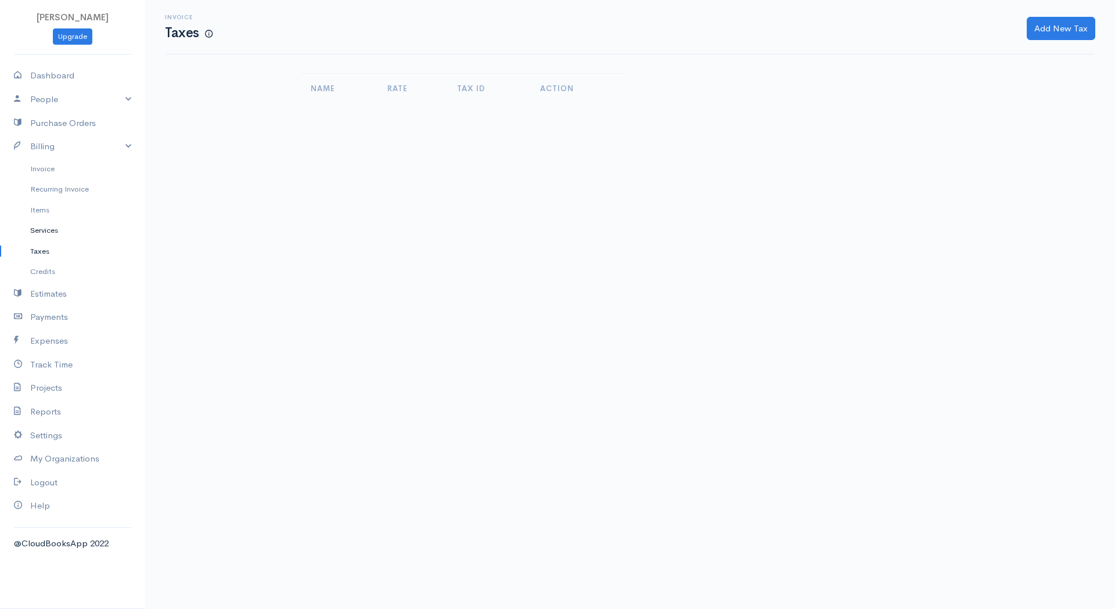
click at [50, 233] on link "Services" at bounding box center [72, 230] width 145 height 21
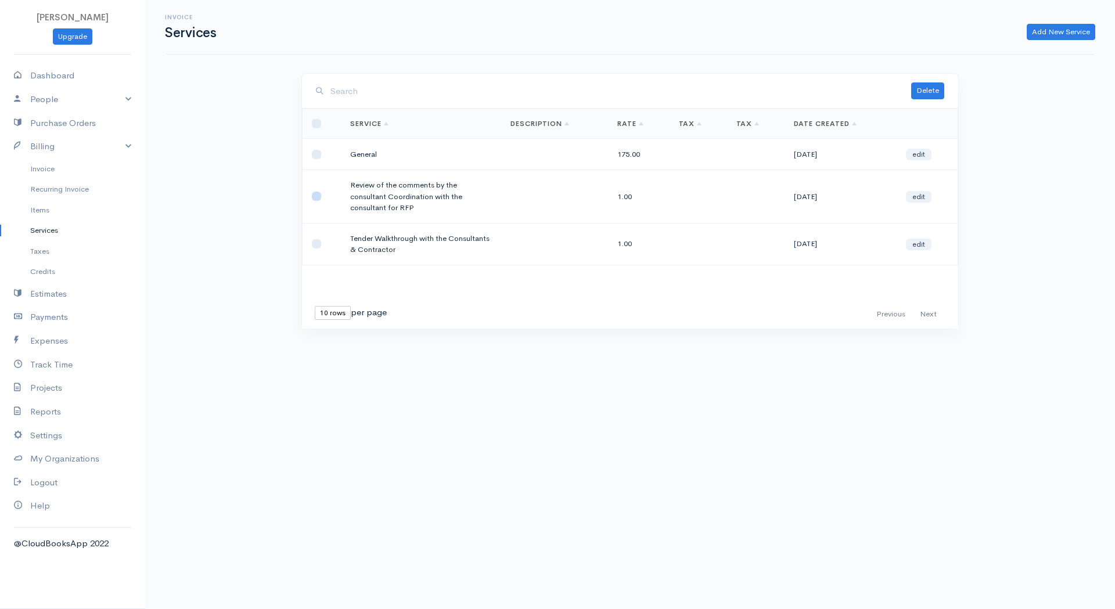
click at [314, 196] on input "checkbox" at bounding box center [316, 196] width 9 height 9
checkbox input "true"
click at [316, 243] on input "checkbox" at bounding box center [316, 243] width 9 height 9
checkbox input "true"
click at [922, 91] on button "Delete" at bounding box center [927, 90] width 33 height 17
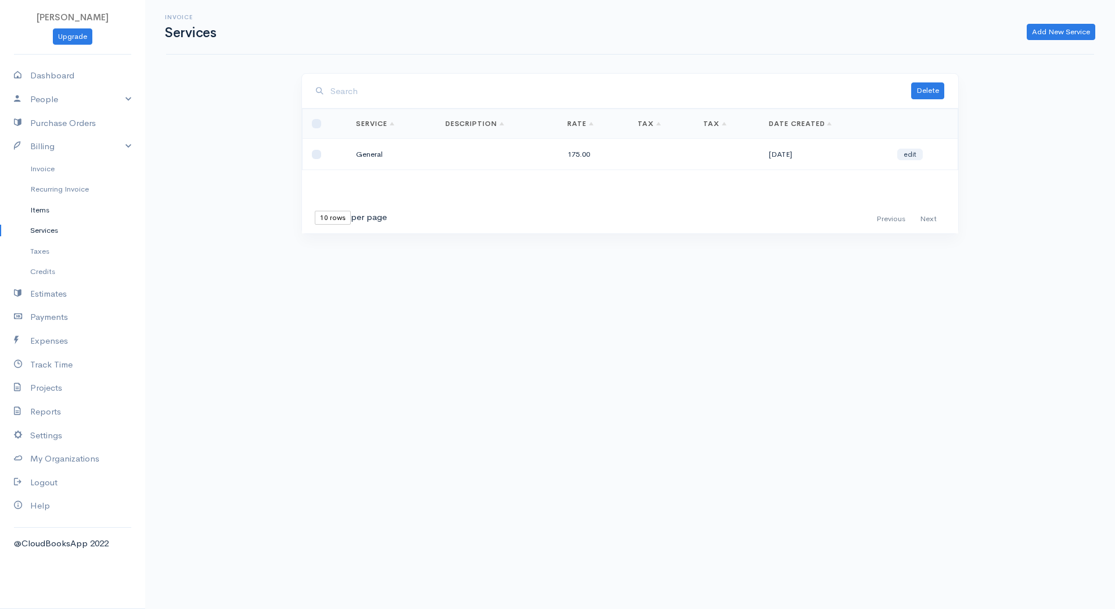
click at [43, 212] on link "Items" at bounding box center [72, 210] width 145 height 21
click at [35, 169] on link "Invoice" at bounding box center [72, 168] width 145 height 21
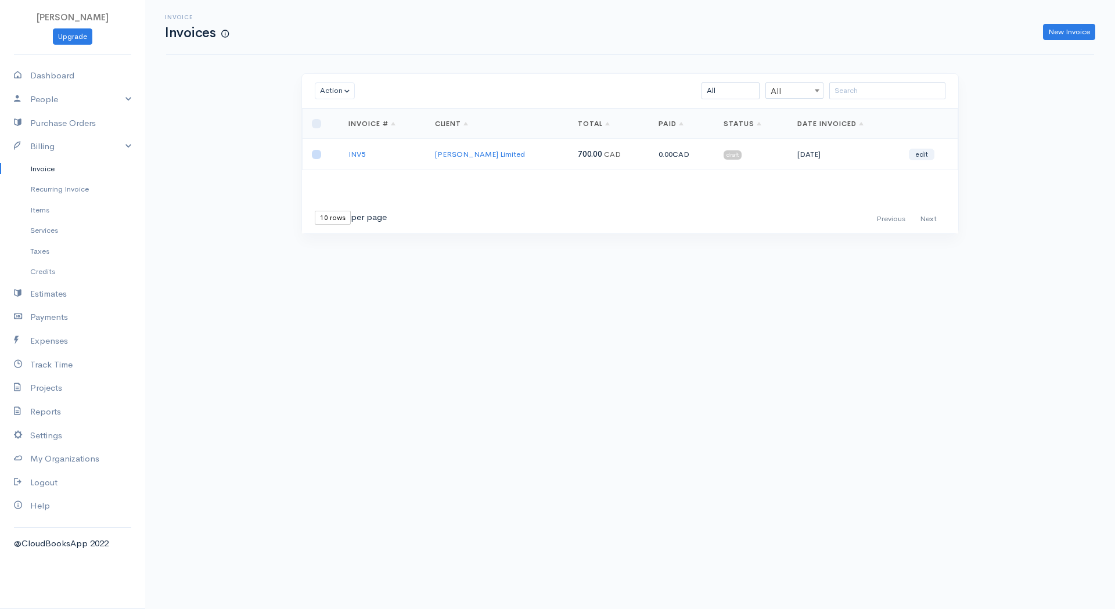
click at [318, 154] on input "checkbox" at bounding box center [316, 154] width 9 height 9
checkbox input "true"
click at [338, 92] on button "Action" at bounding box center [335, 90] width 40 height 17
click at [365, 135] on link "Delete" at bounding box center [361, 135] width 92 height 20
click at [64, 389] on link "Projects" at bounding box center [72, 388] width 145 height 24
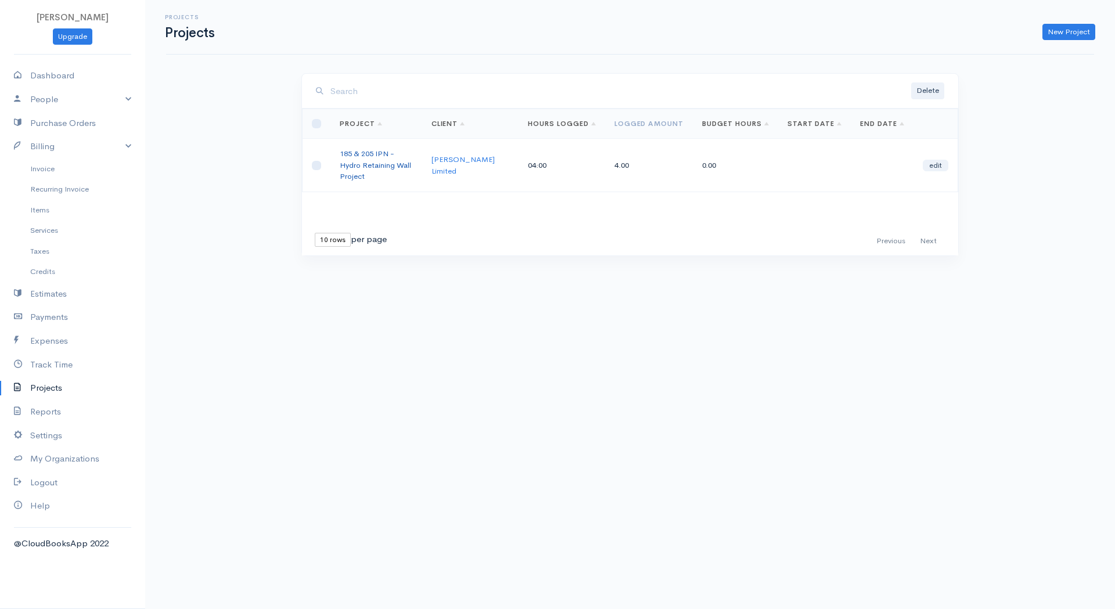
click at [370, 164] on link "185 & 205 IPN - Hydro Retaining Wall Project" at bounding box center [375, 165] width 71 height 33
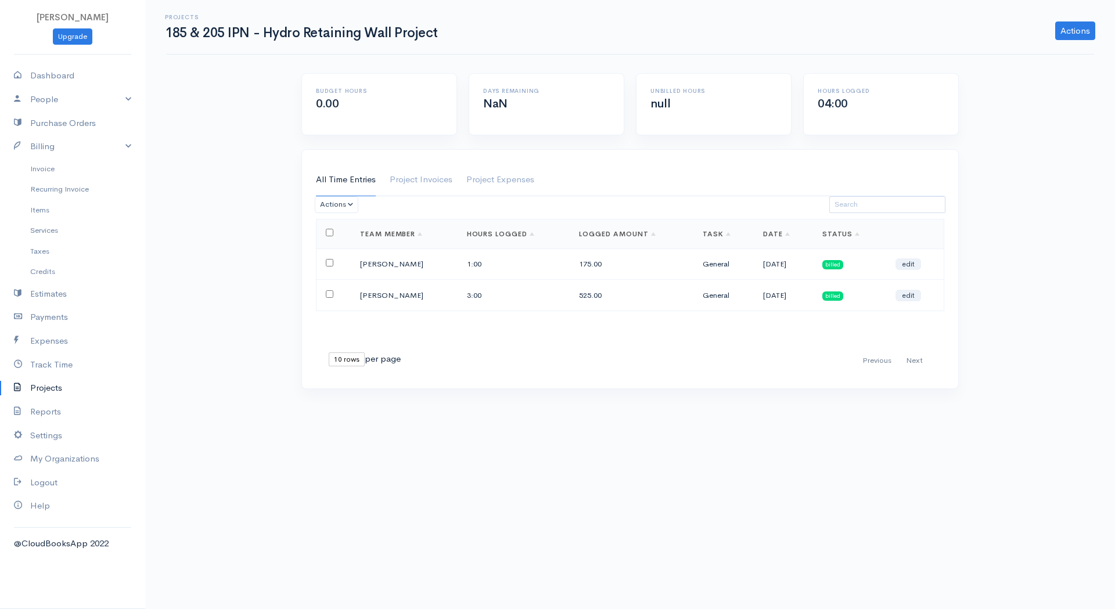
click at [838, 264] on span "billed" at bounding box center [832, 264] width 21 height 9
click at [871, 262] on td "billed" at bounding box center [849, 263] width 73 height 31
click at [840, 267] on span "billed" at bounding box center [832, 264] width 21 height 9
click at [900, 263] on link "edit" at bounding box center [908, 264] width 26 height 12
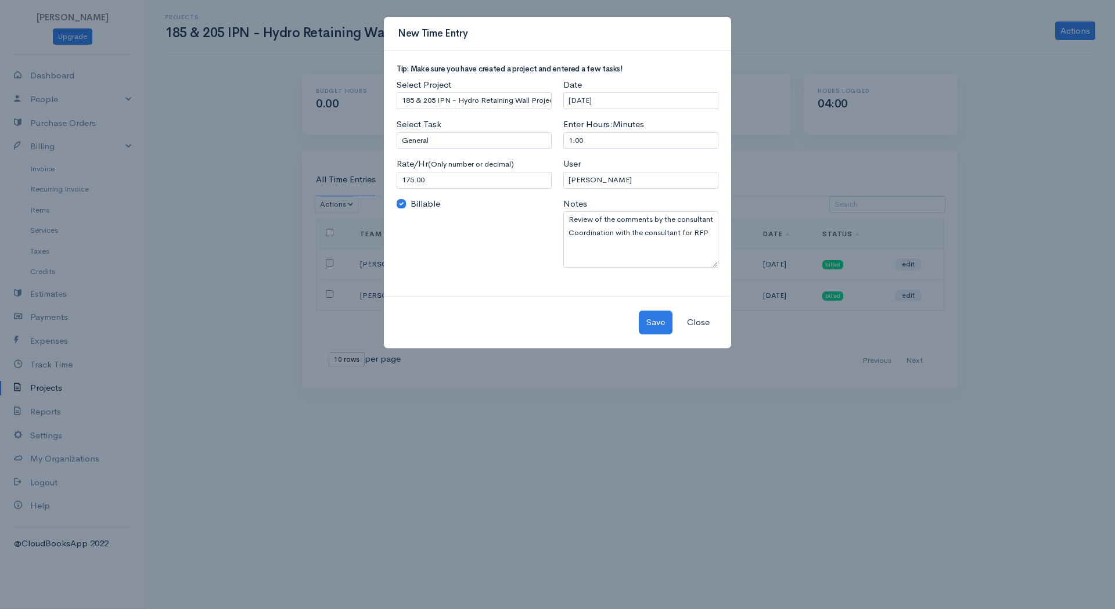
click at [412, 202] on label "Billable" at bounding box center [425, 203] width 30 height 13
click at [406, 202] on input "Billable" at bounding box center [401, 203] width 9 height 9
checkbox input "false"
click at [657, 327] on button "Save" at bounding box center [656, 323] width 34 height 24
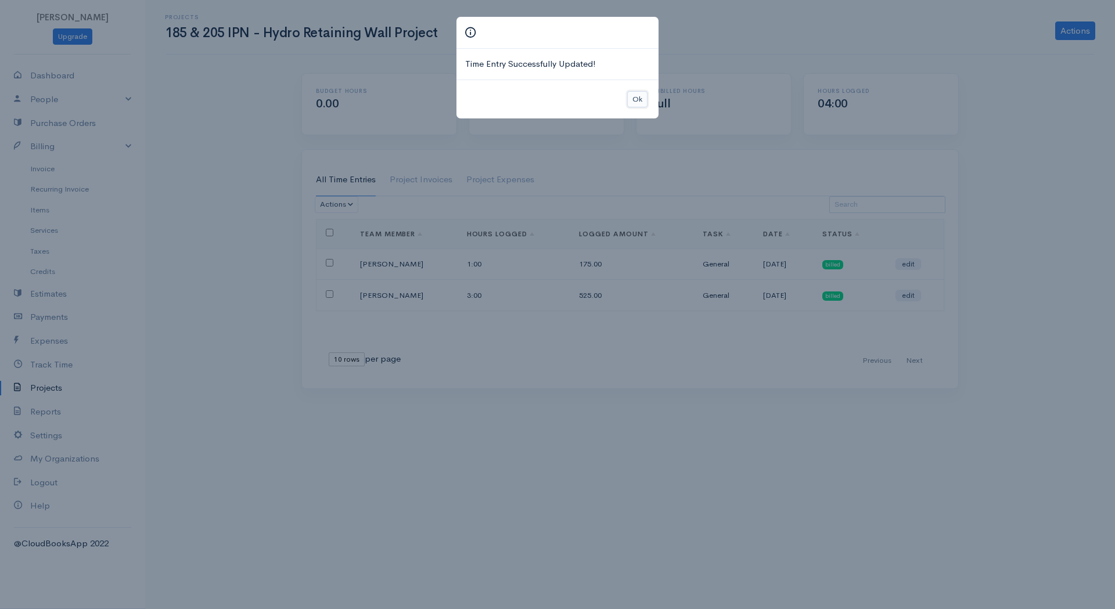
click at [632, 102] on button "Ok" at bounding box center [637, 99] width 20 height 17
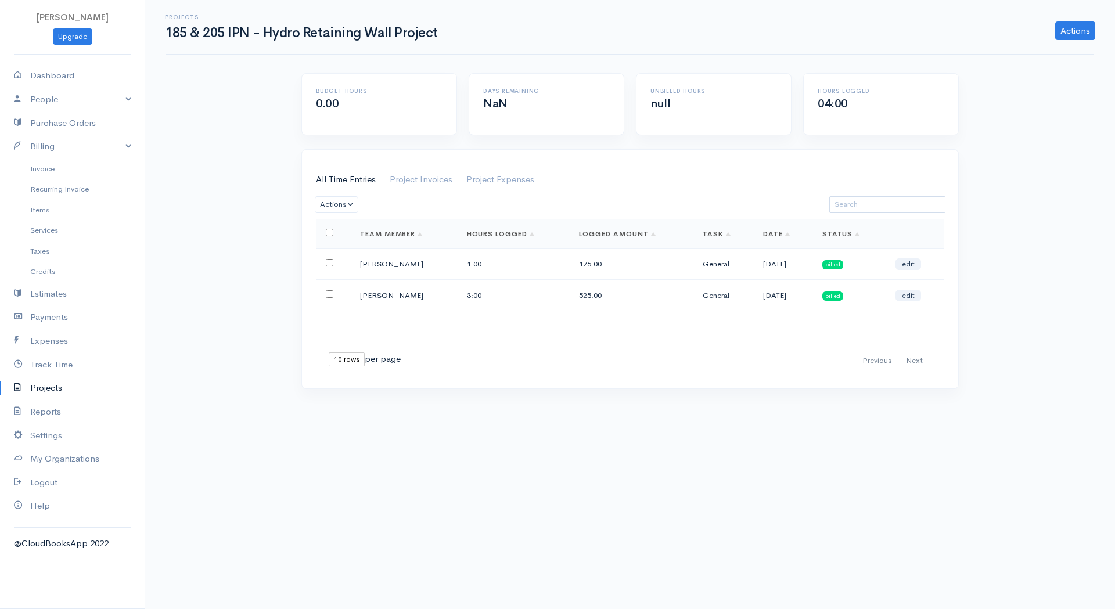
click at [840, 264] on span "billed" at bounding box center [832, 264] width 21 height 9
click at [510, 172] on link "Project Expenses" at bounding box center [500, 180] width 68 height 33
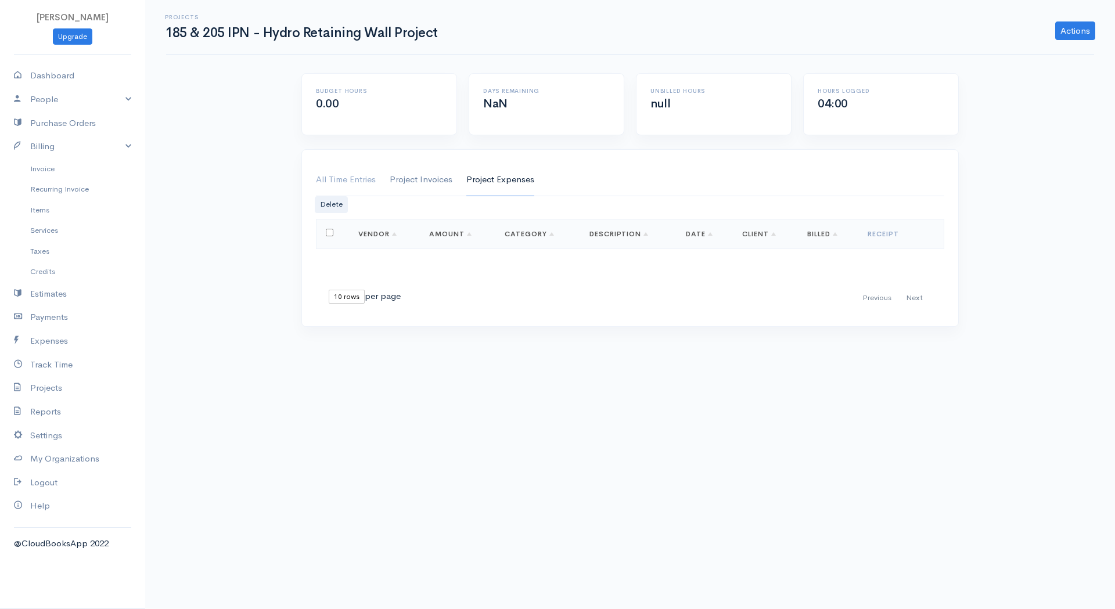
click at [434, 176] on link "Project Invoices" at bounding box center [421, 180] width 63 height 33
click at [341, 183] on link "All Time Entries" at bounding box center [346, 180] width 60 height 33
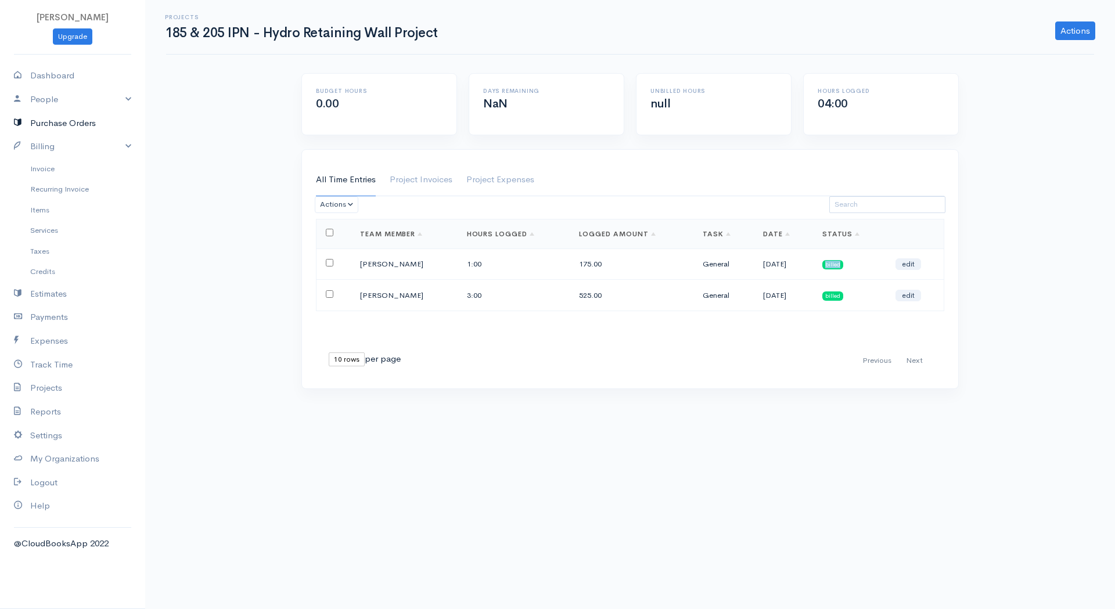
click at [85, 119] on link "Purchase Orders" at bounding box center [72, 123] width 145 height 24
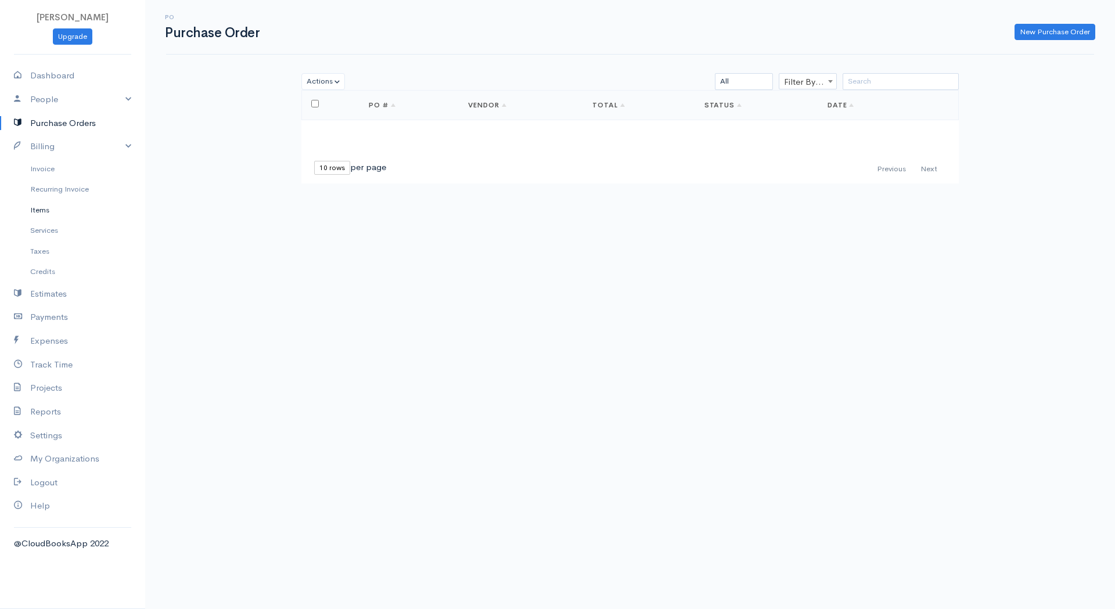
click at [44, 203] on link "Items" at bounding box center [72, 210] width 145 height 21
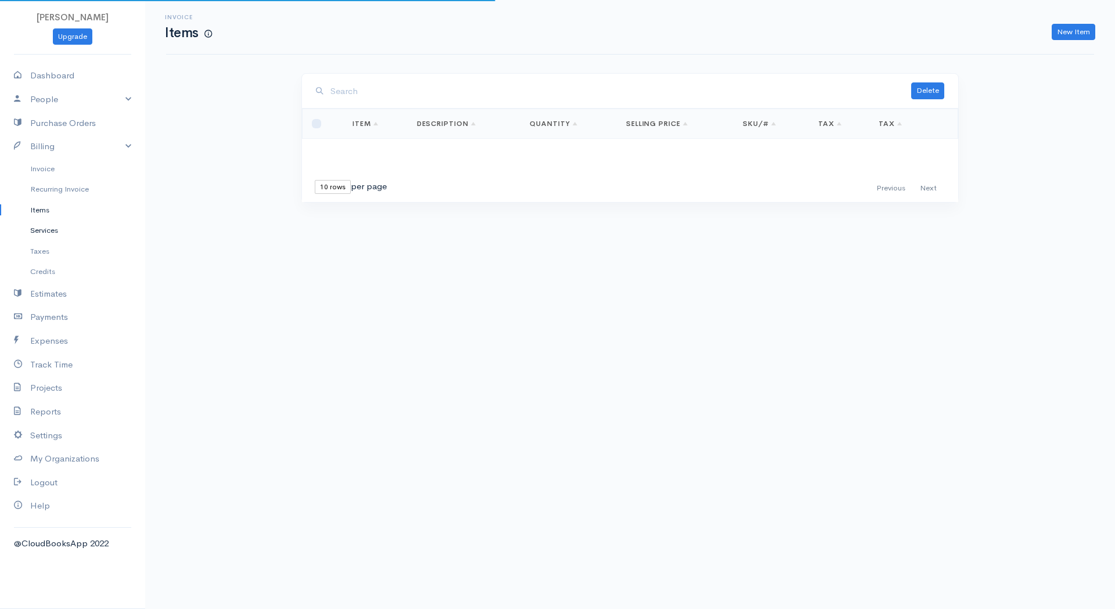
click at [41, 222] on link "Services" at bounding box center [72, 230] width 145 height 21
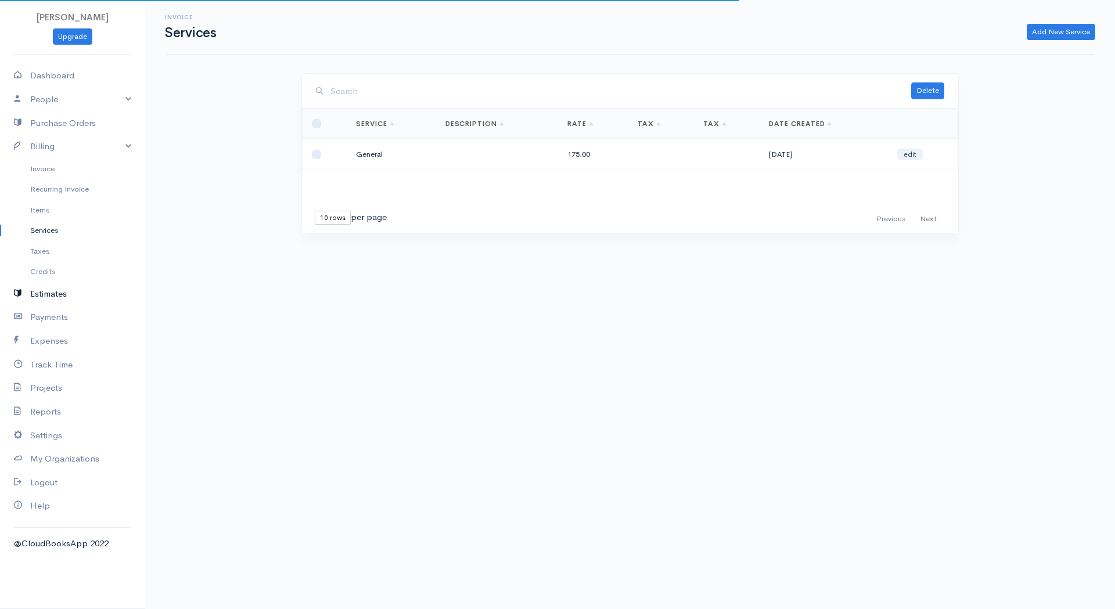
click at [49, 290] on link "Estimates" at bounding box center [72, 294] width 145 height 24
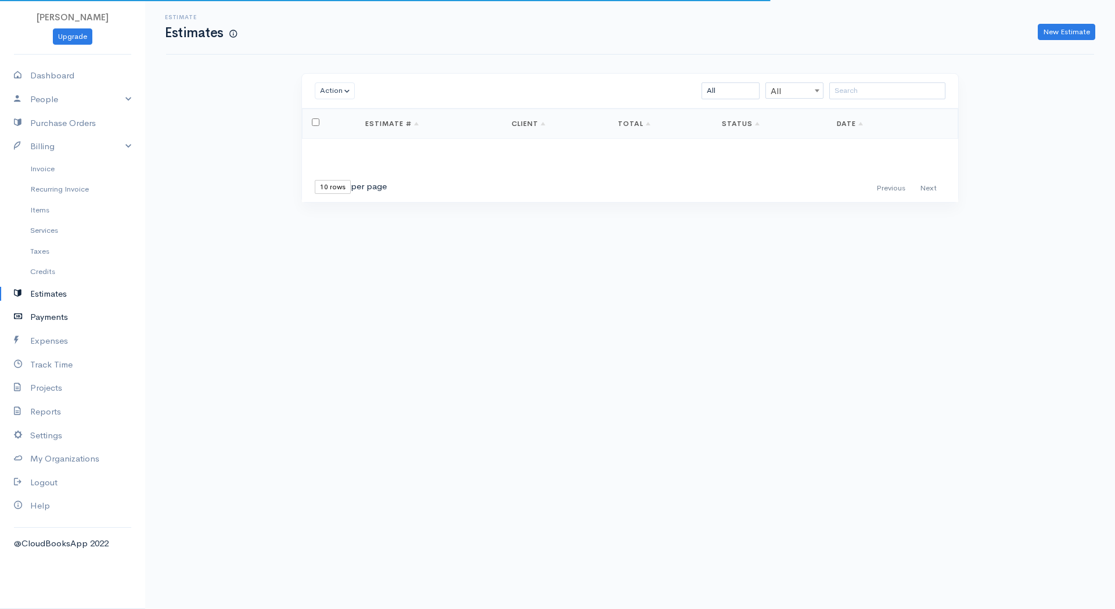
click at [60, 321] on link "Payments" at bounding box center [72, 317] width 145 height 24
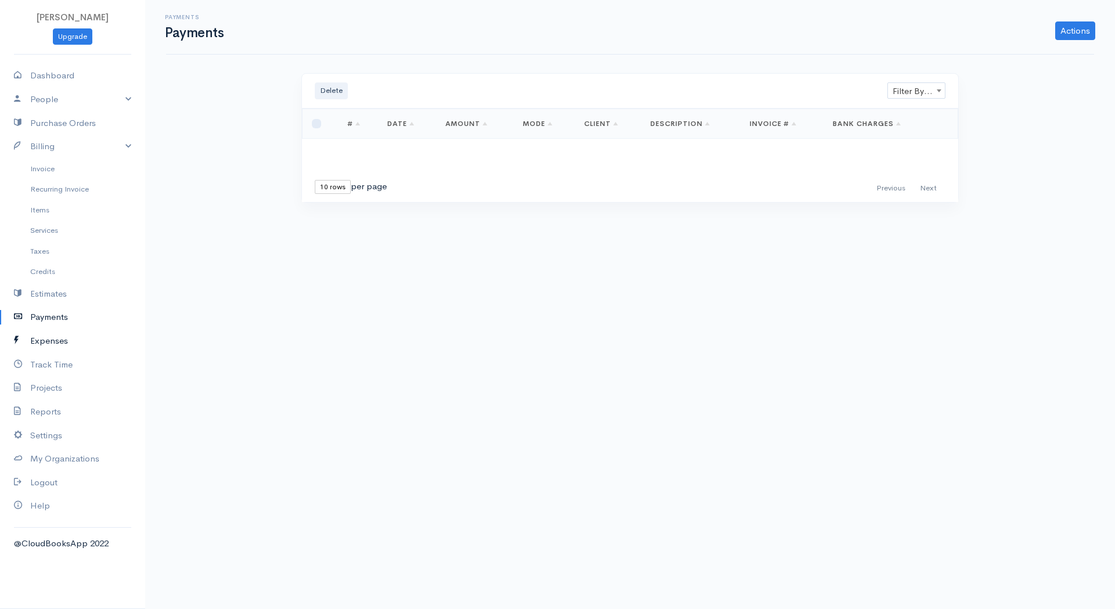
click at [57, 338] on link "Expenses" at bounding box center [72, 341] width 145 height 24
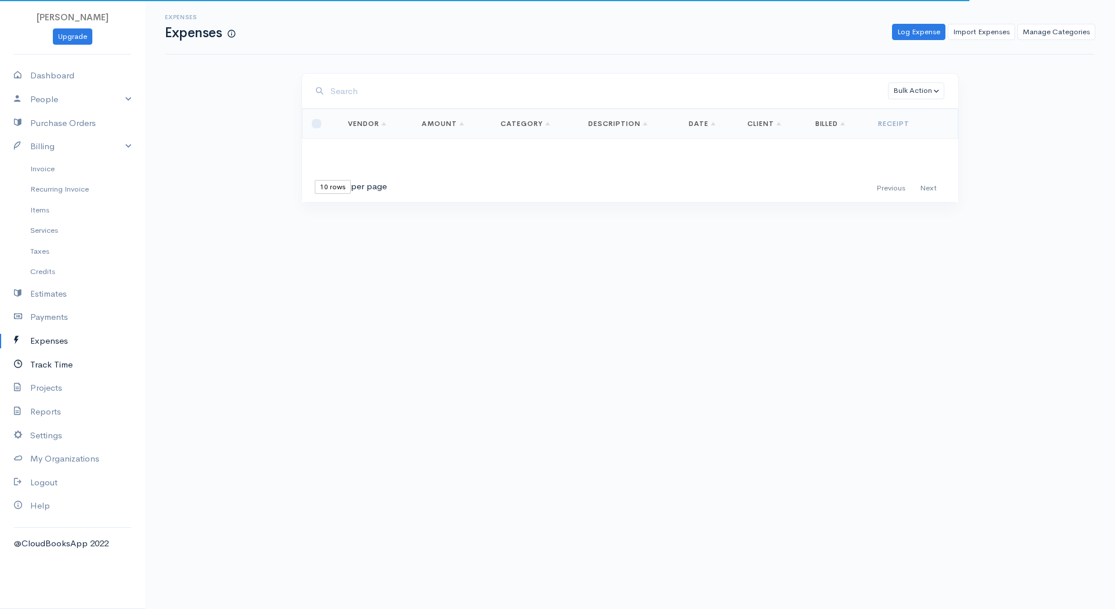
click at [56, 365] on link "Track Time" at bounding box center [72, 365] width 145 height 24
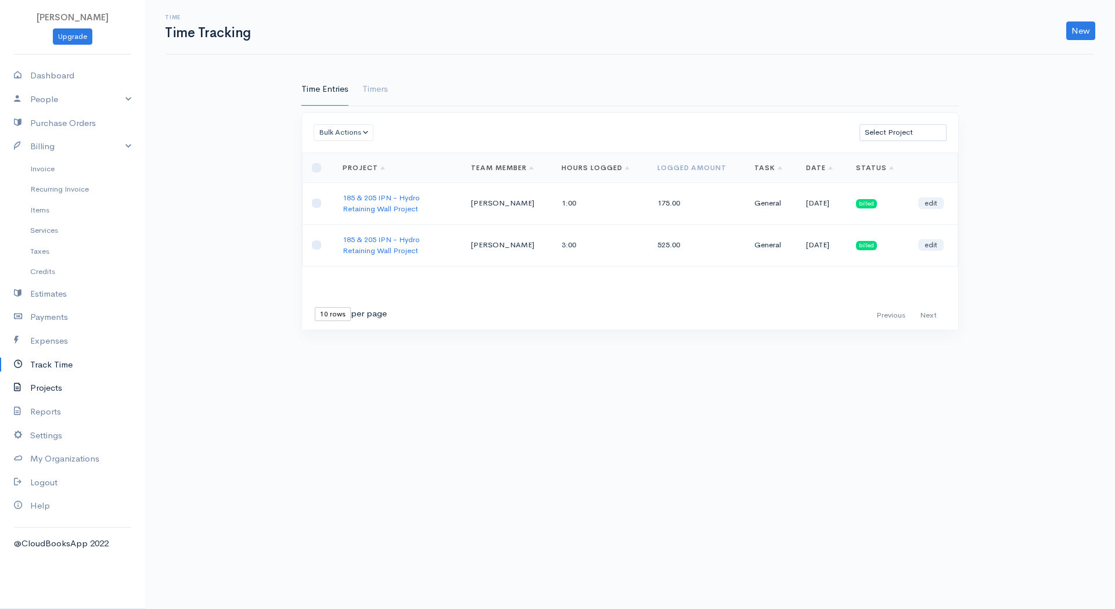
click at [50, 387] on link "Projects" at bounding box center [72, 388] width 145 height 24
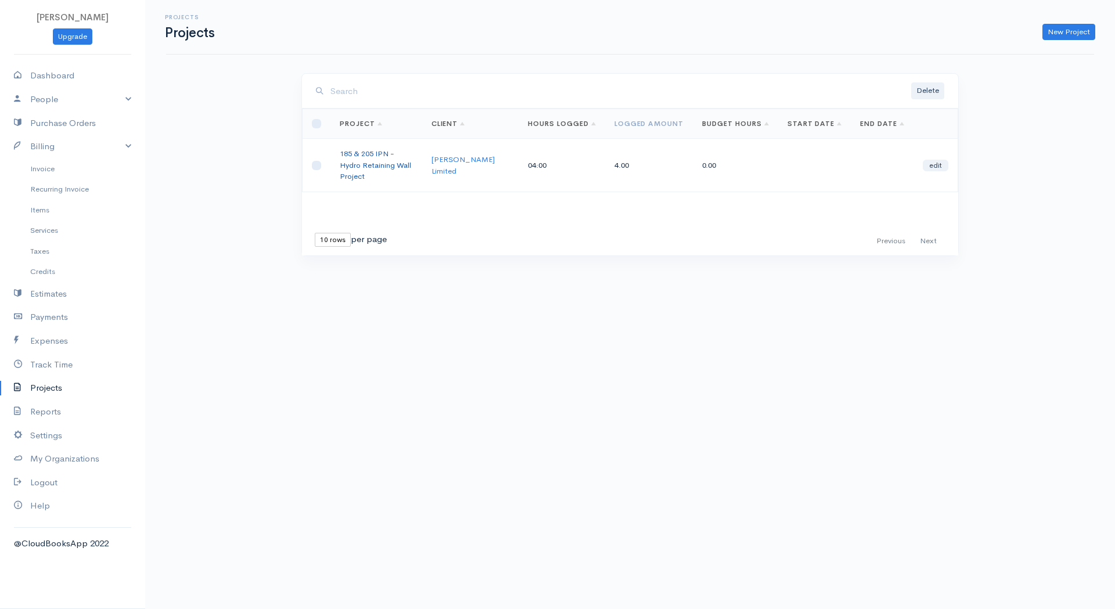
click at [387, 168] on link "185 & 205 IPN - Hydro Retaining Wall Project" at bounding box center [375, 165] width 71 height 33
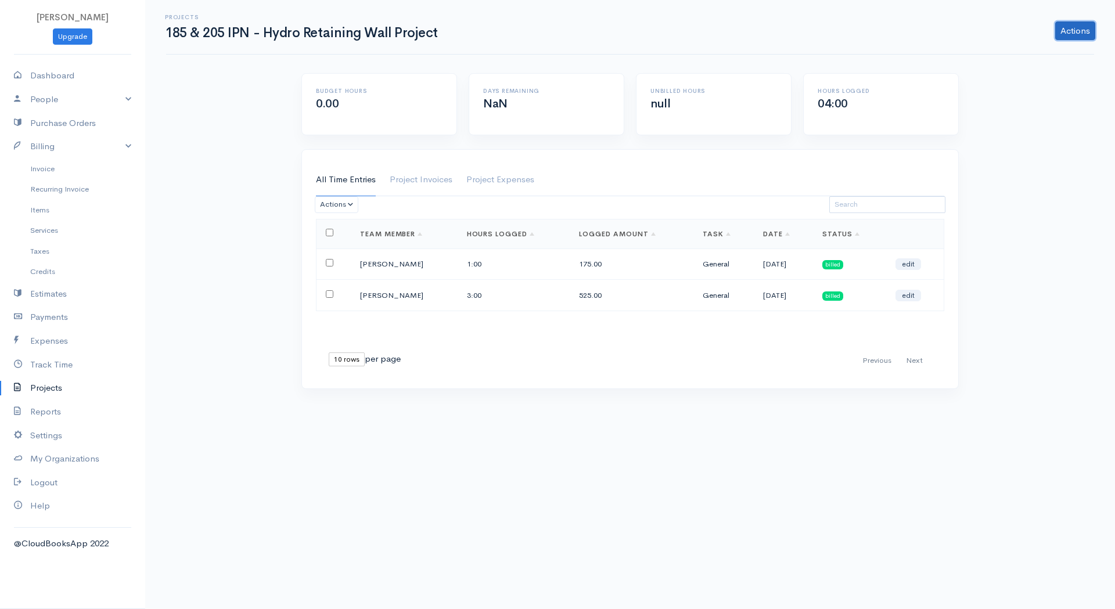
click at [1068, 32] on link "Actions" at bounding box center [1075, 30] width 40 height 19
click at [1047, 98] on link "Log Hours" at bounding box center [1047, 95] width 95 height 20
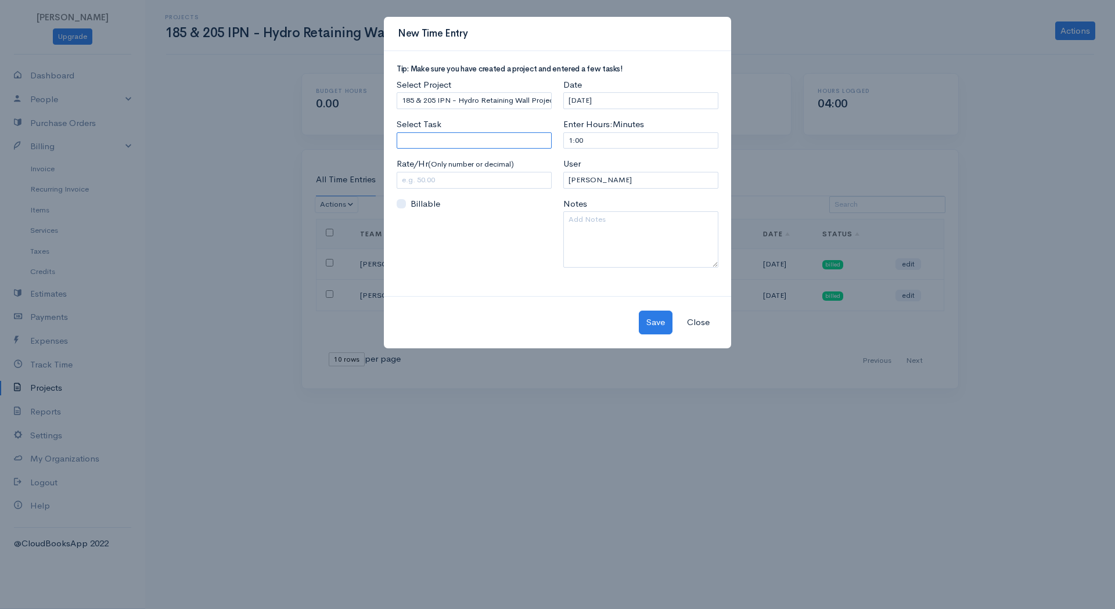
click at [411, 141] on input "Select Task" at bounding box center [474, 140] width 155 height 17
type input "General"
type input "175.00"
click at [425, 153] on body "Fahad Khan Upgrade Dashboard People Clients Vendors Staff Users Purchase Orders…" at bounding box center [557, 304] width 1115 height 609
click at [621, 254] on textarea at bounding box center [640, 239] width 155 height 56
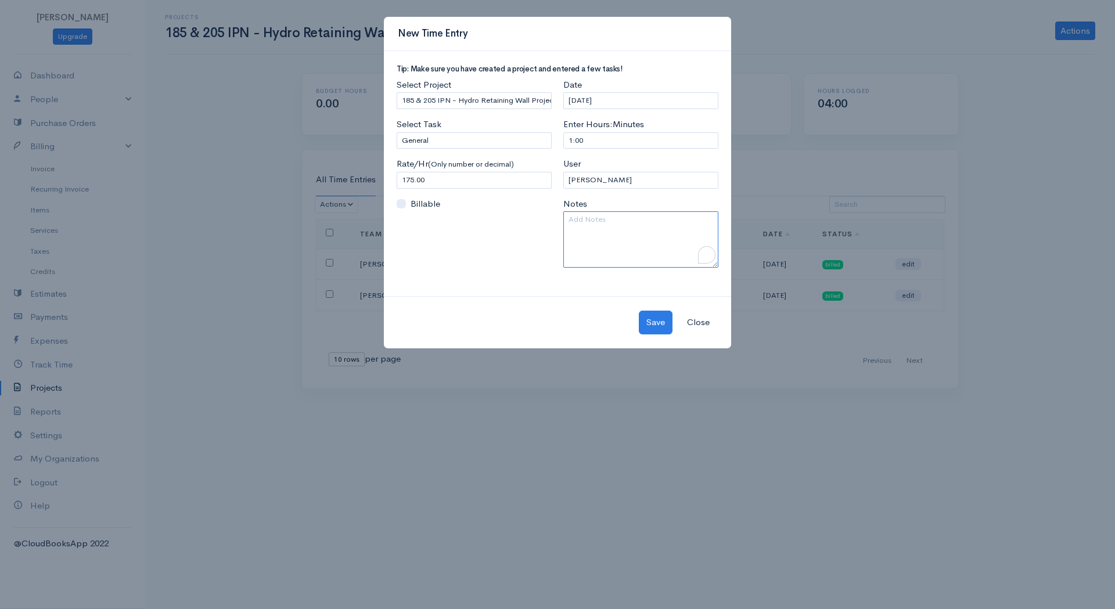
paste textarea "Review of the Design Specifications + Comments sent to the Consultants"
type textarea "Review of the Design Specifications + Comments sent to the Consultants"
click at [624, 105] on input "[DATE]" at bounding box center [640, 100] width 155 height 17
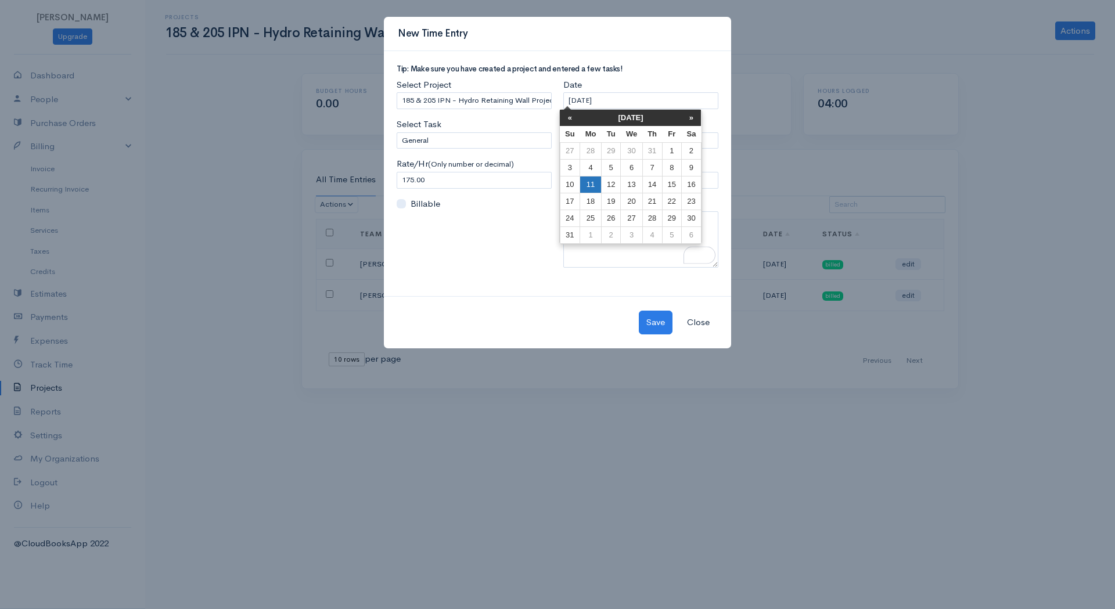
click at [597, 182] on td "11" at bounding box center [590, 184] width 21 height 17
type input "[DATE]"
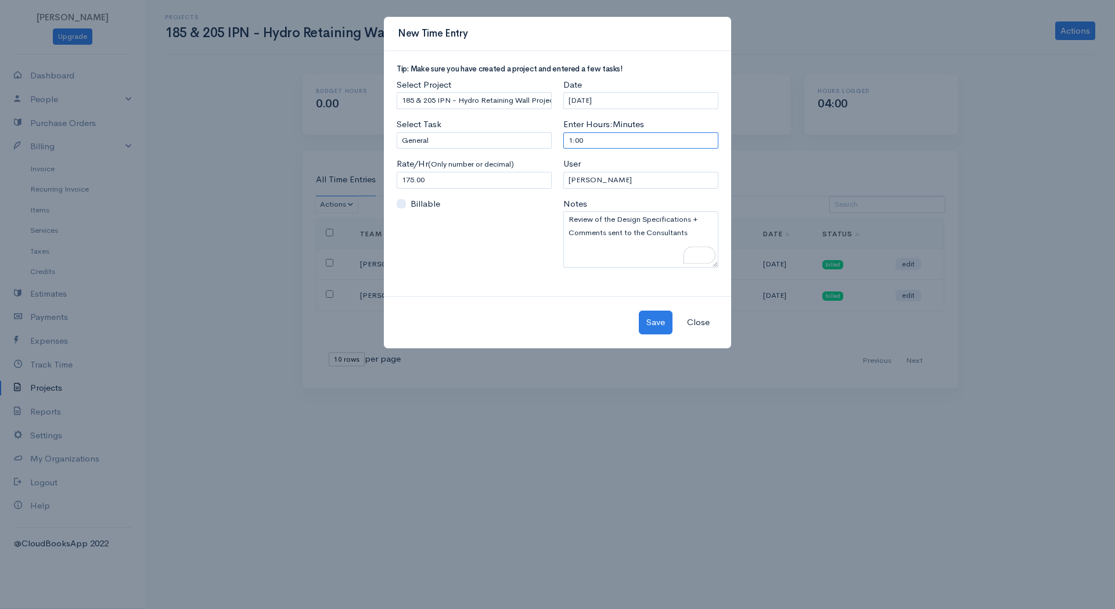
click at [589, 144] on input "1:00" at bounding box center [640, 140] width 155 height 17
type input "2"
click at [395, 202] on div "Select Project Select Project 185 & 205 IPN - Hydro Retaining Wall Project Sele…" at bounding box center [474, 177] width 167 height 198
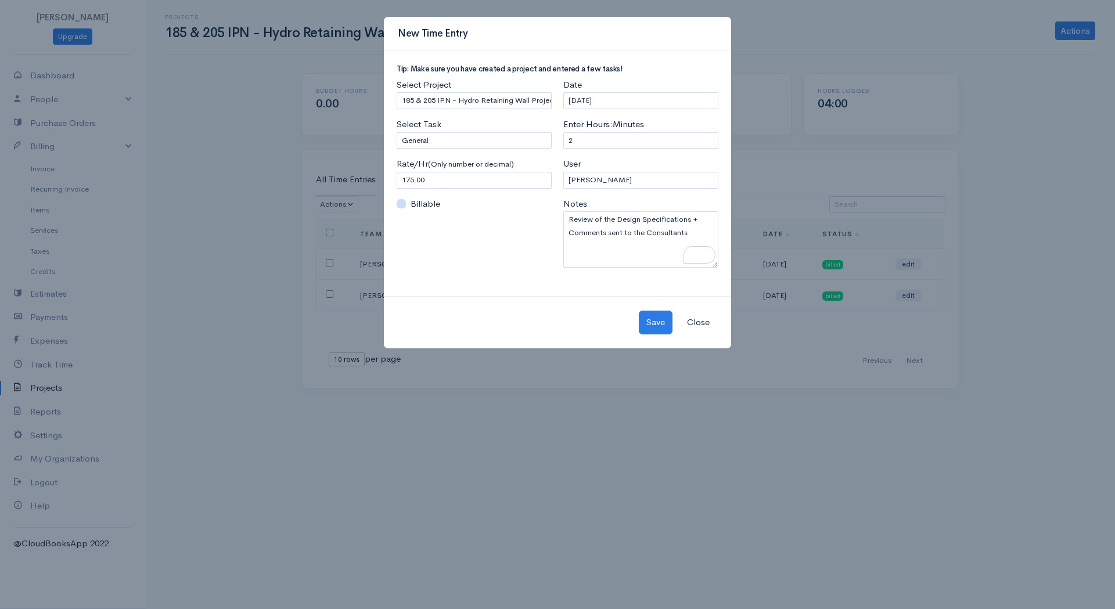
click at [398, 205] on input "Billable" at bounding box center [401, 203] width 9 height 9
checkbox input "true"
click at [652, 323] on button "Save" at bounding box center [656, 323] width 34 height 24
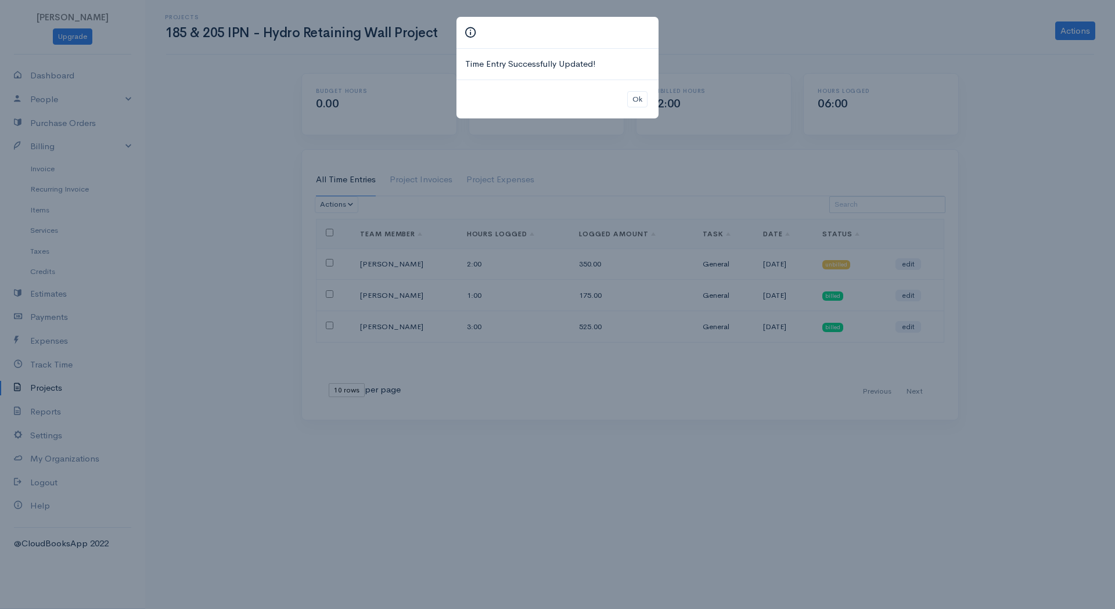
click at [1011, 275] on div "Time Entry Successfully Updated! Ok" at bounding box center [557, 304] width 1115 height 609
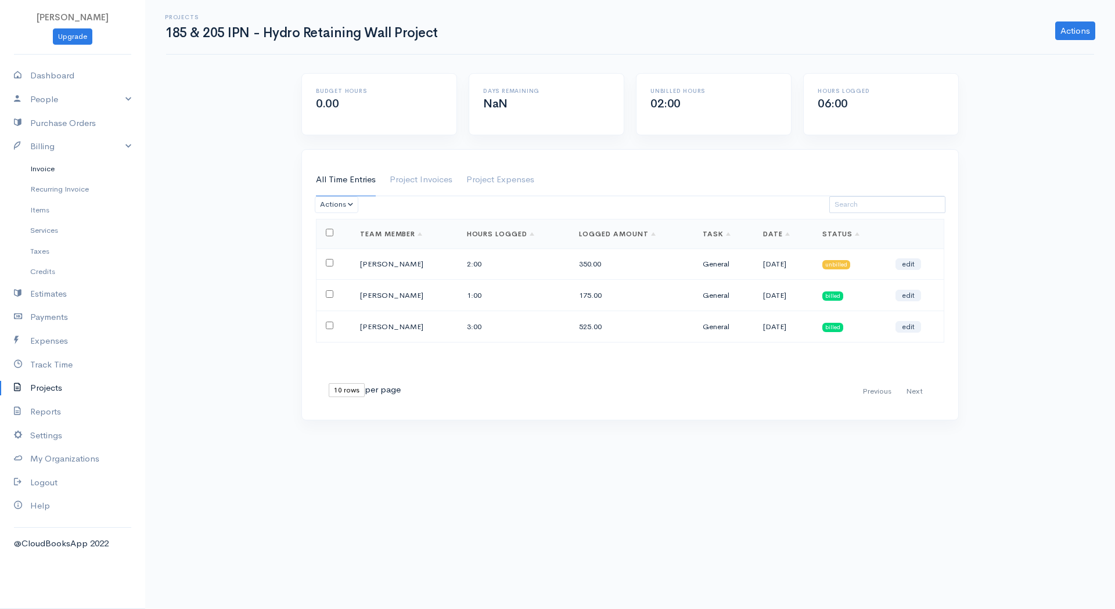
click at [46, 170] on link "Invoice" at bounding box center [72, 168] width 145 height 21
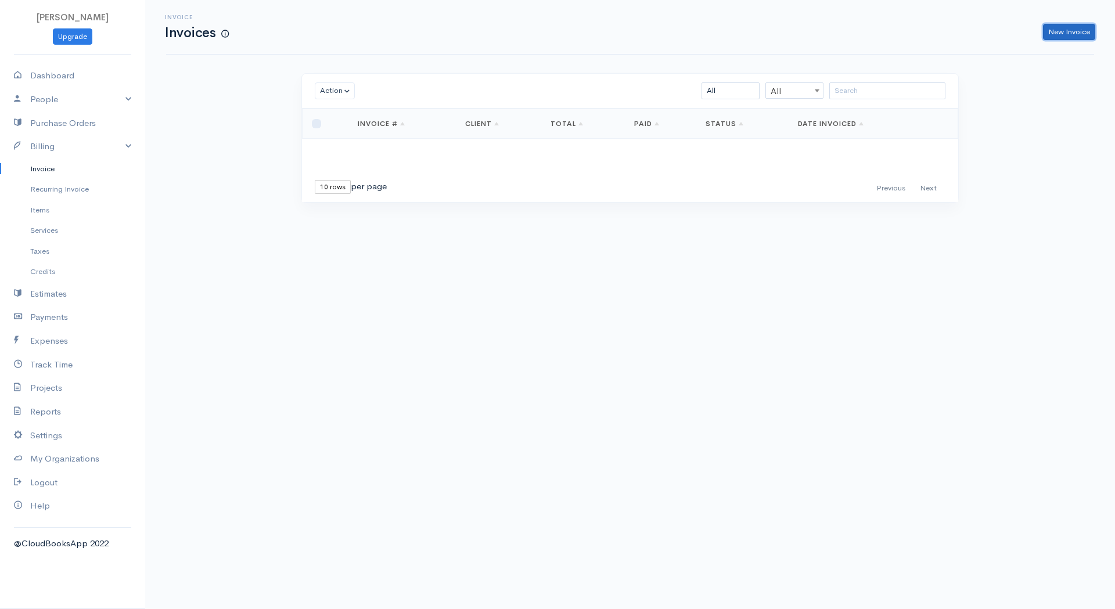
click at [1079, 28] on link "New Invoice" at bounding box center [1069, 32] width 52 height 17
select select "Canada"
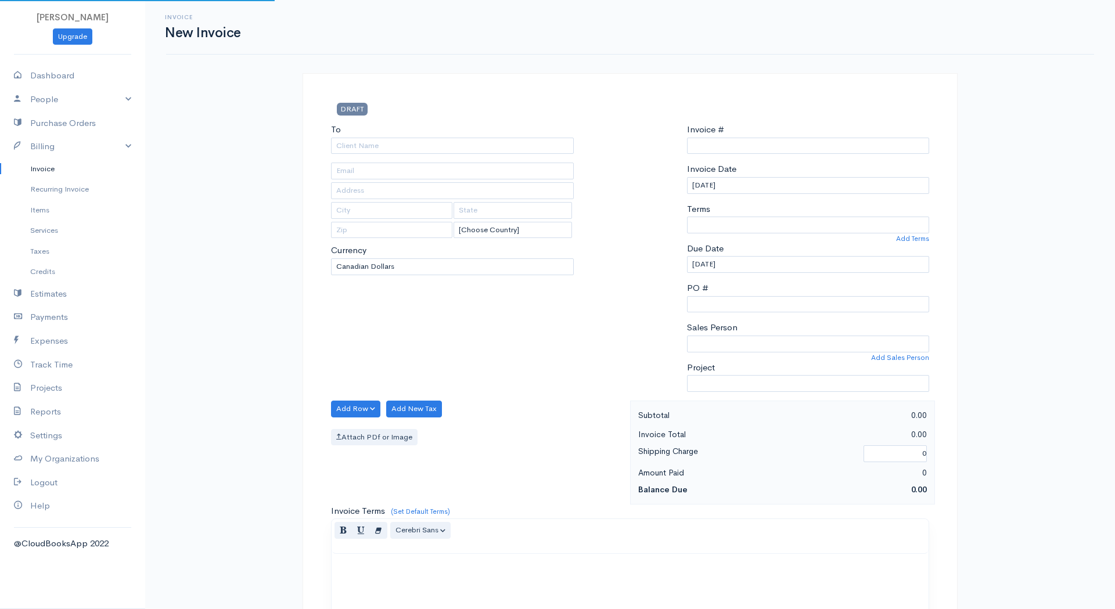
type input "INV0000006"
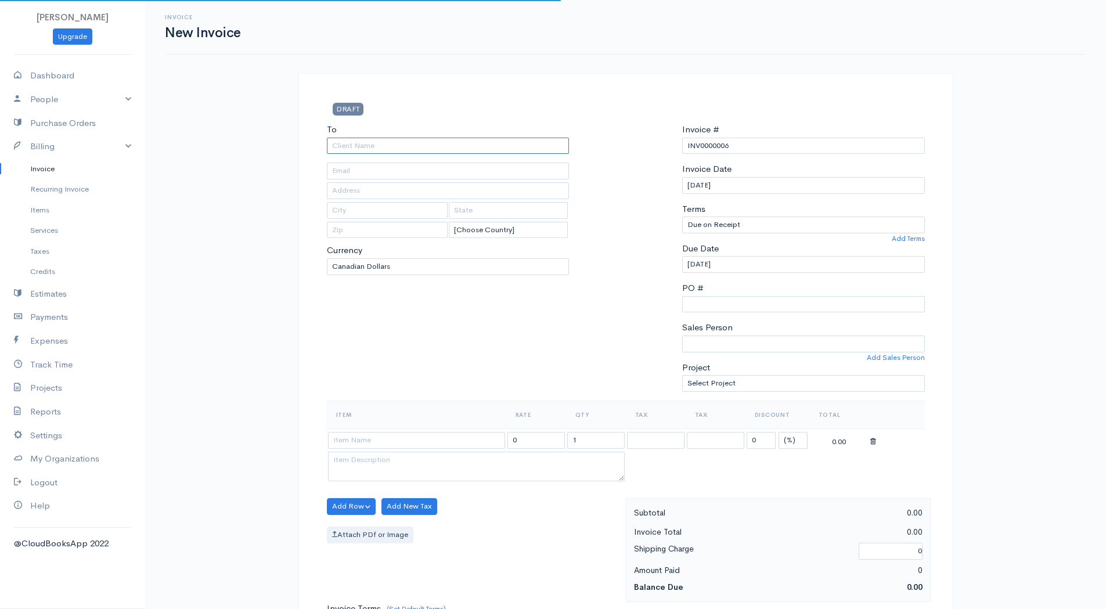
click at [438, 150] on input "To" at bounding box center [448, 146] width 243 height 17
type input "[PERSON_NAME] Limited"
click at [415, 172] on body "Fahad Khan Upgrade Dashboard People Clients Vendors Staff Users Purchase Orders…" at bounding box center [553, 502] width 1106 height 1004
type input "mmccormick@benwalkerltd.com"
type input "150 Consumers Rd"
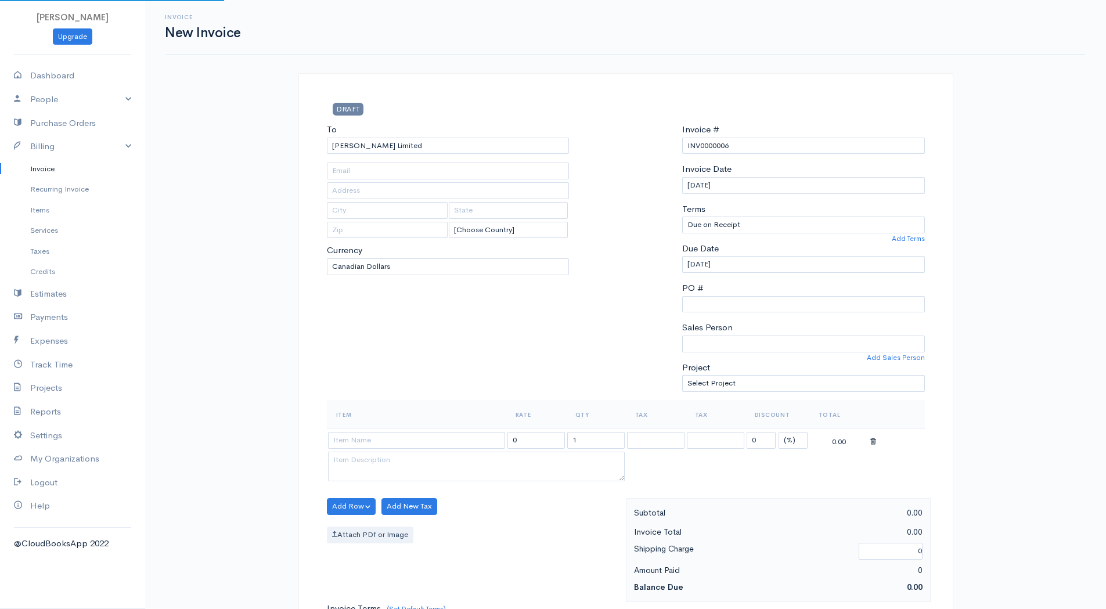
type input "Toronto"
type input "Ontario"
type input "M2J 1P9"
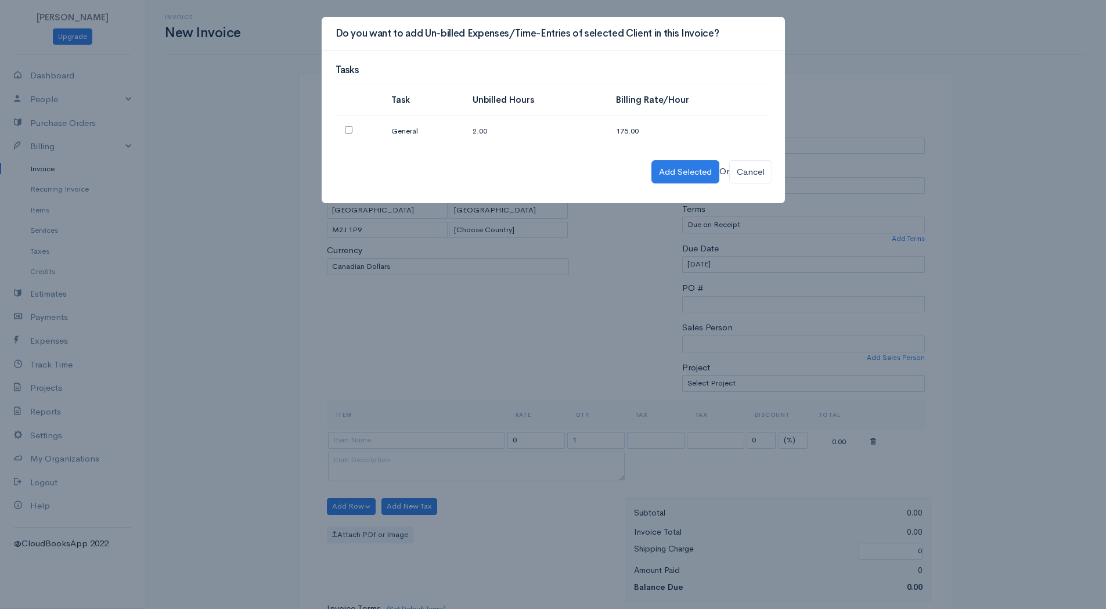
click at [348, 131] on input "checkbox" at bounding box center [349, 130] width 8 height 8
checkbox input "true"
click at [673, 172] on button "Add Selected" at bounding box center [685, 172] width 68 height 24
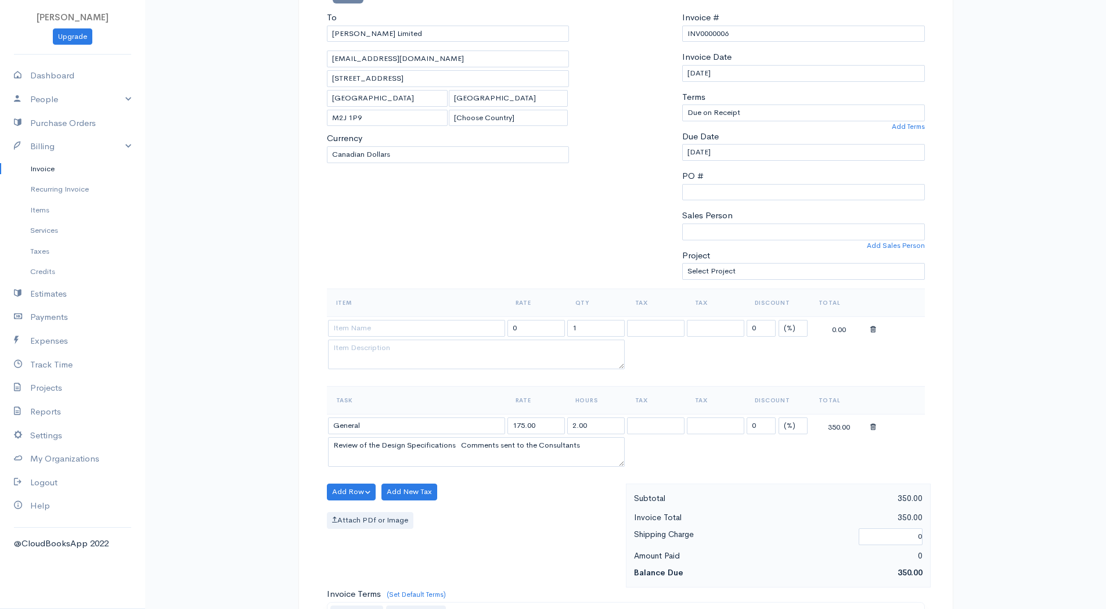
scroll to position [116, 0]
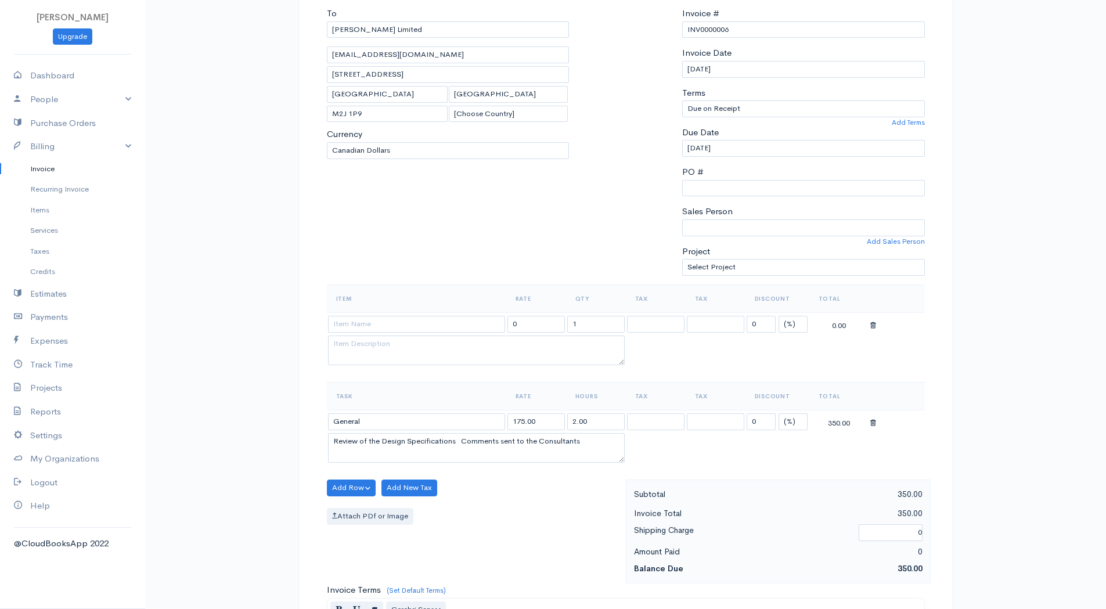
click at [687, 453] on table "Task Rate Hours Tax Tax Discount Total General 175.00 2.00 0 (%) Flat 350.00 Re…" at bounding box center [626, 424] width 598 height 84
click at [874, 427] on icon at bounding box center [873, 423] width 6 height 8
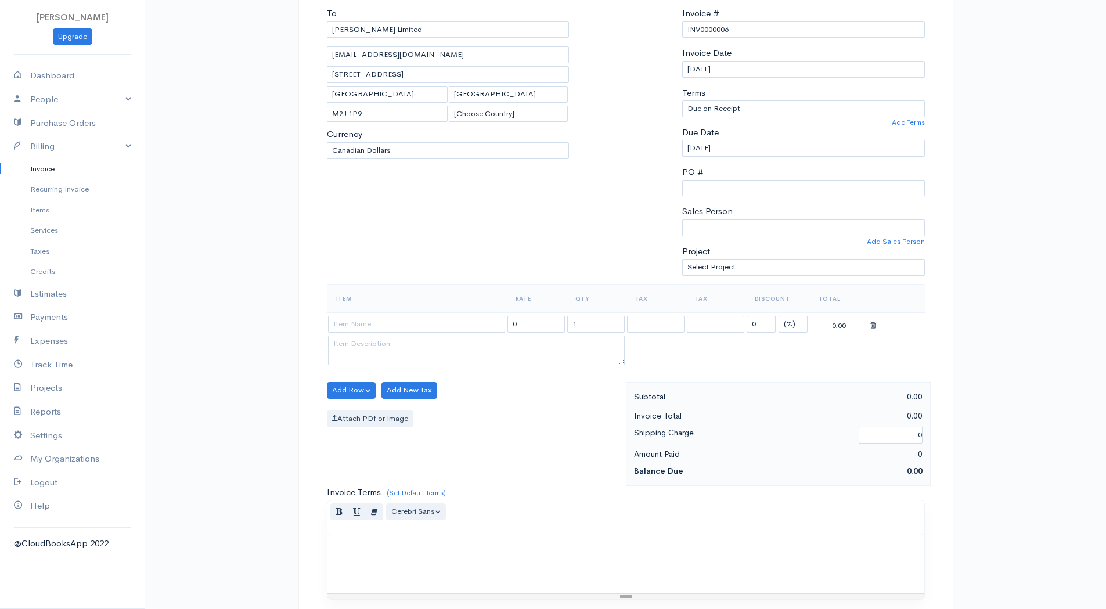
click at [872, 323] on icon at bounding box center [873, 326] width 6 height 8
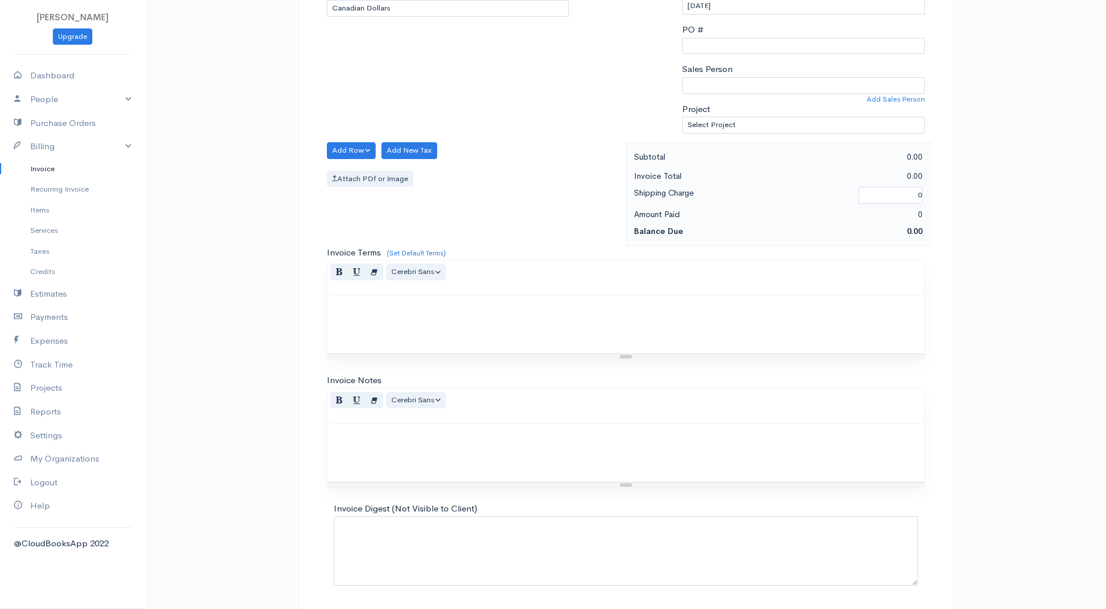
scroll to position [297, 0]
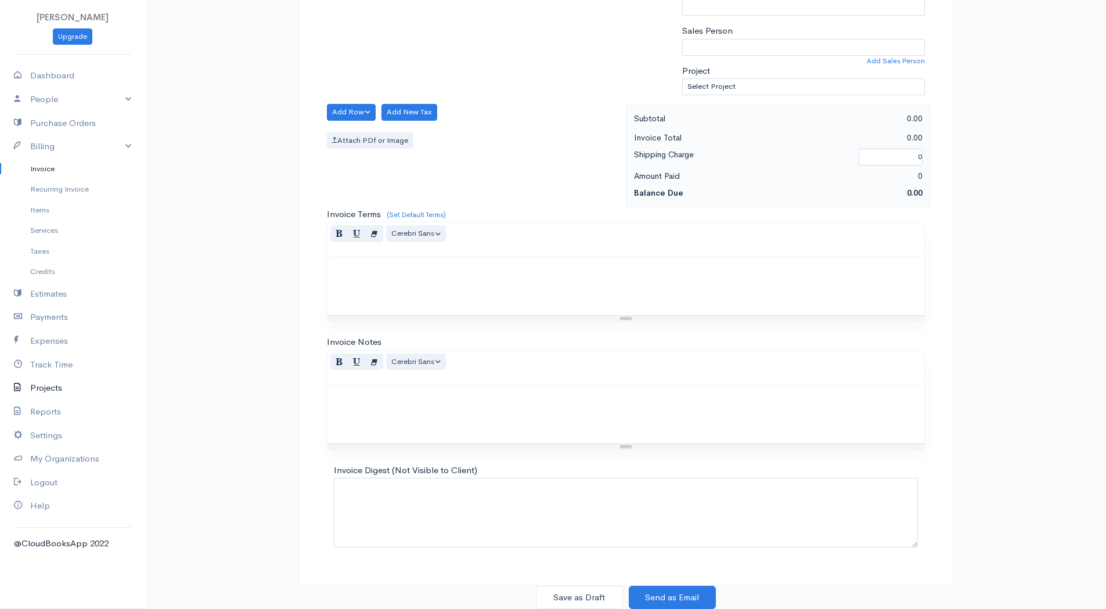
click at [46, 394] on link "Projects" at bounding box center [72, 388] width 145 height 24
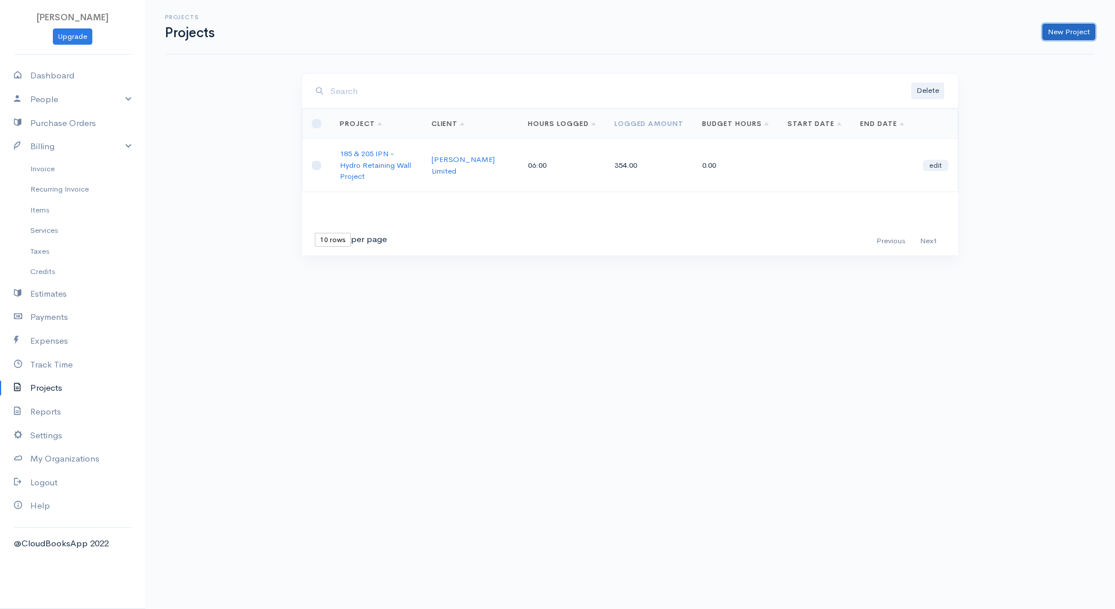
click at [1060, 35] on link "New Project" at bounding box center [1068, 32] width 53 height 17
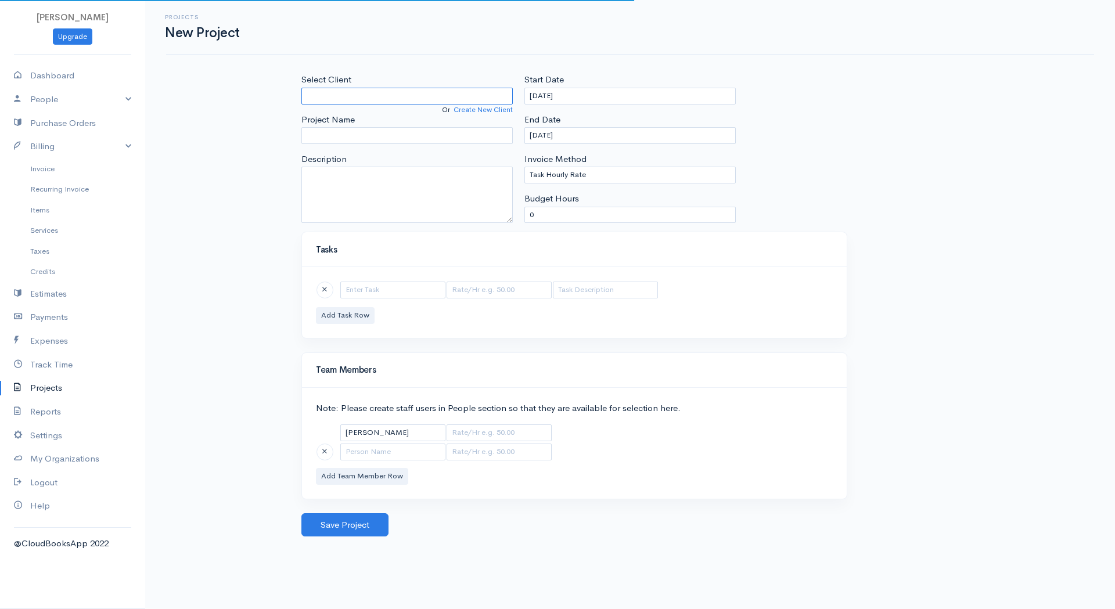
click at [442, 96] on input "Select Client" at bounding box center [406, 96] width 211 height 17
type input "[PERSON_NAME] Limited"
click at [408, 117] on body "Fahad Khan Upgrade Dashboard People Clients Vendors Staff Users Purchase Orders…" at bounding box center [557, 304] width 1115 height 609
click at [379, 136] on input "Project Name" at bounding box center [406, 135] width 211 height 17
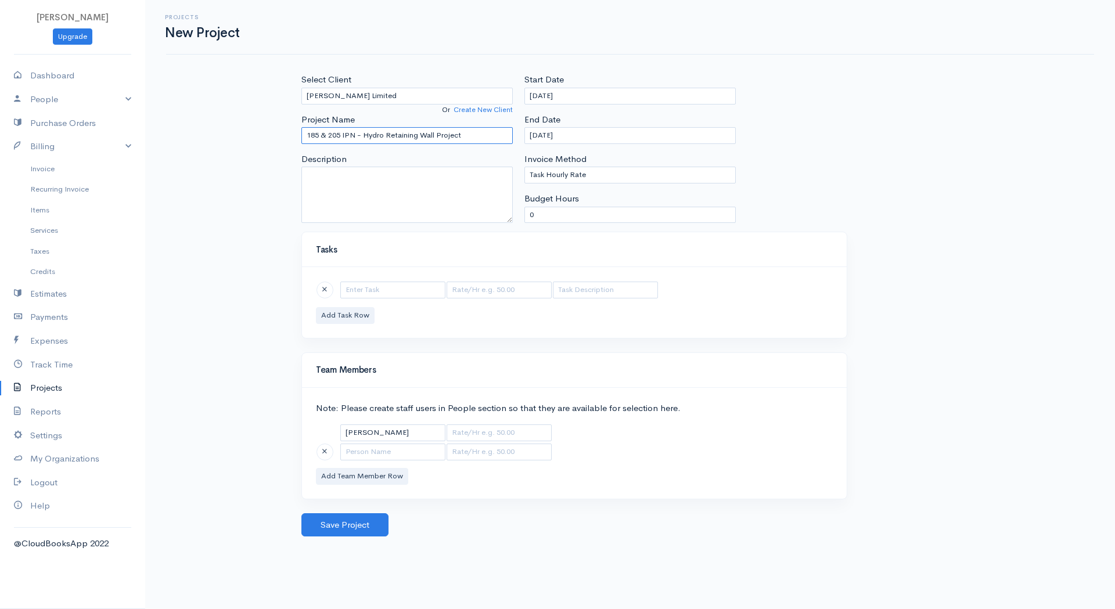
click at [485, 136] on input "185 & 205 IPN - Hydro Retaining Wall Project" at bounding box center [406, 135] width 211 height 17
drag, startPoint x: 474, startPoint y: 135, endPoint x: 363, endPoint y: 129, distance: 110.5
click at [363, 129] on input "185 & 205 IPN - Hydro Retaining Wall Project" at bounding box center [406, 135] width 211 height 17
paste input "Maintenance"
type input "185 & 205 IPN - Hydro Maintenance"
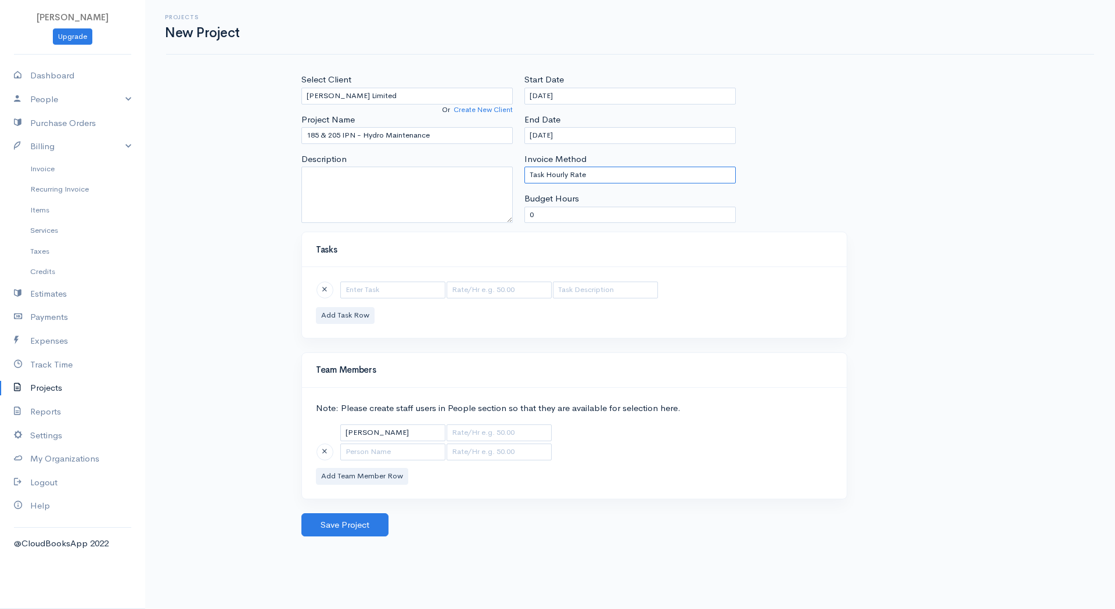
click at [595, 175] on select "Task Hourly Rate Person Hourly Rate Project Hourly Rate Flat Rate Project" at bounding box center [629, 175] width 211 height 17
select select "2"
click at [524, 167] on select "Task Hourly Rate Person Hourly Rate Project Hourly Rate Flat Rate Project" at bounding box center [629, 175] width 211 height 17
click at [498, 446] on input "text" at bounding box center [498, 452] width 105 height 17
click at [495, 438] on input "text" at bounding box center [498, 432] width 105 height 17
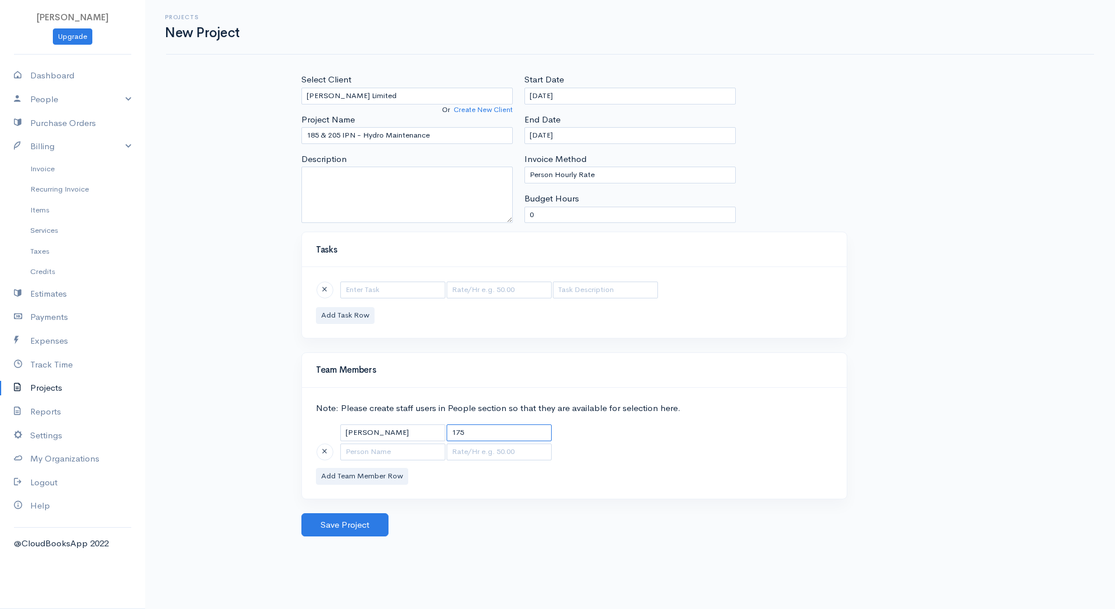
type input "175"
click at [447, 348] on div "Tasks Add Task Row" at bounding box center [574, 292] width 557 height 121
click at [370, 297] on input "text" at bounding box center [392, 290] width 105 height 17
click at [477, 318] on div "Add Task Row" at bounding box center [574, 302] width 545 height 71
click at [374, 293] on input "text" at bounding box center [392, 290] width 105 height 17
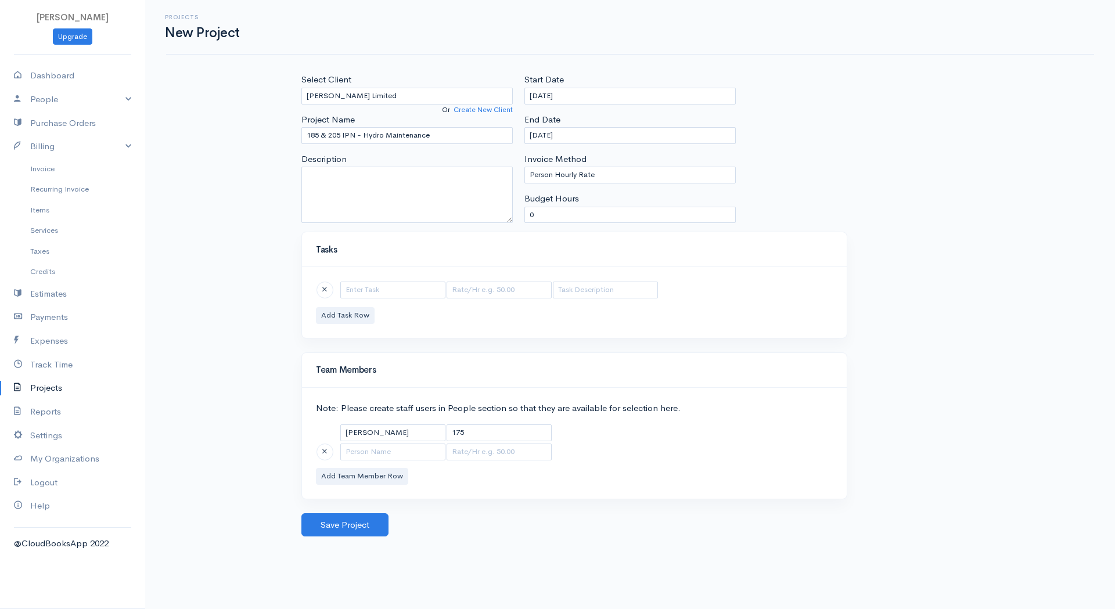
type input "General"
type input "175.00"
click at [384, 308] on body "Fahad Khan Upgrade Dashboard People Clients Vendors Staff Users Purchase Orders…" at bounding box center [557, 304] width 1115 height 609
click at [491, 305] on div "General 175.00 Add Task Row" at bounding box center [574, 302] width 545 height 71
click at [369, 516] on button "Save Project" at bounding box center [344, 525] width 87 height 24
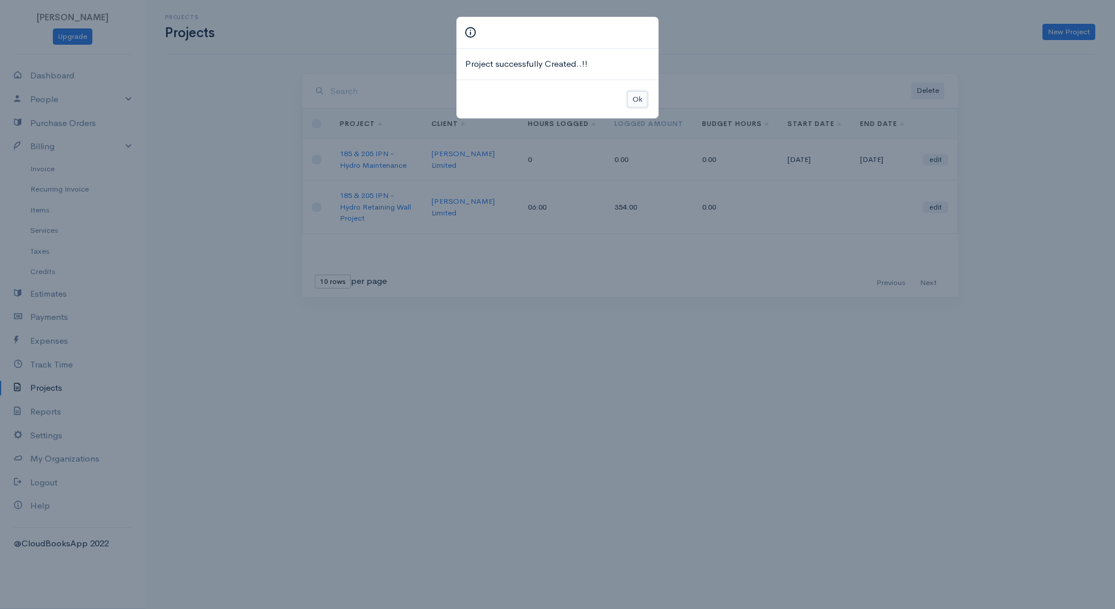
click at [643, 96] on button "Ok" at bounding box center [637, 99] width 20 height 17
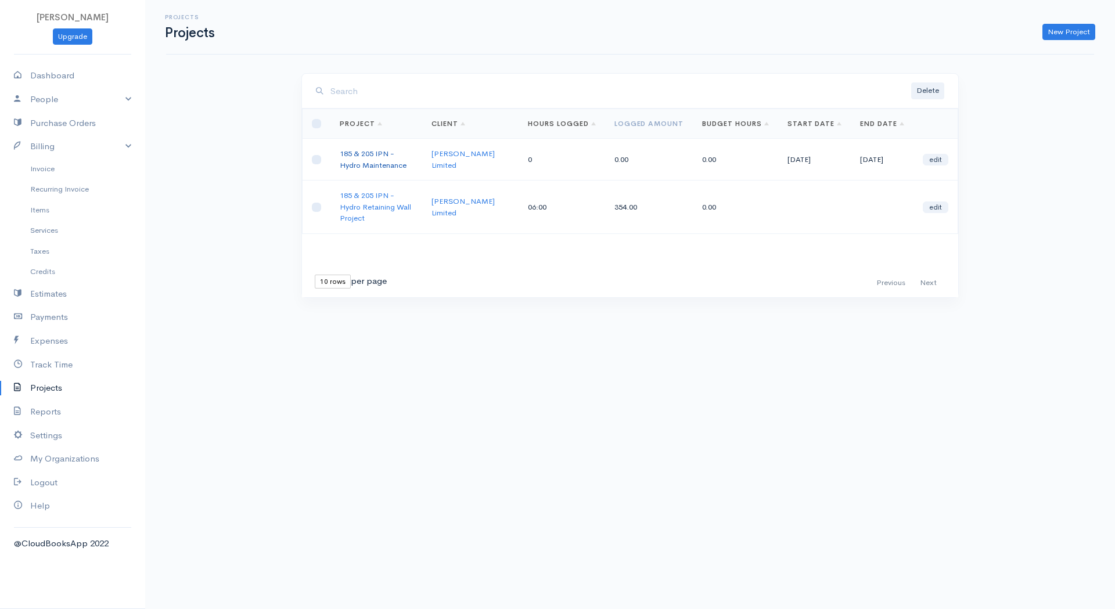
click at [374, 153] on link "185 & 205 IPN - Hydro Maintenance" at bounding box center [373, 159] width 67 height 21
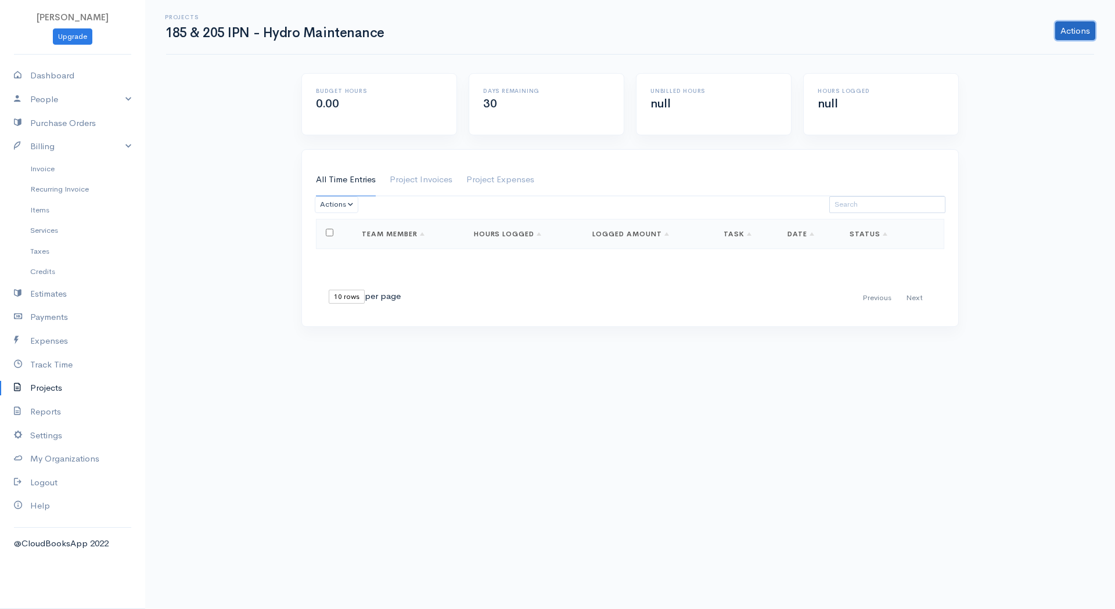
click at [1079, 28] on link "Actions" at bounding box center [1075, 30] width 40 height 19
click at [1035, 95] on link "Log Hours" at bounding box center [1047, 95] width 95 height 20
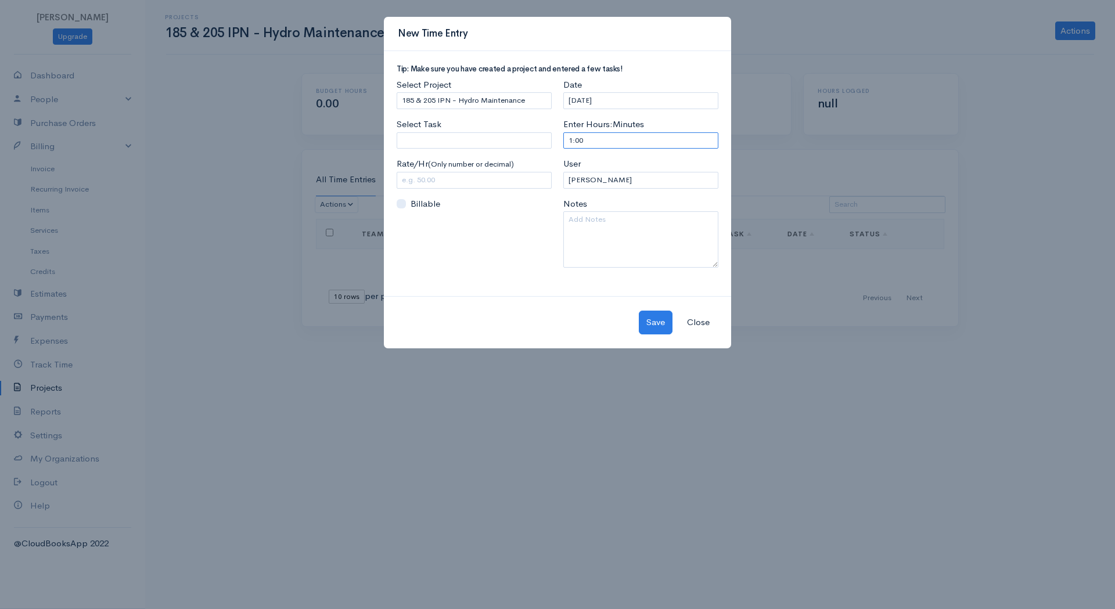
click at [600, 142] on input "1:00" at bounding box center [640, 140] width 155 height 17
type input "0:15"
click at [422, 134] on input "Select Task" at bounding box center [474, 140] width 155 height 17
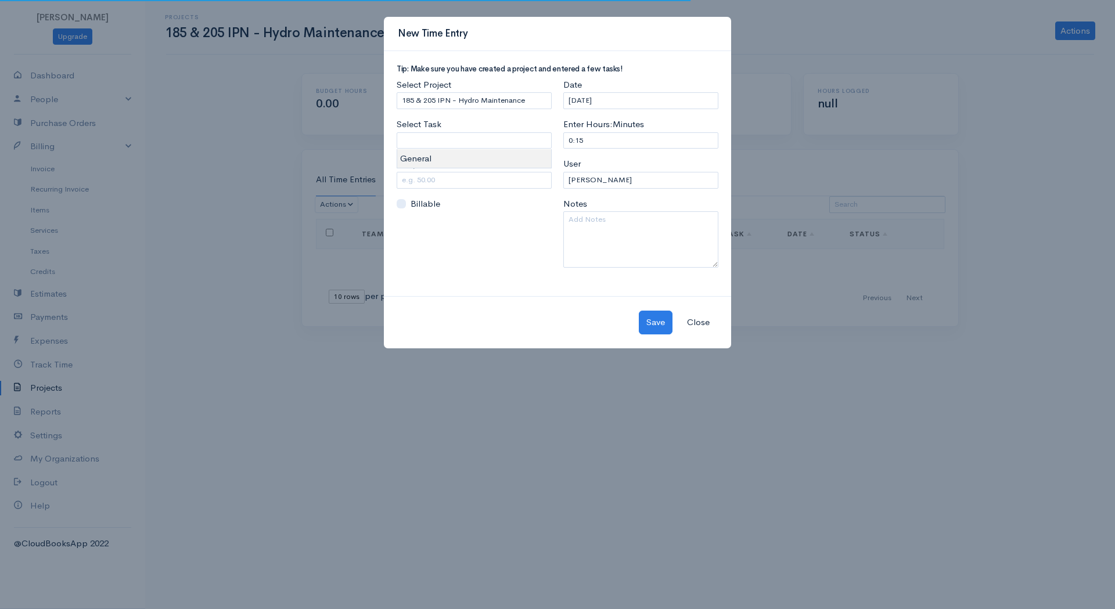
type input "General"
type input "175.00"
click at [439, 157] on body "Fahad Khan Upgrade Dashboard People Clients Vendors Staff Users Purchase Orders…" at bounding box center [557, 304] width 1115 height 609
click at [579, 244] on textarea at bounding box center [640, 239] width 155 height 56
paste textarea "Correspondence with Alectra & MMC"
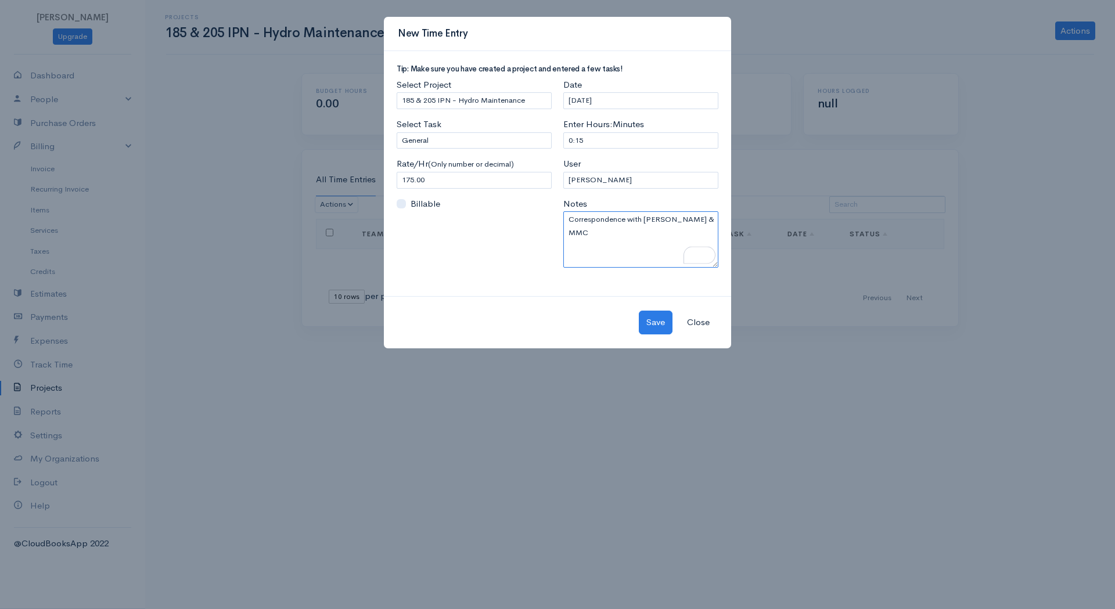
type textarea "Correspondence with Alectra & MMC"
click at [433, 208] on label "Billable" at bounding box center [425, 203] width 30 height 13
click at [406, 208] on input "Billable" at bounding box center [401, 203] width 9 height 9
checkbox input "true"
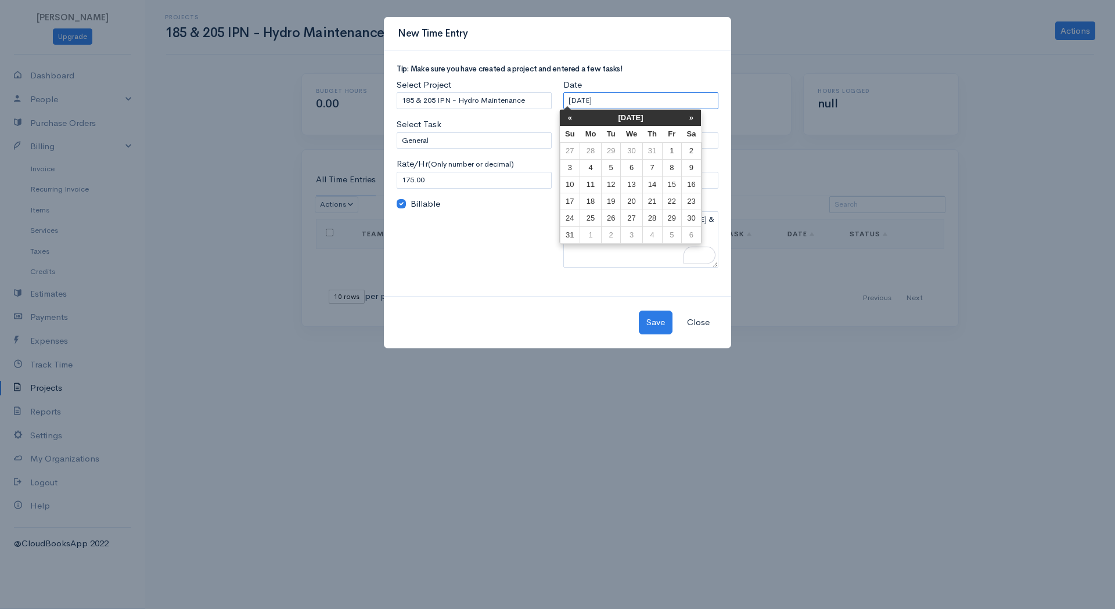
click at [607, 100] on input "[DATE]" at bounding box center [640, 100] width 155 height 17
click at [654, 167] on td "7" at bounding box center [652, 168] width 20 height 17
type input "[DATE]"
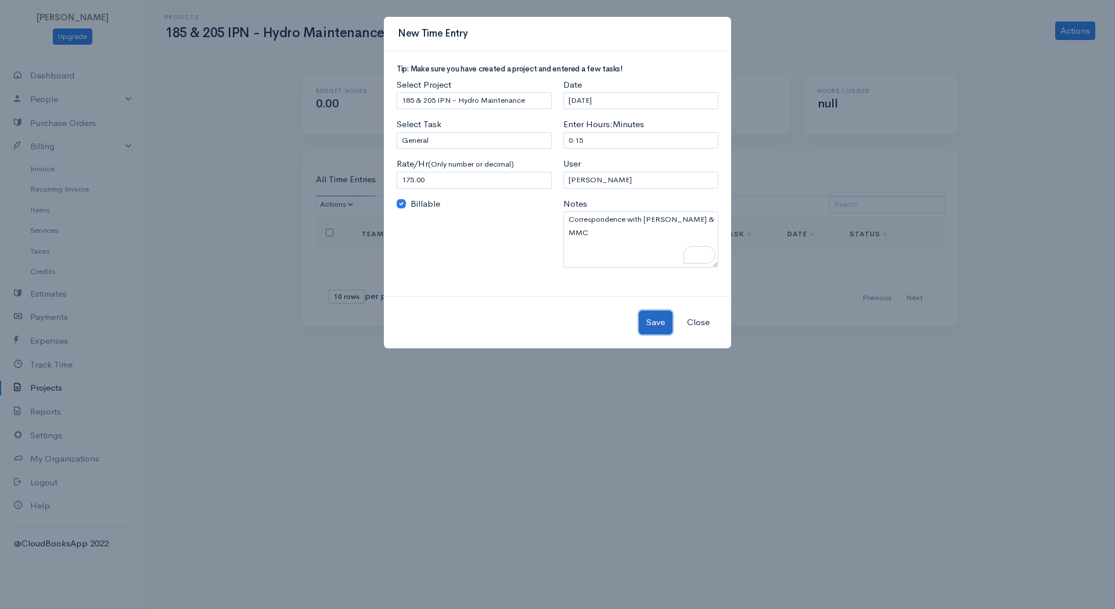
click at [651, 326] on button "Save" at bounding box center [656, 323] width 34 height 24
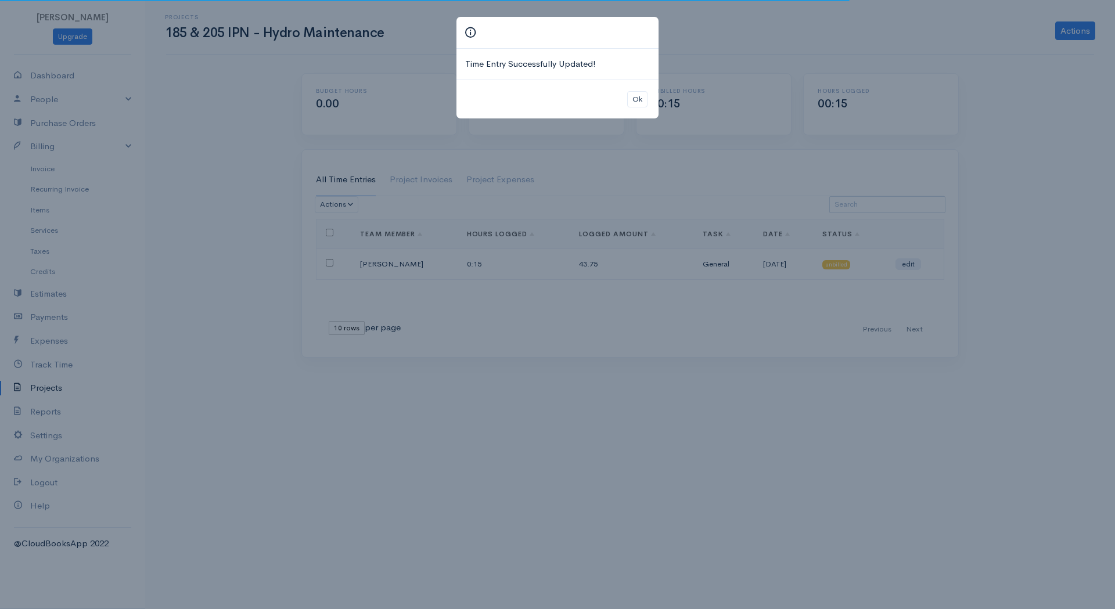
click at [639, 411] on div "Time Entry Successfully Updated! Ok" at bounding box center [557, 304] width 1115 height 609
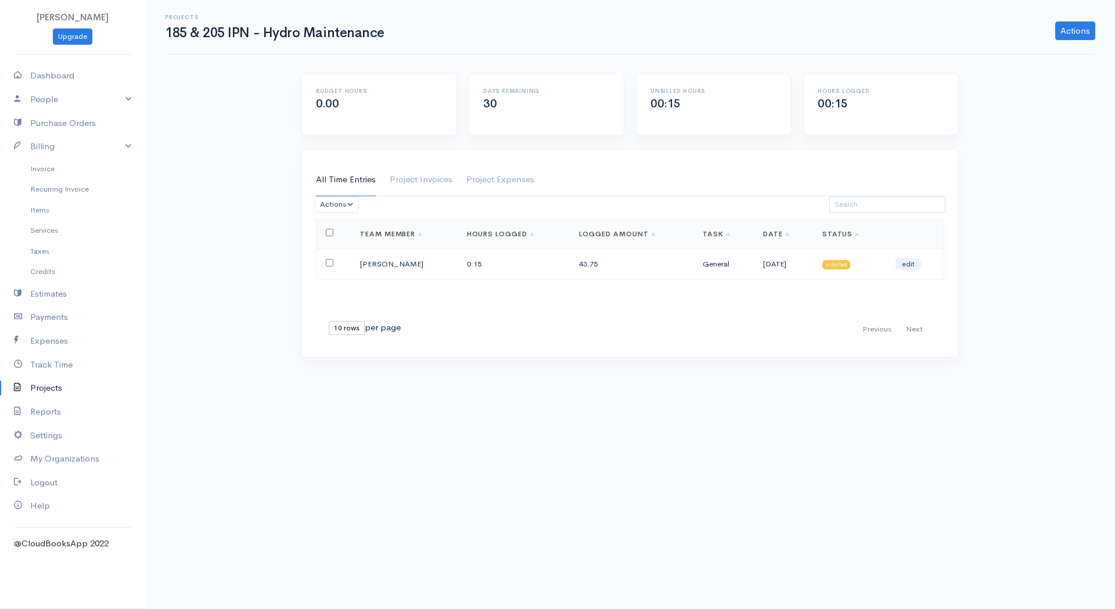
click at [53, 388] on link "Projects" at bounding box center [72, 388] width 145 height 24
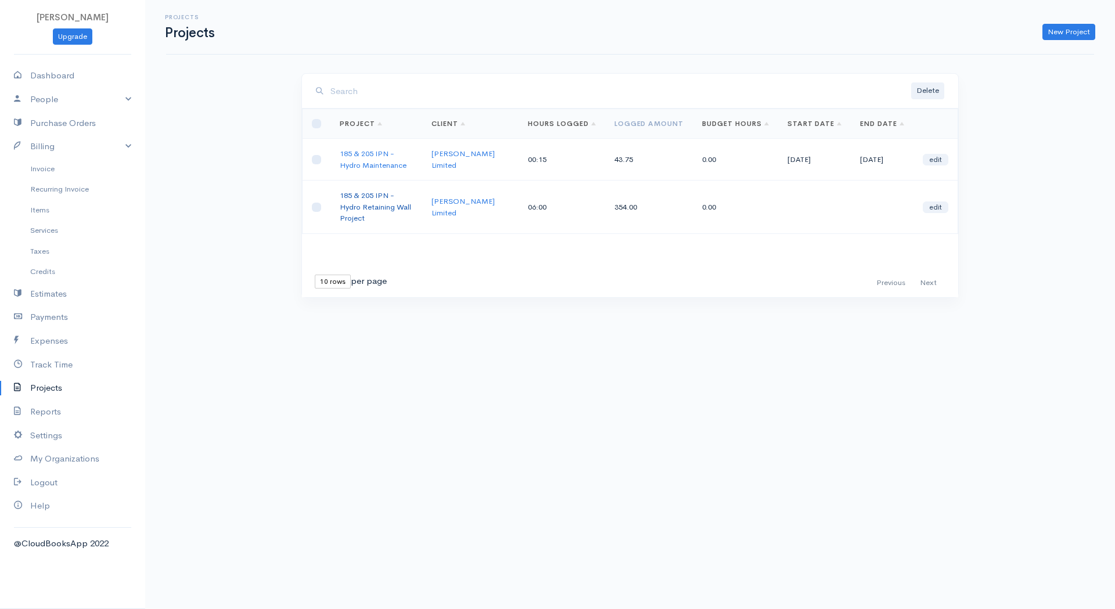
click at [381, 190] on link "185 & 205 IPN - Hydro Retaining Wall Project" at bounding box center [375, 206] width 71 height 33
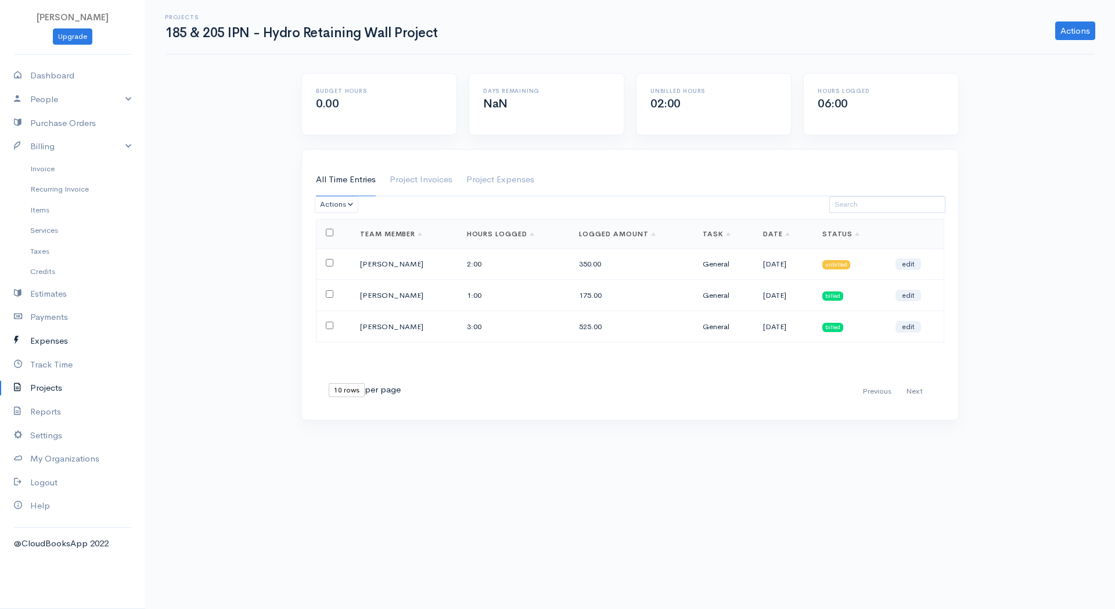
click at [53, 337] on link "Expenses" at bounding box center [72, 341] width 145 height 24
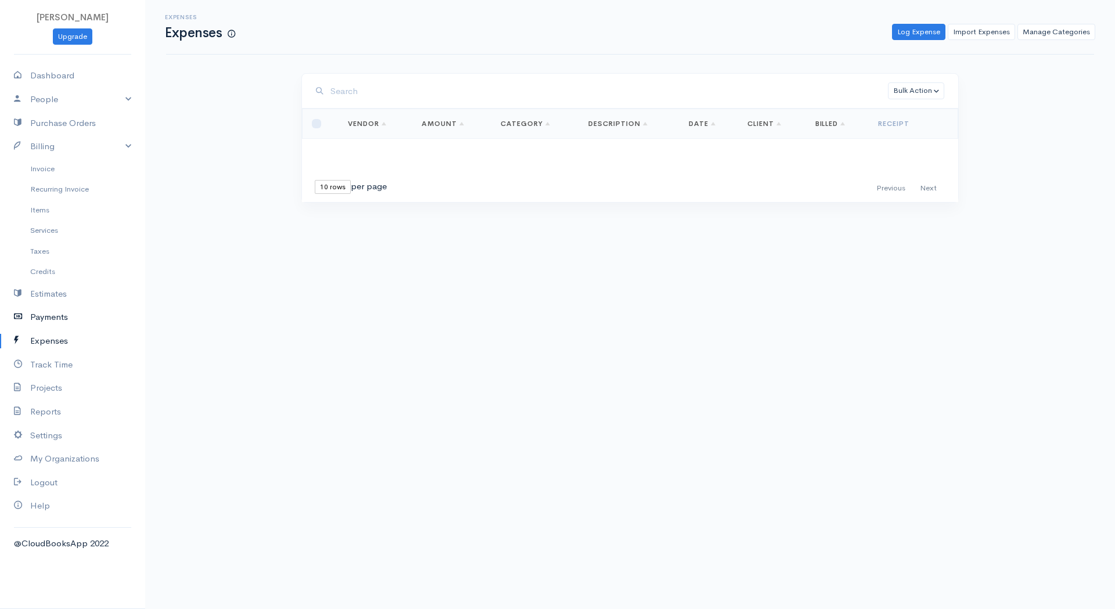
click at [47, 320] on link "Payments" at bounding box center [72, 317] width 145 height 24
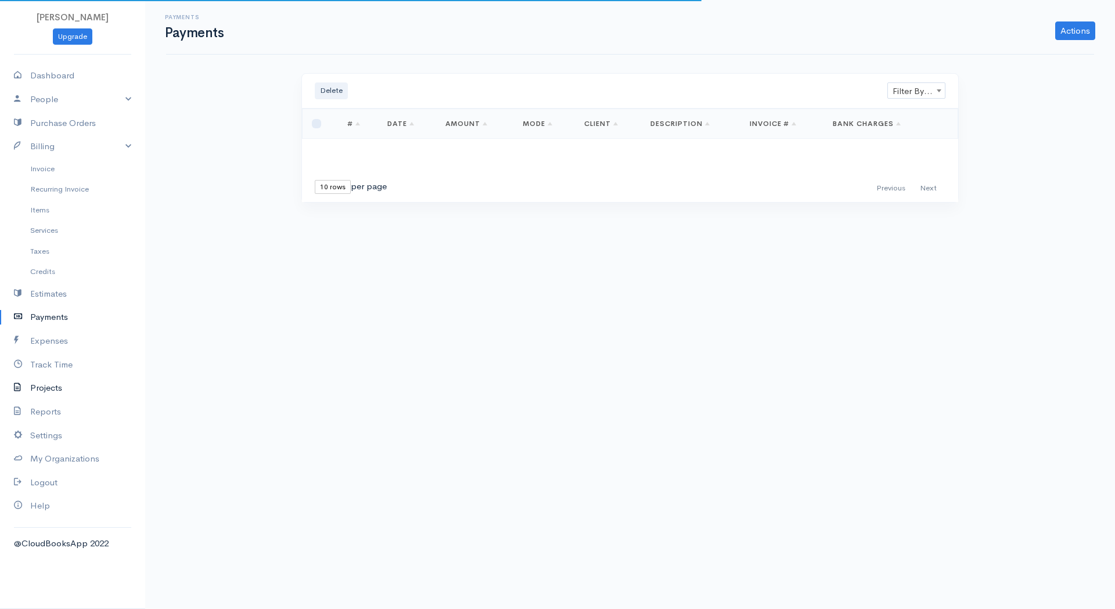
click at [49, 391] on link "Projects" at bounding box center [72, 388] width 145 height 24
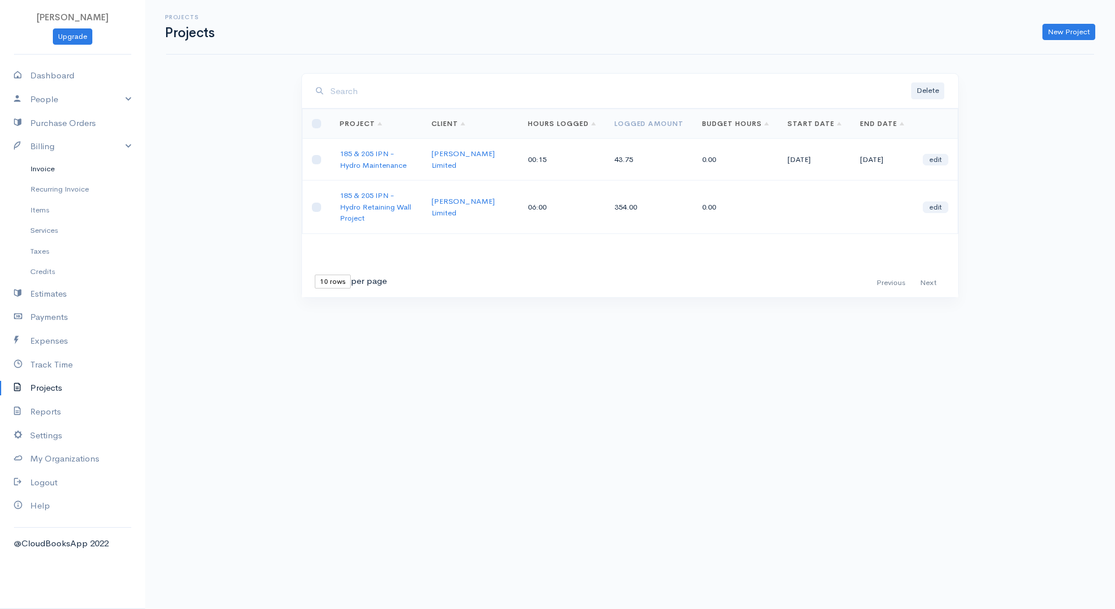
click at [44, 165] on link "Invoice" at bounding box center [72, 168] width 145 height 21
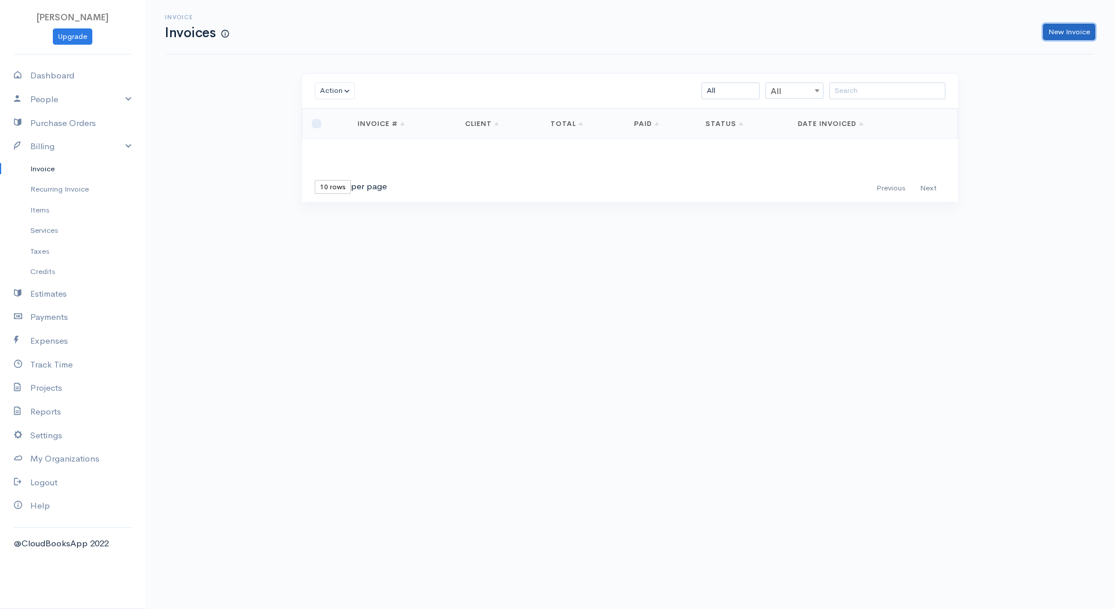
click at [1087, 31] on link "New Invoice" at bounding box center [1069, 32] width 52 height 17
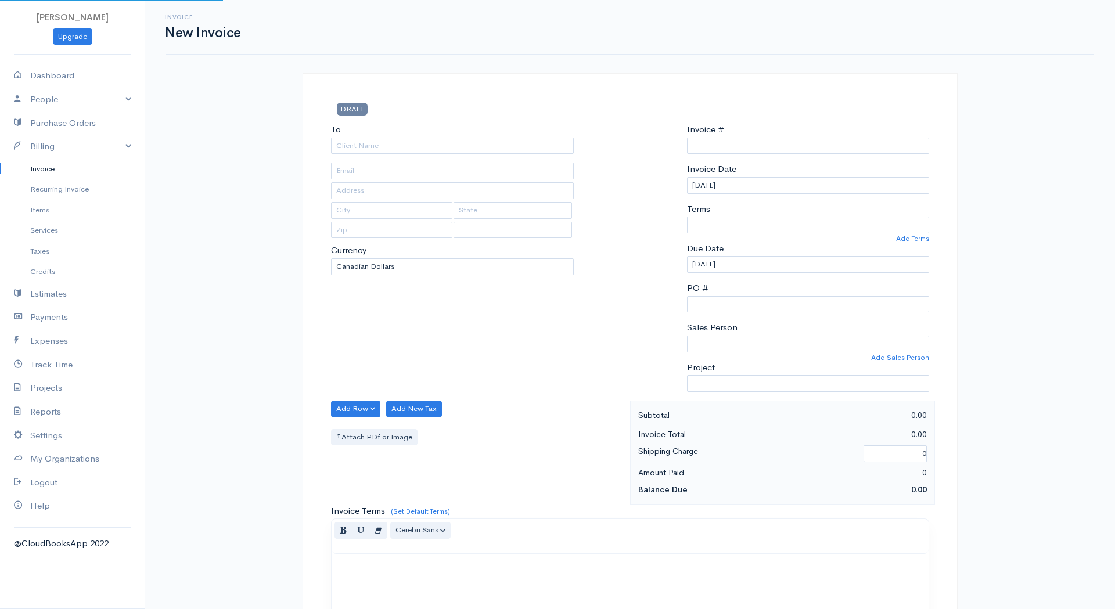
type input "INV0000006"
select select "Canada"
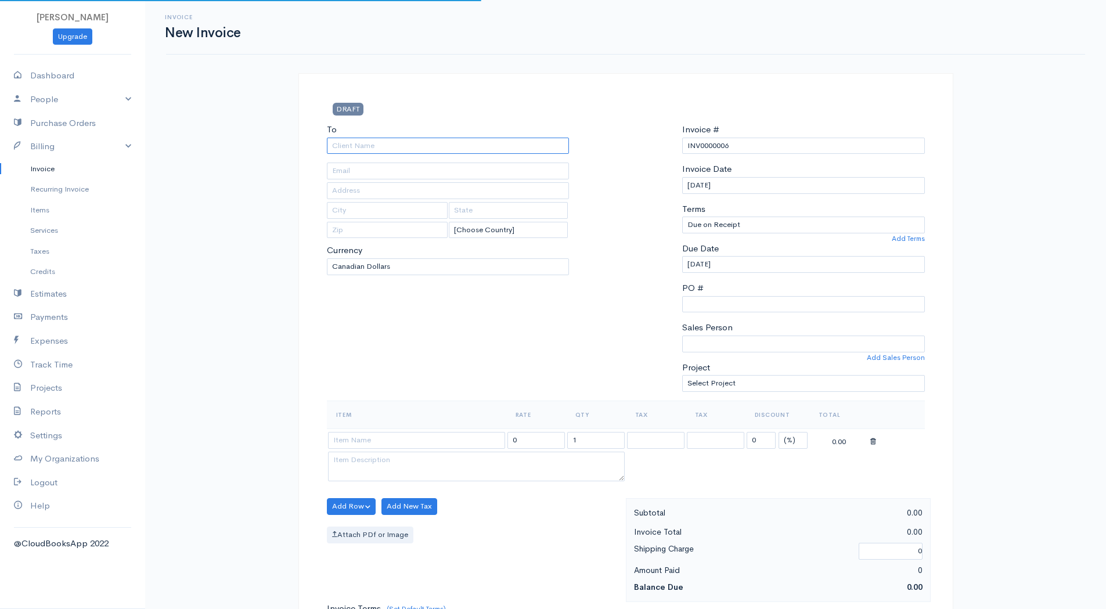
click at [400, 142] on input "To" at bounding box center [448, 146] width 243 height 17
click at [394, 166] on body "Fahad Khan Upgrade Dashboard People Clients Vendors Staff Users Purchase Orders…" at bounding box center [553, 502] width 1106 height 1004
type input "[PERSON_NAME] Limited"
type input "mmccormick@benwalkerltd.com"
type input "150 Consumers Rd"
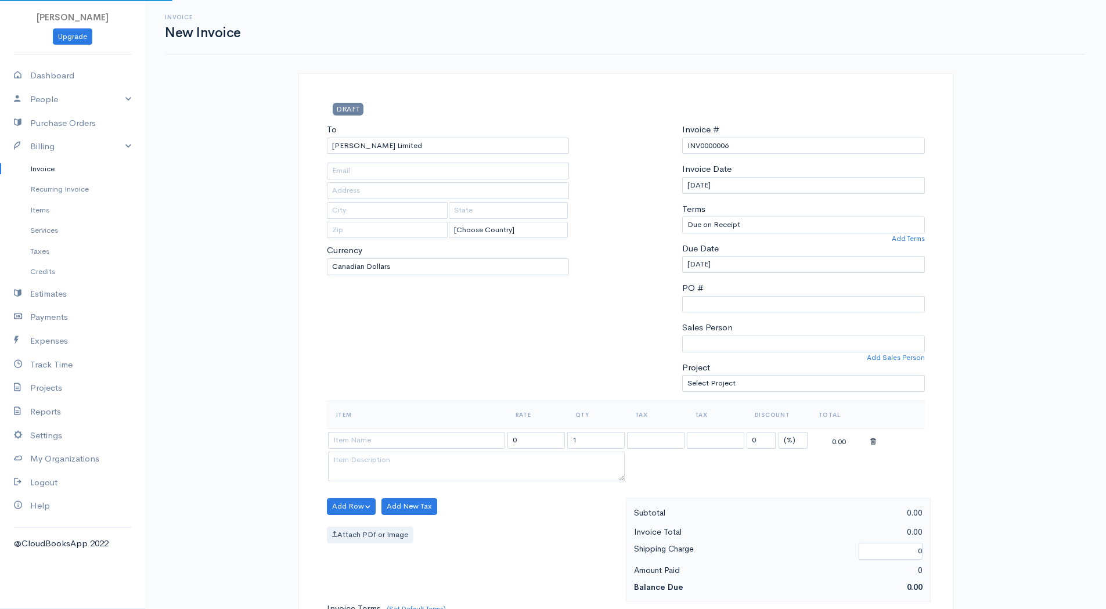
type input "Toronto"
type input "Ontario"
type input "M2J 1P9"
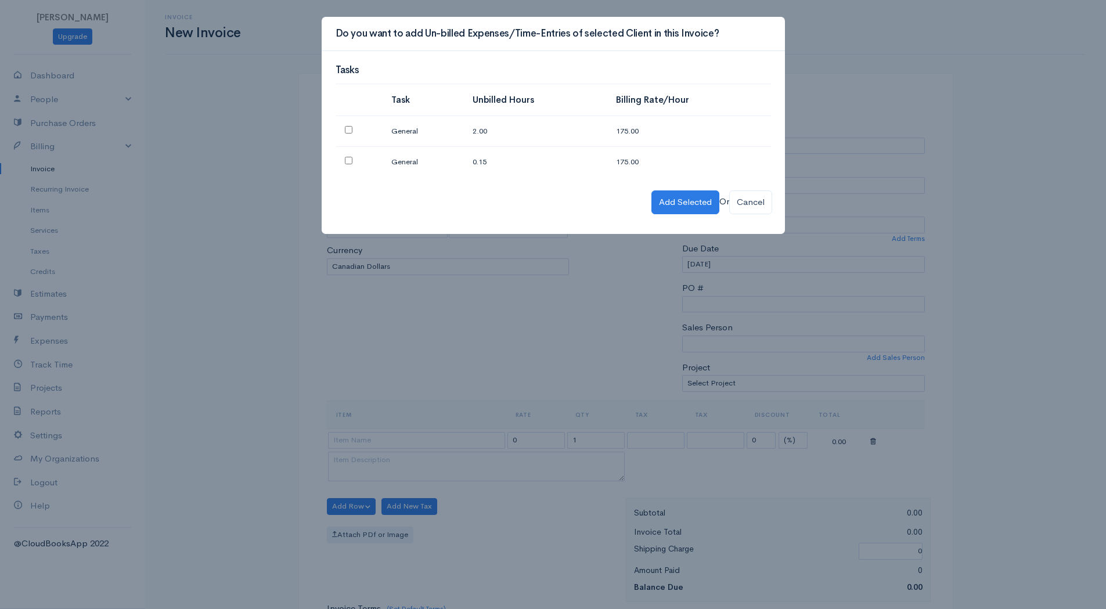
click at [349, 130] on input "checkbox" at bounding box center [349, 130] width 8 height 8
checkbox input "true"
click at [348, 160] on input "checkbox" at bounding box center [349, 161] width 8 height 8
checkbox input "true"
click at [676, 195] on button "Add Selected" at bounding box center [685, 202] width 68 height 24
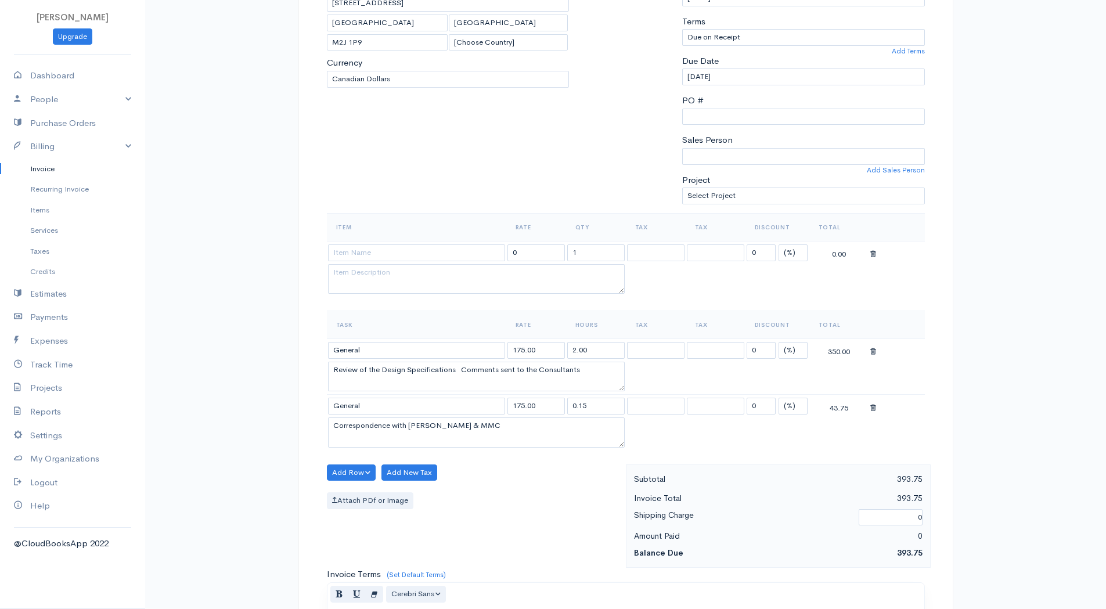
scroll to position [232, 0]
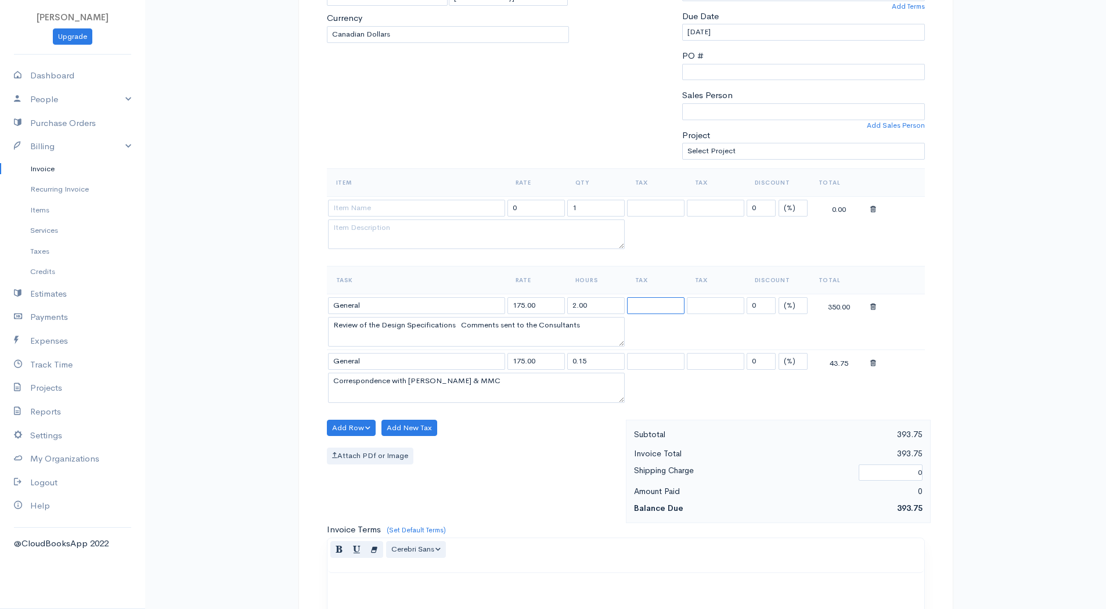
click at [642, 301] on select at bounding box center [655, 305] width 57 height 17
click at [652, 309] on select at bounding box center [655, 305] width 57 height 17
click at [653, 308] on select at bounding box center [655, 305] width 57 height 17
click at [734, 314] on select at bounding box center [715, 305] width 57 height 17
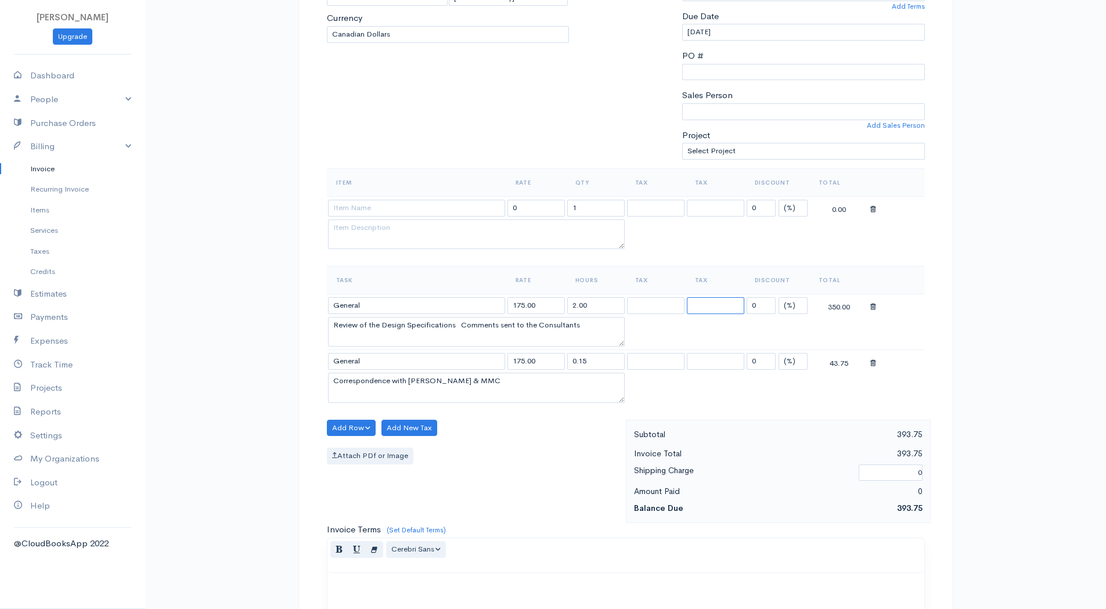
click at [733, 311] on select at bounding box center [715, 305] width 57 height 17
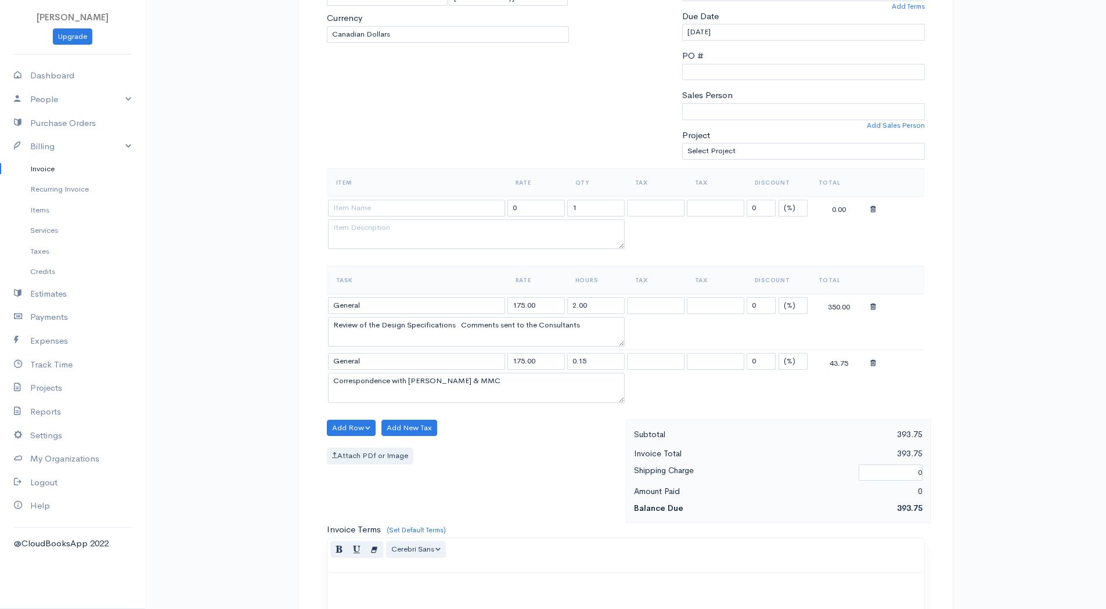
click at [870, 304] on icon at bounding box center [873, 307] width 6 height 8
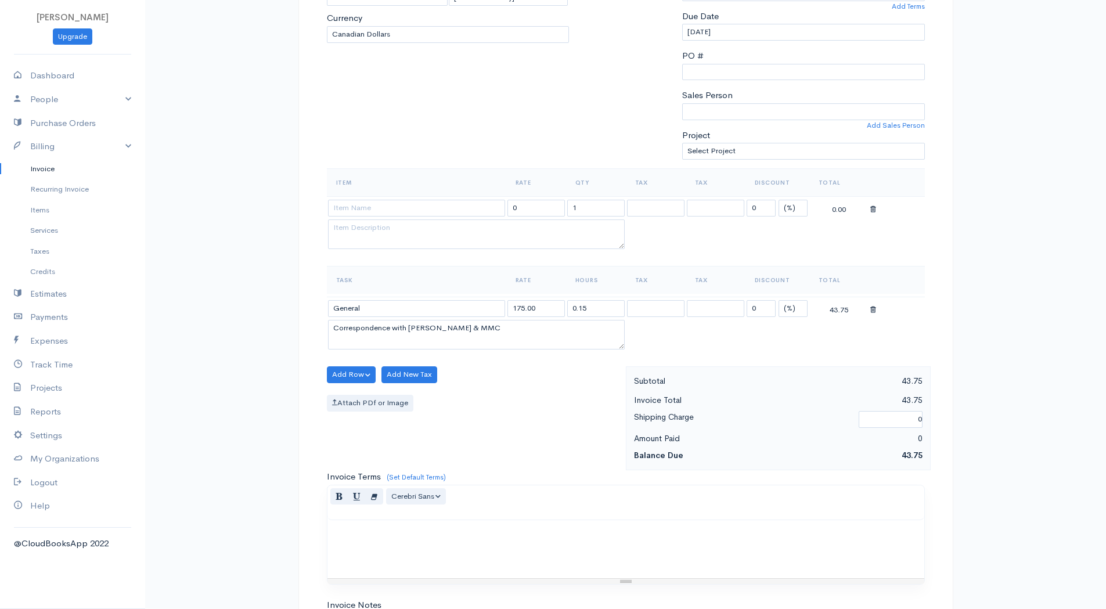
click at [873, 306] on icon at bounding box center [873, 310] width 6 height 8
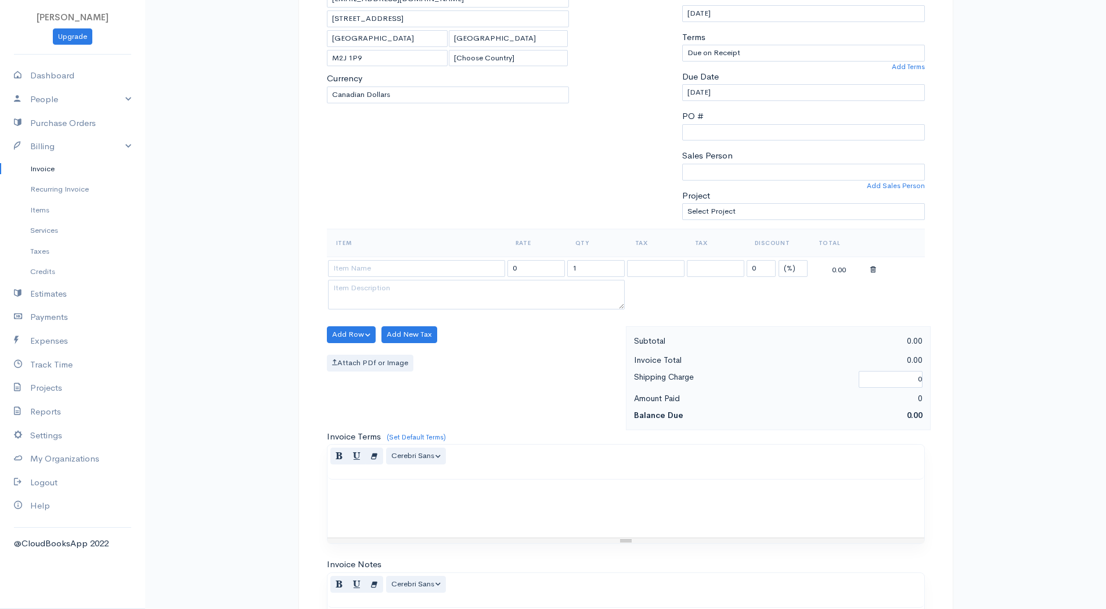
scroll to position [0, 0]
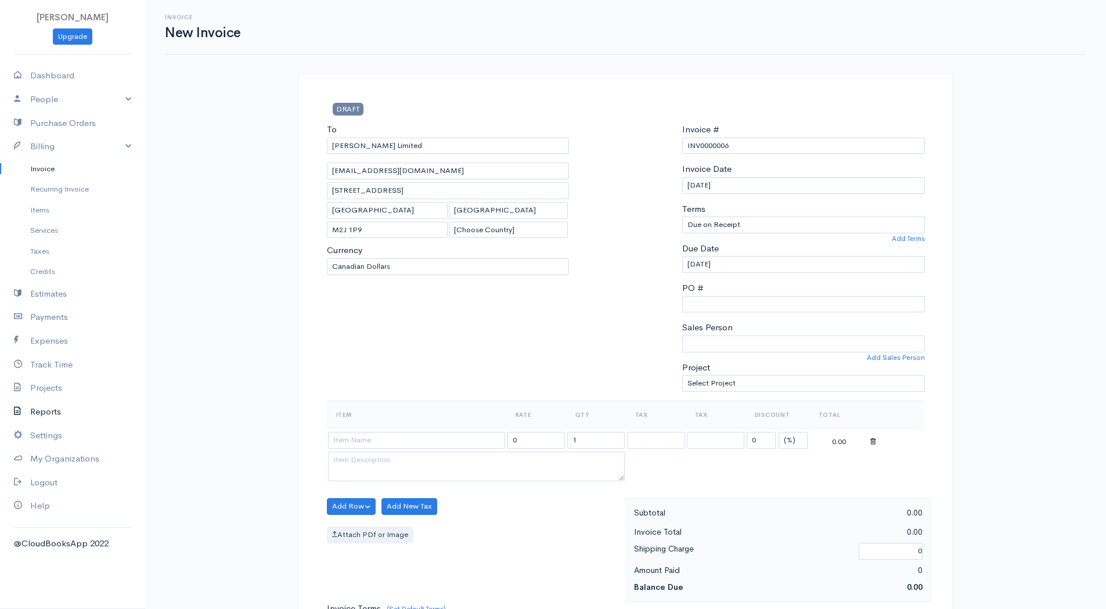
click at [60, 414] on link "Reports" at bounding box center [72, 412] width 145 height 24
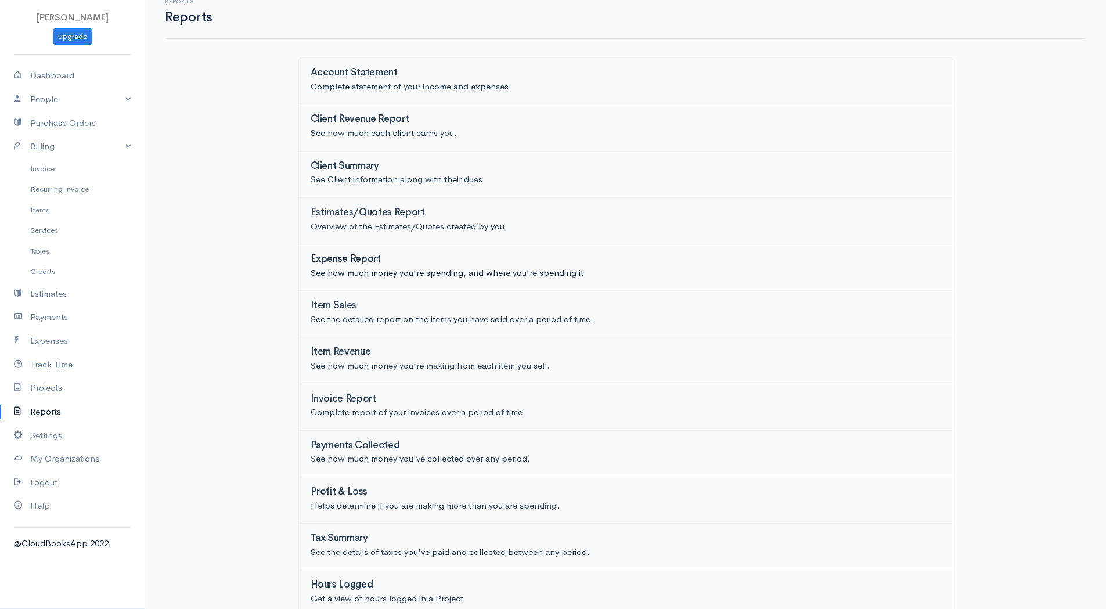
scroll to position [24, 0]
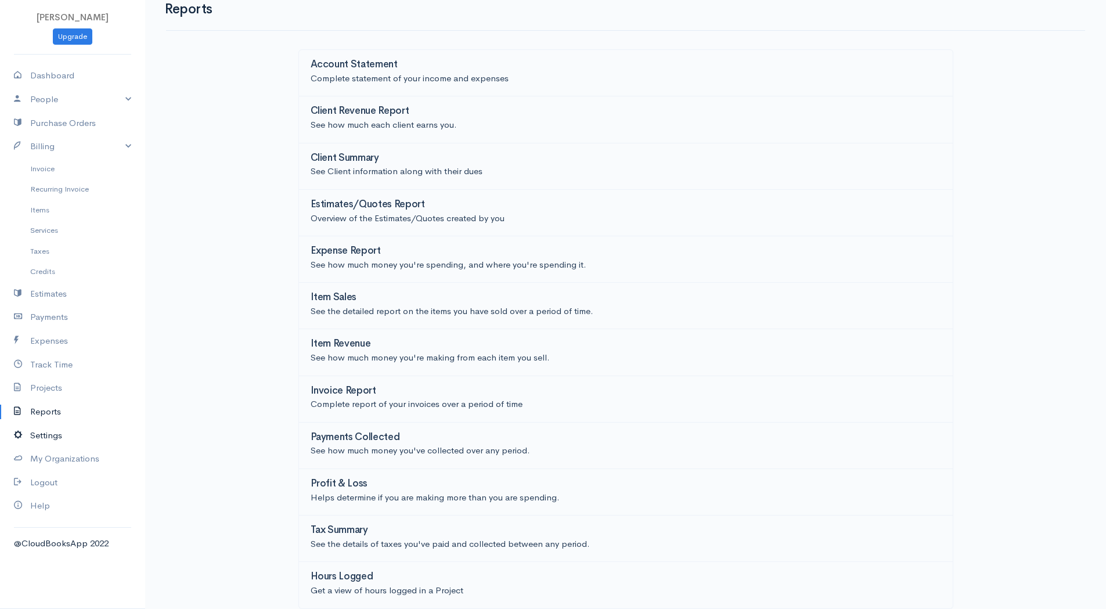
click at [44, 430] on link "Settings" at bounding box center [72, 436] width 145 height 24
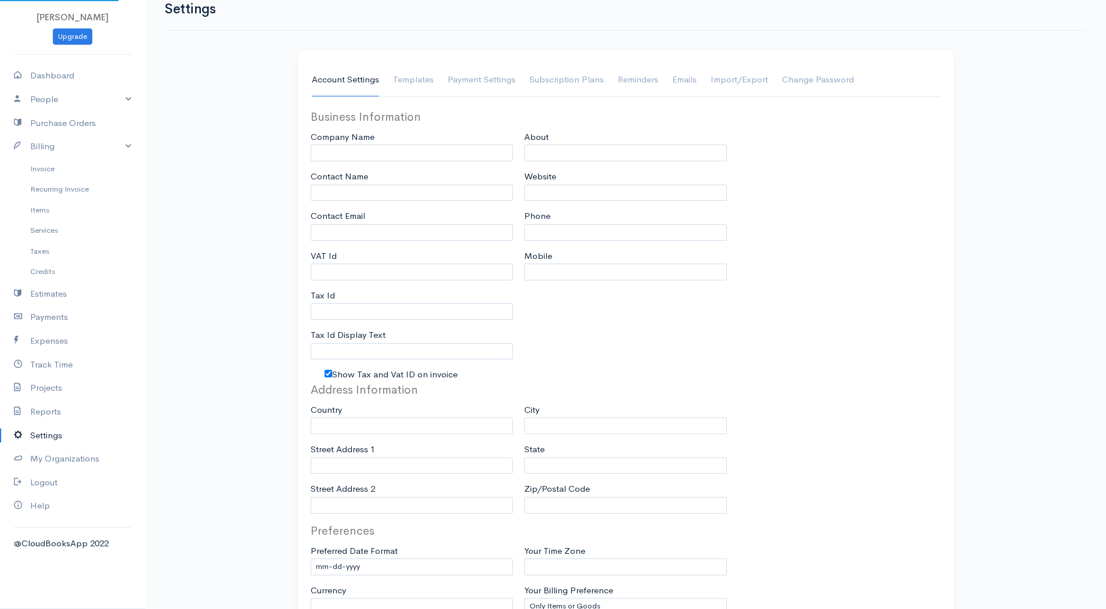
type input "[PERSON_NAME]"
type input "[EMAIL_ADDRESS][DOMAIN_NAME]"
type input "77501 6439 RT0001"
type input "Tax Id"
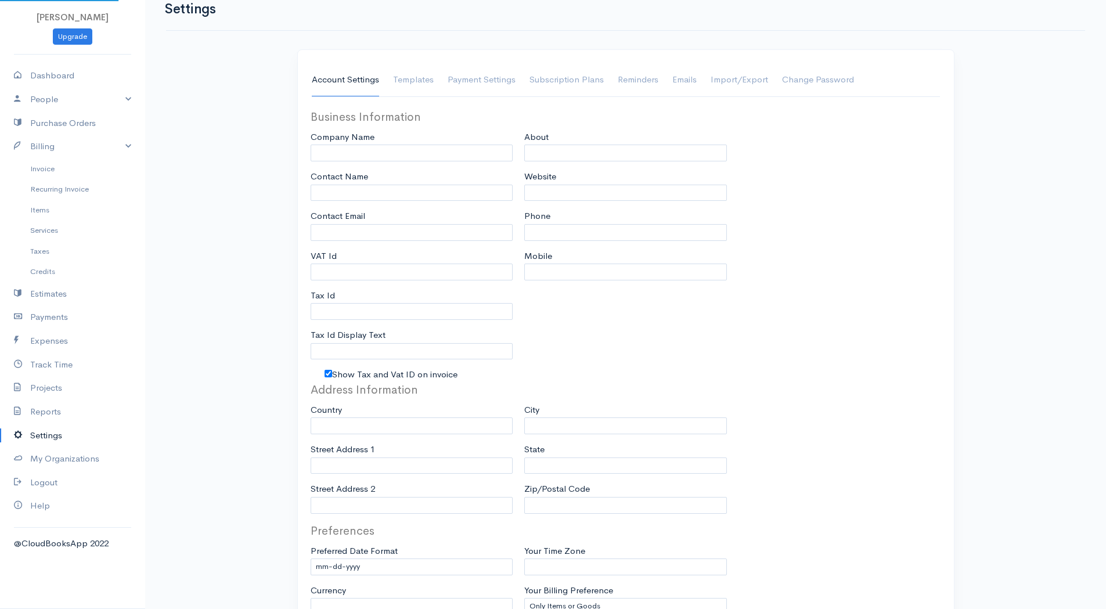
checkbox input "true"
type input "6476486000"
select select
type input "83 Bean Cres, Ajax, ON, L1T 4N8"
type input "Ajax"
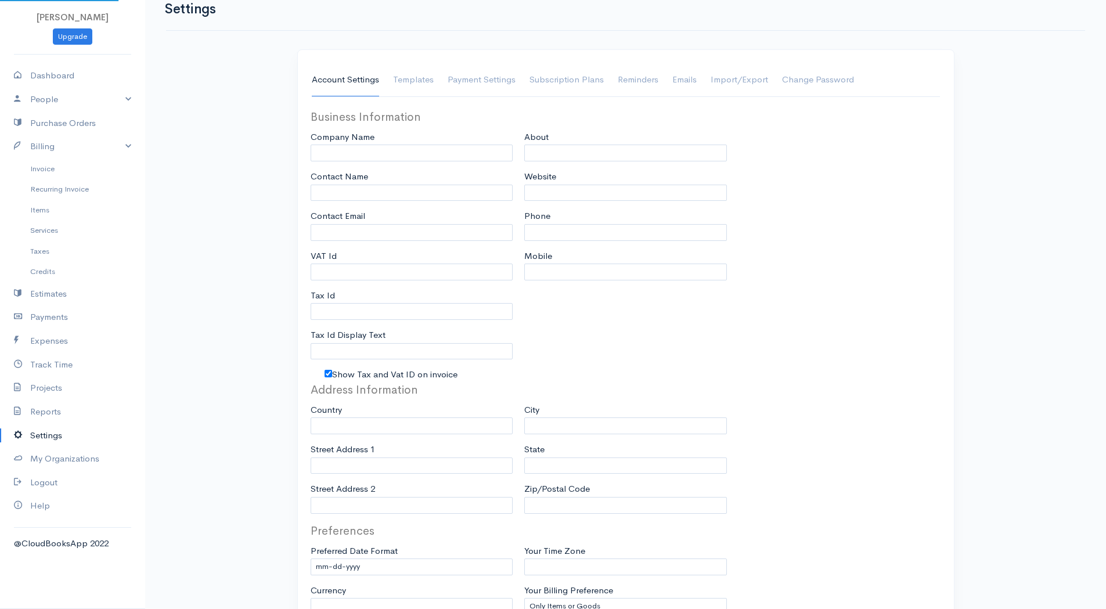
type input "on"
type input "L1T 4N8"
select select
type input "INVOICE"
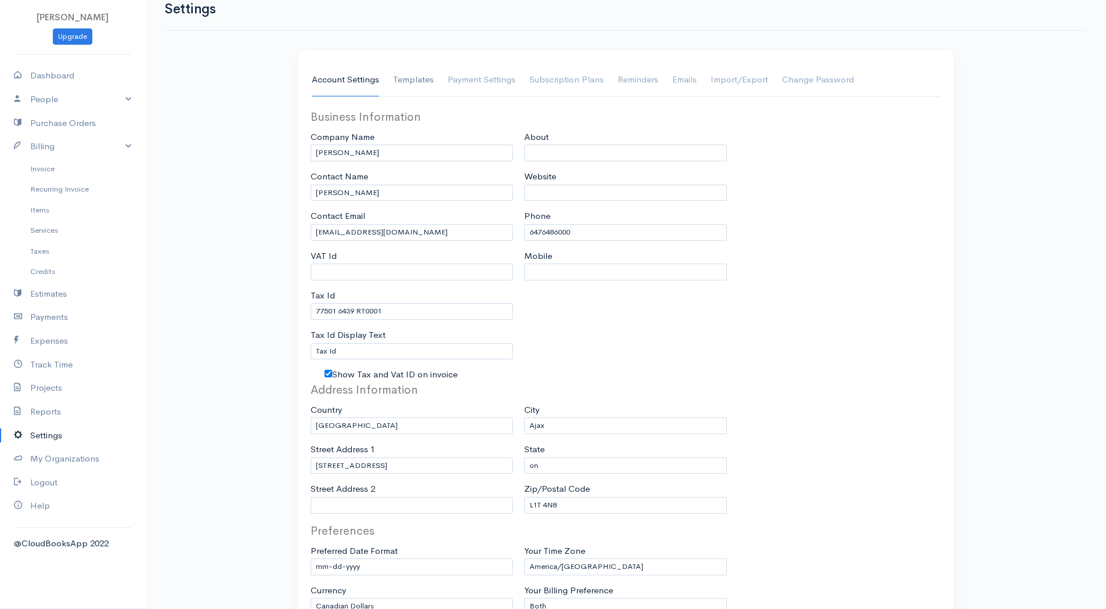
click at [424, 75] on link "Templates" at bounding box center [413, 80] width 41 height 33
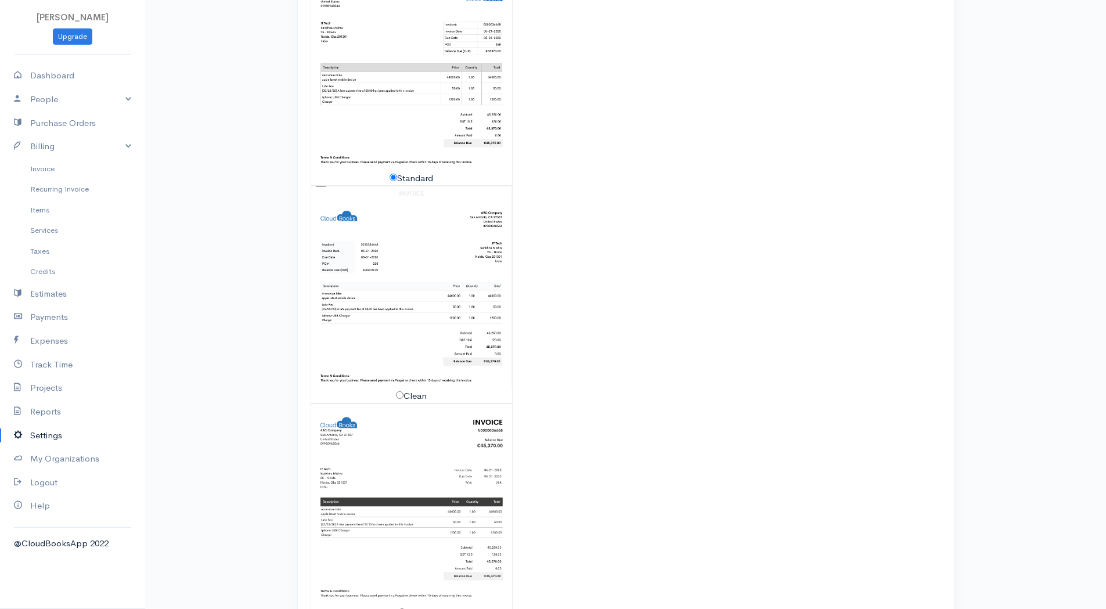
scroll to position [343, 0]
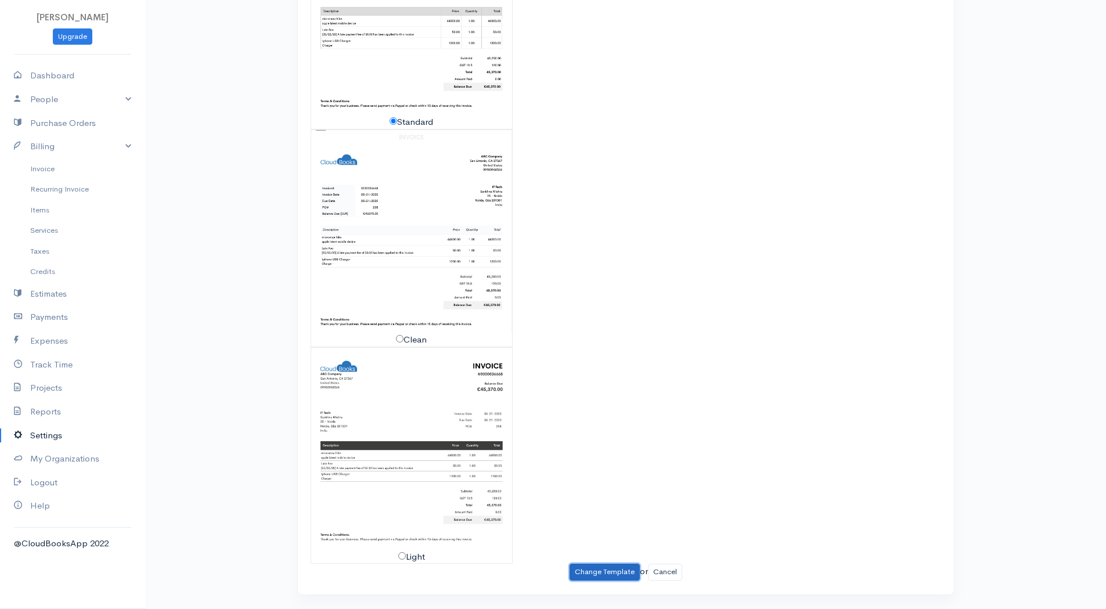
click at [614, 568] on button "Change Template" at bounding box center [605, 572] width 70 height 17
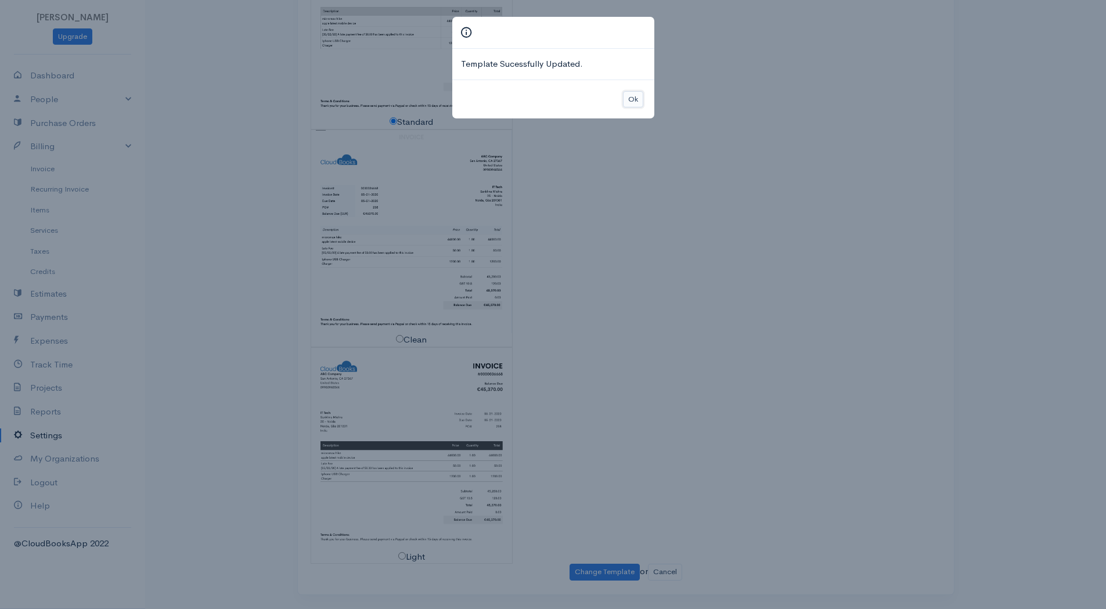
click at [628, 95] on button "Ok" at bounding box center [633, 99] width 20 height 17
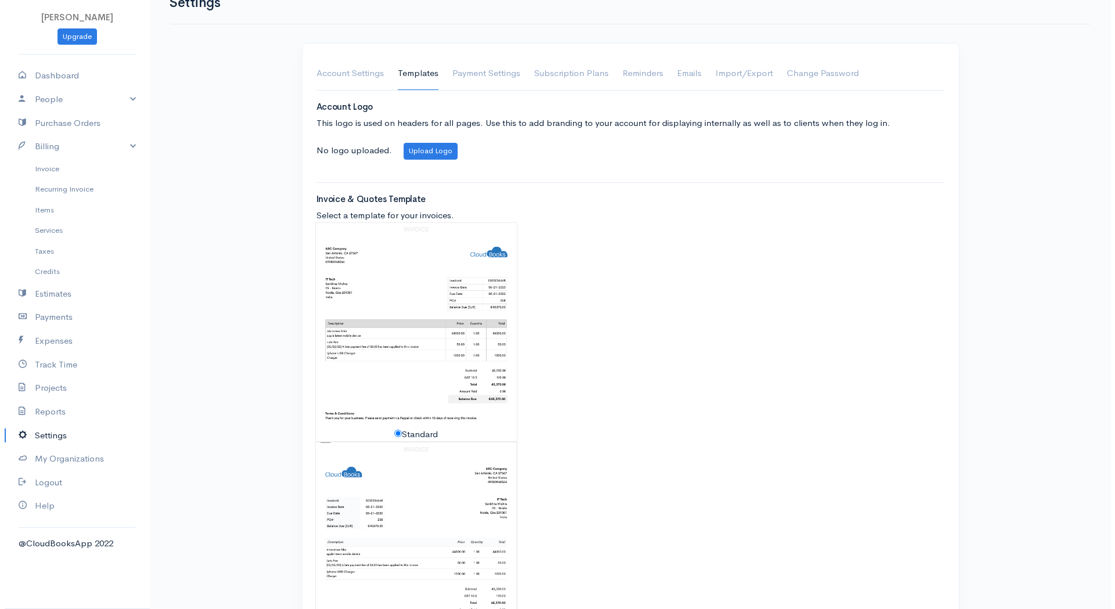
scroll to position [0, 0]
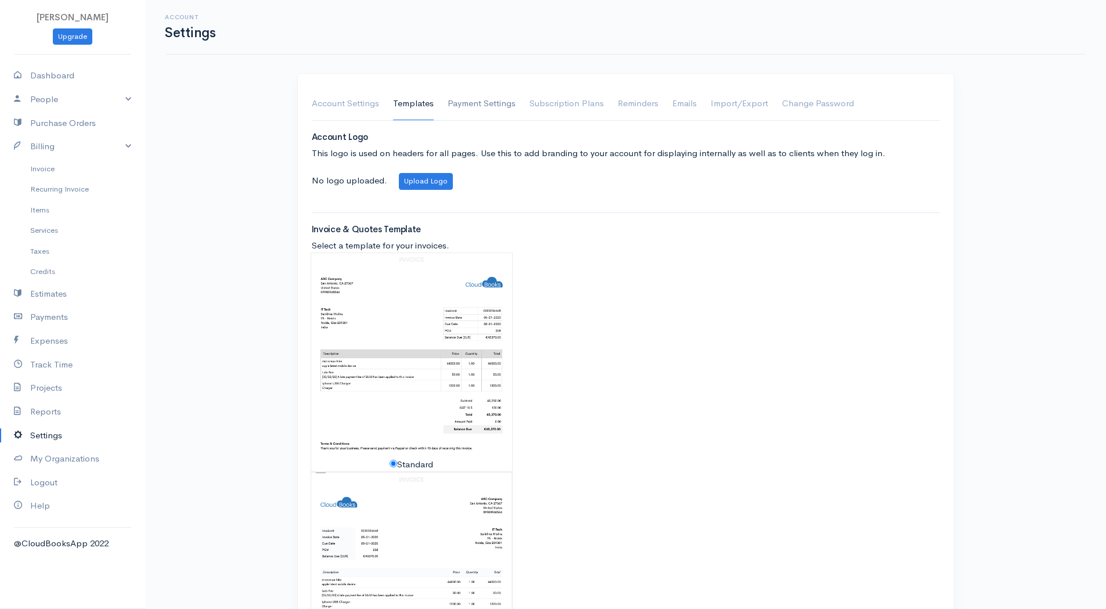
click at [502, 100] on link "Payment Settings" at bounding box center [482, 104] width 68 height 33
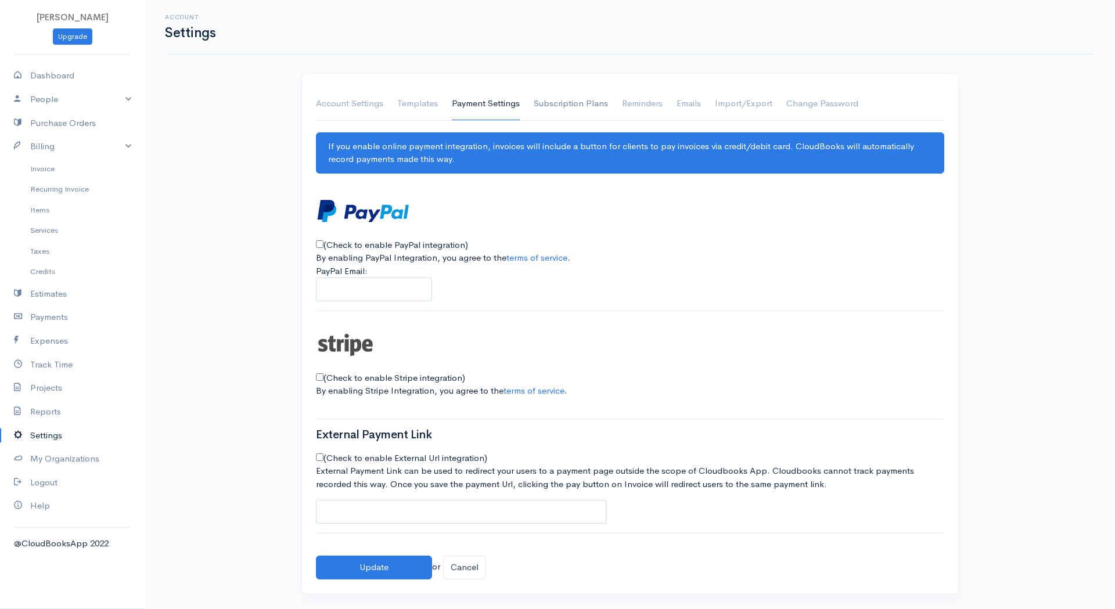
click at [563, 109] on link "Subscription Plans" at bounding box center [571, 104] width 74 height 33
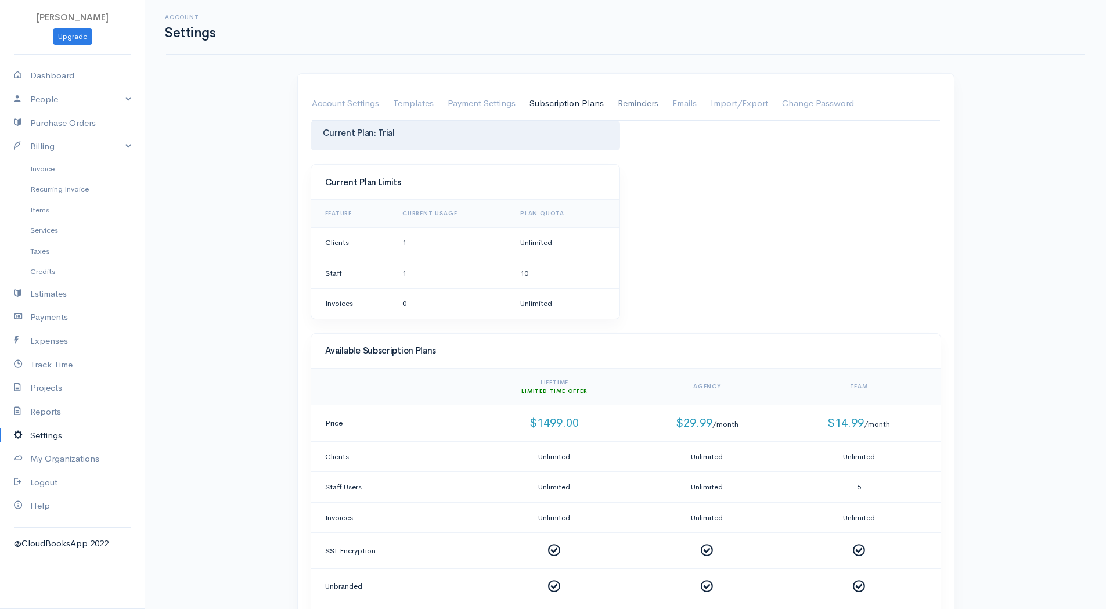
click at [619, 107] on link "Reminders" at bounding box center [638, 104] width 41 height 33
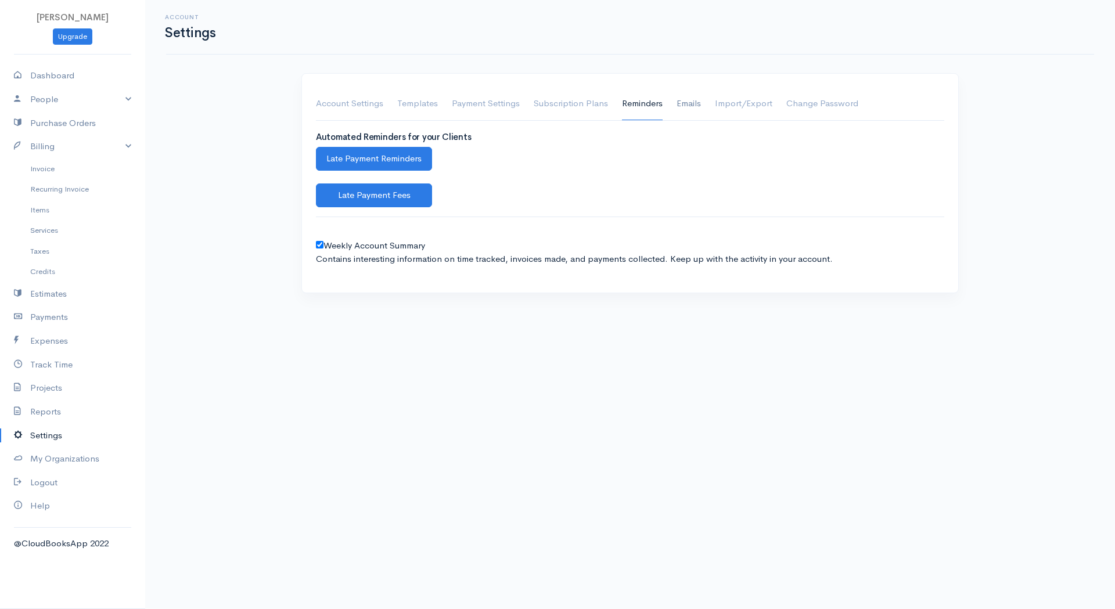
click at [686, 106] on link "Emails" at bounding box center [688, 104] width 24 height 33
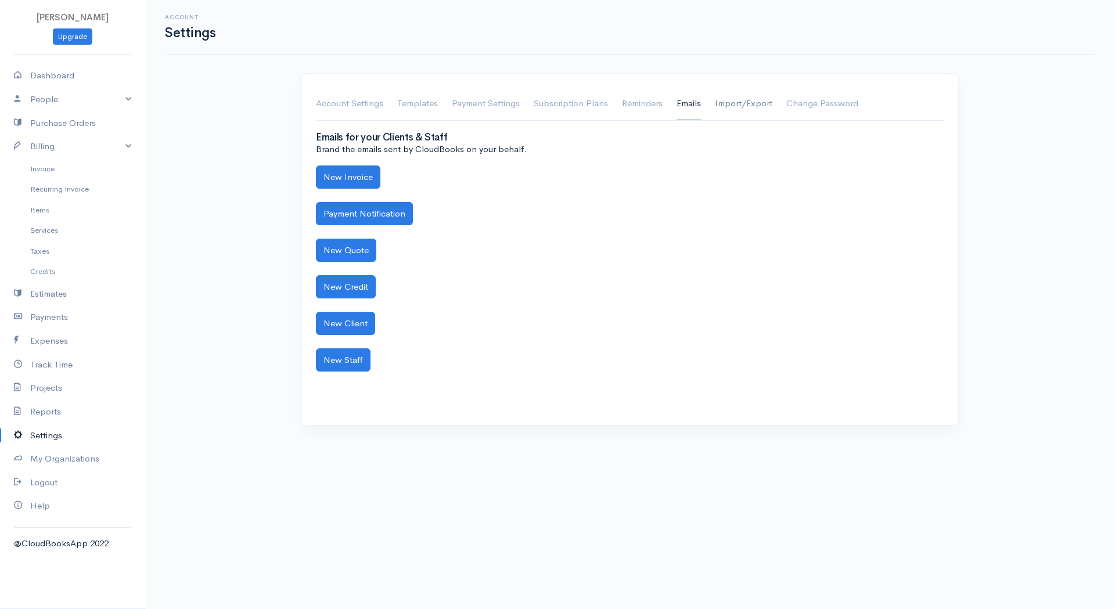
click at [746, 106] on link "Import/Export" at bounding box center [743, 104] width 57 height 33
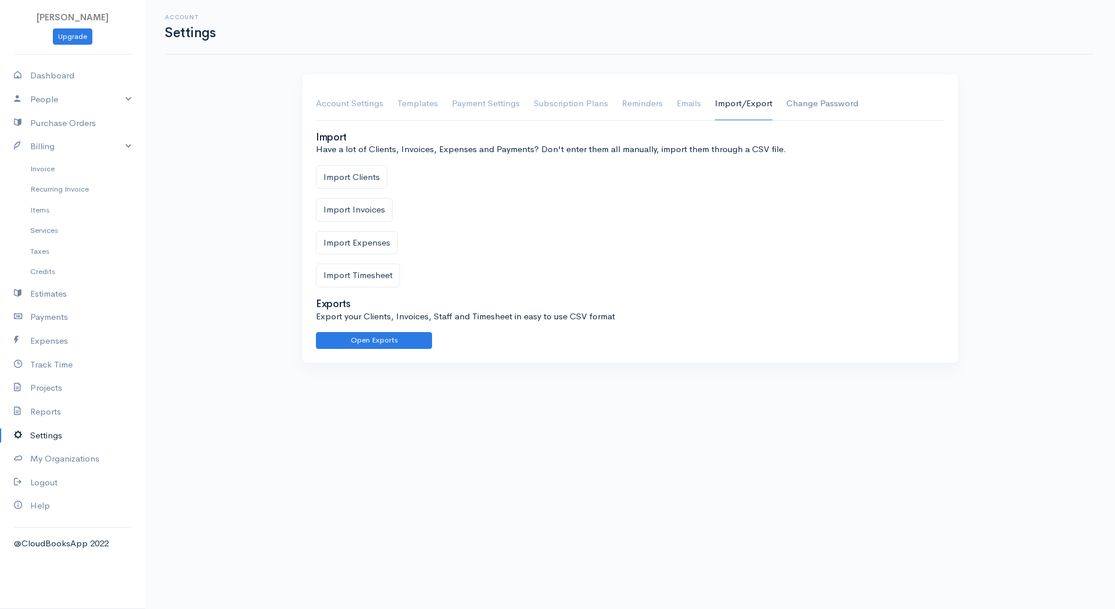
click at [809, 103] on link "Change Password" at bounding box center [822, 104] width 72 height 33
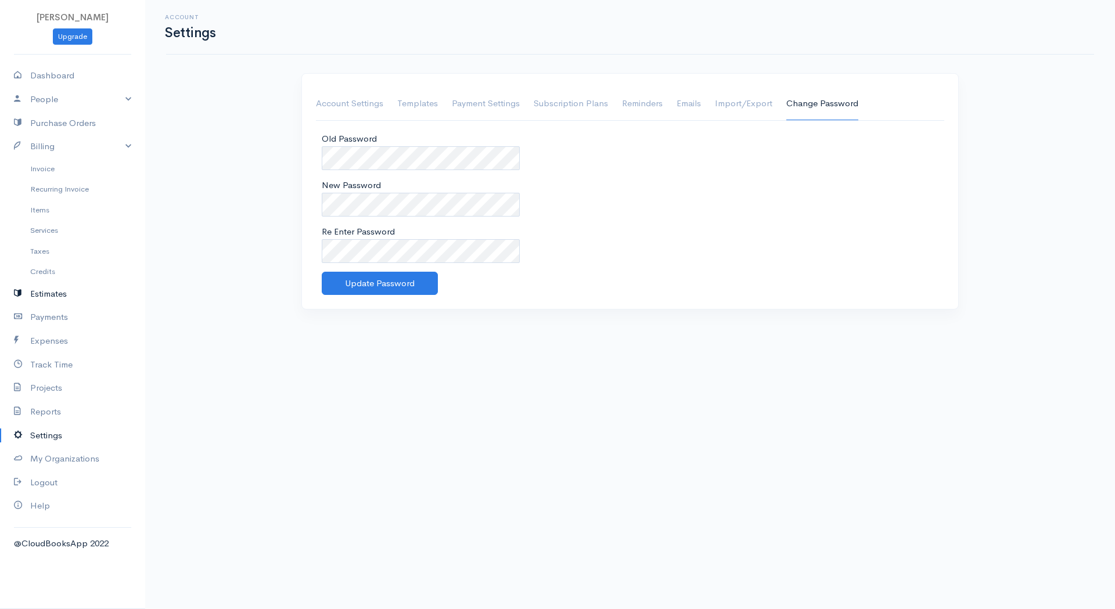
click at [51, 295] on link "Estimates" at bounding box center [72, 294] width 145 height 24
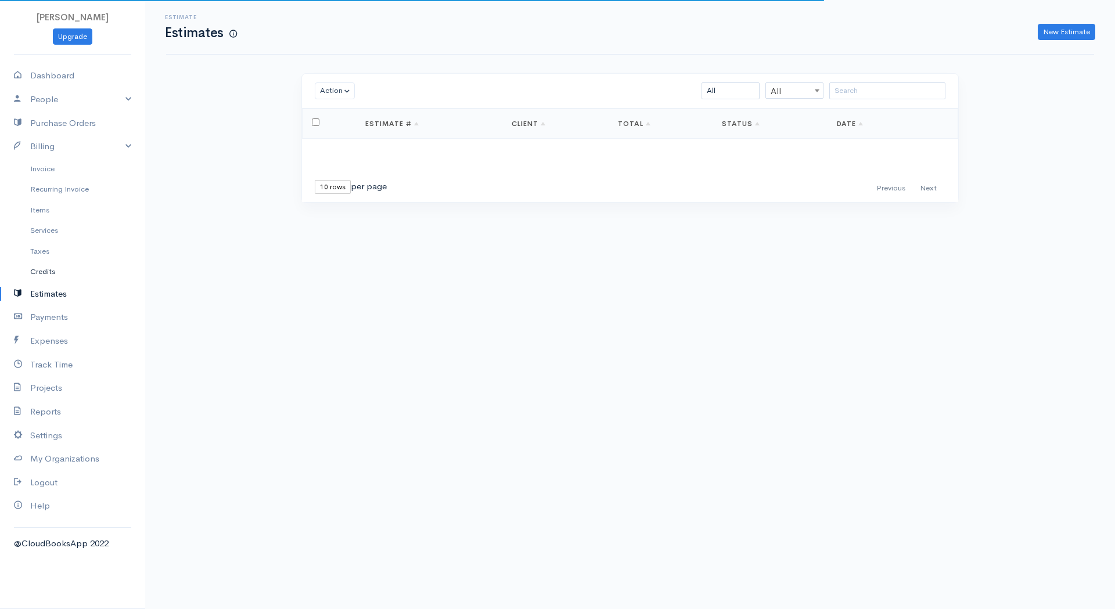
click at [48, 272] on link "Credits" at bounding box center [72, 271] width 145 height 21
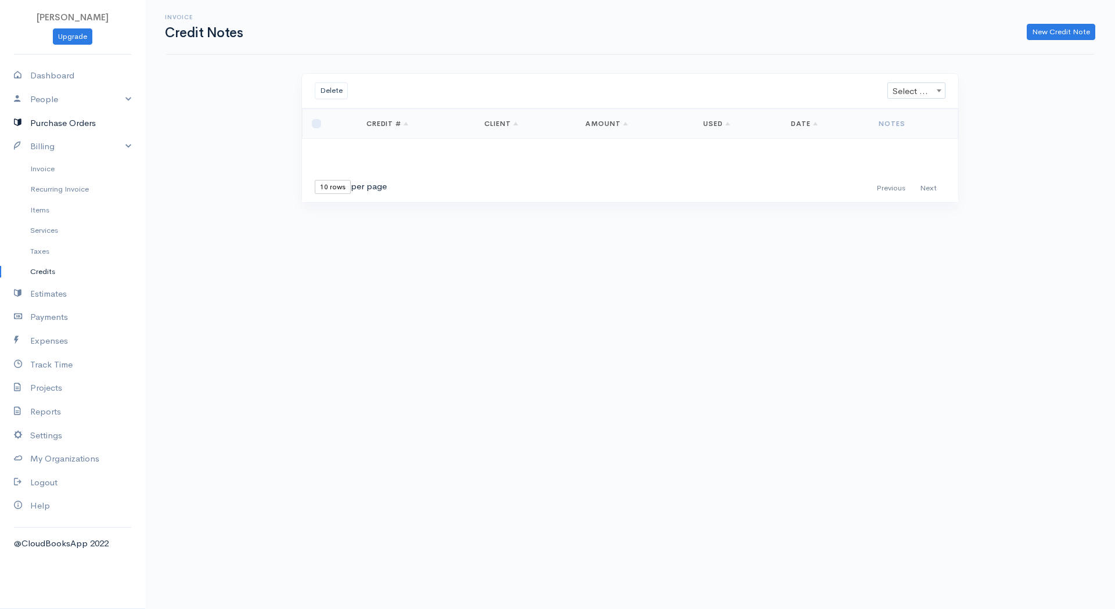
click at [59, 118] on link "Purchase Orders" at bounding box center [72, 123] width 145 height 24
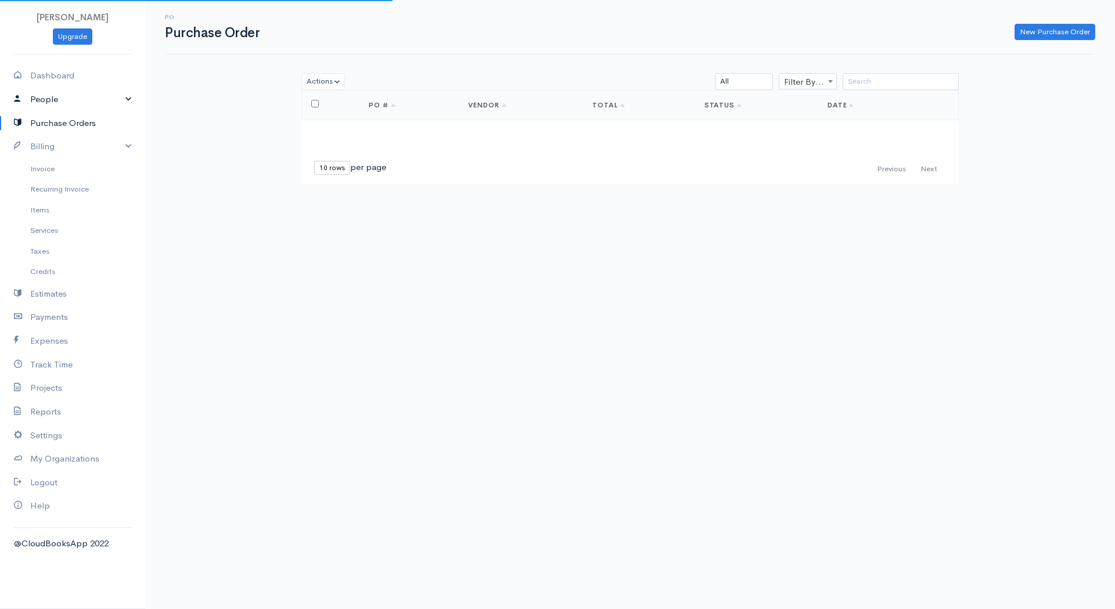
click at [57, 101] on link "People" at bounding box center [72, 100] width 145 height 24
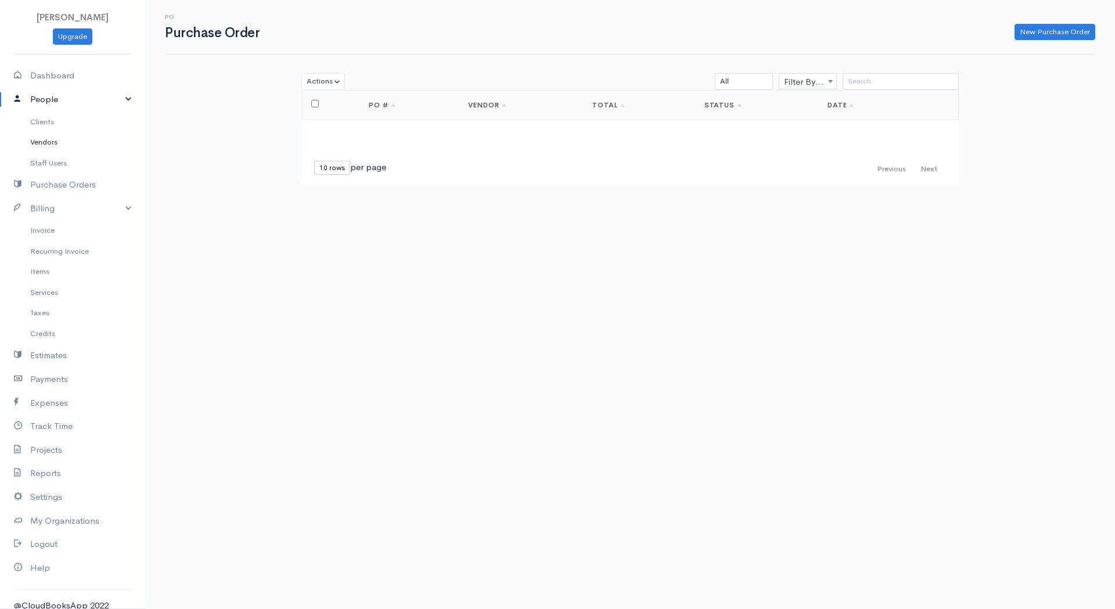
drag, startPoint x: 54, startPoint y: 140, endPoint x: 52, endPoint y: 147, distance: 7.2
click at [54, 142] on link "Vendors" at bounding box center [72, 142] width 145 height 21
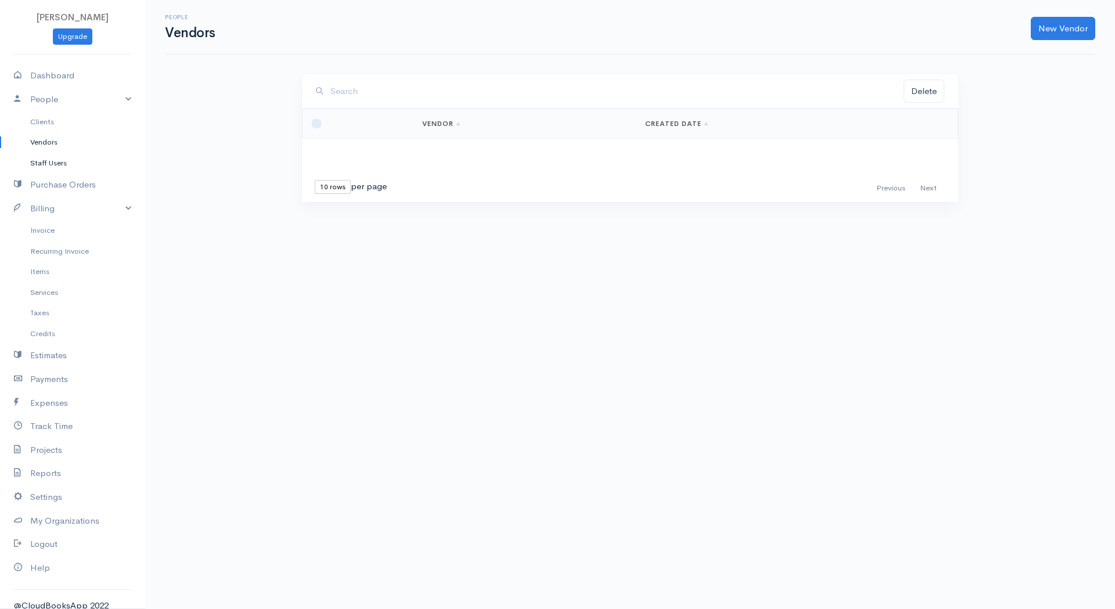
click at [52, 158] on link "Staff Users" at bounding box center [72, 163] width 145 height 21
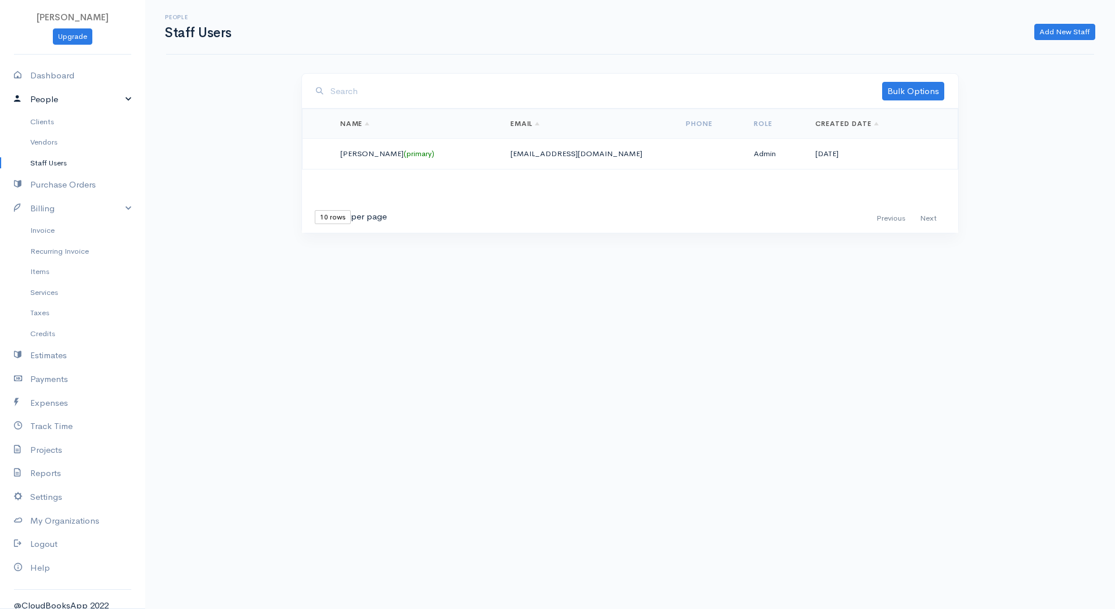
click at [35, 102] on link "People" at bounding box center [72, 100] width 145 height 24
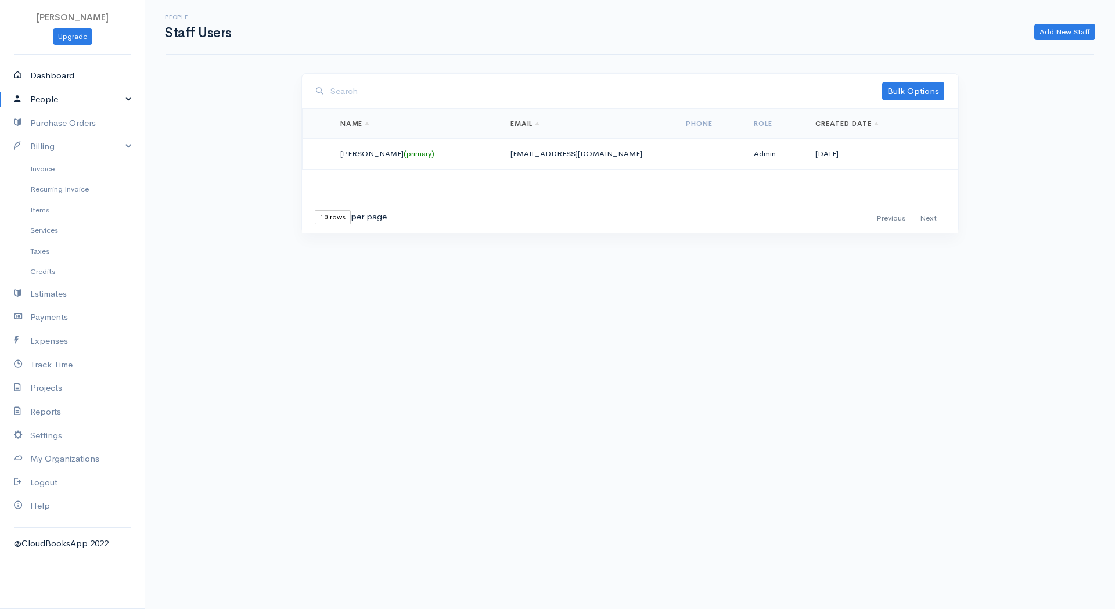
click at [43, 77] on link "Dashboard" at bounding box center [72, 76] width 145 height 24
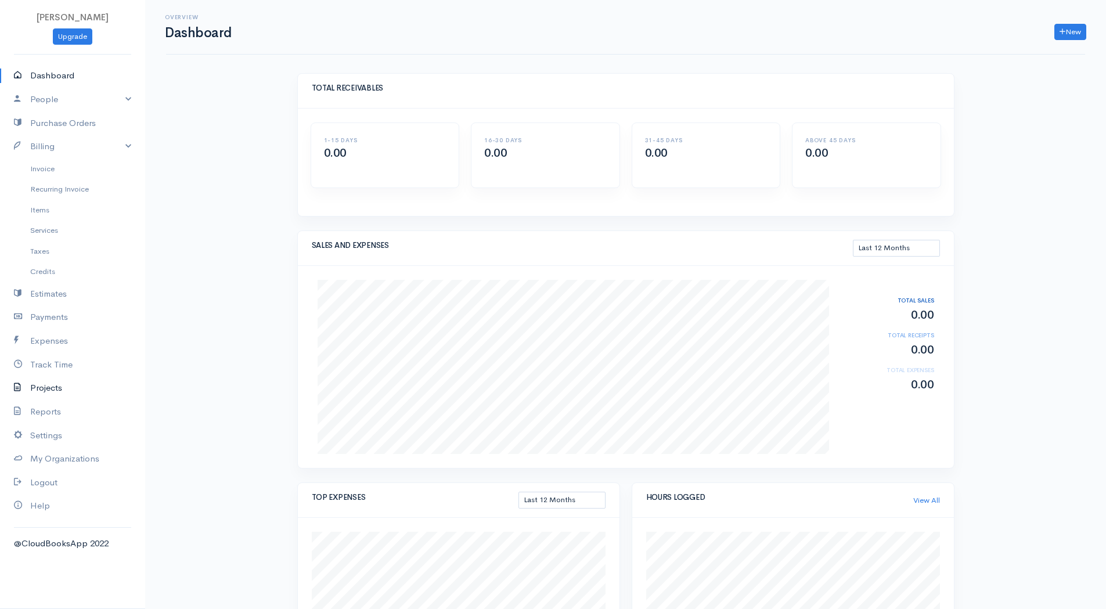
click at [58, 390] on link "Projects" at bounding box center [72, 388] width 145 height 24
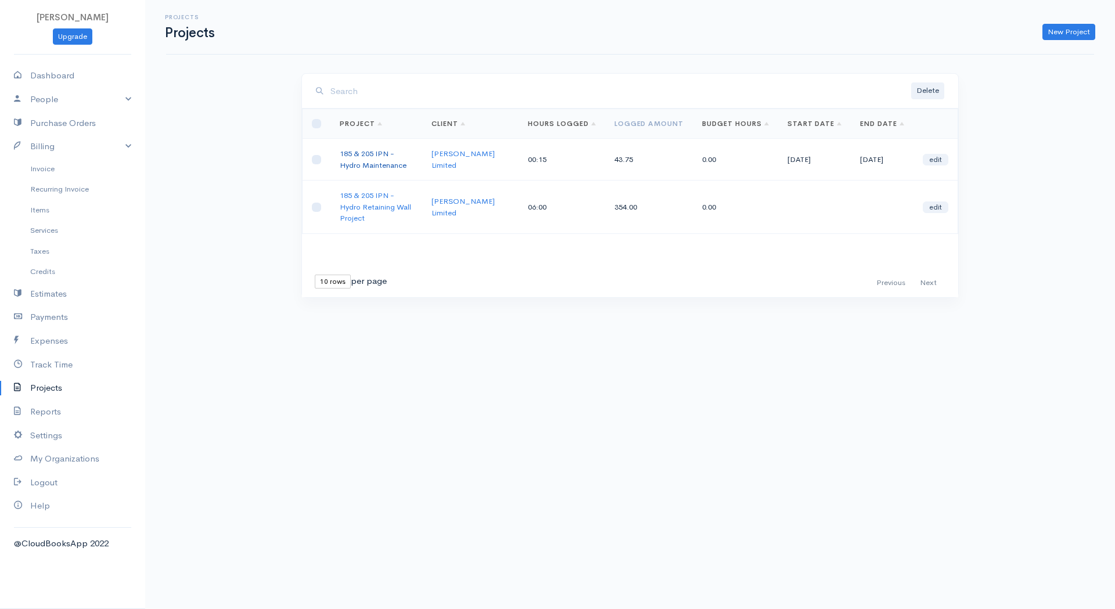
click at [372, 152] on link "185 & 205 IPN - Hydro Maintenance" at bounding box center [373, 159] width 67 height 21
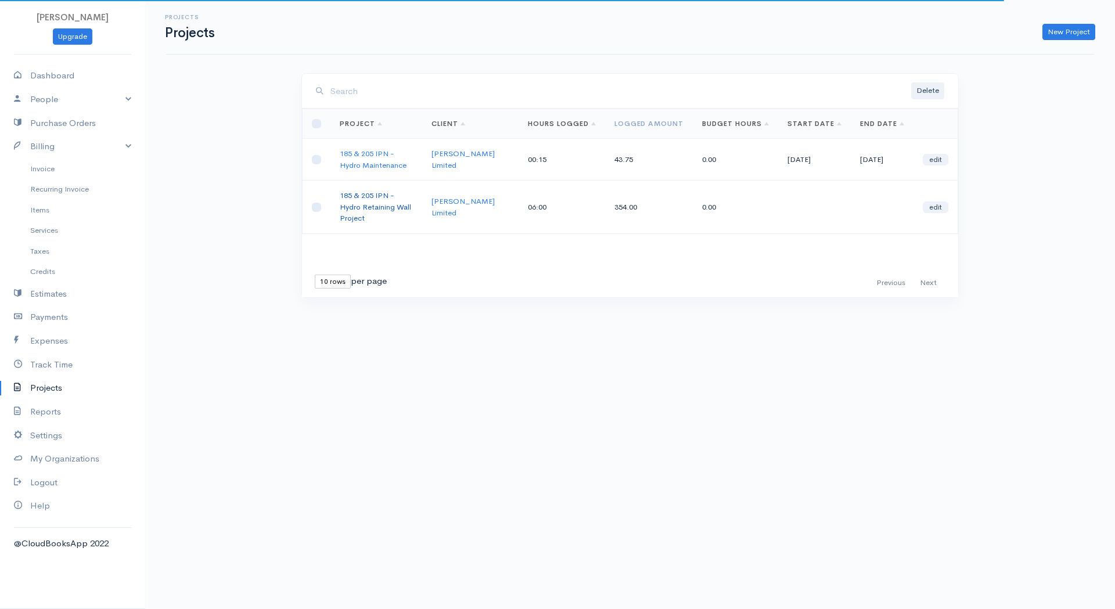
click at [355, 206] on link "185 & 205 IPN - Hydro Retaining Wall Project" at bounding box center [375, 206] width 71 height 33
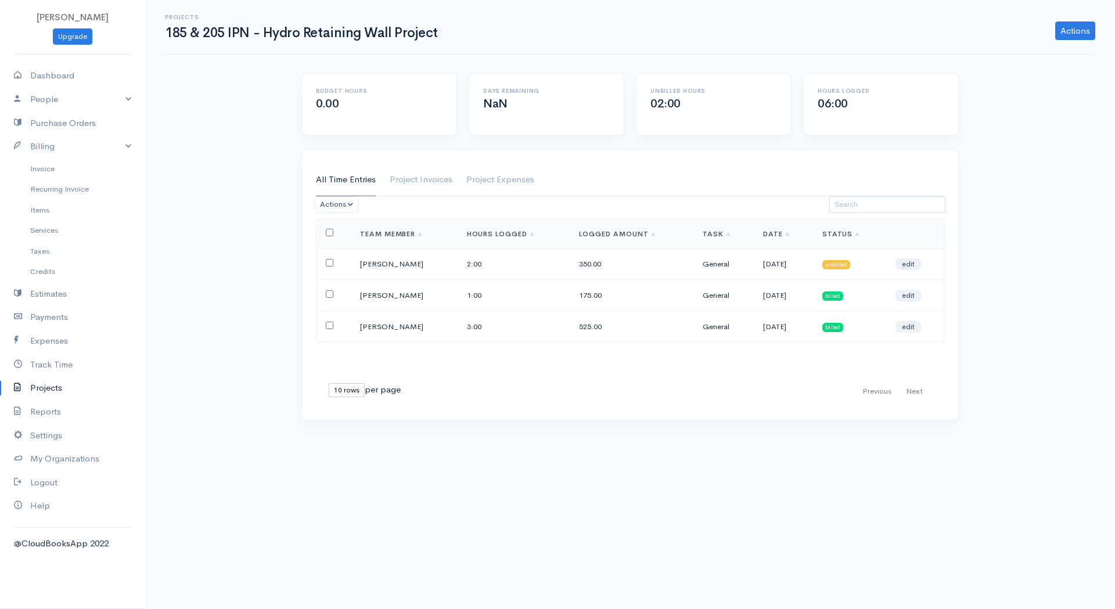
click at [843, 296] on span "billed" at bounding box center [832, 295] width 21 height 9
click at [911, 298] on link "edit" at bounding box center [908, 296] width 26 height 12
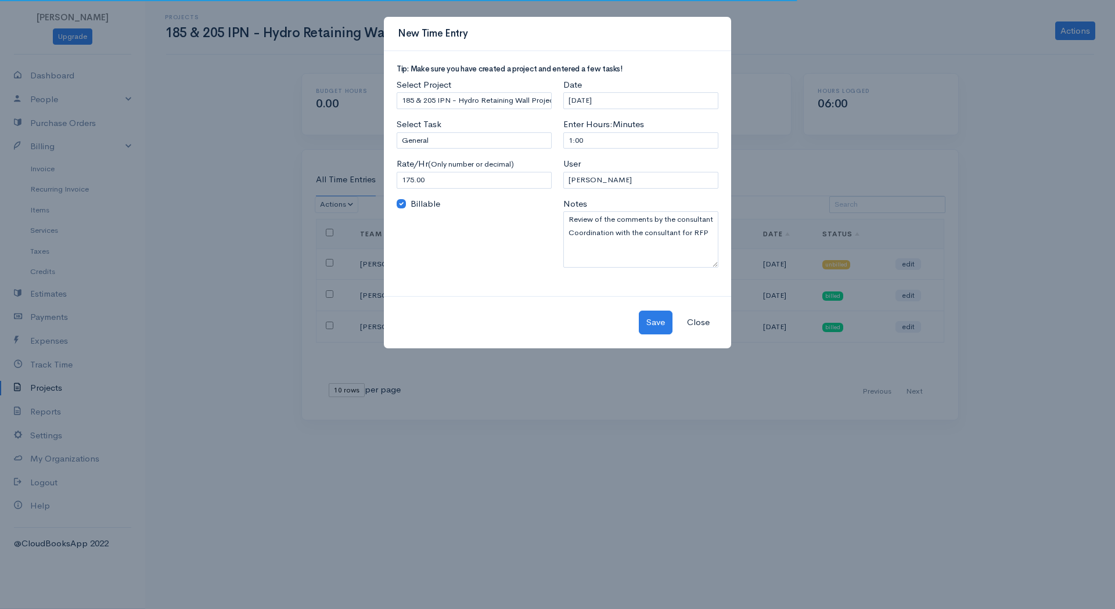
click at [401, 208] on input "Billable" at bounding box center [401, 203] width 9 height 9
click at [661, 322] on button "Save" at bounding box center [656, 323] width 34 height 24
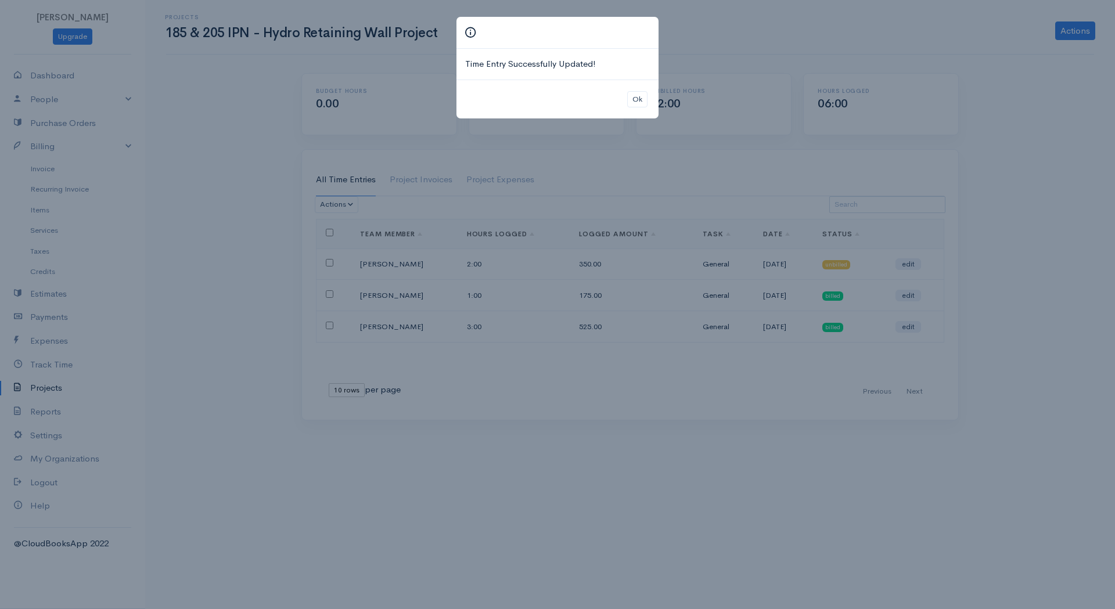
click at [915, 294] on div "Time Entry Successfully Updated! Ok" at bounding box center [557, 304] width 1115 height 609
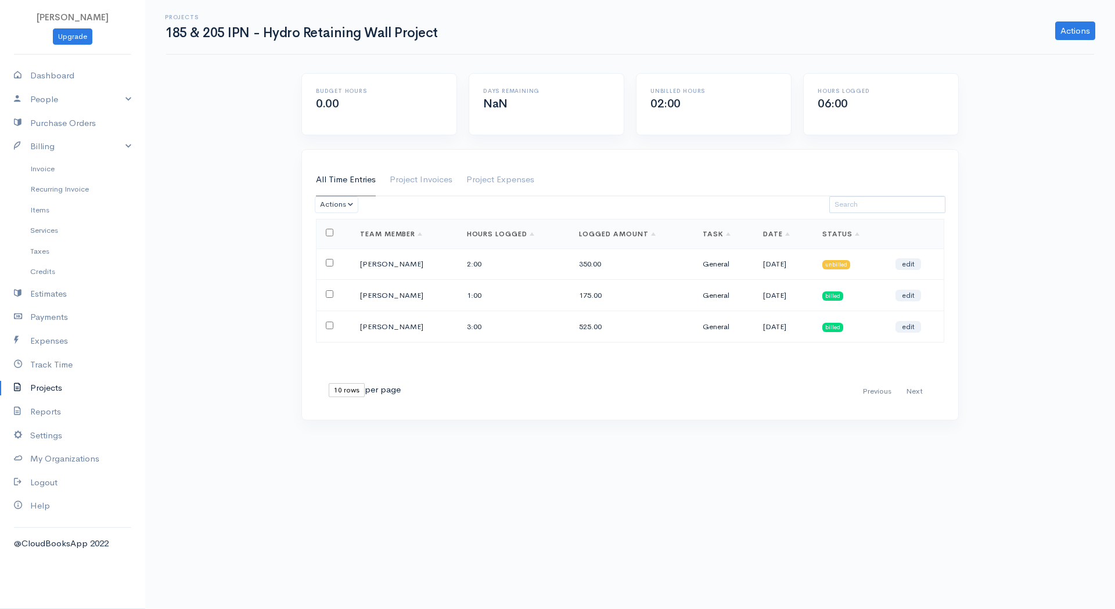
click at [912, 288] on td "edit" at bounding box center [915, 295] width 58 height 31
click at [910, 292] on link "edit" at bounding box center [908, 296] width 26 height 12
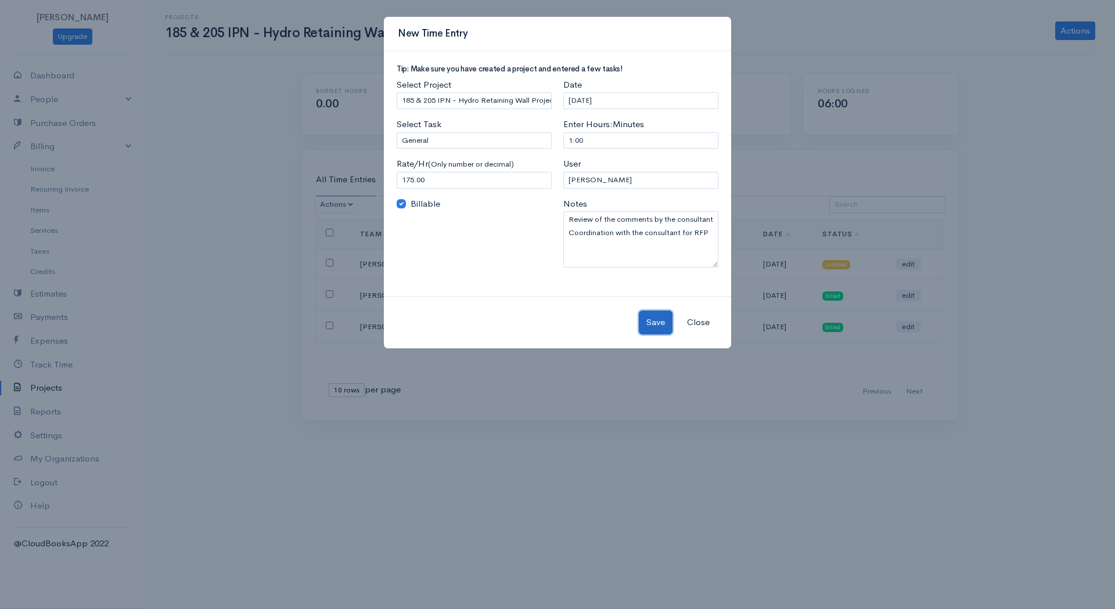
click at [653, 324] on button "Save" at bounding box center [656, 323] width 34 height 24
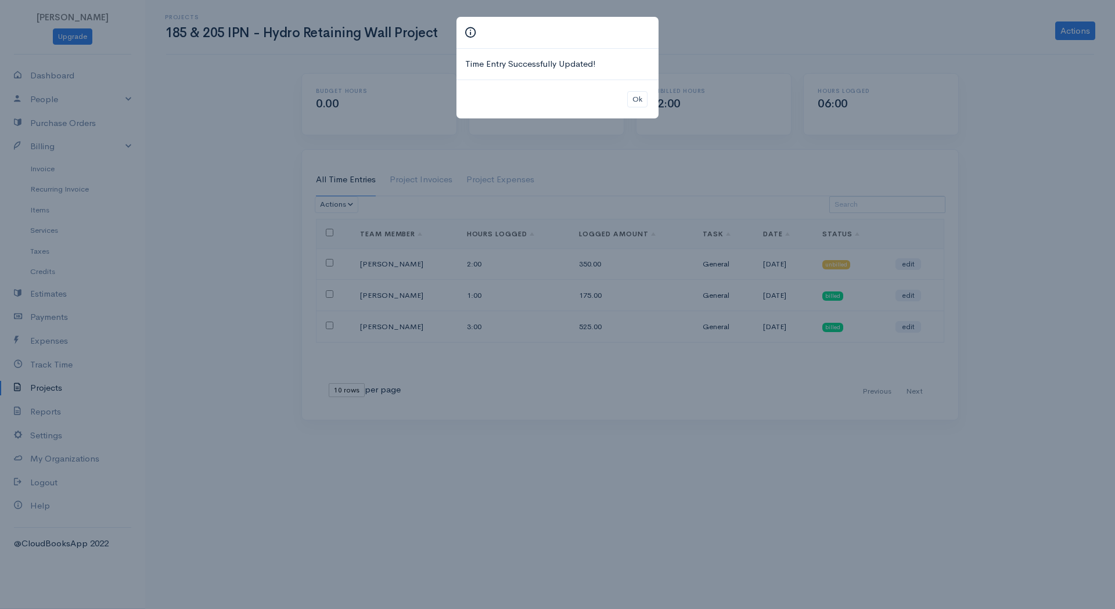
click at [626, 103] on div "Ok" at bounding box center [557, 99] width 202 height 39
click at [630, 99] on button "Ok" at bounding box center [637, 99] width 20 height 17
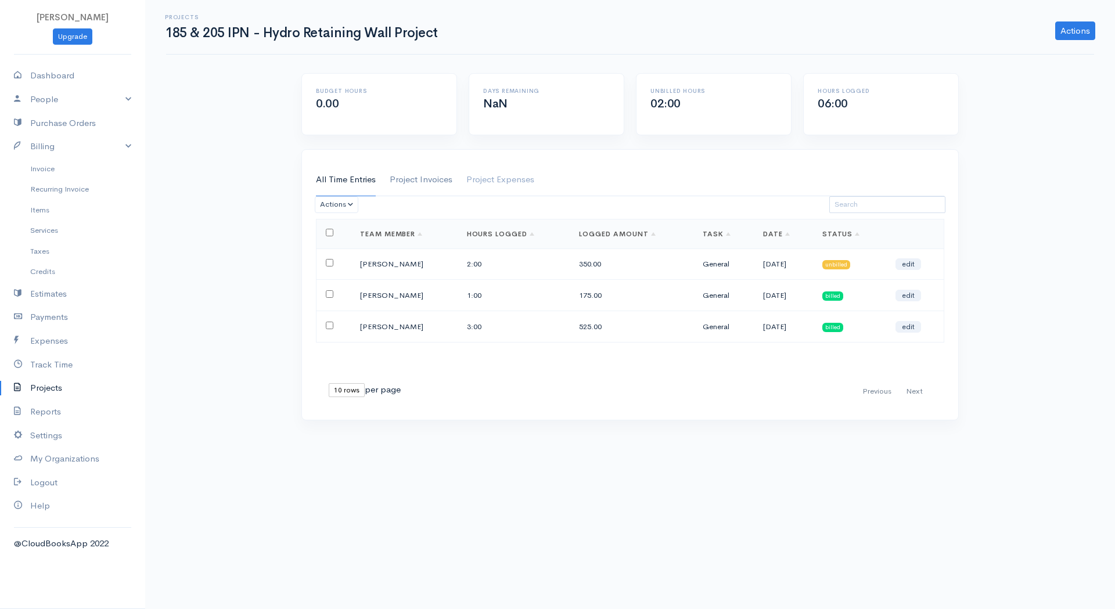
click at [406, 173] on link "Project Invoices" at bounding box center [421, 180] width 63 height 33
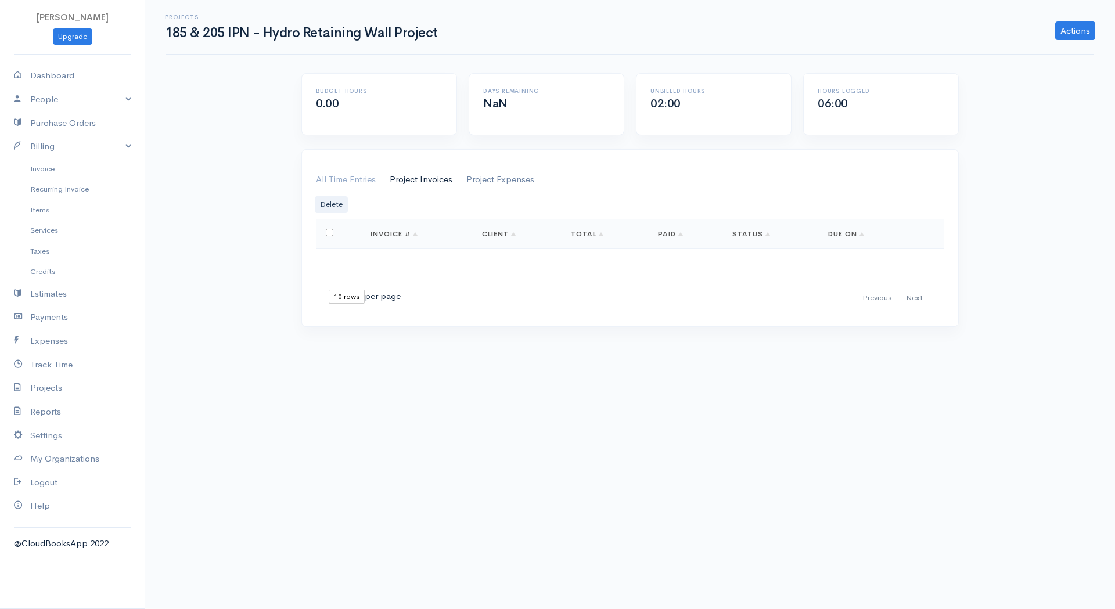
click at [529, 181] on link "Project Expenses" at bounding box center [500, 180] width 68 height 33
click at [441, 167] on link "Project Invoices" at bounding box center [421, 180] width 63 height 33
click at [442, 175] on link "Project Invoices" at bounding box center [421, 180] width 63 height 33
click at [409, 266] on div "Loading ... First Previous Next Last 10 rows 25 rows 50 rows per page Invoice #…" at bounding box center [630, 265] width 628 height 93
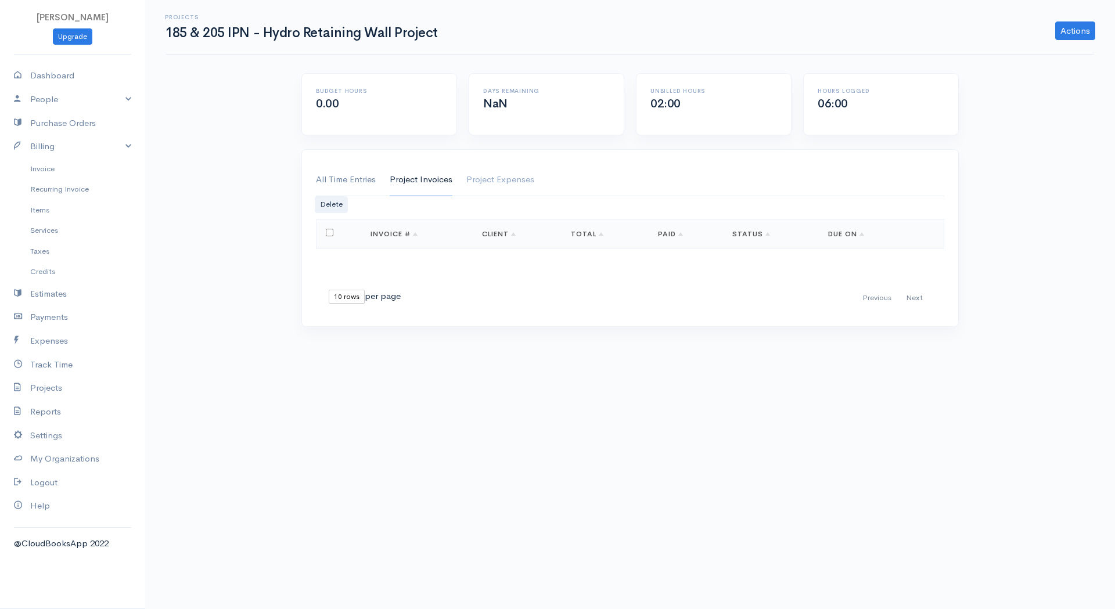
drag, startPoint x: 409, startPoint y: 266, endPoint x: 345, endPoint y: 174, distance: 112.4
click at [345, 174] on link "All Time Entries" at bounding box center [346, 180] width 60 height 33
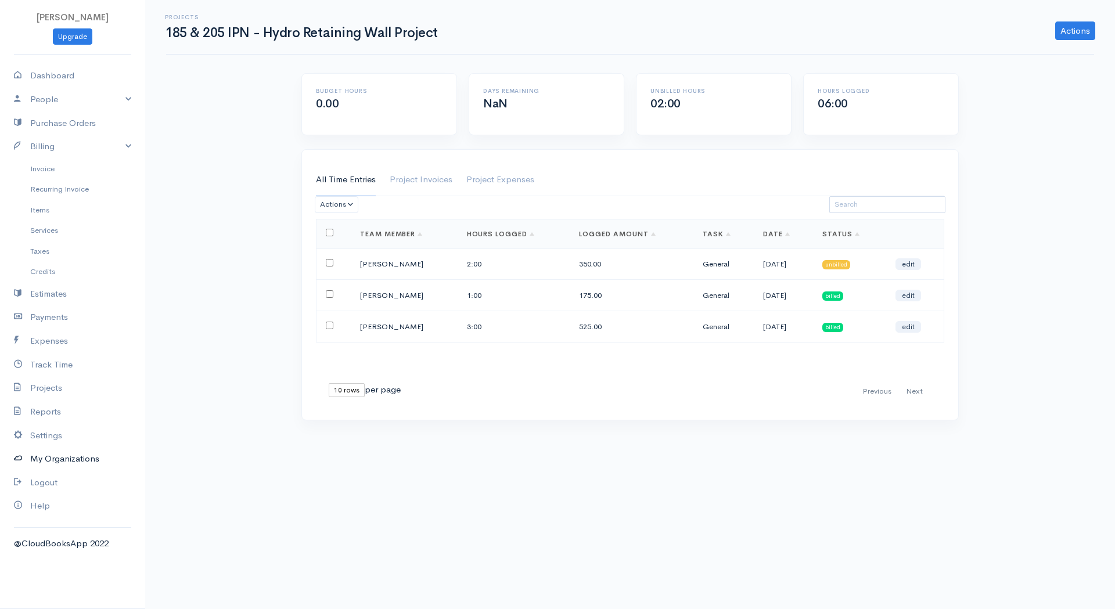
click at [69, 463] on link "My Organizations" at bounding box center [72, 459] width 145 height 24
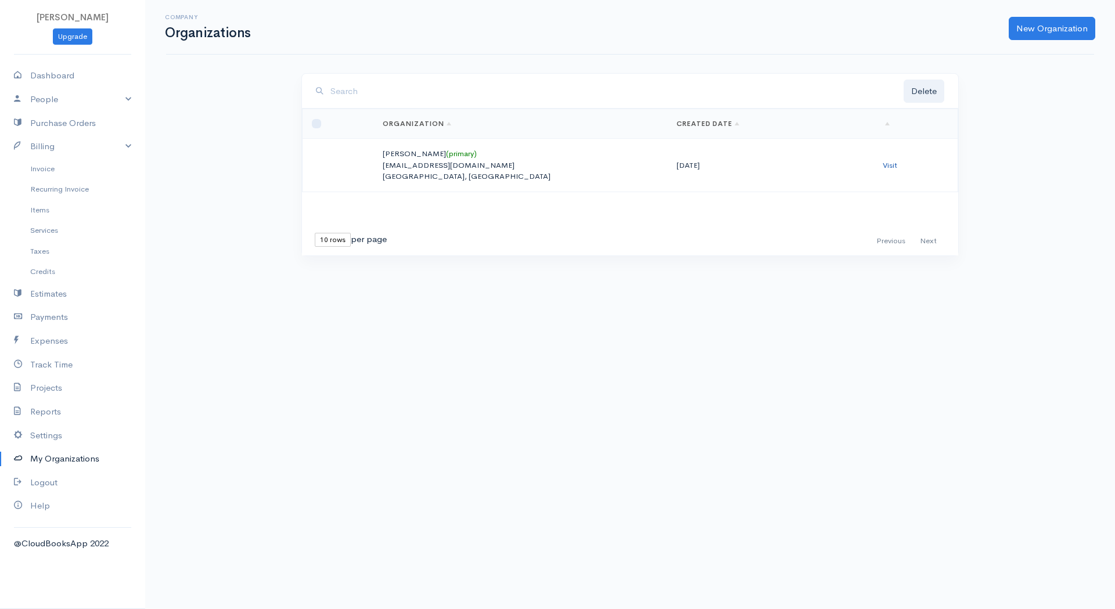
click at [885, 162] on link "Visit" at bounding box center [889, 165] width 15 height 10
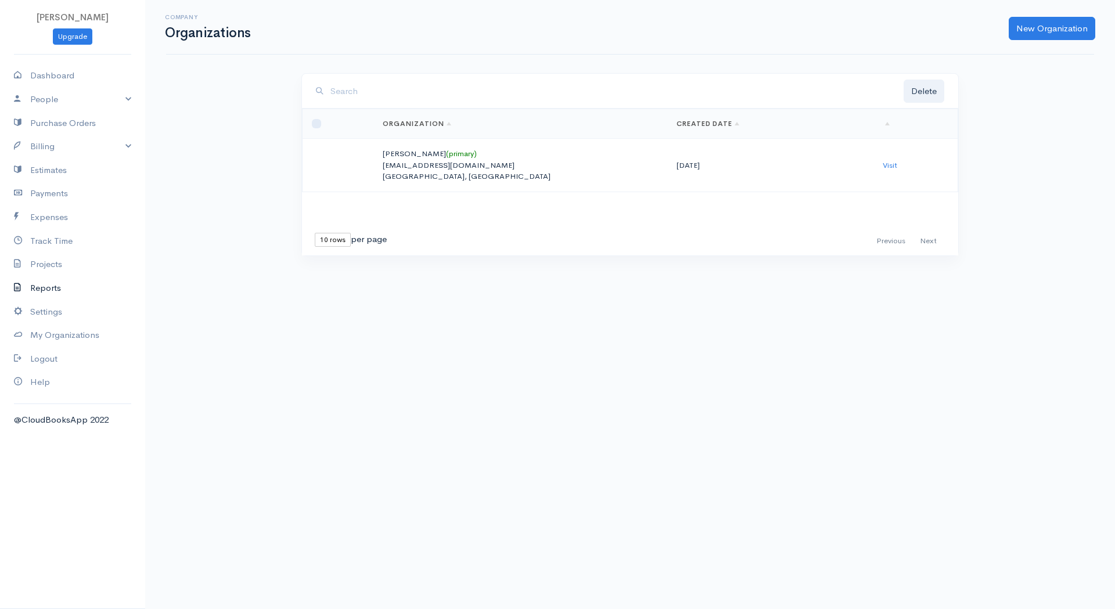
click at [54, 292] on link "Reports" at bounding box center [72, 288] width 145 height 24
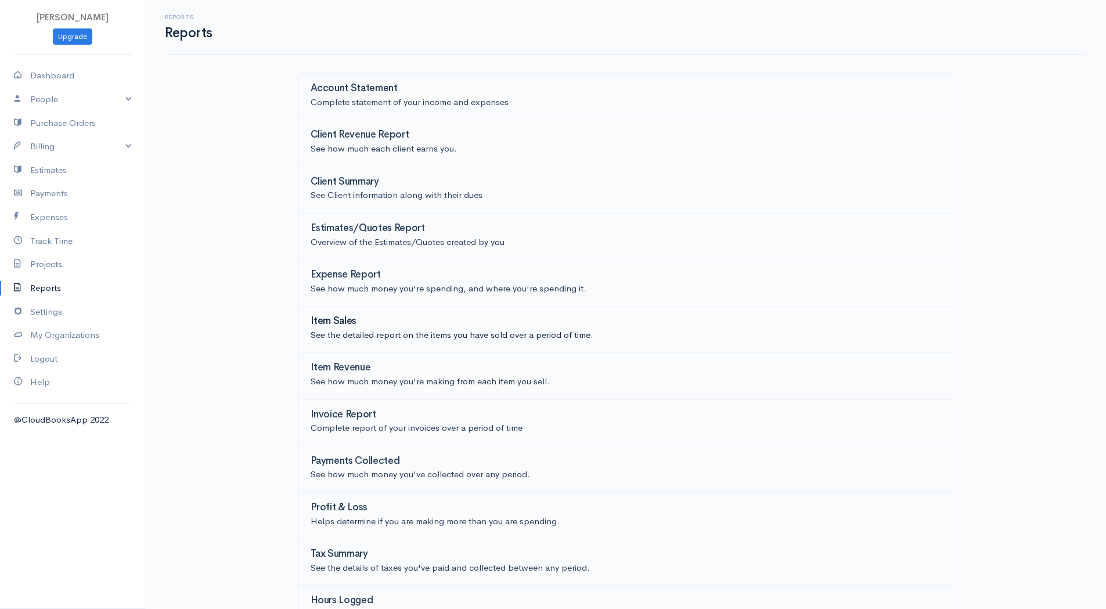
scroll to position [24, 0]
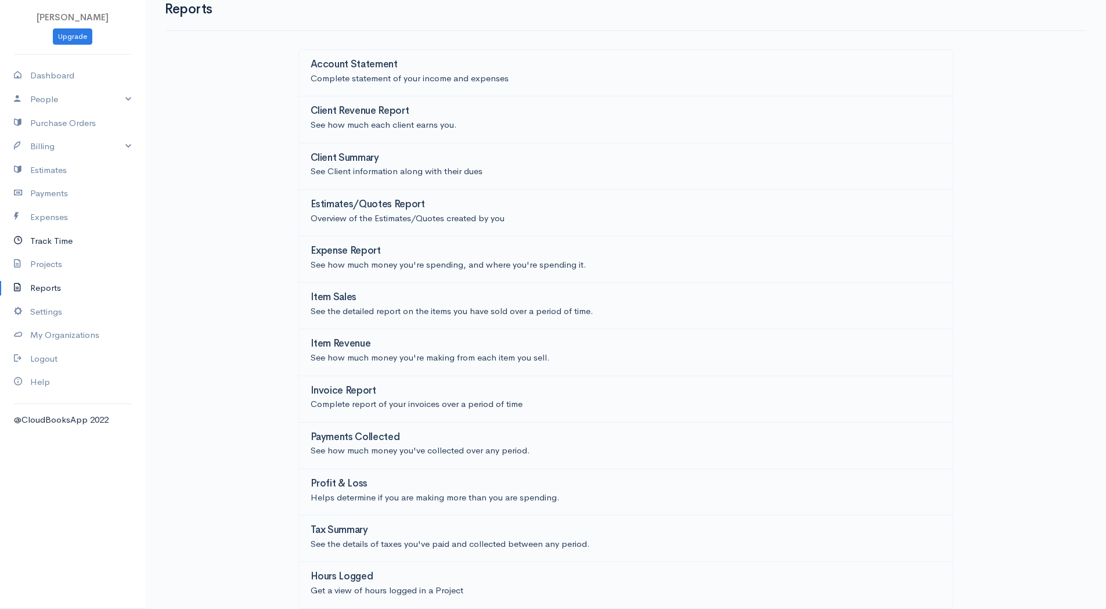
click at [57, 236] on link "Track Time" at bounding box center [72, 241] width 145 height 24
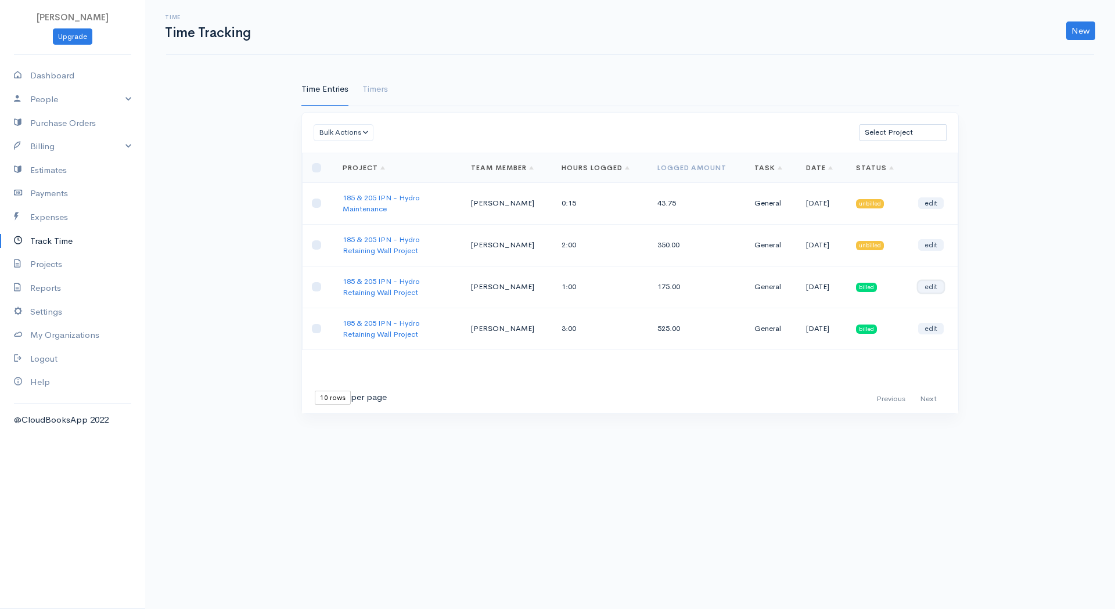
click at [928, 290] on link "edit" at bounding box center [931, 287] width 26 height 12
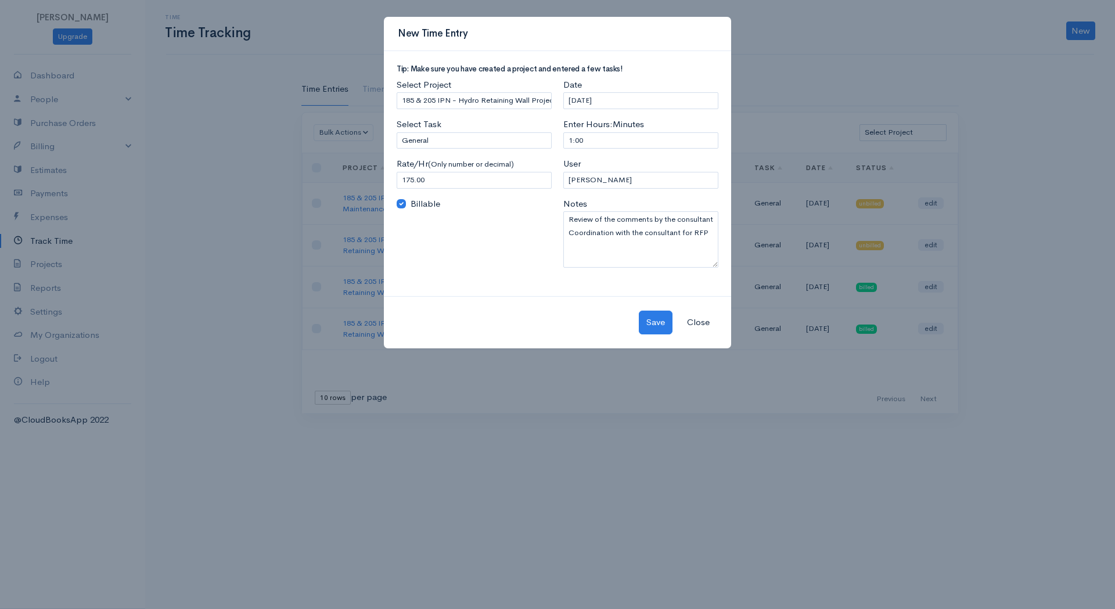
click at [707, 316] on button "Close" at bounding box center [698, 323] width 38 height 24
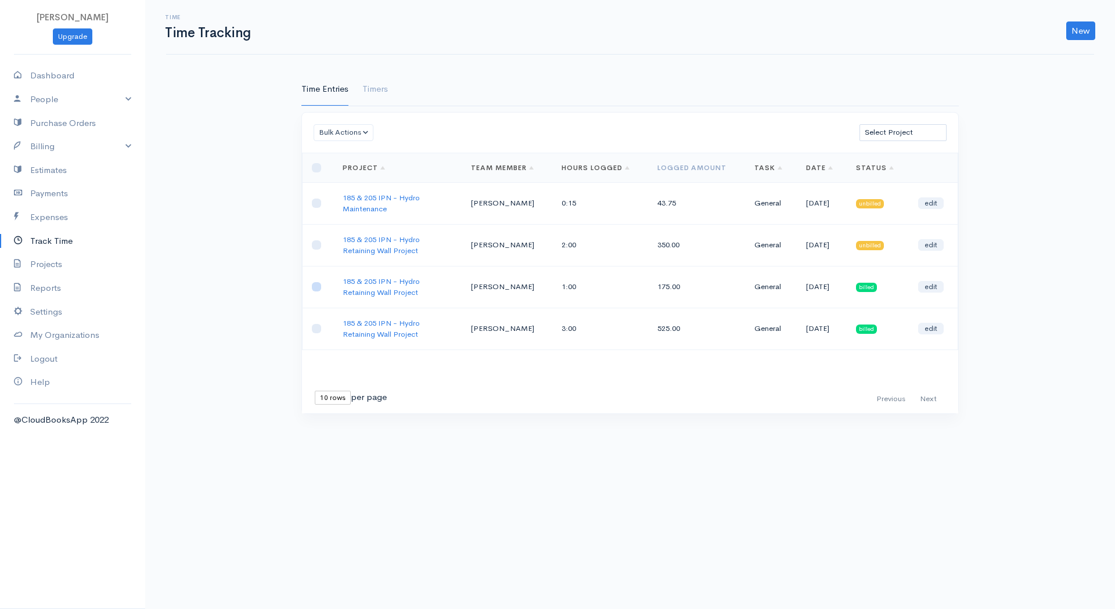
click at [320, 286] on input "checkbox" at bounding box center [316, 286] width 9 height 9
checkbox input "true"
click at [365, 128] on button "Bulk Actions" at bounding box center [344, 132] width 60 height 17
drag, startPoint x: 368, startPoint y: 212, endPoint x: 609, endPoint y: 38, distance: 297.3
click at [368, 212] on link "Mark Un-Billed" at bounding box center [361, 216] width 95 height 20
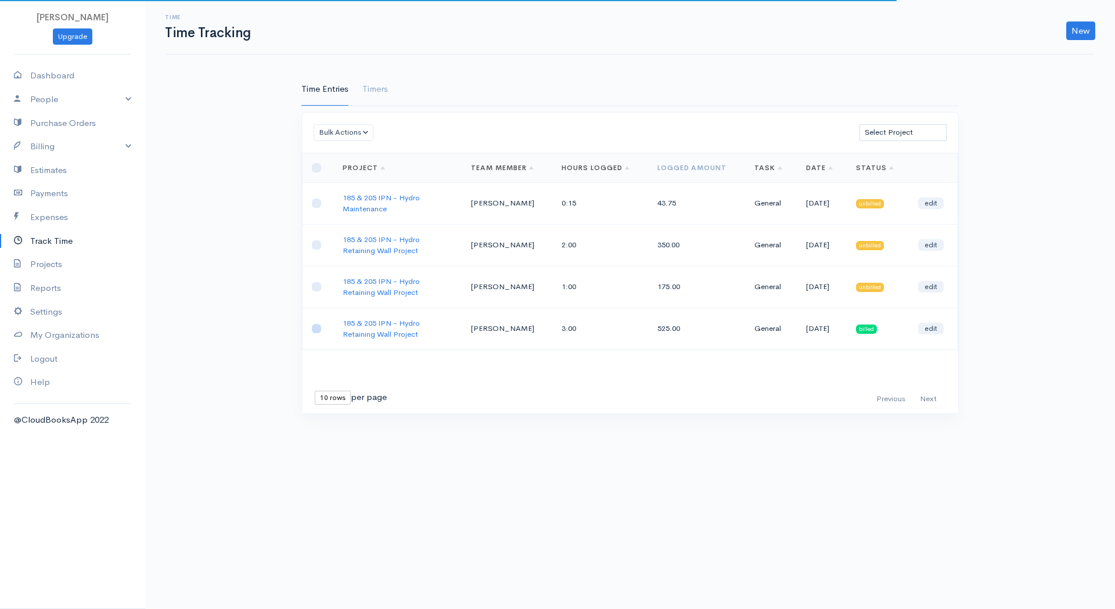
click at [319, 329] on input "checkbox" at bounding box center [316, 328] width 9 height 9
checkbox input "true"
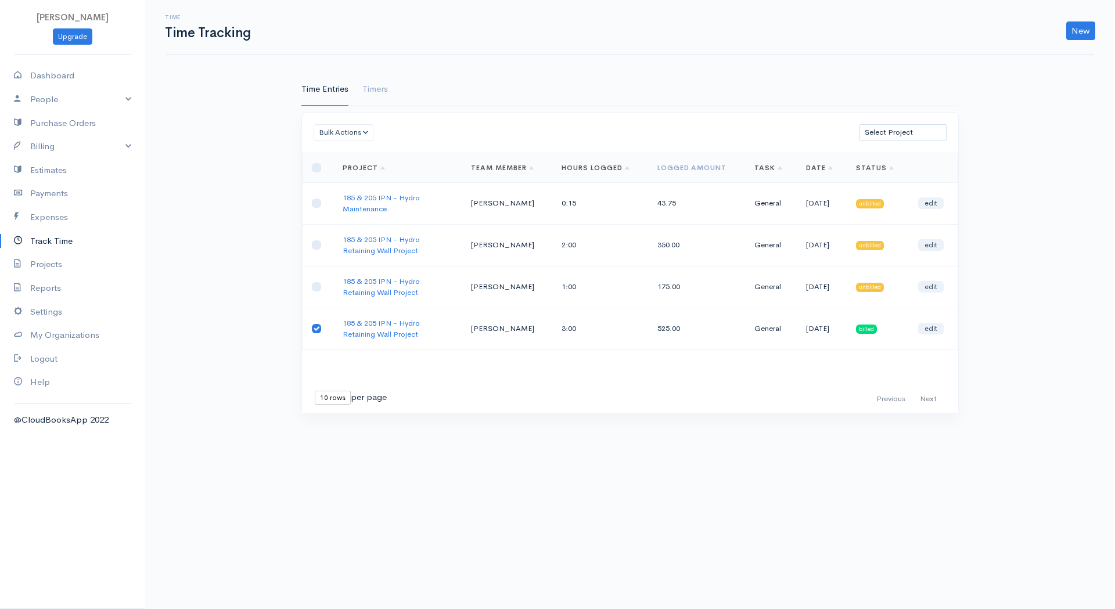
click at [367, 161] on th "Project" at bounding box center [397, 168] width 128 height 30
click at [360, 140] on button "Bulk Actions" at bounding box center [344, 132] width 60 height 17
click at [368, 210] on link "Mark Un-Billed" at bounding box center [361, 216] width 95 height 20
click at [415, 131] on div "Bulk Actions Delete Generate Invoice [PERSON_NAME] as Billed Mark Un-Billed Sel…" at bounding box center [630, 133] width 656 height 40
click at [59, 264] on link "Projects" at bounding box center [72, 265] width 145 height 24
